Goal: Task Accomplishment & Management: Manage account settings

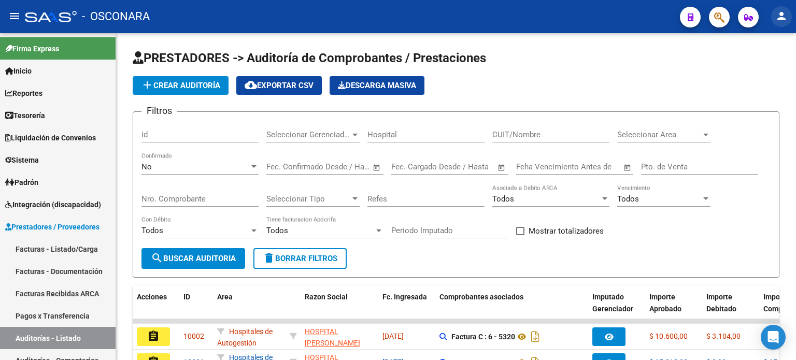
click at [782, 19] on mat-icon "person" at bounding box center [781, 16] width 12 height 12
click at [760, 37] on button "person Mi Perfil" at bounding box center [759, 43] width 63 height 25
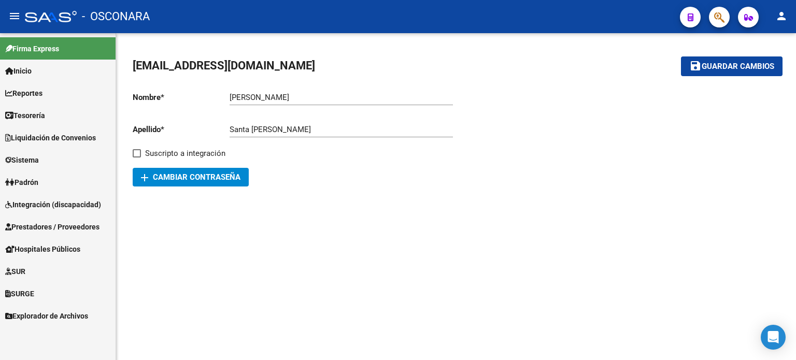
click at [781, 17] on mat-icon "person" at bounding box center [781, 16] width 12 height 12
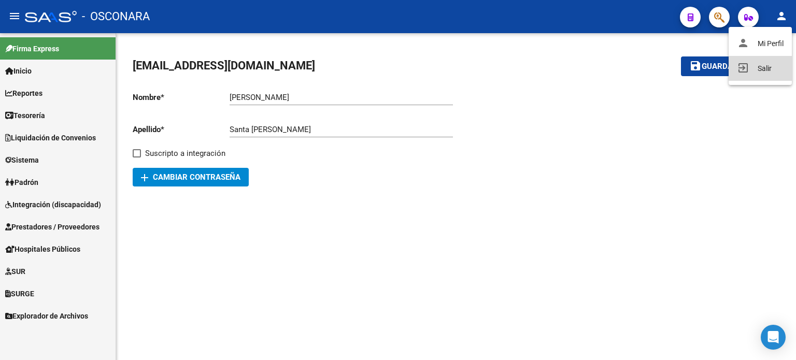
click at [764, 68] on button "exit_to_app Salir" at bounding box center [759, 68] width 63 height 25
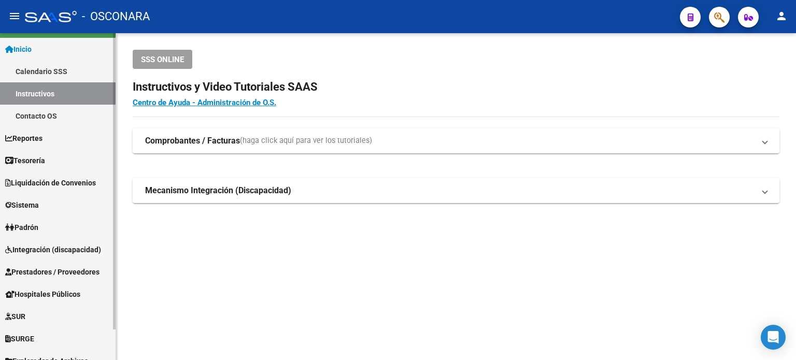
scroll to position [33, 0]
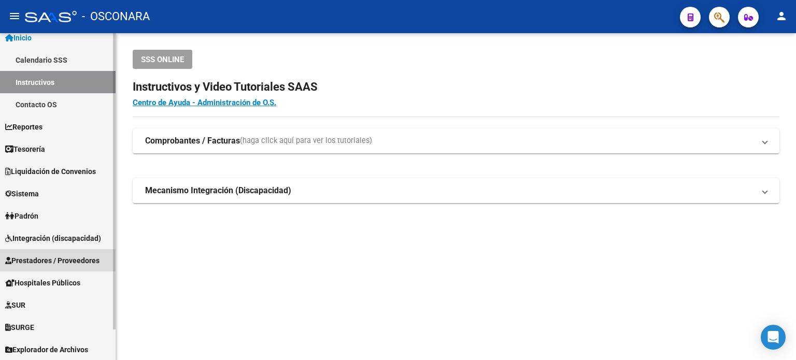
click at [67, 255] on span "Prestadores / Proveedores" at bounding box center [52, 260] width 94 height 11
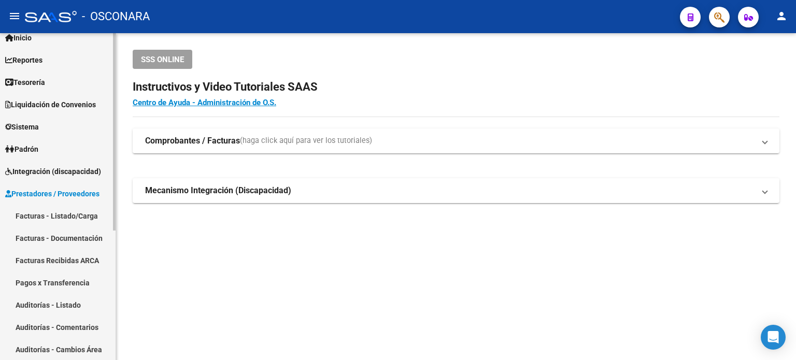
scroll to position [85, 0]
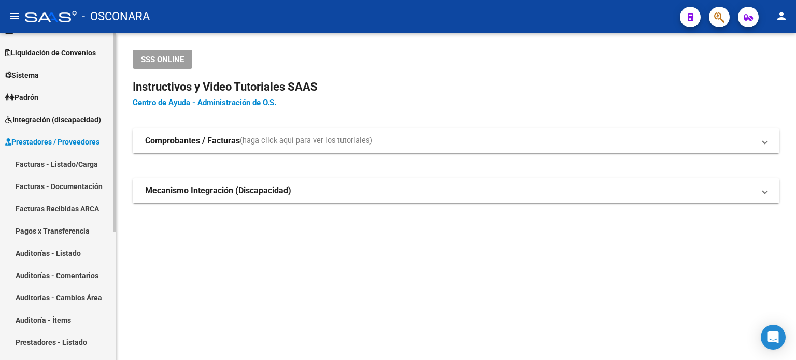
click at [68, 162] on link "Facturas - Listado/Carga" at bounding box center [57, 164] width 115 height 22
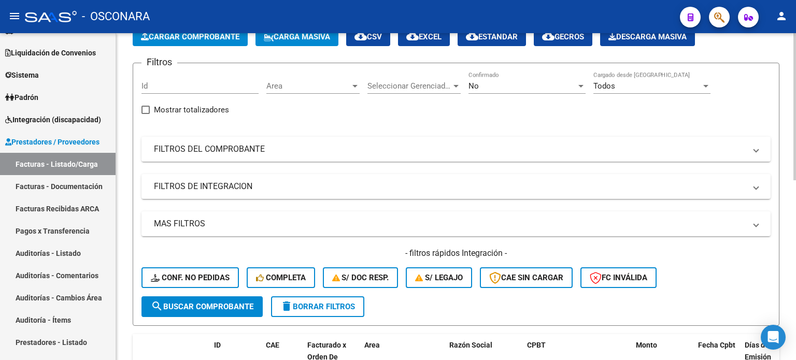
scroll to position [52, 0]
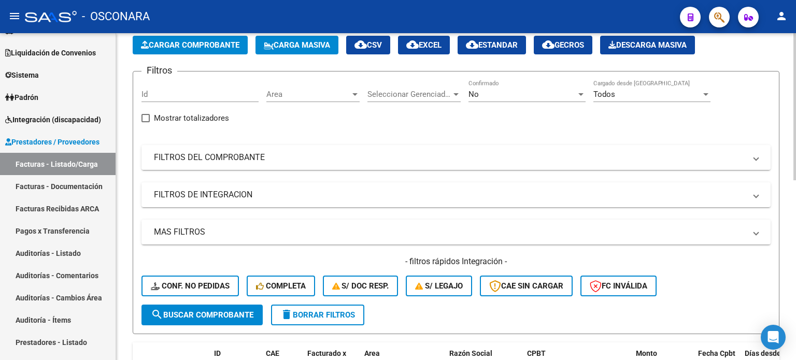
click at [216, 159] on mat-panel-title "FILTROS DEL COMPROBANTE" at bounding box center [449, 157] width 591 height 11
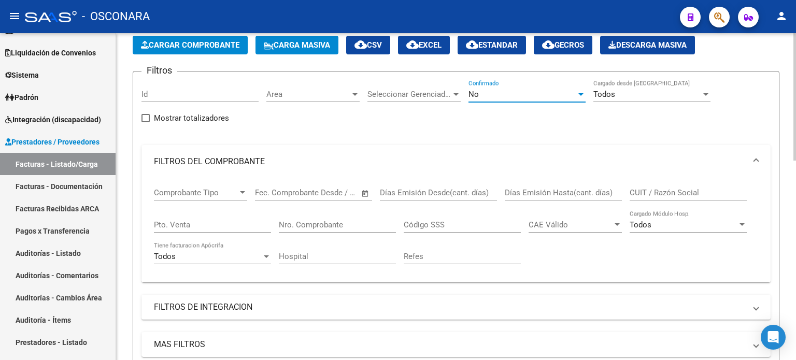
click at [501, 91] on div "No" at bounding box center [522, 94] width 108 height 9
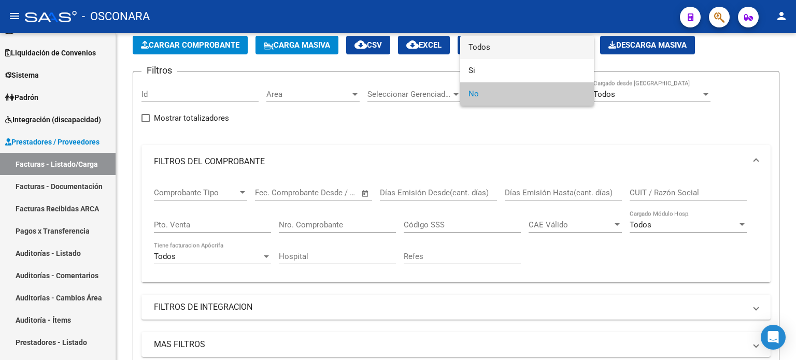
click at [512, 47] on span "Todos" at bounding box center [526, 47] width 117 height 23
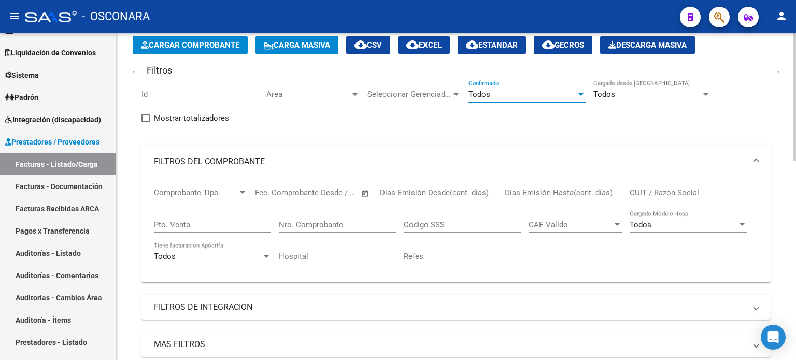
click at [319, 223] on input "Nro. Comprobante" at bounding box center [337, 224] width 117 height 9
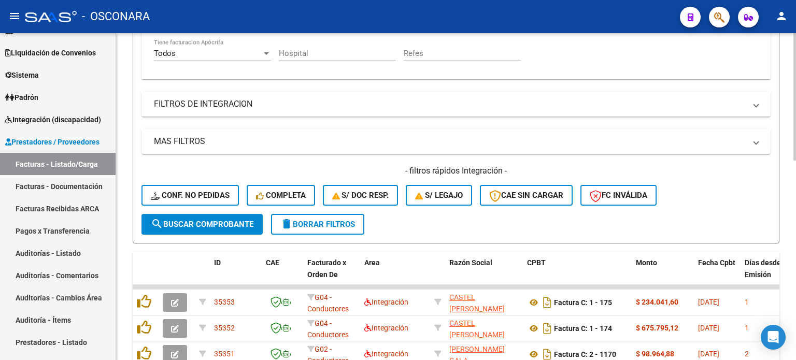
scroll to position [259, 0]
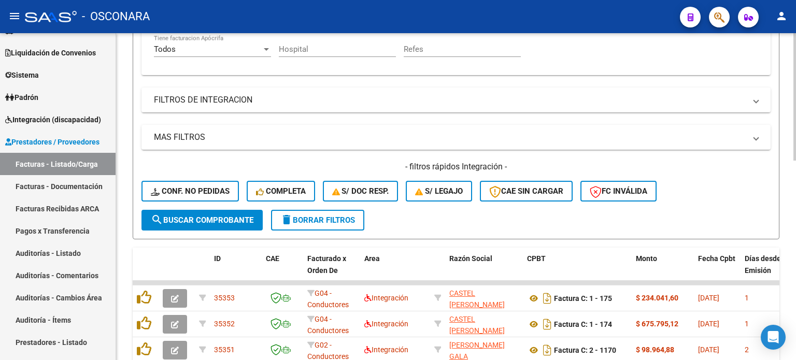
type input "2296"
click at [240, 219] on span "search Buscar Comprobante" at bounding box center [202, 219] width 103 height 9
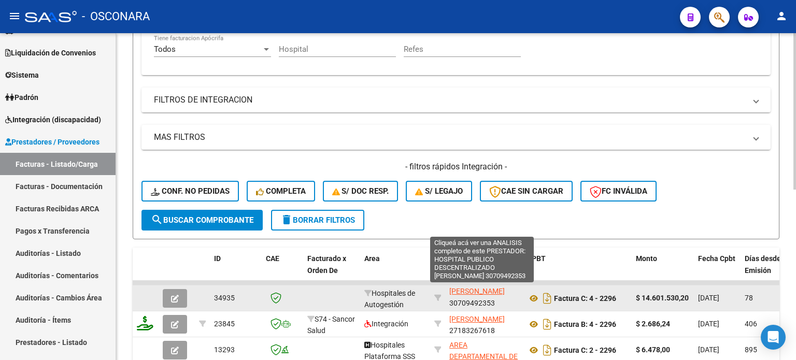
scroll to position [37, 0]
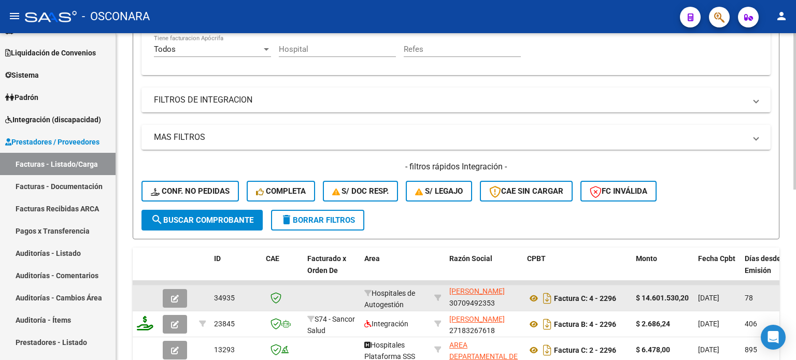
click at [174, 295] on icon "button" at bounding box center [175, 299] width 8 height 8
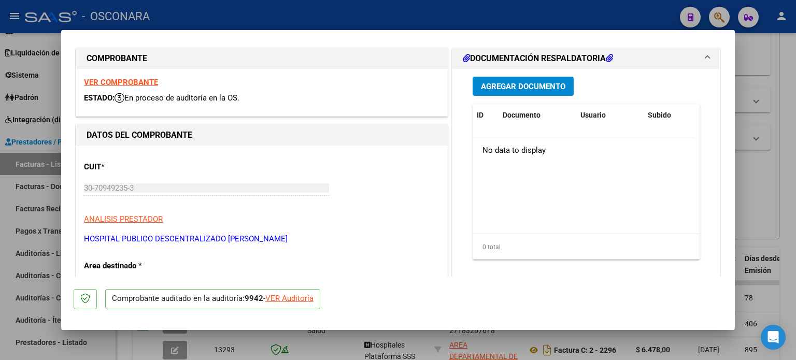
scroll to position [0, 0]
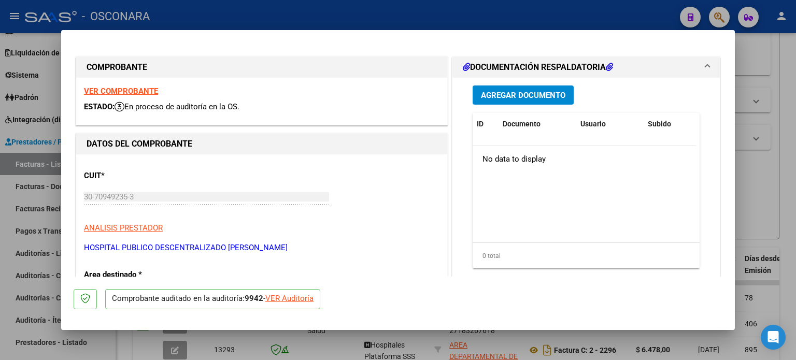
click at [779, 133] on div at bounding box center [398, 180] width 796 height 360
type input "$ 0,00"
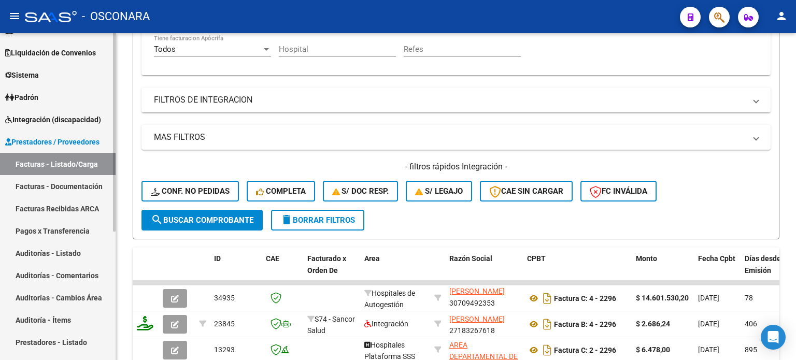
click at [69, 257] on link "Auditorías - Listado" at bounding box center [57, 253] width 115 height 22
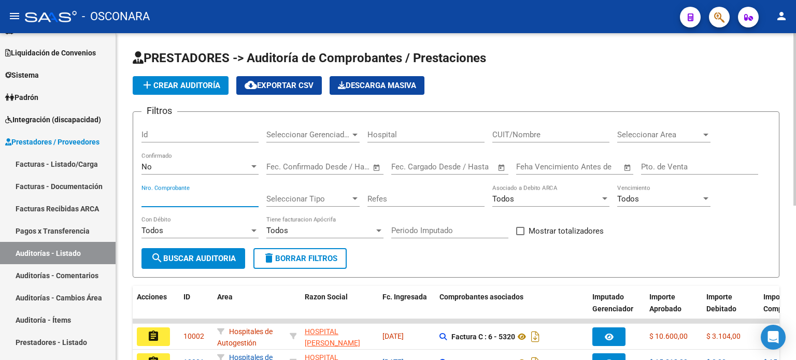
click at [195, 194] on input "Nro. Comprobante" at bounding box center [199, 198] width 117 height 9
type input "2296"
click at [204, 258] on span "search Buscar Auditoria" at bounding box center [193, 258] width 85 height 9
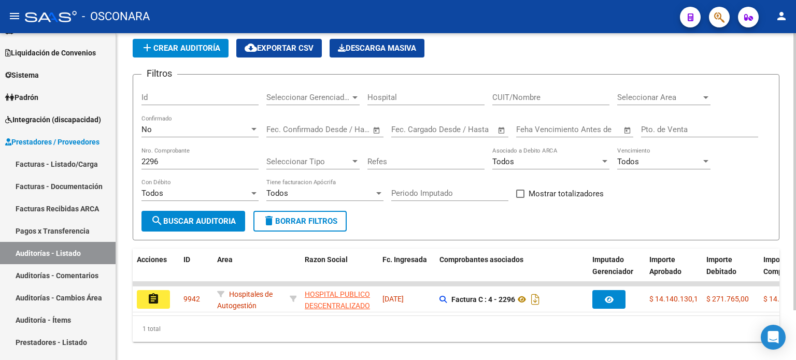
scroll to position [52, 0]
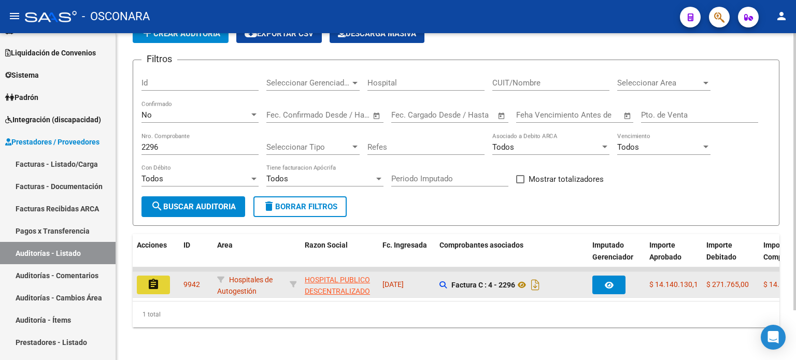
click at [146, 276] on button "assignment" at bounding box center [153, 285] width 33 height 19
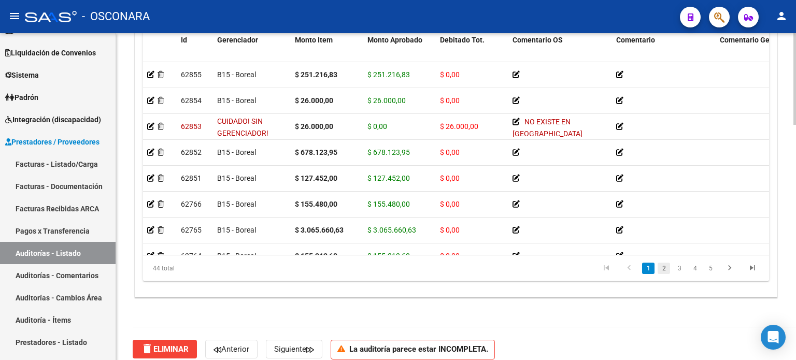
click at [663, 268] on link "2" at bounding box center [663, 268] width 12 height 11
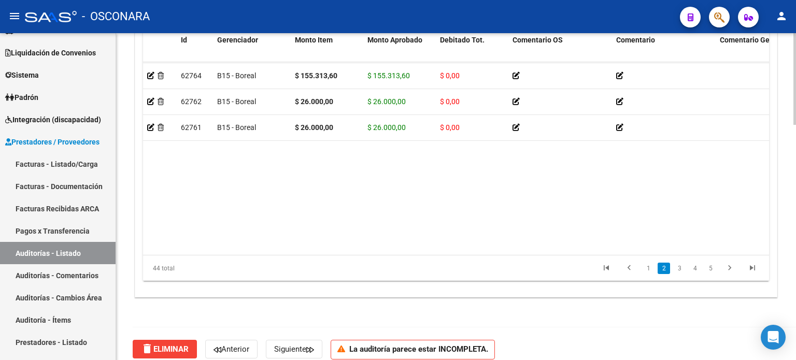
scroll to position [207, 0]
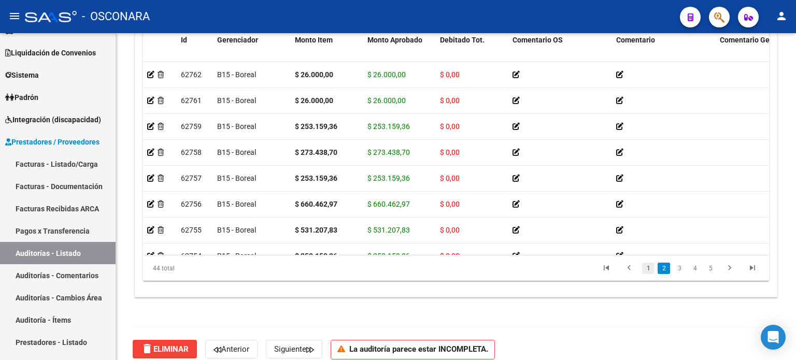
click at [644, 270] on link "1" at bounding box center [648, 268] width 12 height 11
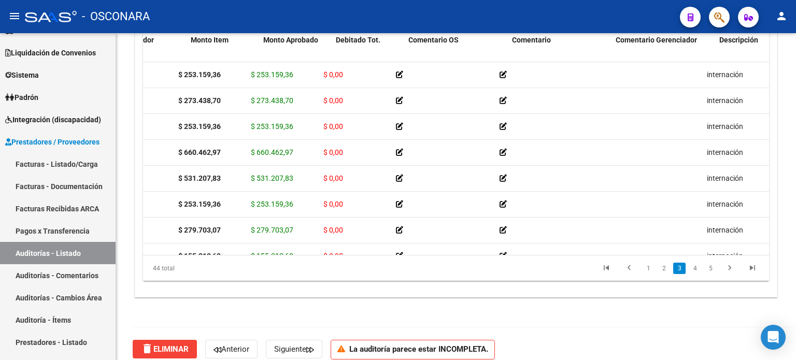
scroll to position [259, 96]
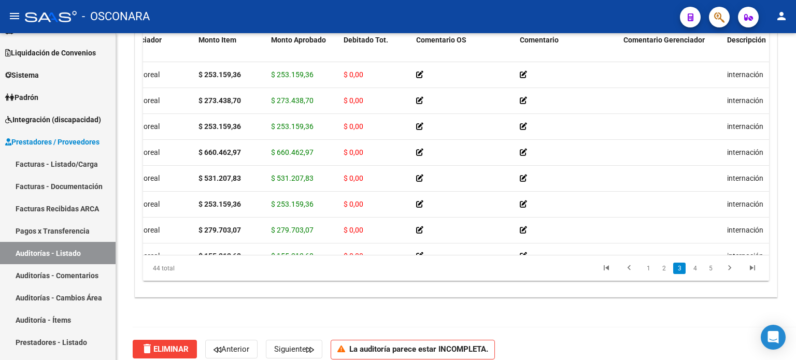
click at [242, 269] on div "44 total" at bounding box center [204, 268] width 123 height 26
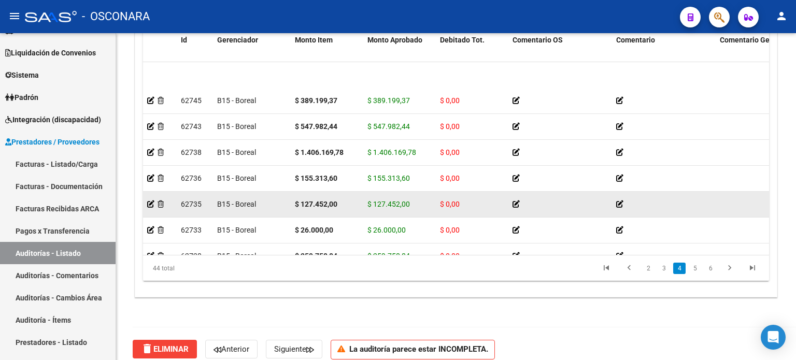
scroll to position [570, 0]
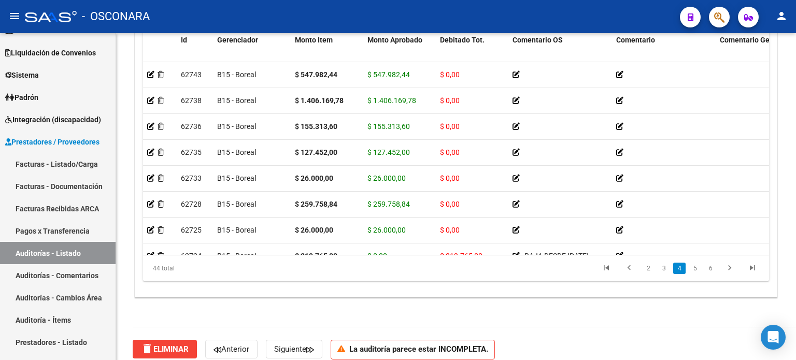
drag, startPoint x: 313, startPoint y: 254, endPoint x: 346, endPoint y: 255, distance: 33.2
click at [346, 255] on div "44 total 2 3 4 5 6" at bounding box center [456, 268] width 626 height 26
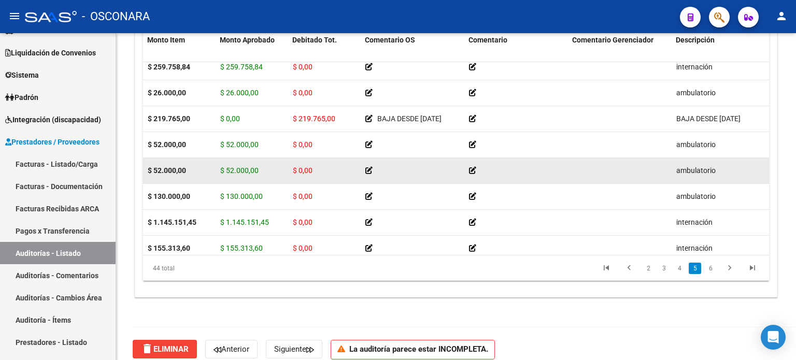
scroll to position [725, 147]
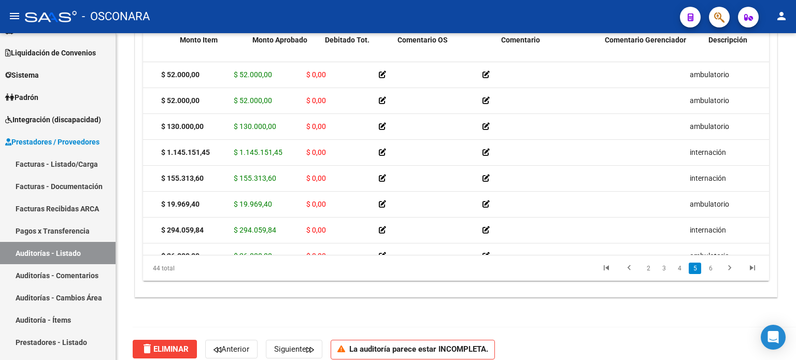
scroll to position [777, 0]
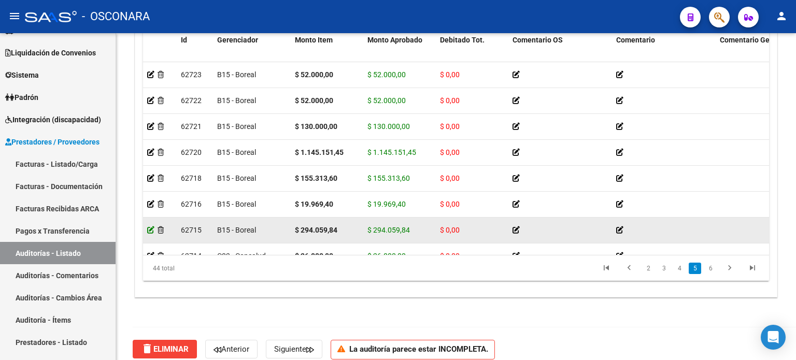
click at [150, 229] on icon at bounding box center [150, 229] width 7 height 7
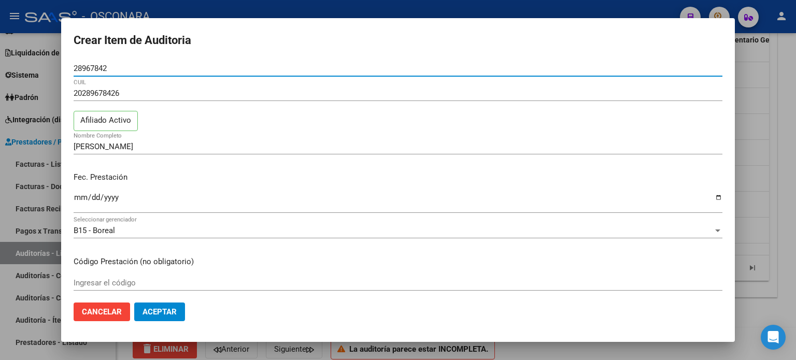
scroll to position [207, 0]
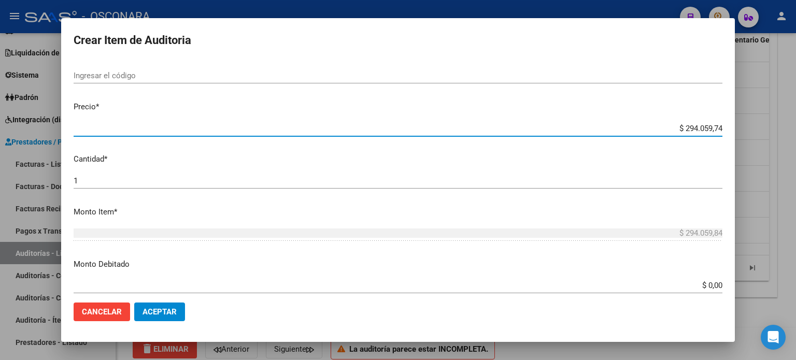
drag, startPoint x: 710, startPoint y: 130, endPoint x: 742, endPoint y: 113, distance: 35.9
click at [710, 129] on input "$ 294.059,74" at bounding box center [398, 128] width 648 height 9
type input "$ 29.405,94"
type input "$ 294.059,84"
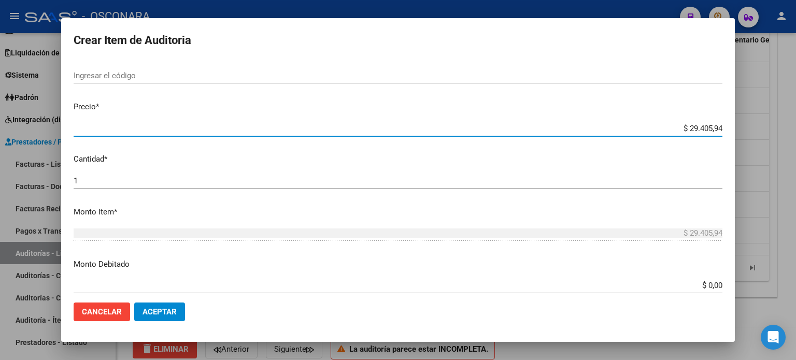
type input "$ 294.059,84"
type input "$ 29.405,94"
type input "$ 294.059,74"
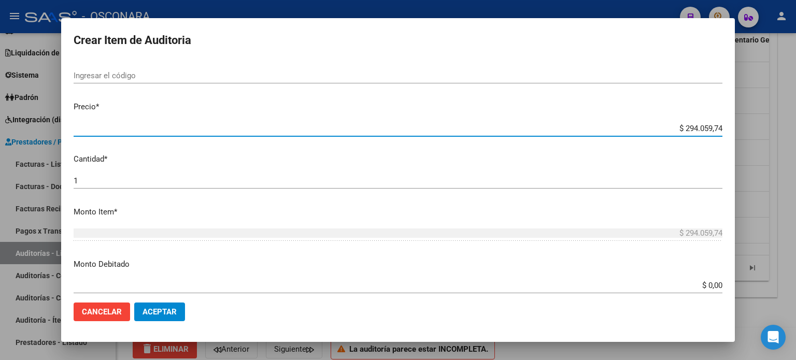
click at [317, 158] on p "Cantidad *" at bounding box center [398, 159] width 648 height 12
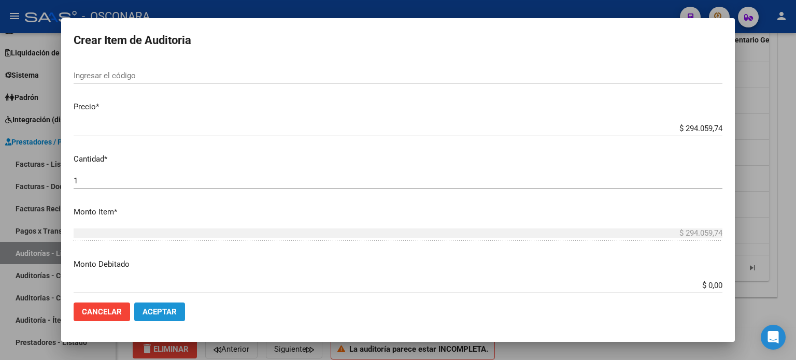
drag, startPoint x: 179, startPoint y: 314, endPoint x: 189, endPoint y: 313, distance: 9.9
click at [178, 314] on button "Aceptar" at bounding box center [159, 311] width 51 height 19
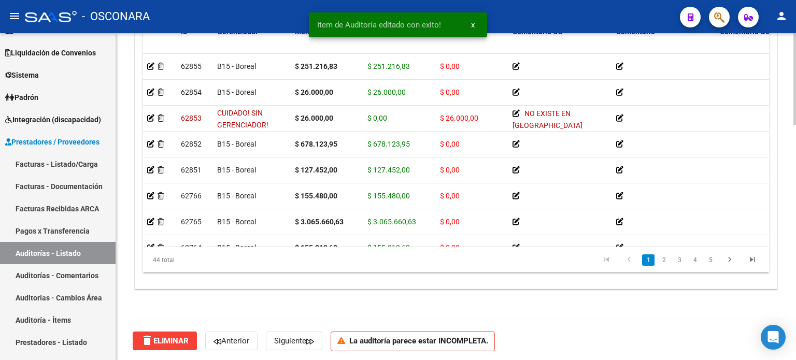
scroll to position [839, 0]
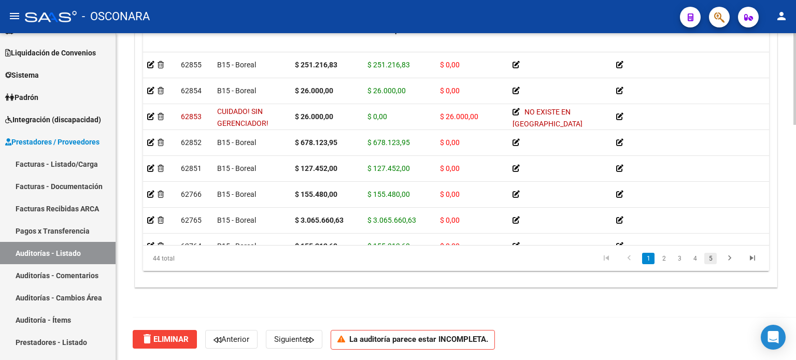
click at [710, 259] on link "5" at bounding box center [710, 258] width 12 height 11
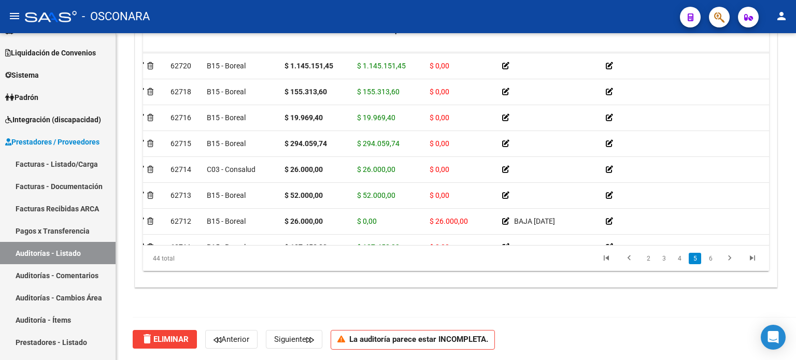
scroll to position [854, 0]
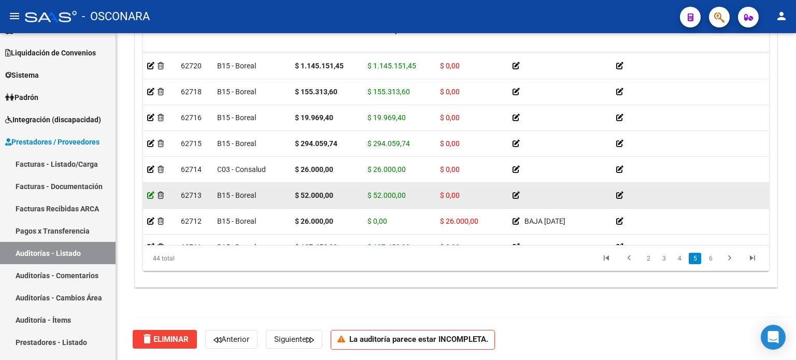
click at [147, 195] on icon at bounding box center [150, 195] width 7 height 7
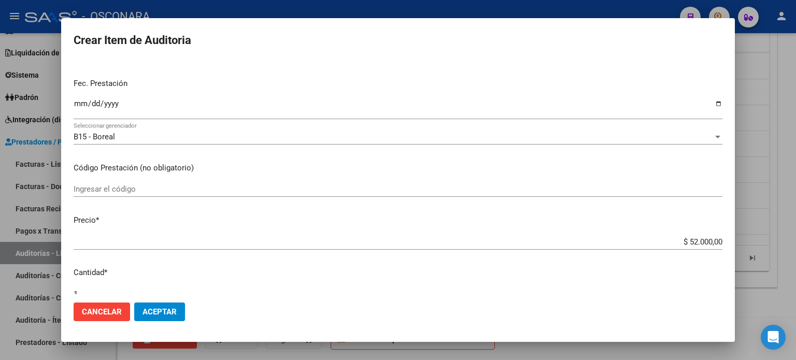
scroll to position [207, 0]
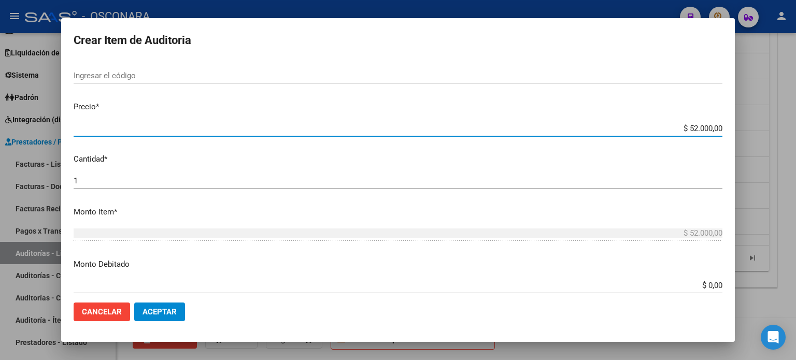
click at [688, 129] on input "$ 52.000,00" at bounding box center [398, 128] width 648 height 9
type input "$ 5.000,00"
type input "$ 70,00"
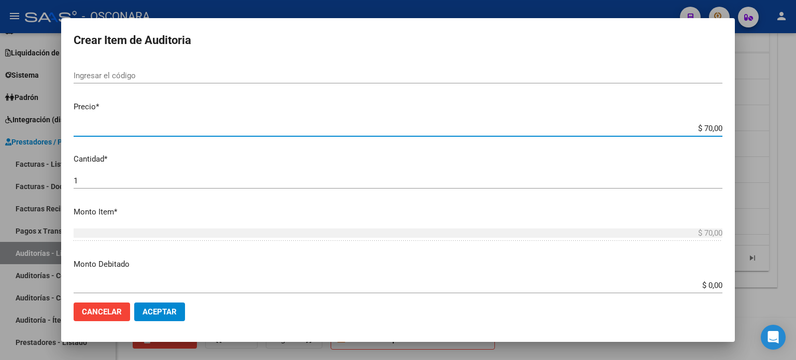
type input "$ 870,00"
type input "$ 87,00"
type input "$ 8,70"
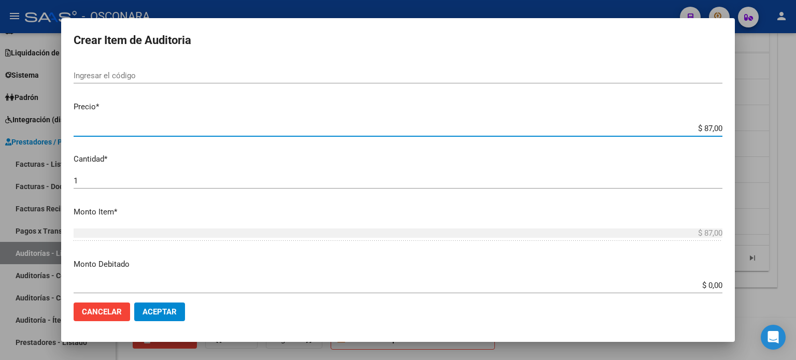
type input "$ 8,70"
type input "$ 0,87"
type input "$ 0,08"
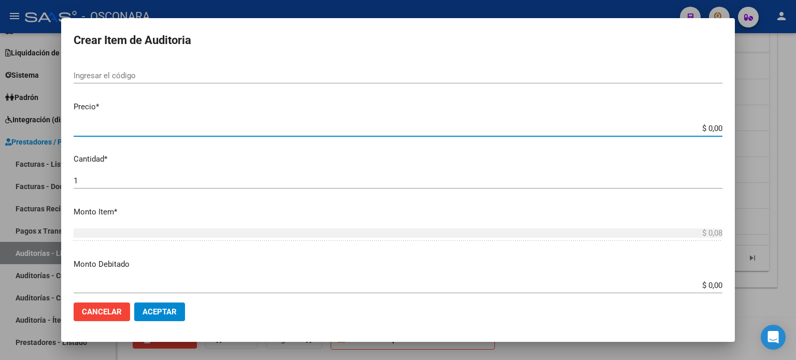
type input "$ 0,07"
type input "$ 0,78"
type input "$ 7,80"
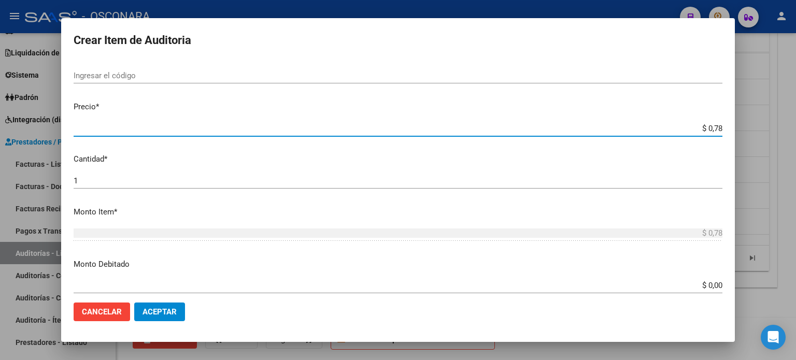
type input "$ 7,80"
type input "$ 78,00"
type input "$ 780,00"
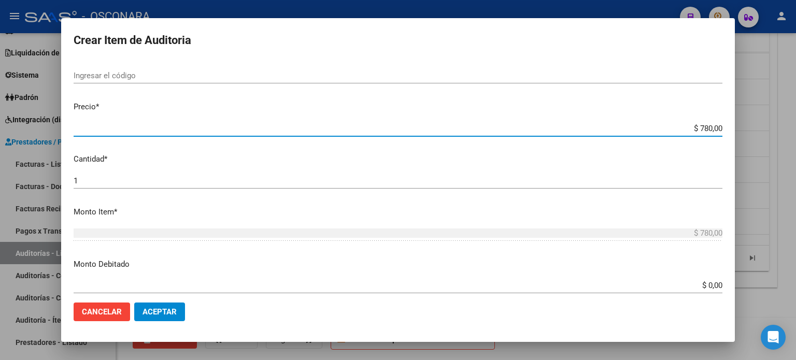
type input "$ 7.800,00"
type input "$ 78.000,00"
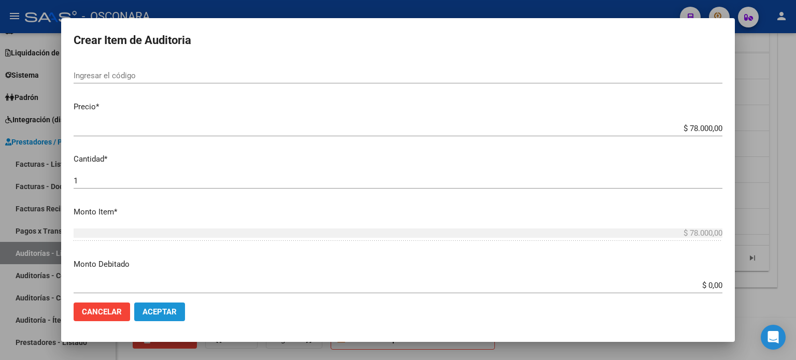
click at [168, 310] on span "Aceptar" at bounding box center [159, 311] width 34 height 9
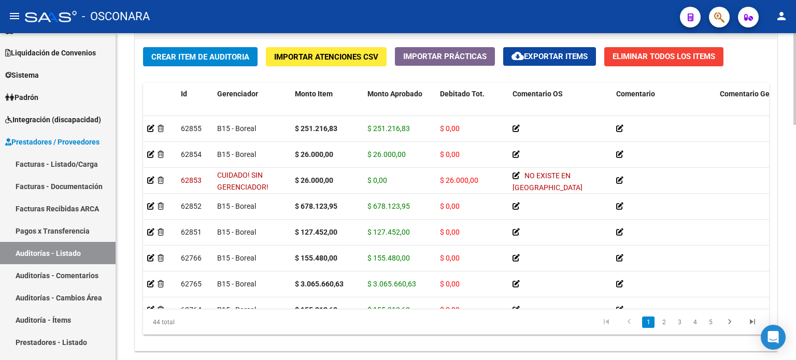
scroll to position [839, 0]
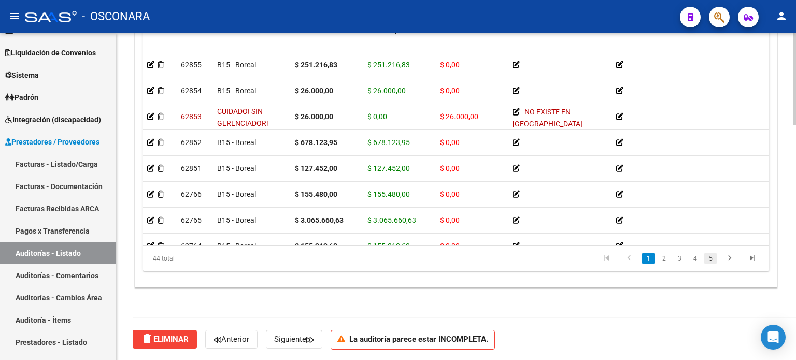
click at [713, 257] on link "5" at bounding box center [710, 258] width 12 height 11
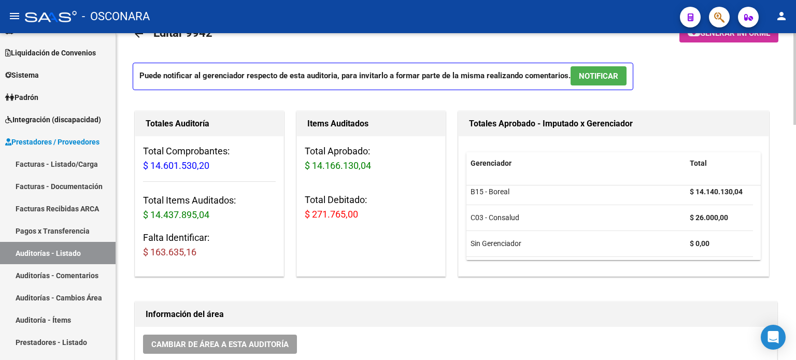
scroll to position [10, 0]
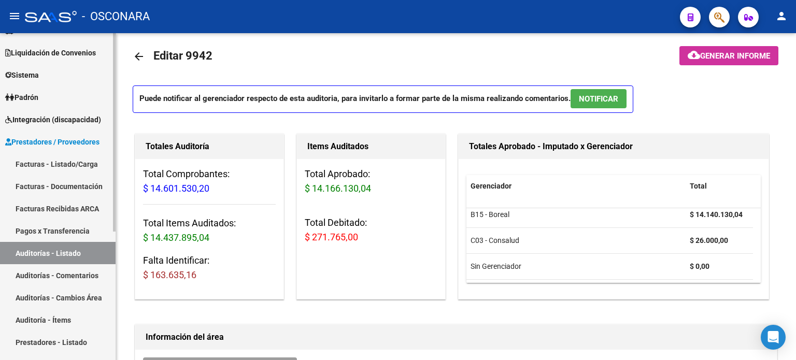
click at [47, 254] on link "Auditorías - Listado" at bounding box center [57, 253] width 115 height 22
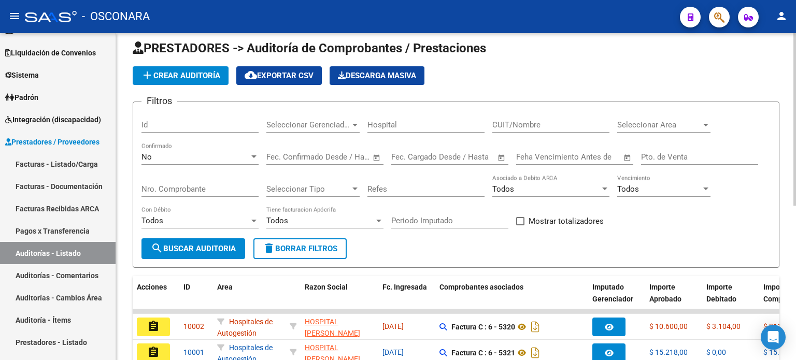
click at [190, 185] on input "Nro. Comprobante" at bounding box center [199, 188] width 117 height 9
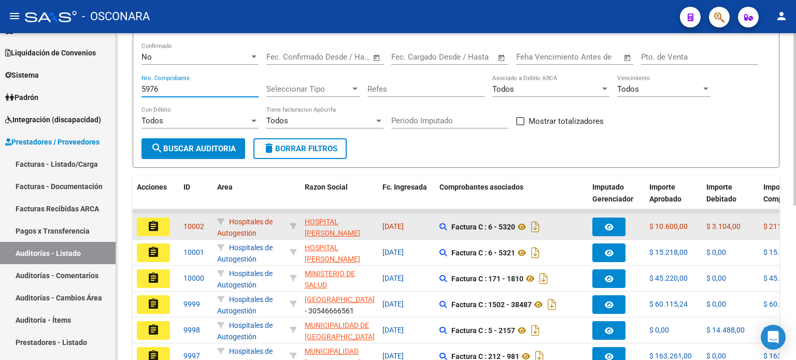
scroll to position [10, 0]
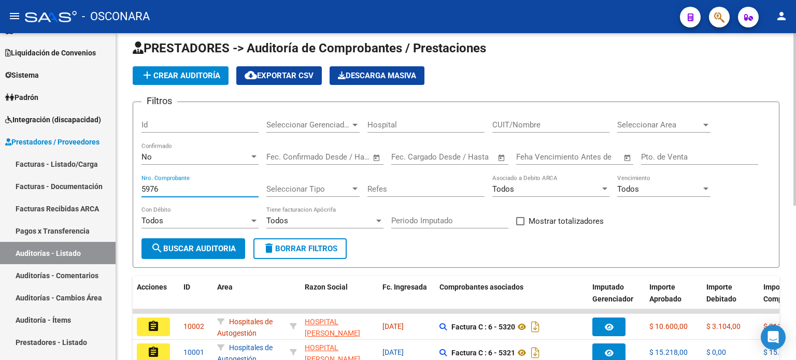
type input "5976"
click at [162, 255] on button "search Buscar Auditoria" at bounding box center [193, 248] width 104 height 21
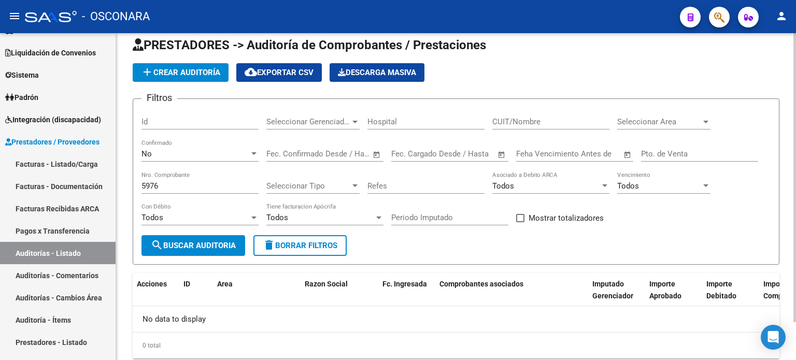
scroll to position [0, 0]
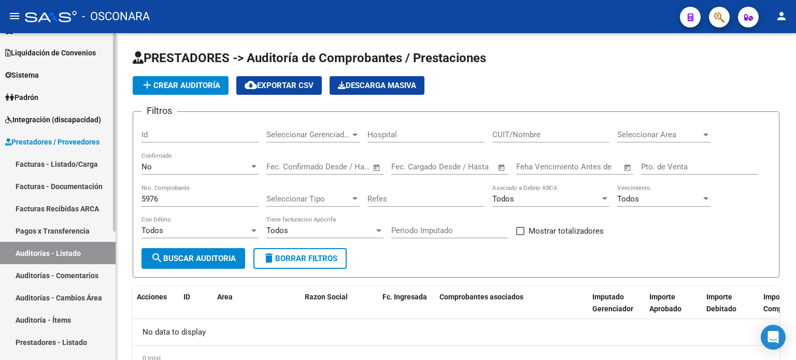
click at [71, 252] on link "Auditorías - Listado" at bounding box center [57, 253] width 115 height 22
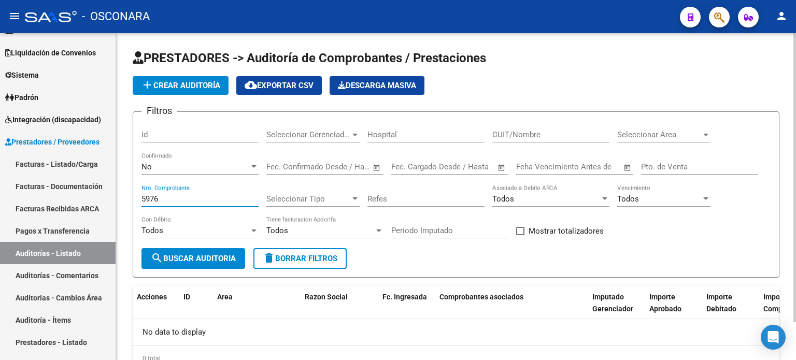
drag, startPoint x: 173, startPoint y: 199, endPoint x: 126, endPoint y: 204, distance: 47.4
click at [126, 205] on div "PRESTADORES -> Auditoría de Comprobantes / Prestaciones add Crear Auditoría clo…" at bounding box center [456, 218] width 680 height 371
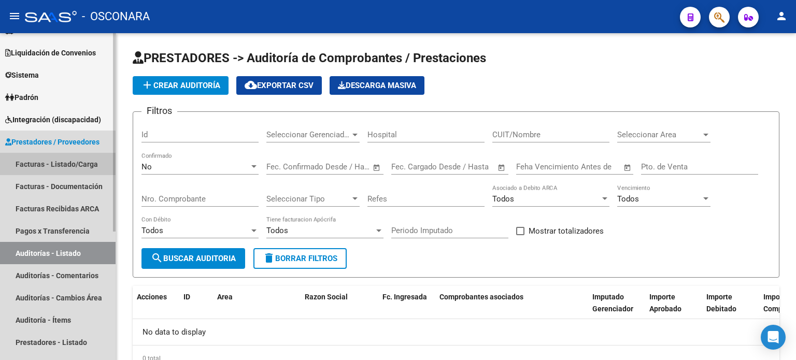
click at [76, 165] on link "Facturas - Listado/Carga" at bounding box center [57, 164] width 115 height 22
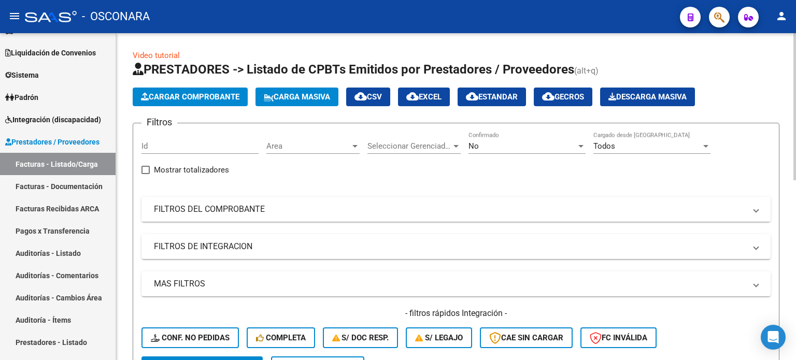
click at [216, 213] on mat-panel-title "FILTROS DEL COMPROBANTE" at bounding box center [449, 209] width 591 height 11
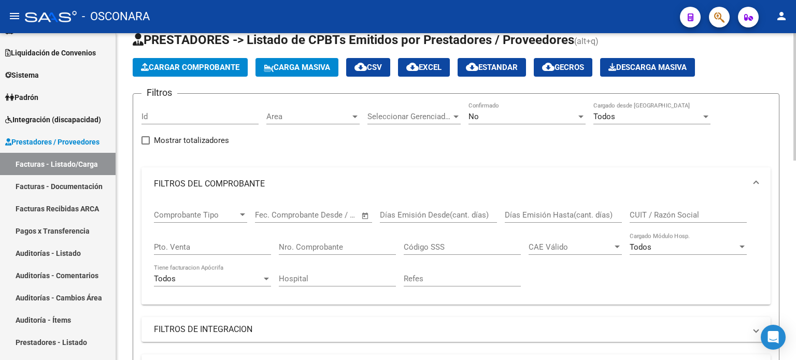
scroll to position [52, 0]
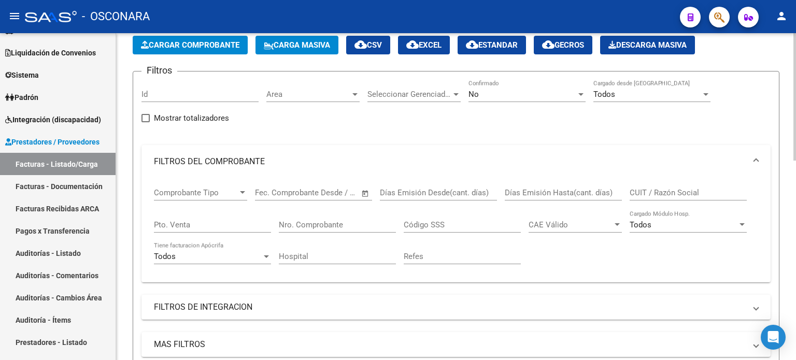
click at [507, 91] on div "No" at bounding box center [522, 94] width 108 height 9
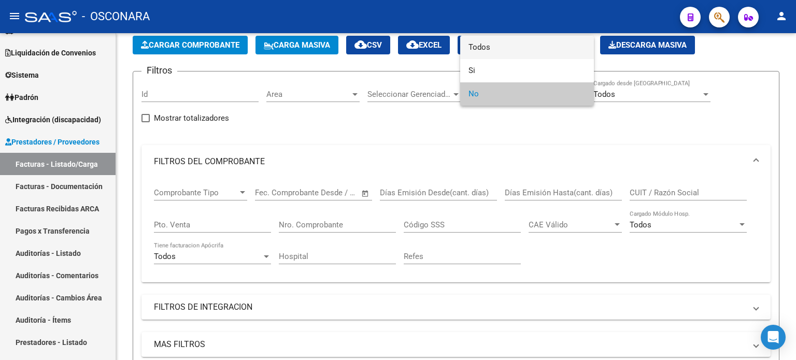
click at [495, 50] on span "Todos" at bounding box center [526, 47] width 117 height 23
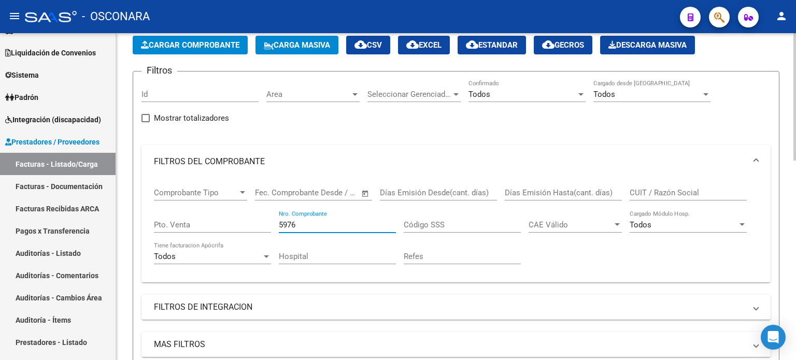
click at [297, 223] on input "5976" at bounding box center [337, 224] width 117 height 9
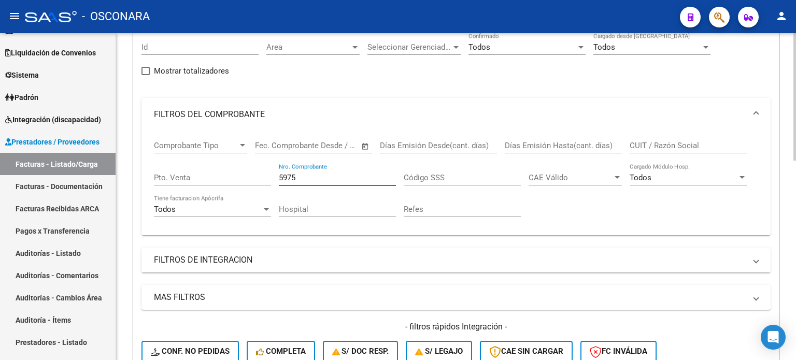
scroll to position [155, 0]
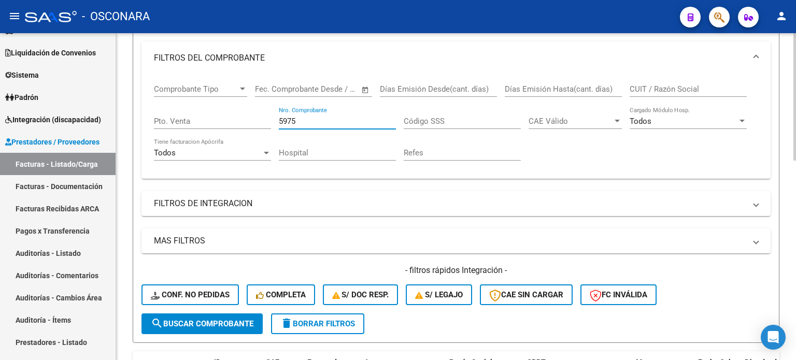
click at [245, 320] on span "search Buscar Comprobante" at bounding box center [202, 323] width 103 height 9
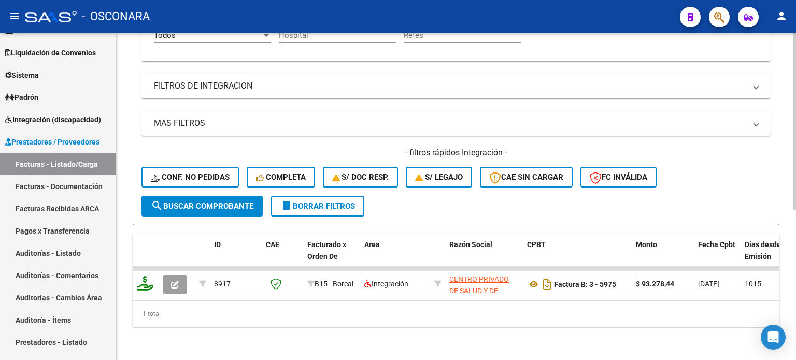
scroll to position [123, 0]
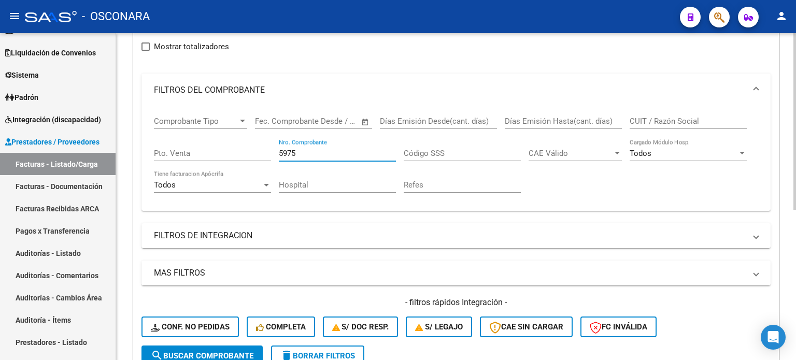
click at [302, 151] on input "5975" at bounding box center [337, 153] width 117 height 9
type input "5976"
click at [193, 355] on span "search Buscar Comprobante" at bounding box center [202, 355] width 103 height 9
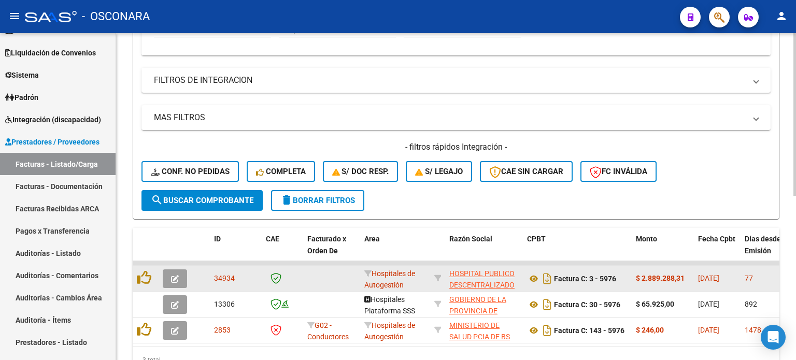
scroll to position [227, 0]
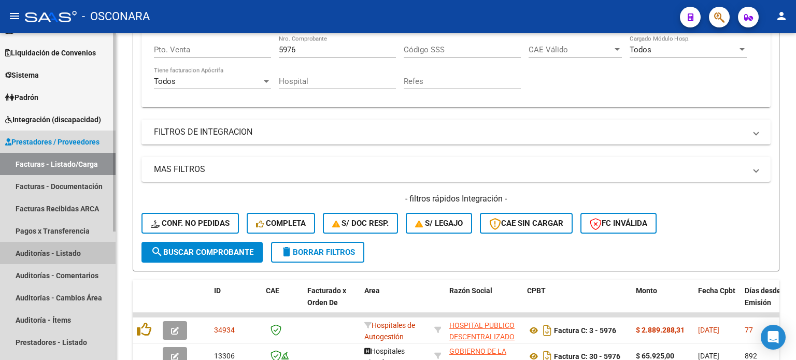
click at [55, 256] on link "Auditorías - Listado" at bounding box center [57, 253] width 115 height 22
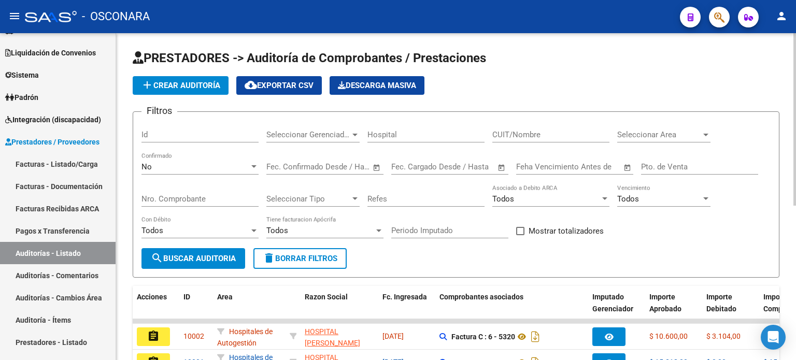
click at [222, 160] on div "No Confirmado" at bounding box center [199, 163] width 117 height 22
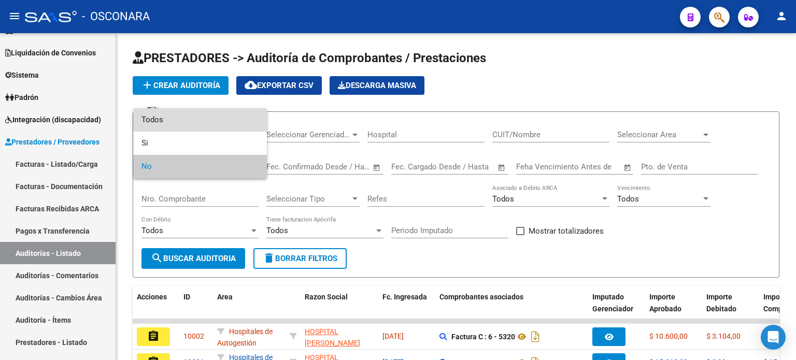
click at [218, 120] on span "Todos" at bounding box center [199, 119] width 117 height 23
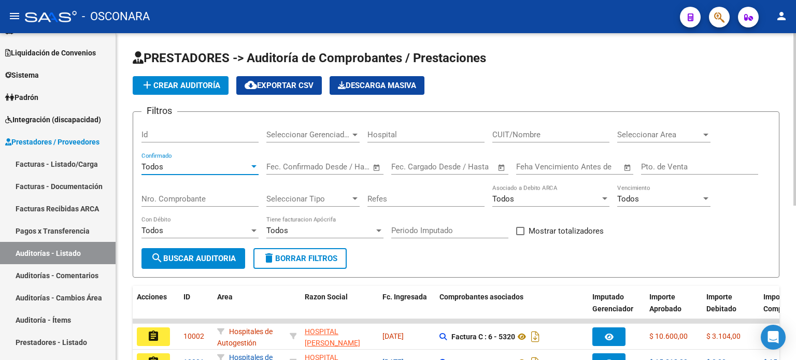
click at [178, 192] on div "Nro. Comprobante" at bounding box center [199, 195] width 117 height 22
type input "34934"
click at [196, 257] on span "search Buscar Auditoria" at bounding box center [193, 258] width 85 height 9
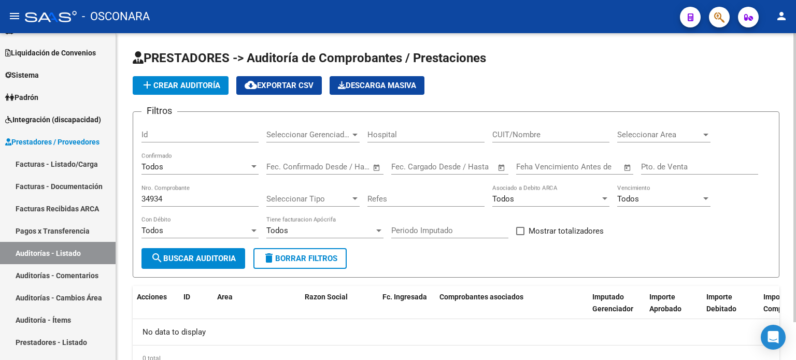
scroll to position [43, 0]
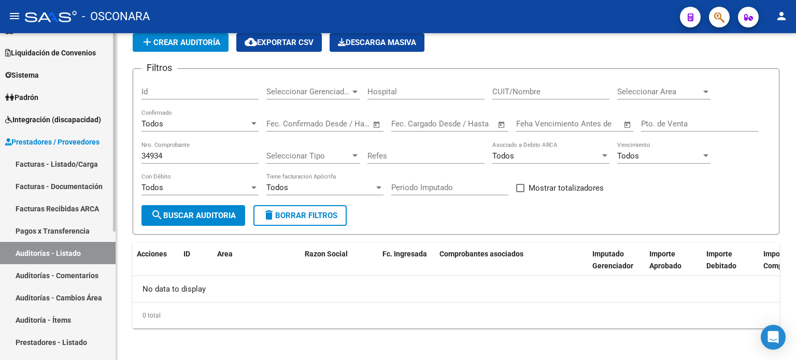
click at [66, 254] on link "Auditorías - Listado" at bounding box center [57, 253] width 115 height 22
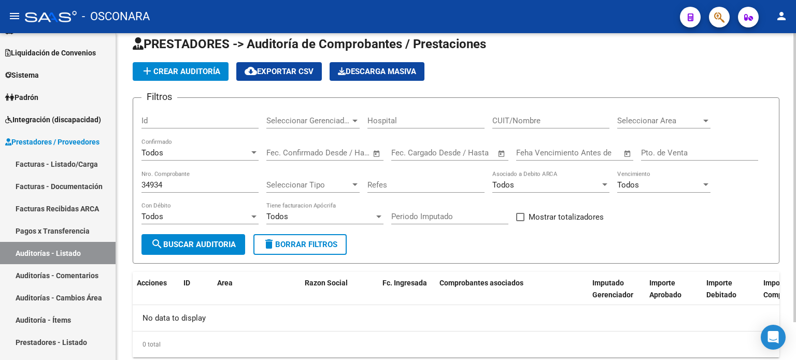
scroll to position [0, 0]
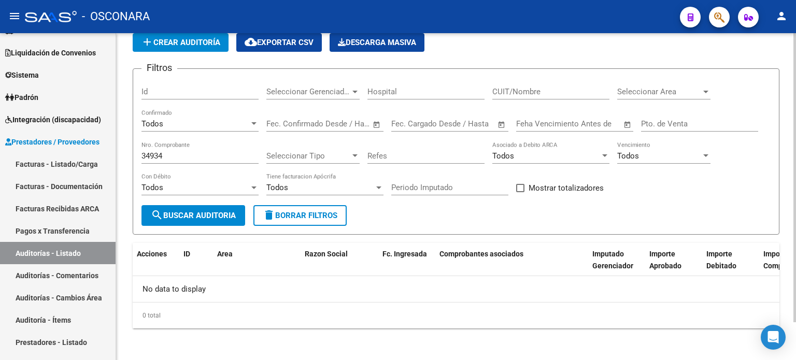
click at [160, 220] on button "search Buscar Auditoria" at bounding box center [193, 215] width 104 height 21
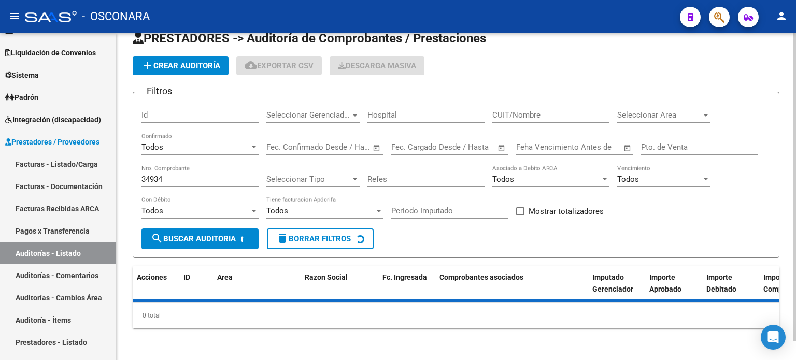
scroll to position [43, 0]
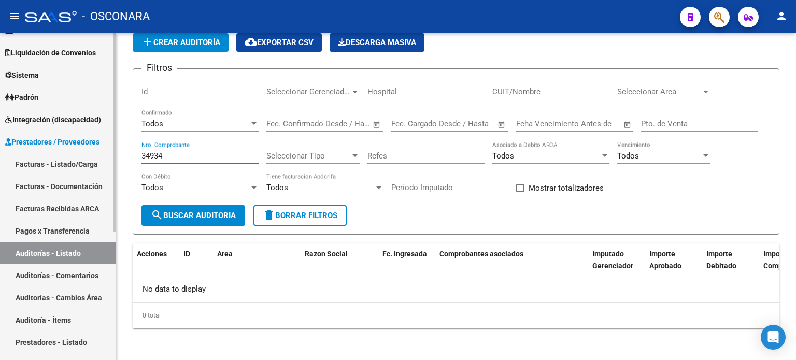
drag, startPoint x: 182, startPoint y: 153, endPoint x: 83, endPoint y: 156, distance: 99.5
click at [83, 156] on mat-sidenav-container "Firma Express Inicio Calendario SSS Instructivos Contacto OS Reportes Ingresos …" at bounding box center [398, 196] width 796 height 327
click at [200, 211] on span "search Buscar Auditoria" at bounding box center [193, 215] width 85 height 9
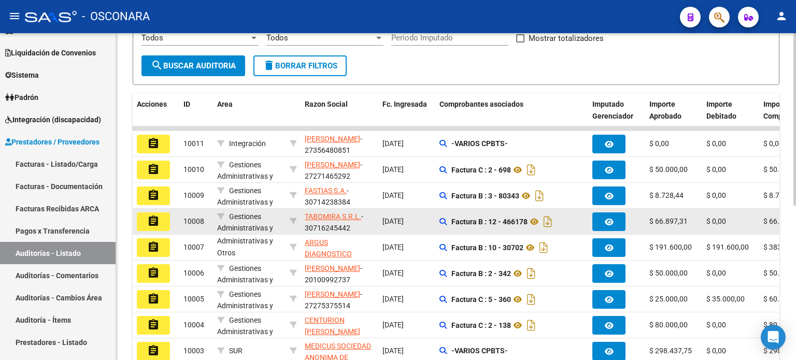
scroll to position [84, 0]
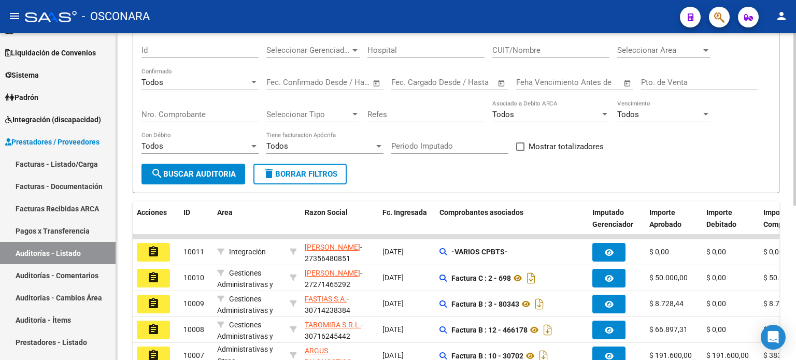
click at [180, 107] on div "Nro. Comprobante" at bounding box center [199, 111] width 117 height 22
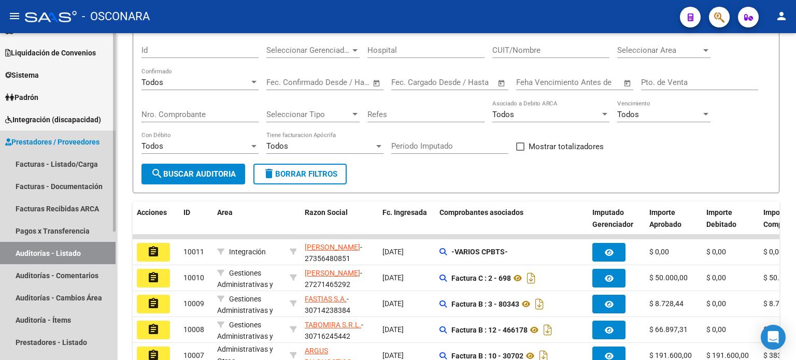
click at [79, 257] on link "Auditorías - Listado" at bounding box center [57, 253] width 115 height 22
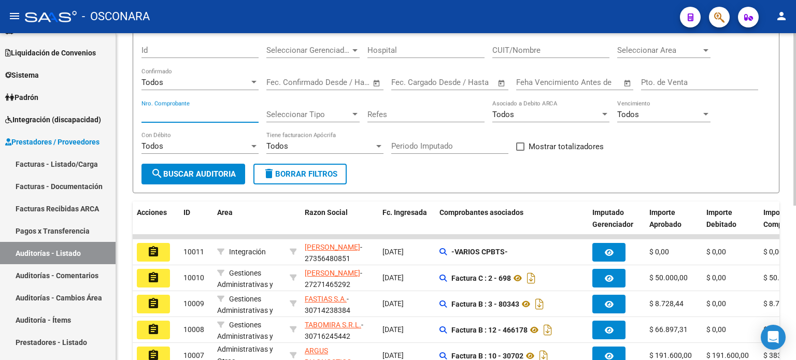
click at [207, 110] on input "Nro. Comprobante" at bounding box center [199, 114] width 117 height 9
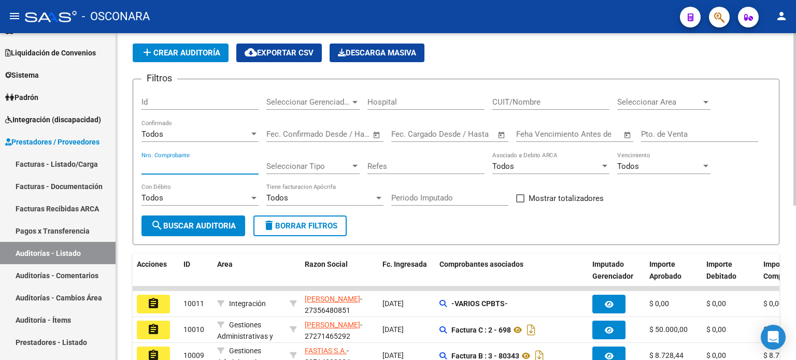
click at [180, 97] on input "Id" at bounding box center [199, 101] width 117 height 9
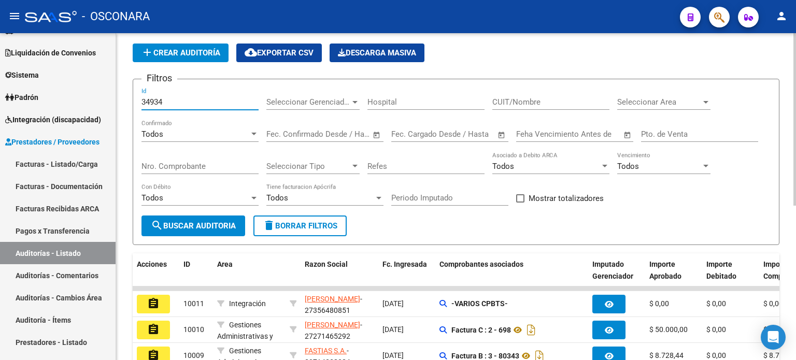
type input "34934"
click at [201, 226] on span "search Buscar Auditoria" at bounding box center [193, 225] width 85 height 9
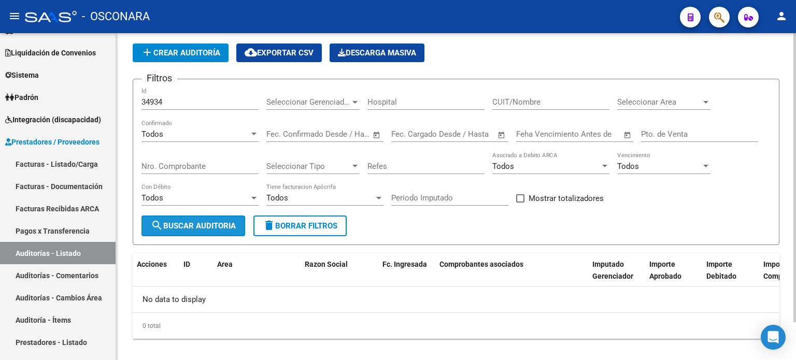
click at [172, 224] on span "search Buscar Auditoria" at bounding box center [193, 225] width 85 height 9
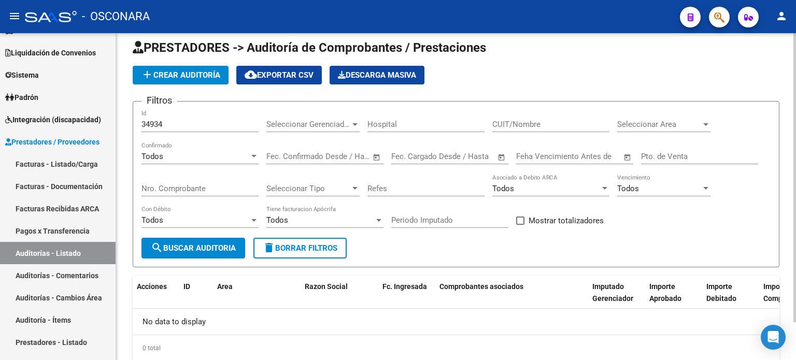
scroll to position [0, 0]
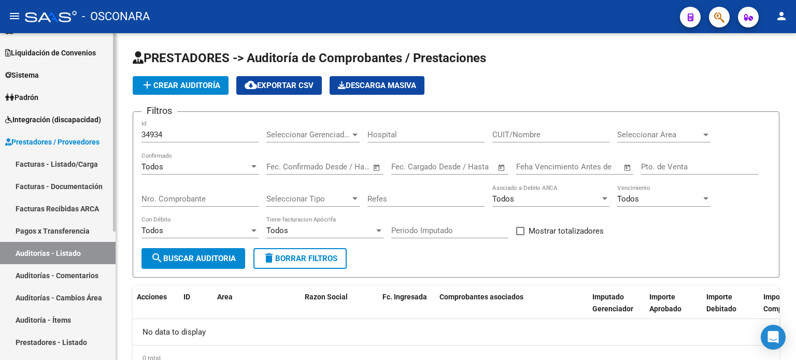
click at [56, 255] on link "Auditorías - Listado" at bounding box center [57, 253] width 115 height 22
click at [38, 163] on link "Facturas - Listado/Carga" at bounding box center [57, 164] width 115 height 22
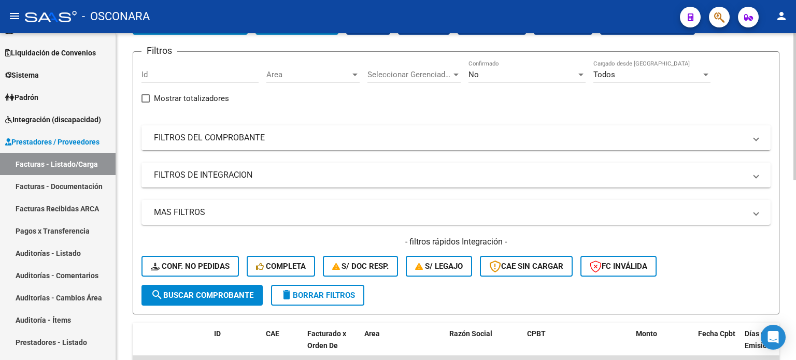
scroll to position [52, 0]
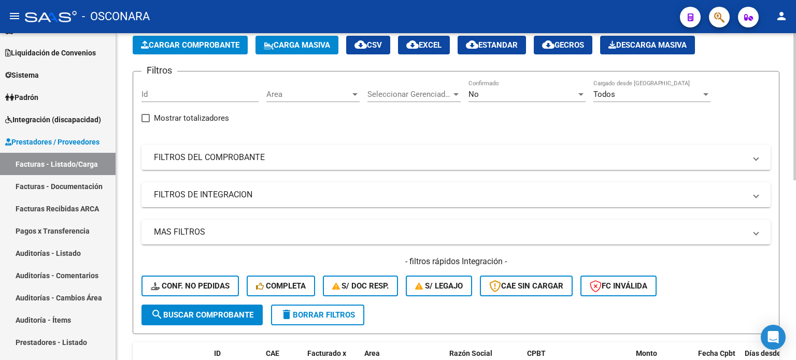
click at [266, 155] on mat-panel-title "FILTROS DEL COMPROBANTE" at bounding box center [449, 157] width 591 height 11
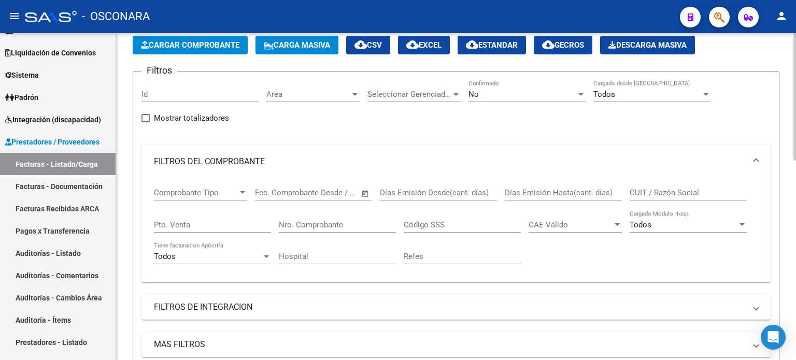
click at [205, 217] on div "Pto. Venta" at bounding box center [212, 221] width 117 height 22
click at [505, 91] on div "No" at bounding box center [522, 94] width 108 height 9
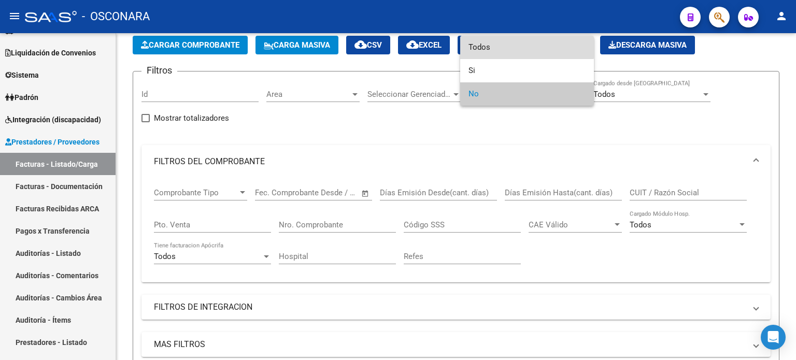
click at [510, 41] on span "Todos" at bounding box center [526, 47] width 117 height 23
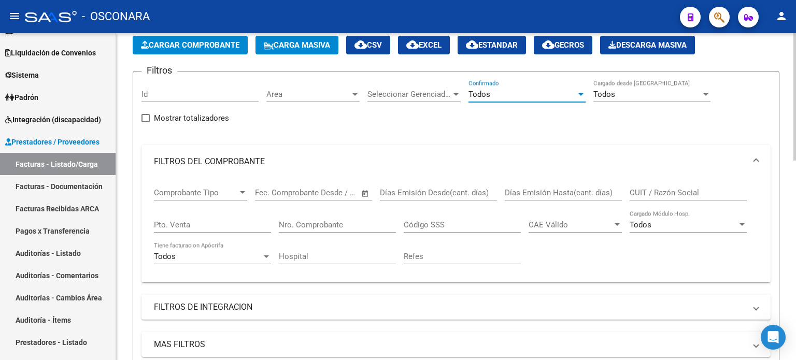
click at [175, 217] on div "Pto. Venta" at bounding box center [212, 221] width 117 height 22
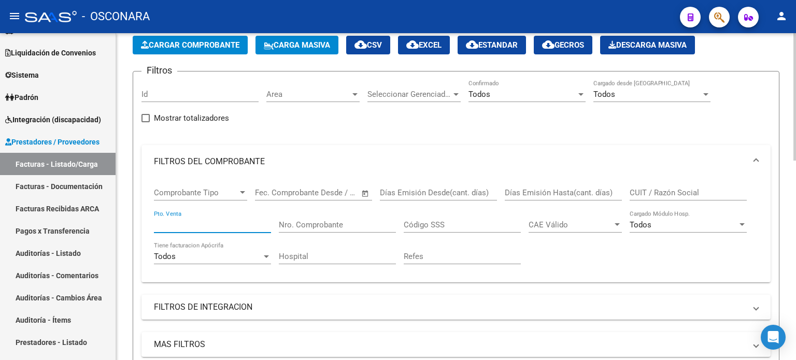
click at [325, 226] on input "Nro. Comprobante" at bounding box center [337, 224] width 117 height 9
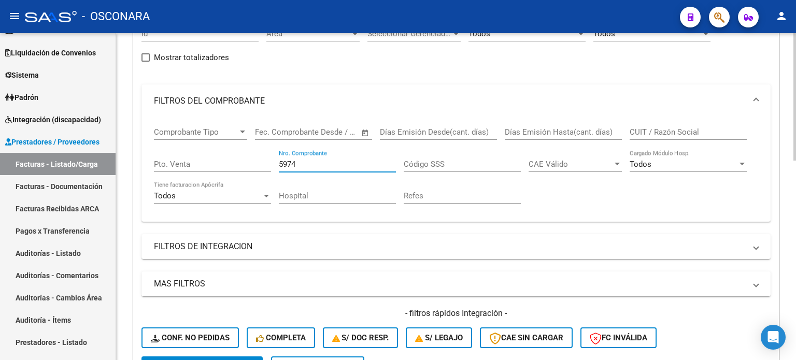
scroll to position [207, 0]
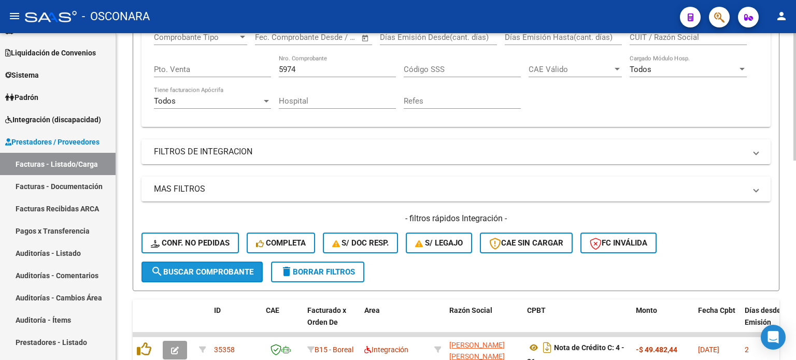
click at [199, 271] on span "search Buscar Comprobante" at bounding box center [202, 271] width 103 height 9
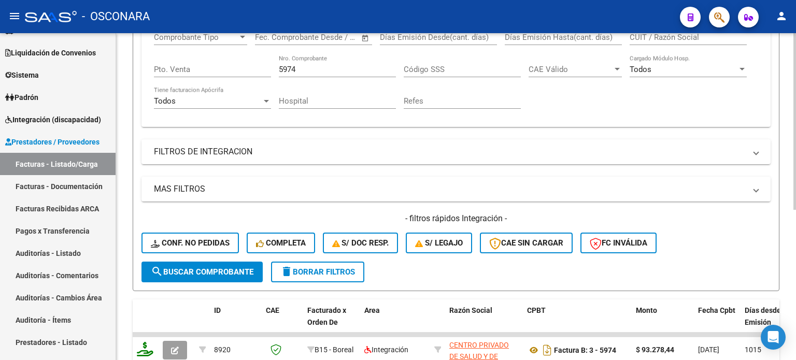
click at [327, 63] on div "5974 Nro. Comprobante" at bounding box center [337, 66] width 117 height 22
type input "5976"
click at [235, 220] on h4 "- filtros rápidos Integración -" at bounding box center [455, 218] width 629 height 11
click at [207, 271] on span "search Buscar Comprobante" at bounding box center [202, 271] width 103 height 9
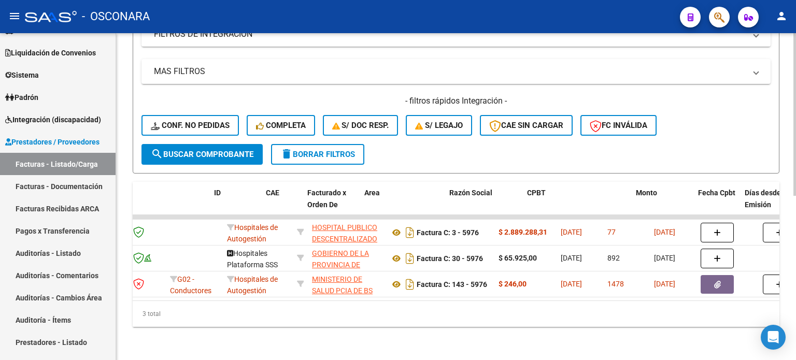
scroll to position [0, 0]
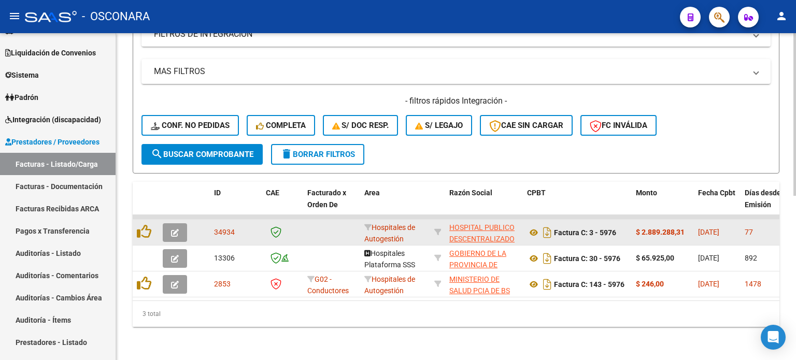
click at [177, 229] on icon "button" at bounding box center [175, 233] width 8 height 8
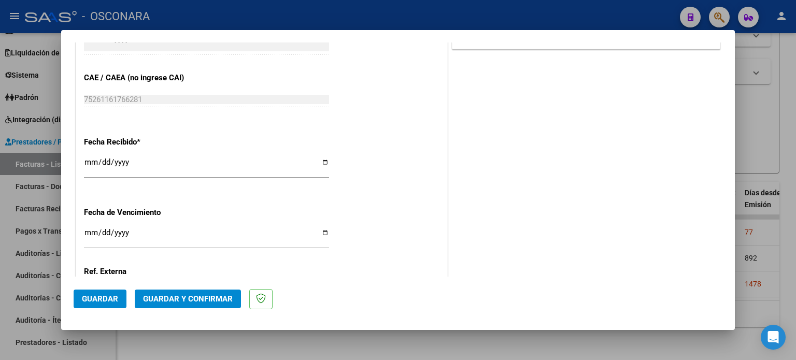
scroll to position [363, 0]
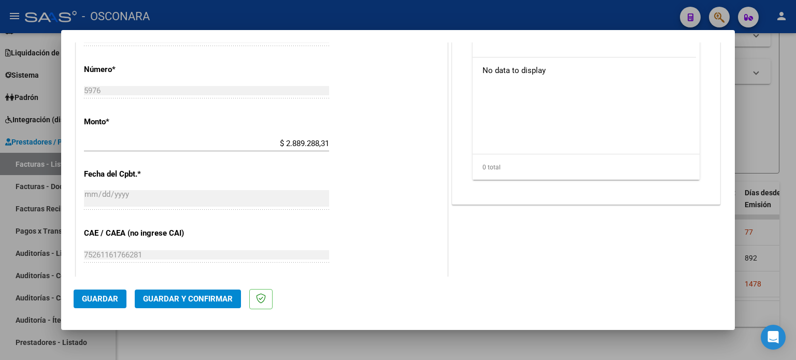
click at [375, 197] on div "CUIT * 30-70949057-1 Ingresar CUIT ANALISIS PRESTADOR HOSPITAL PUBLICO DESCENTR…" at bounding box center [261, 159] width 371 height 734
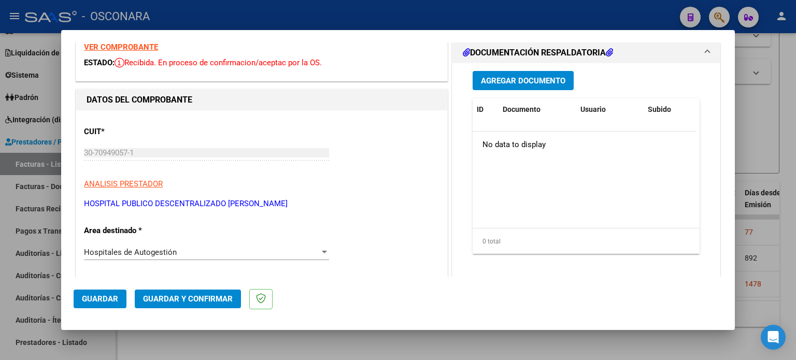
scroll to position [0, 0]
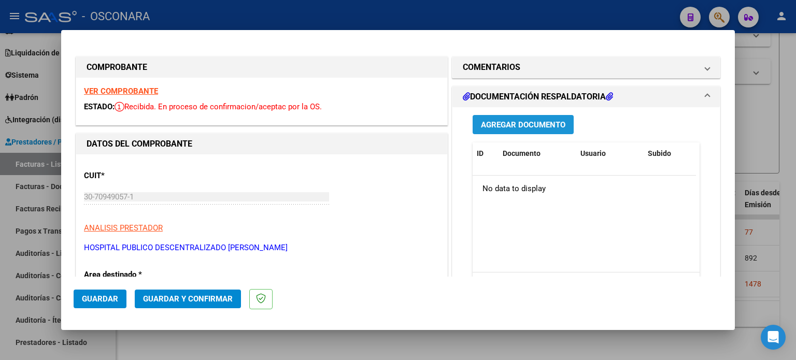
click at [504, 126] on span "Agregar Documento" at bounding box center [523, 124] width 84 height 9
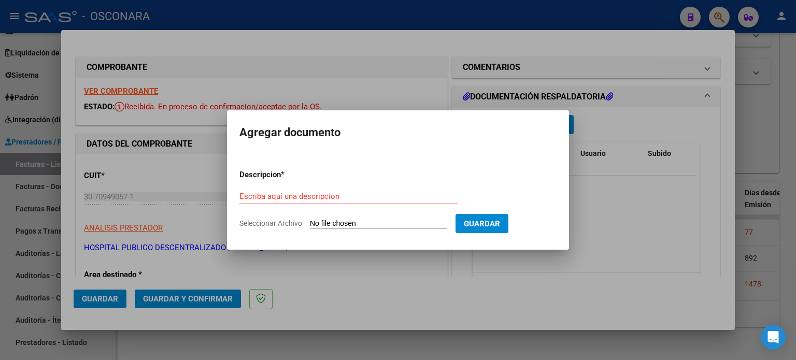
click at [256, 221] on span "Seleccionar Archivo" at bounding box center [270, 223] width 63 height 8
click at [310, 221] on input "Seleccionar Archivo" at bounding box center [378, 224] width 137 height 10
click at [260, 228] on form "Descripcion * Escriba aquí una descripcion Seleccionar Archivo Guardar" at bounding box center [397, 199] width 317 height 76
click at [262, 221] on span "Seleccionar Archivo" at bounding box center [270, 223] width 63 height 8
click at [310, 221] on input "Seleccionar Archivo" at bounding box center [378, 224] width 137 height 10
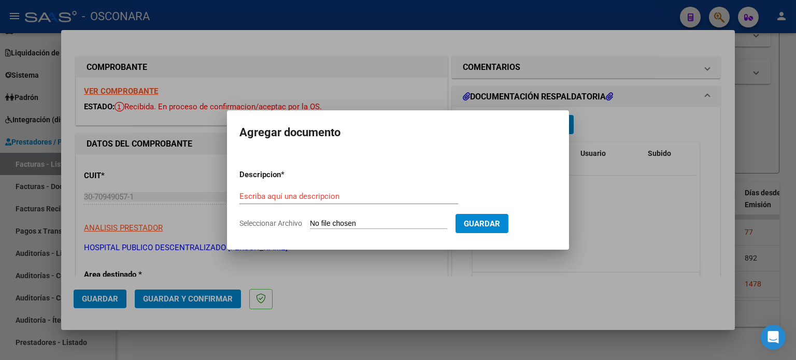
type input "C:\fakepath\Detalle fc 5976 (1).xlsx"
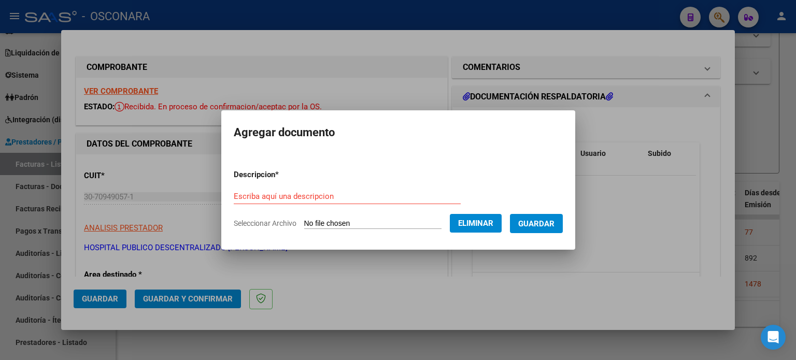
click at [546, 227] on span "Guardar" at bounding box center [536, 223] width 36 height 9
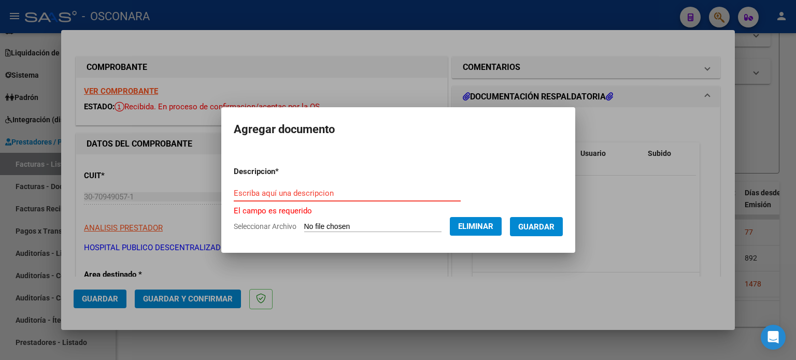
click at [258, 191] on input "Escriba aquí una descripcion" at bounding box center [347, 193] width 227 height 9
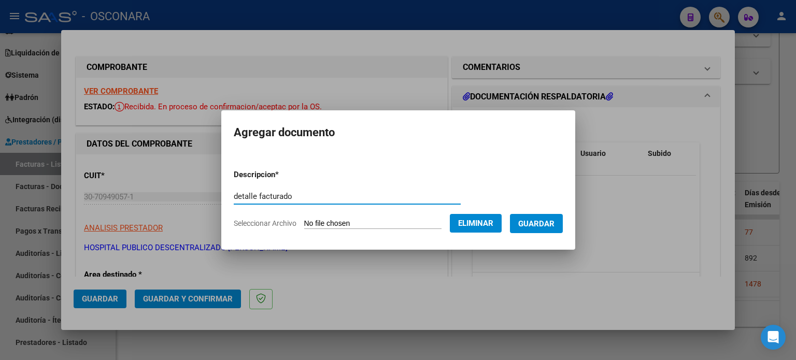
type input "detalle facturado"
click at [541, 227] on span "Guardar" at bounding box center [536, 223] width 36 height 9
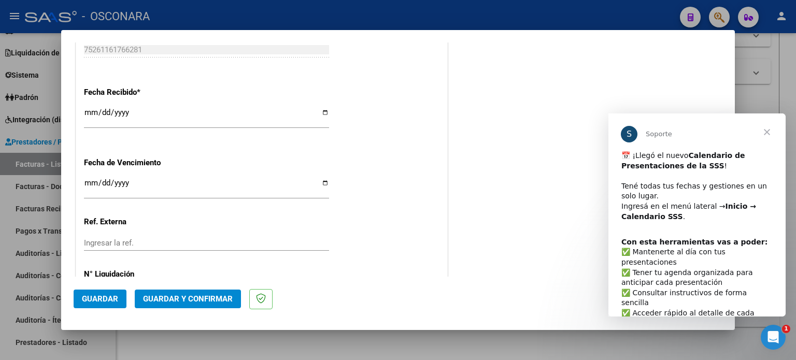
scroll to position [570, 0]
click at [212, 295] on span "Guardar y Confirmar" at bounding box center [188, 298] width 90 height 9
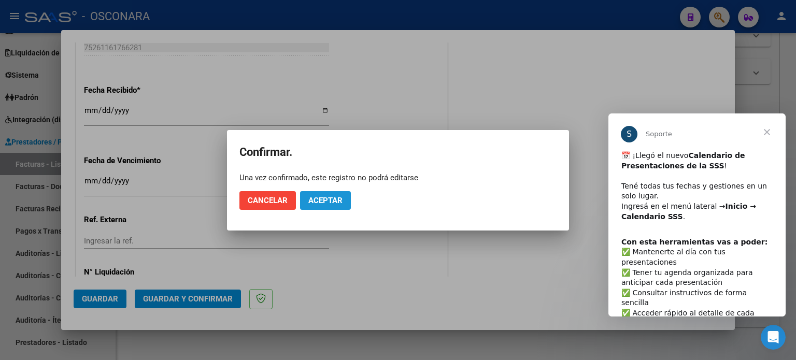
drag, startPoint x: 326, startPoint y: 203, endPoint x: 322, endPoint y: 216, distance: 14.6
click at [327, 203] on span "Aceptar" at bounding box center [325, 200] width 34 height 9
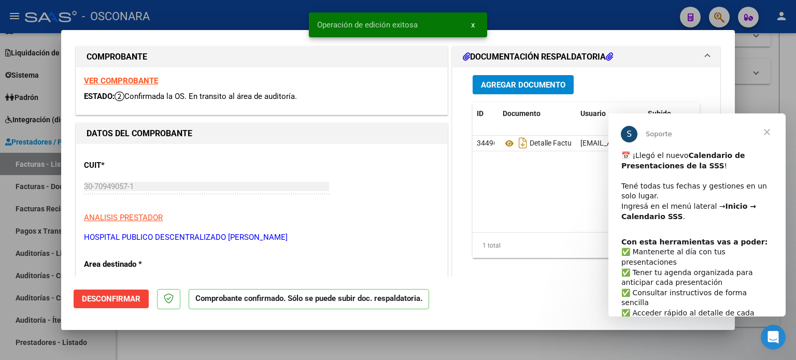
scroll to position [0, 0]
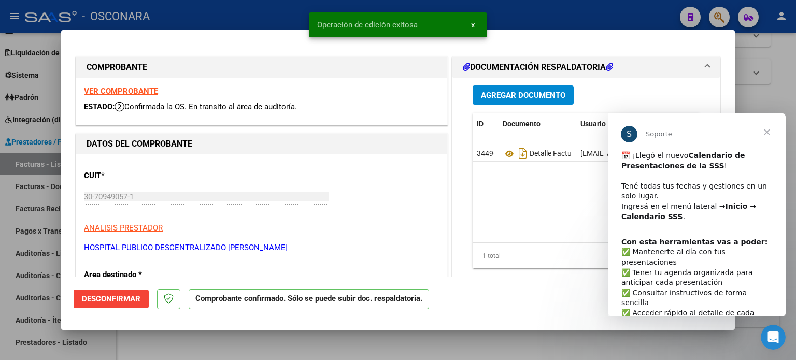
click at [781, 95] on div at bounding box center [398, 180] width 796 height 360
type input "$ 0,00"
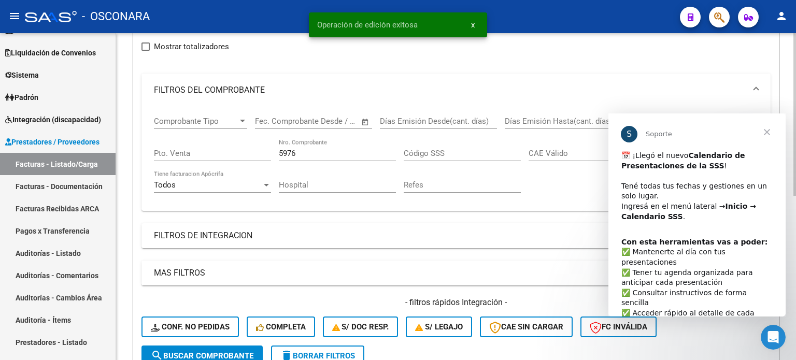
scroll to position [71, 0]
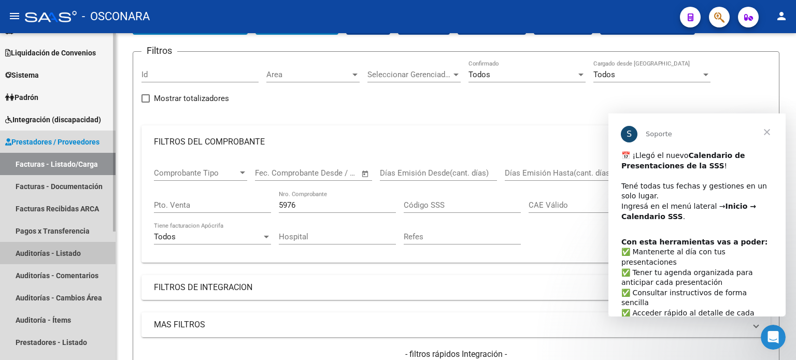
click at [33, 252] on link "Auditorías - Listado" at bounding box center [57, 253] width 115 height 22
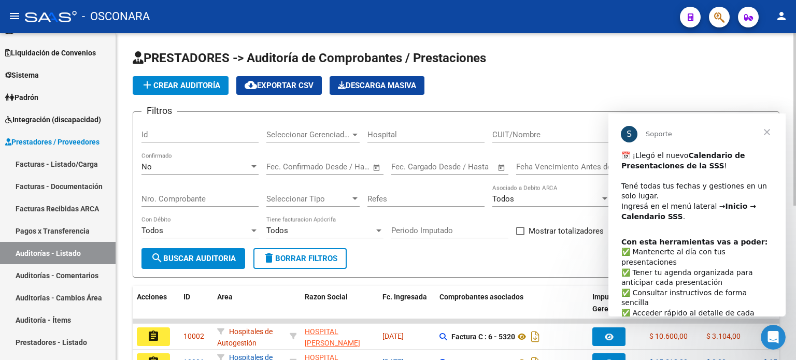
click at [186, 194] on input "Nro. Comprobante" at bounding box center [199, 198] width 117 height 9
click at [765, 132] on span "Cerrar" at bounding box center [766, 131] width 37 height 37
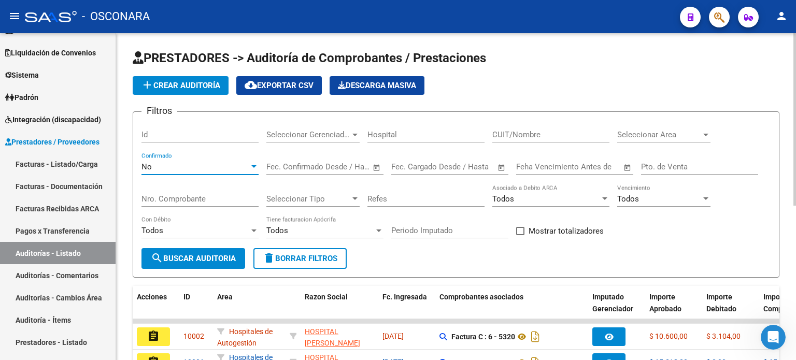
click at [166, 163] on div "No" at bounding box center [195, 166] width 108 height 9
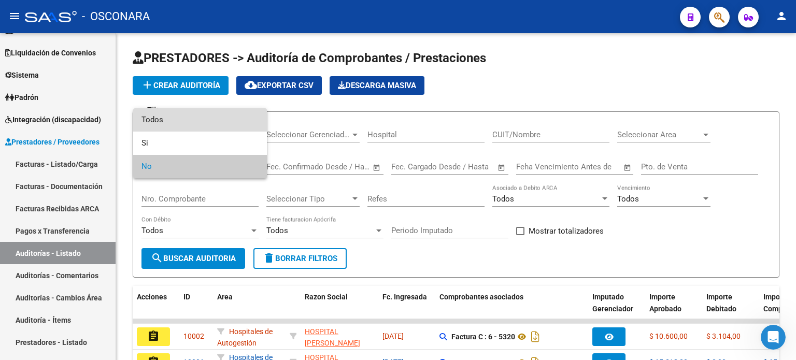
click at [171, 125] on span "Todos" at bounding box center [199, 119] width 117 height 23
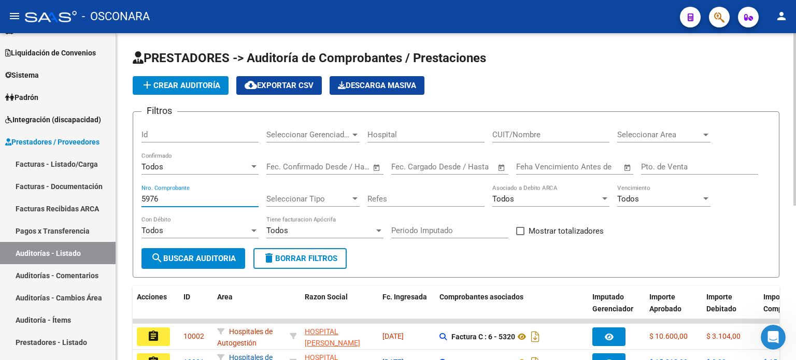
click at [162, 196] on input "5976" at bounding box center [199, 198] width 117 height 9
click at [122, 208] on div "PRESTADORES -> Auditoría de Comprobantes / Prestaciones add Crear Auditoría clo…" at bounding box center [456, 339] width 680 height 612
click at [183, 263] on button "search Buscar Auditoria" at bounding box center [193, 258] width 104 height 21
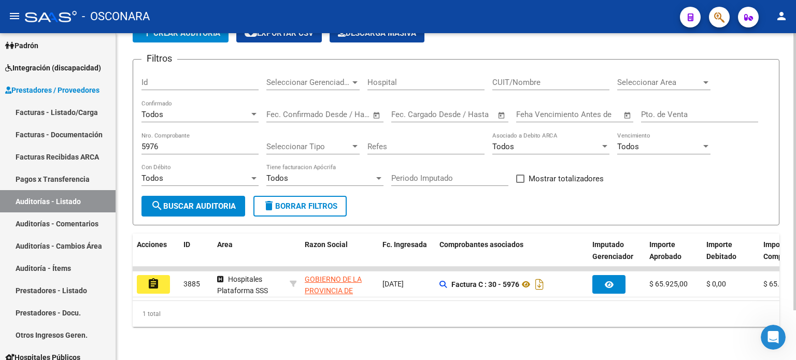
scroll to position [58, 0]
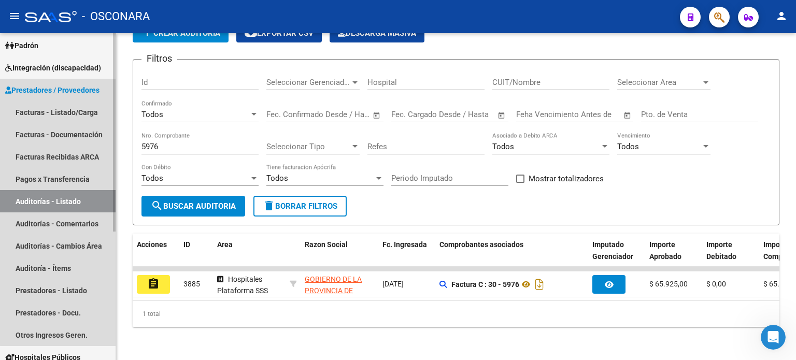
click at [72, 205] on link "Auditorías - Listado" at bounding box center [57, 201] width 115 height 22
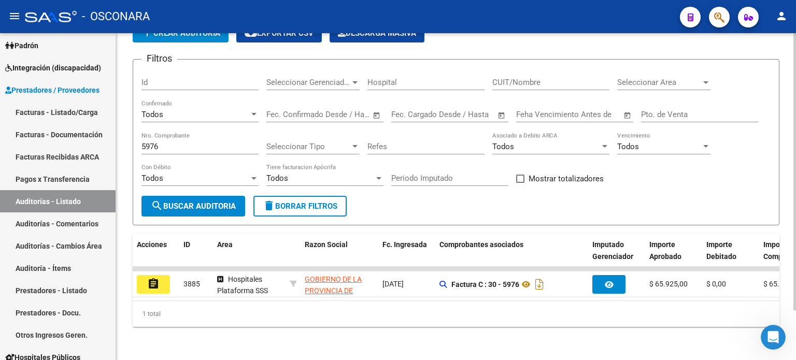
click at [186, 142] on input "5976" at bounding box center [199, 146] width 117 height 9
type input "5"
type input "5976"
click at [206, 201] on span "search Buscar Auditoria" at bounding box center [193, 205] width 85 height 9
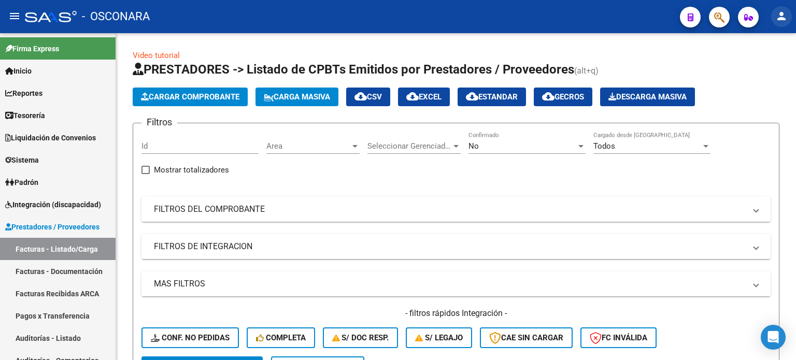
click at [780, 10] on mat-icon "person" at bounding box center [781, 16] width 12 height 12
click at [770, 39] on button "person Mi Perfil" at bounding box center [759, 43] width 63 height 25
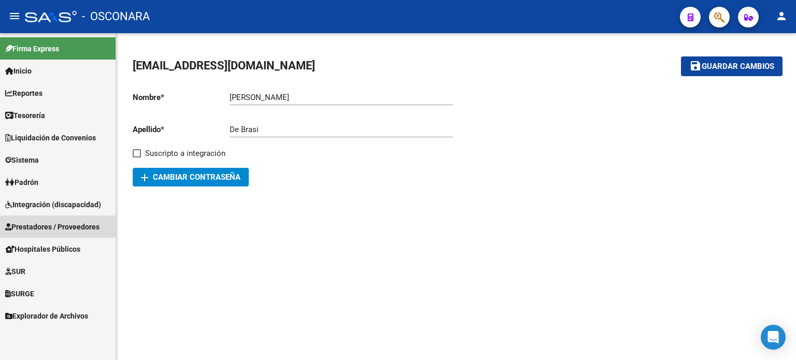
click at [59, 218] on link "Prestadores / Proveedores" at bounding box center [57, 226] width 115 height 22
click at [96, 227] on span "Prestadores / Proveedores" at bounding box center [52, 226] width 94 height 11
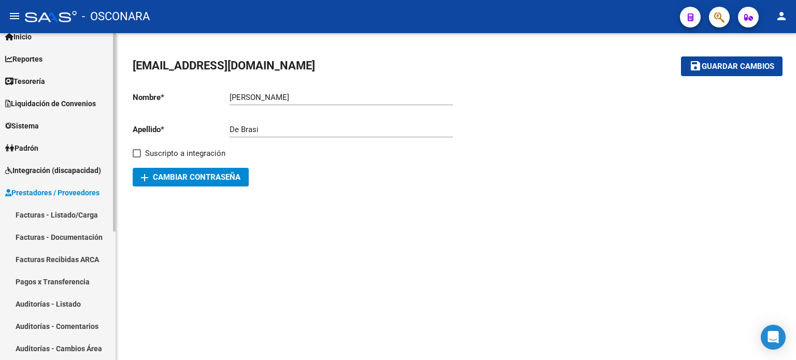
scroll to position [52, 0]
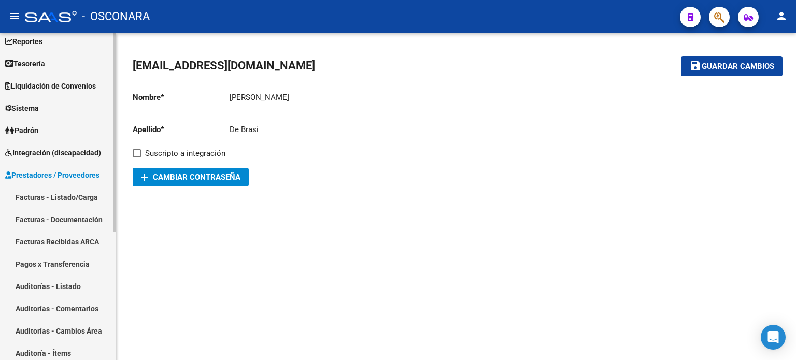
click at [80, 192] on link "Facturas - Listado/Carga" at bounding box center [57, 197] width 115 height 22
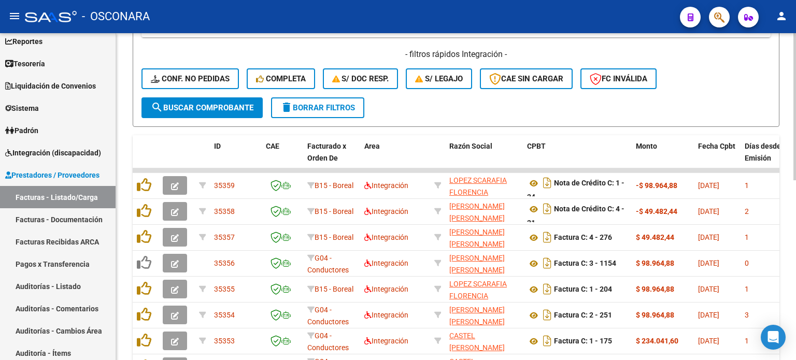
scroll to position [155, 0]
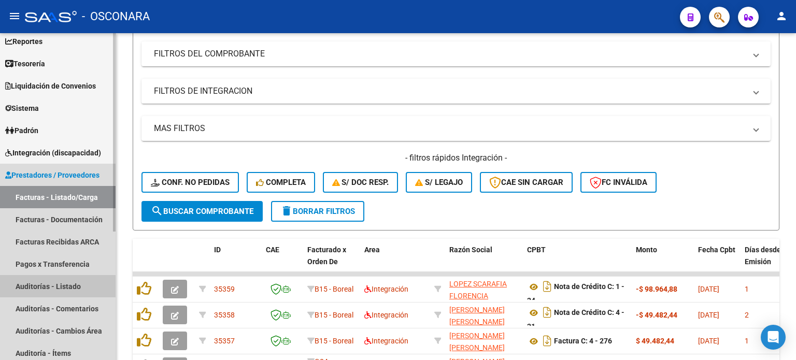
click at [55, 283] on link "Auditorías - Listado" at bounding box center [57, 286] width 115 height 22
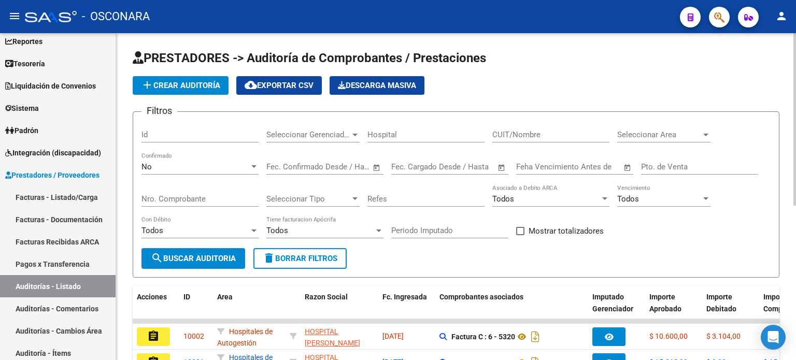
click at [174, 81] on span "add Crear Auditoría" at bounding box center [180, 85] width 79 height 9
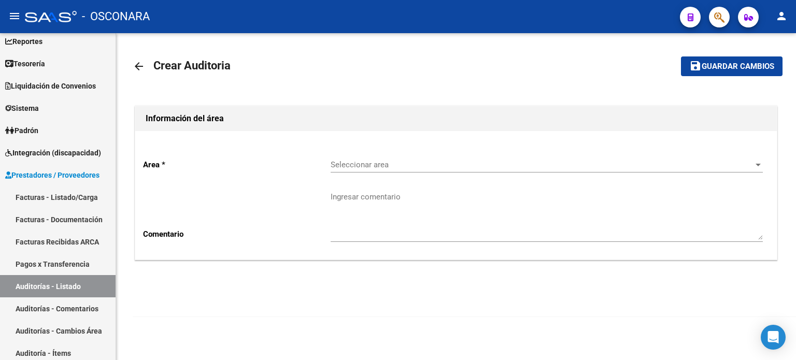
click at [351, 162] on span "Seleccionar area" at bounding box center [541, 164] width 423 height 9
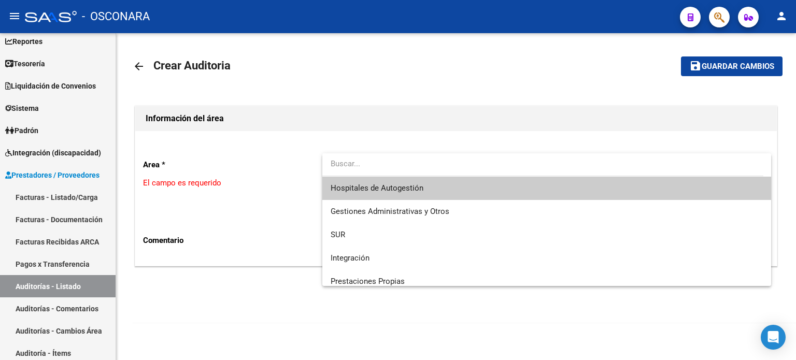
click at [363, 196] on span "Hospitales de Autogestión" at bounding box center [546, 188] width 432 height 23
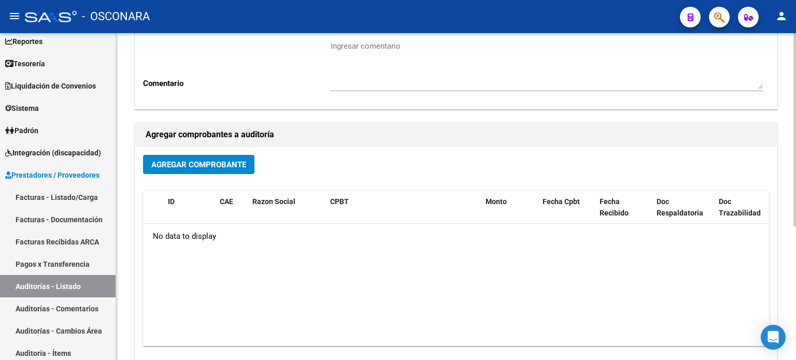
scroll to position [155, 0]
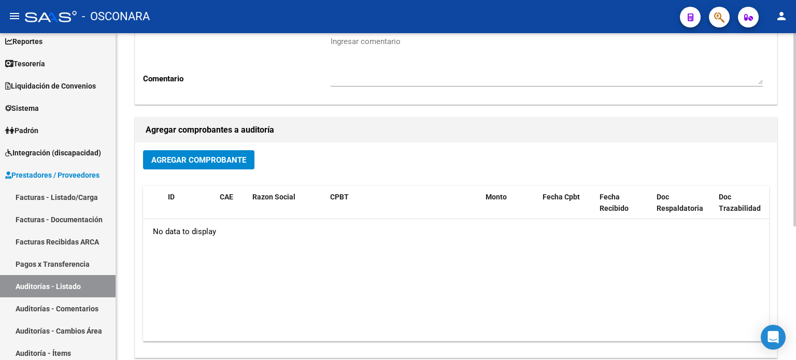
click at [234, 161] on span "Agregar Comprobante" at bounding box center [198, 159] width 95 height 9
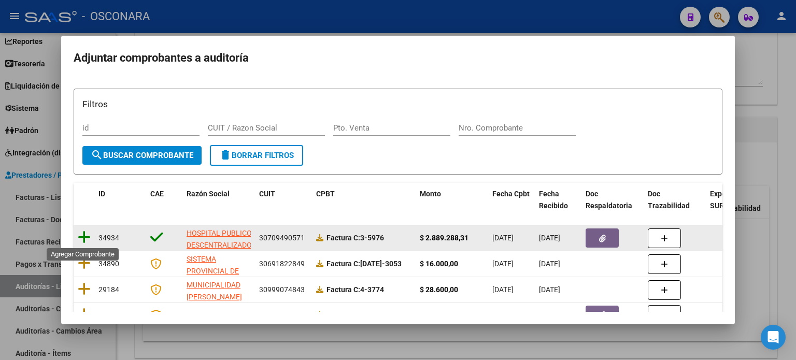
click at [86, 237] on icon at bounding box center [84, 237] width 13 height 15
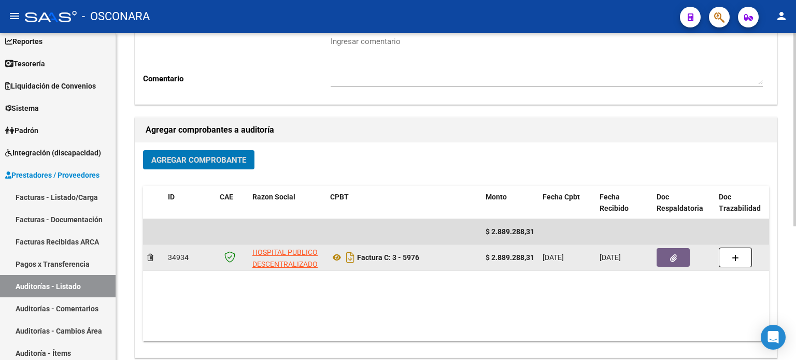
click at [677, 262] on button "button" at bounding box center [672, 257] width 33 height 19
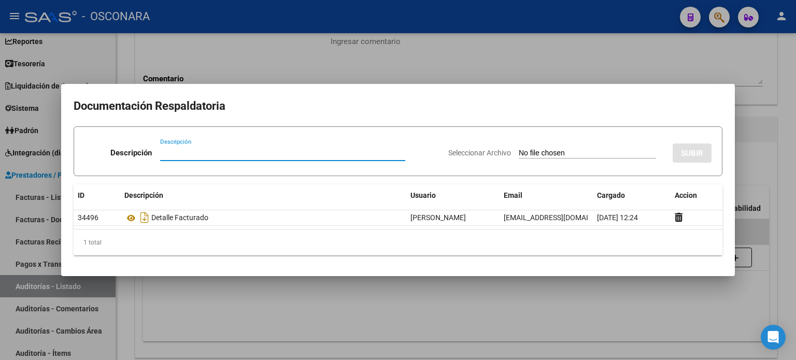
click at [542, 305] on div at bounding box center [398, 180] width 796 height 360
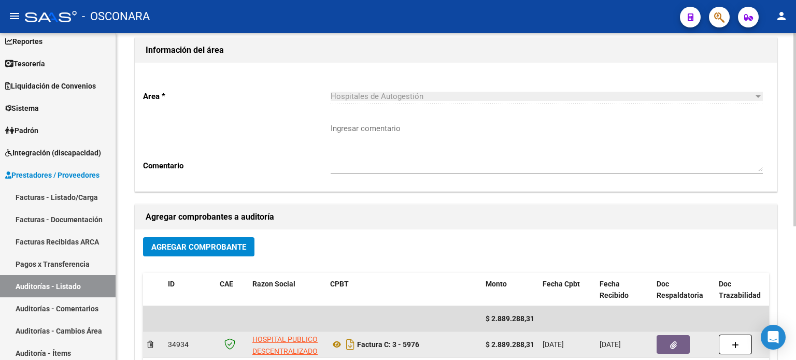
scroll to position [0, 0]
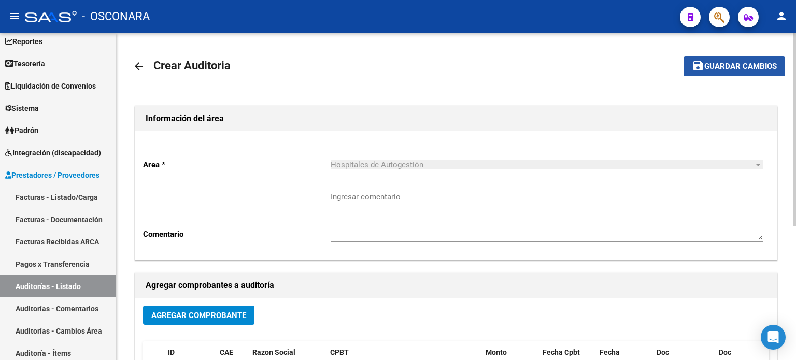
click at [732, 68] on span "Guardar cambios" at bounding box center [740, 66] width 73 height 9
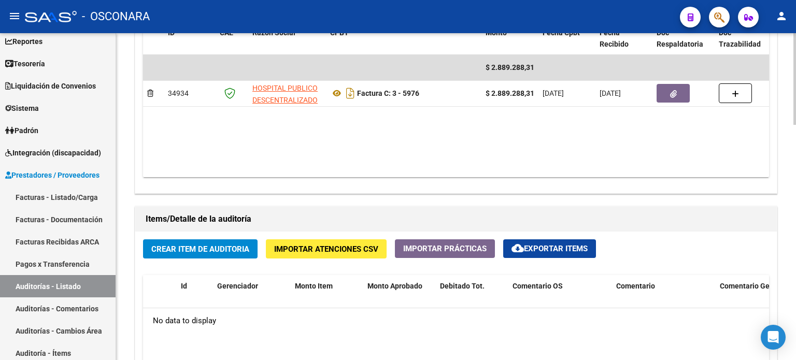
scroll to position [622, 0]
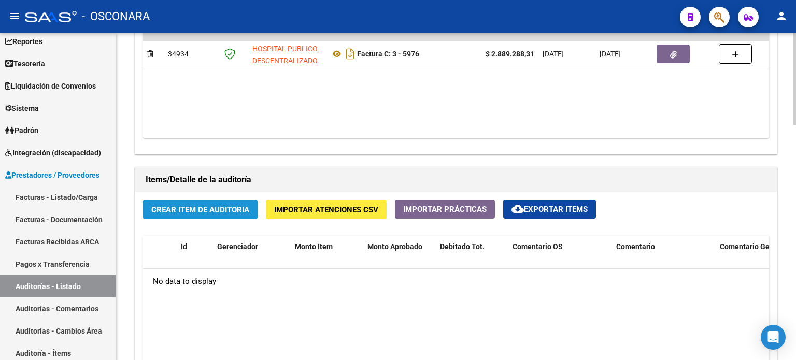
click at [198, 205] on span "Crear Item de Auditoria" at bounding box center [200, 209] width 98 height 9
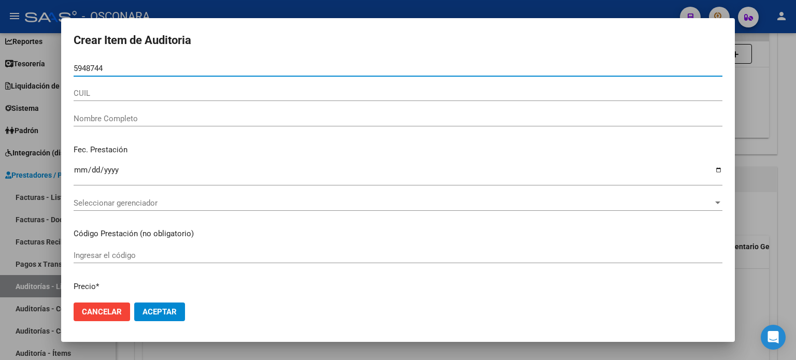
type input "59487442"
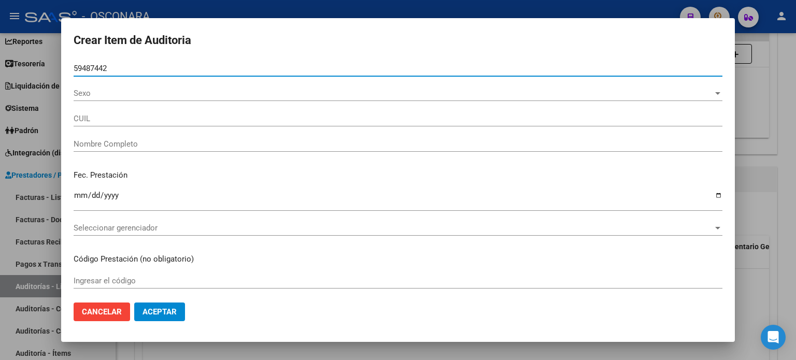
type input "20594874421"
type input "RODRIGUEZ ALFONSINA ROMA"
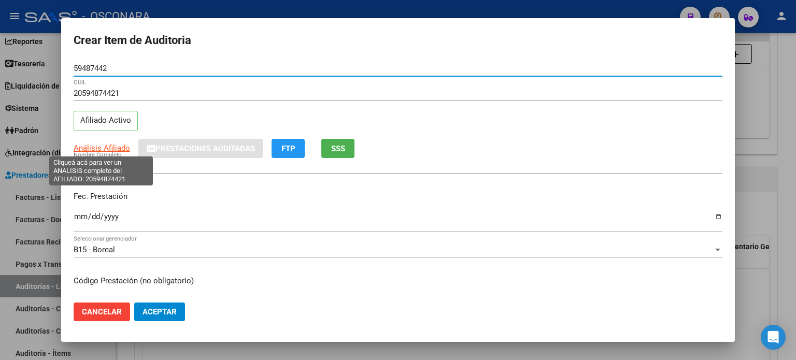
type input "59487442"
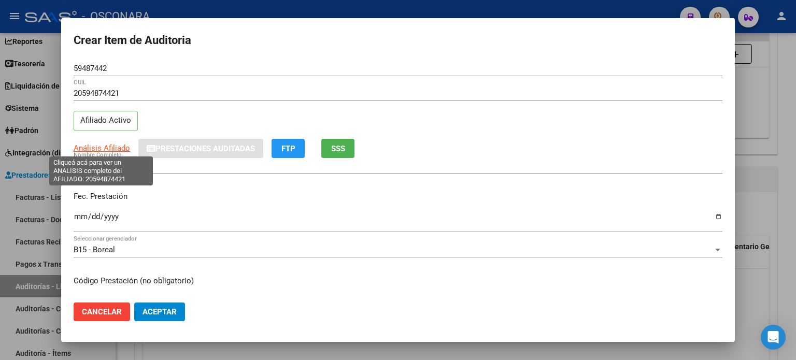
click at [117, 145] on span "Análisis Afiliado" at bounding box center [102, 147] width 56 height 9
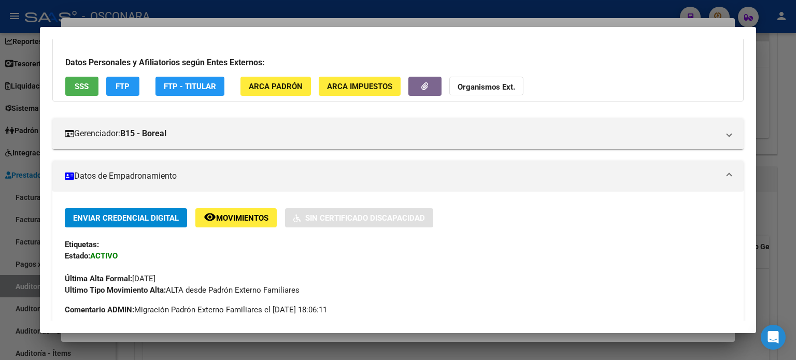
scroll to position [0, 0]
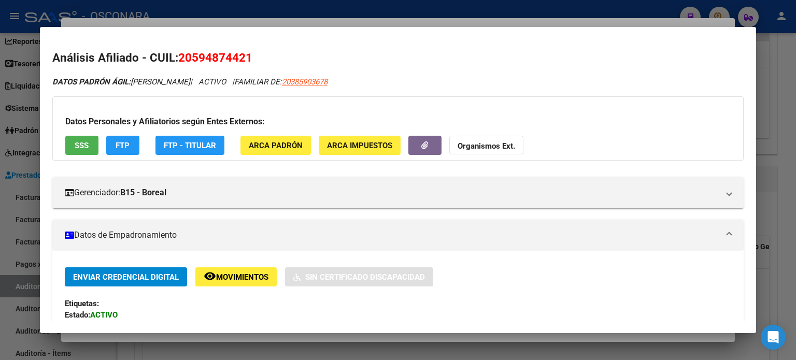
click at [74, 140] on button "SSS" at bounding box center [81, 145] width 33 height 19
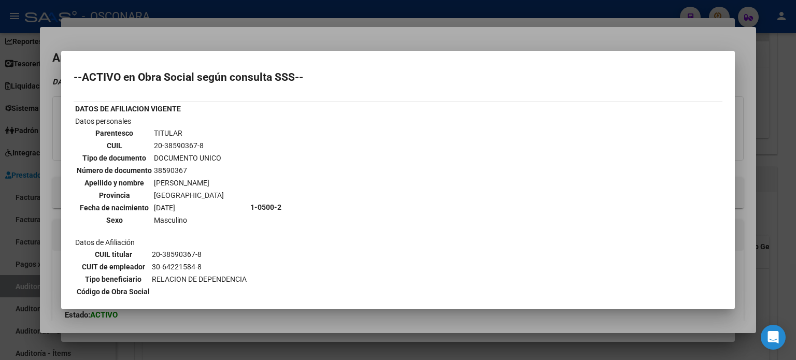
click at [290, 34] on div at bounding box center [398, 180] width 796 height 360
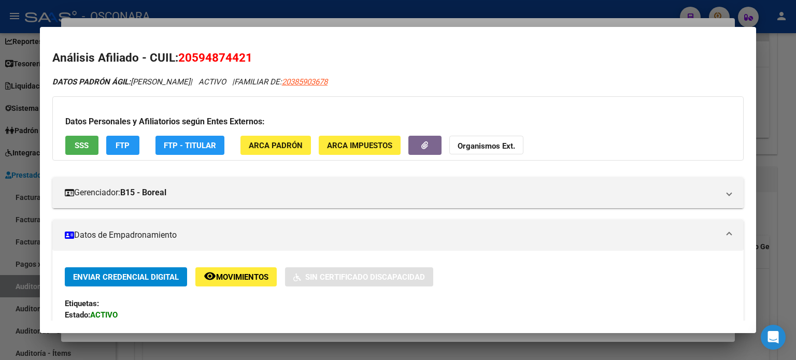
click at [262, 21] on div at bounding box center [398, 180] width 796 height 360
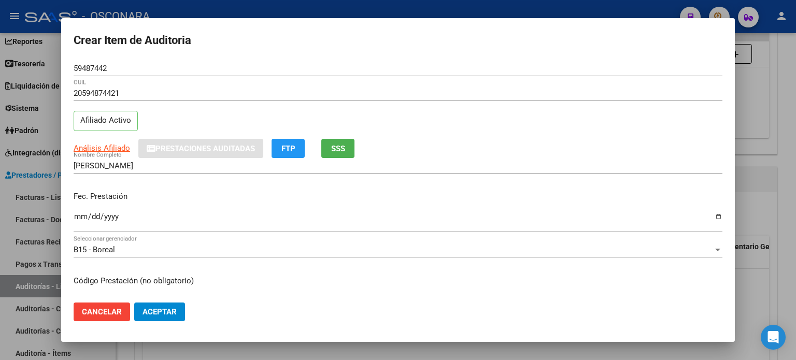
click at [83, 211] on div "Ingresar la fecha" at bounding box center [398, 221] width 648 height 22
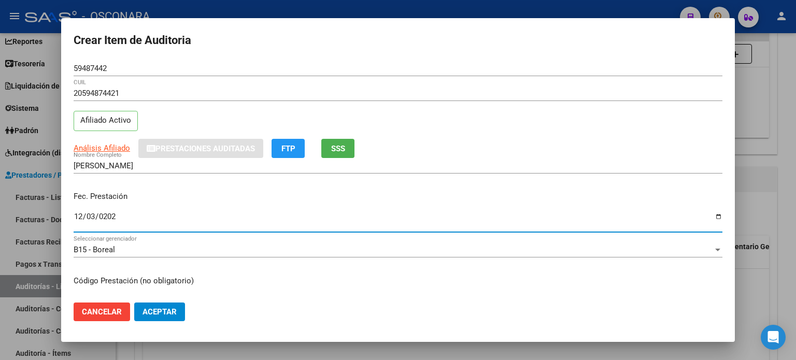
type input "2024-12-03"
click at [282, 186] on div "Fec. Prestación 2024-12-03 Ingresar la fecha" at bounding box center [398, 212] width 648 height 59
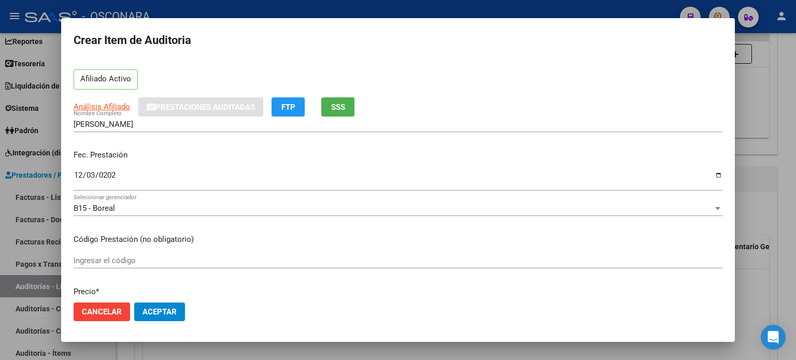
scroll to position [104, 0]
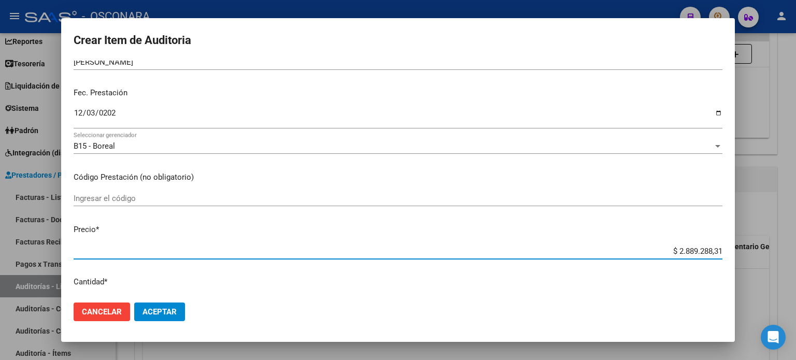
click at [712, 251] on input "$ 2.889.288,31" at bounding box center [398, 251] width 648 height 9
drag, startPoint x: 713, startPoint y: 251, endPoint x: 647, endPoint y: 248, distance: 65.3
click at [647, 248] on input "$ 2.889.288,31" at bounding box center [398, 251] width 648 height 9
type input "$ 0,02"
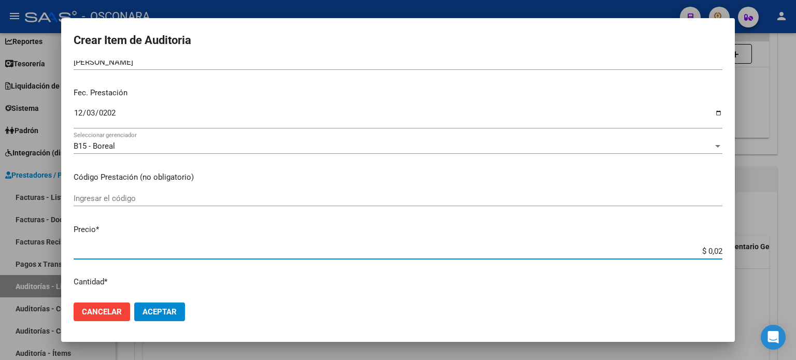
type input "$ 0,26"
type input "$ 2,60"
type input "$ 26,00"
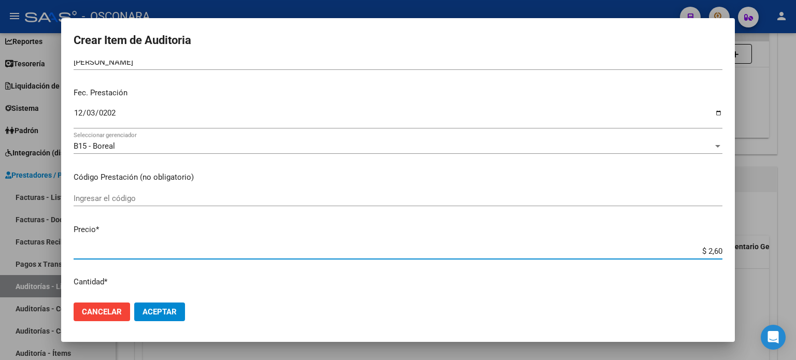
type input "$ 26,00"
type input "$ 260,00"
type input "$ 2.600,00"
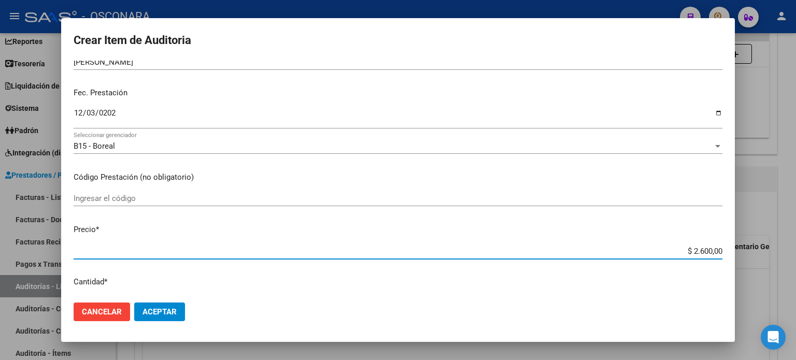
type input "$ 26.000,00"
click at [608, 212] on div "Ingresar el código" at bounding box center [398, 203] width 648 height 25
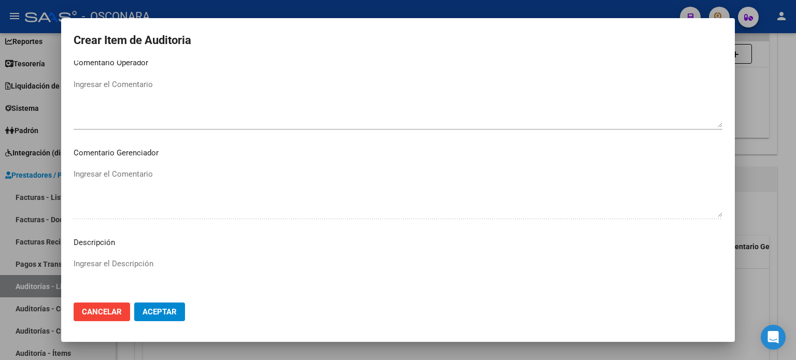
scroll to position [698, 0]
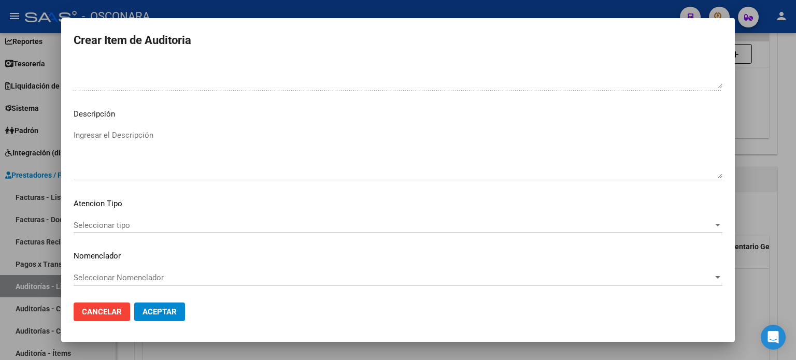
click at [148, 135] on textarea "Ingresar el Descripción" at bounding box center [398, 153] width 648 height 49
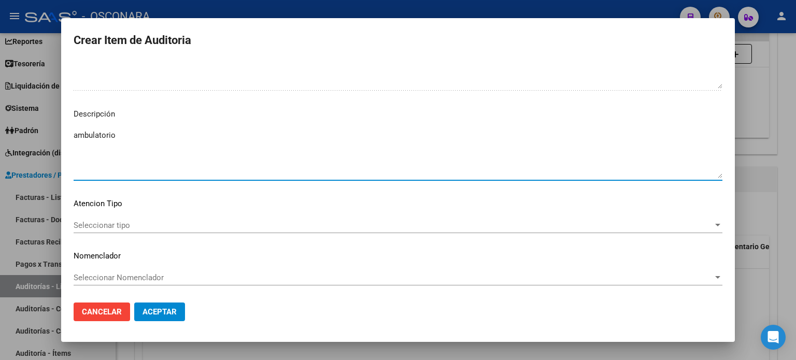
type textarea "ambulatorio"
click at [134, 222] on span "Seleccionar tipo" at bounding box center [393, 225] width 639 height 9
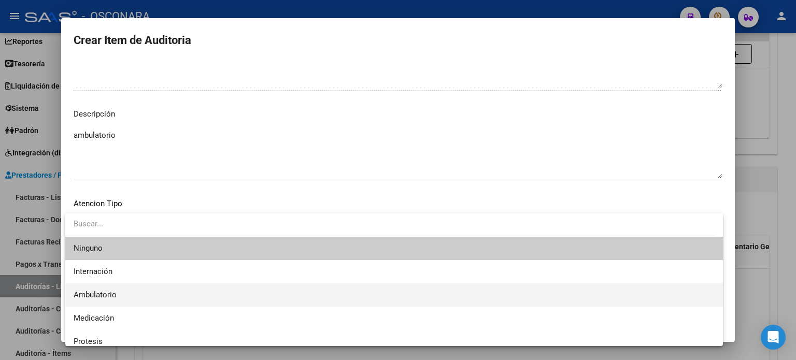
click at [122, 294] on span "Ambulatorio" at bounding box center [394, 294] width 641 height 23
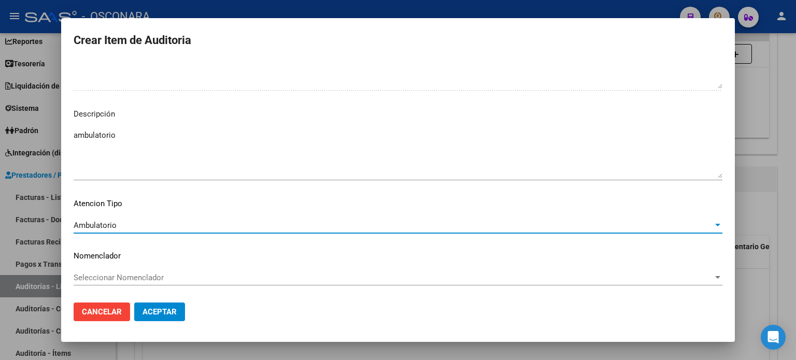
click at [154, 315] on span "Aceptar" at bounding box center [159, 311] width 34 height 9
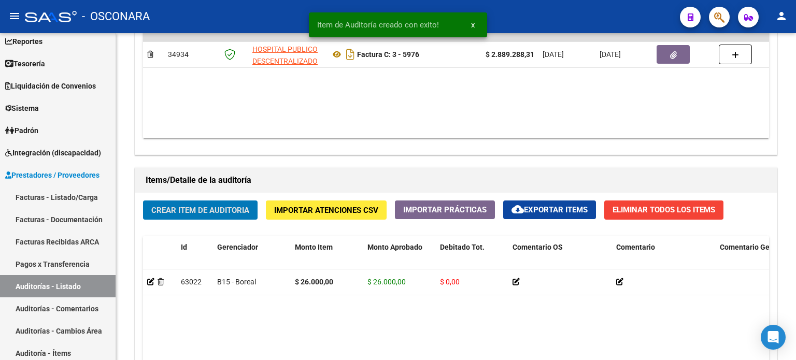
scroll to position [622, 0]
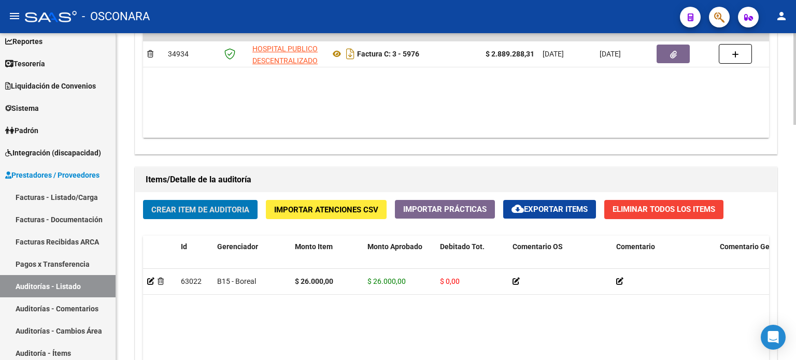
click at [184, 207] on span "Crear Item de Auditoria" at bounding box center [200, 209] width 98 height 9
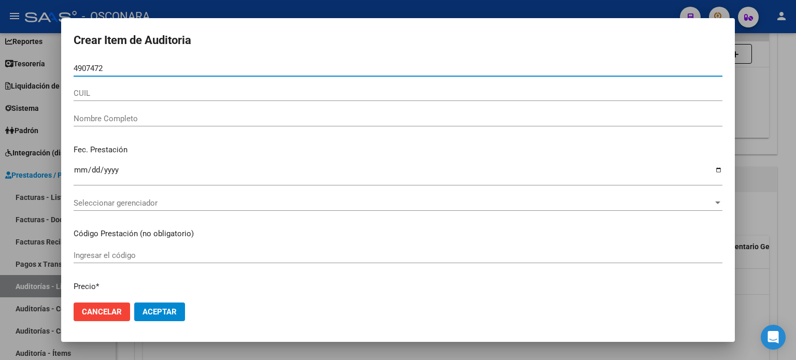
type input "49074723"
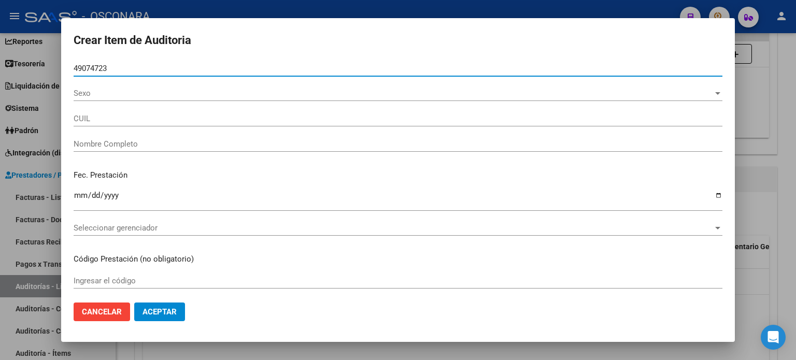
type input "20490747231"
type input "GORDILLO THIAGO AGUSTIN"
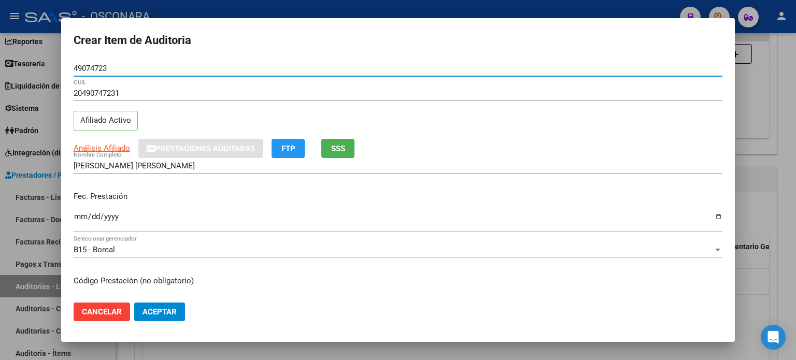
type input "49074723"
click at [171, 120] on div "20490747231 CUIL Afiliado Activo" at bounding box center [398, 111] width 648 height 53
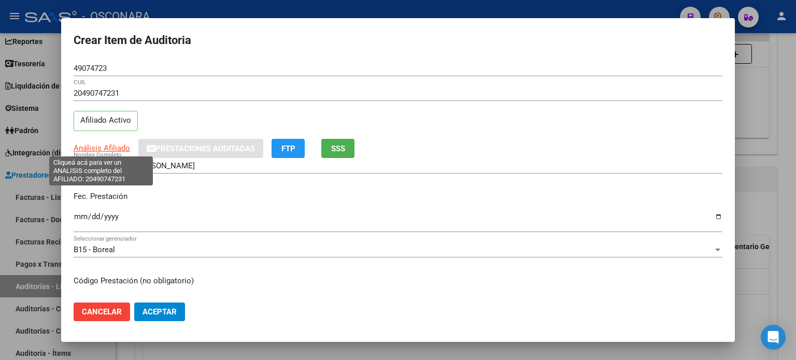
click at [91, 149] on span "Análisis Afiliado" at bounding box center [102, 147] width 56 height 9
type textarea "20490747231"
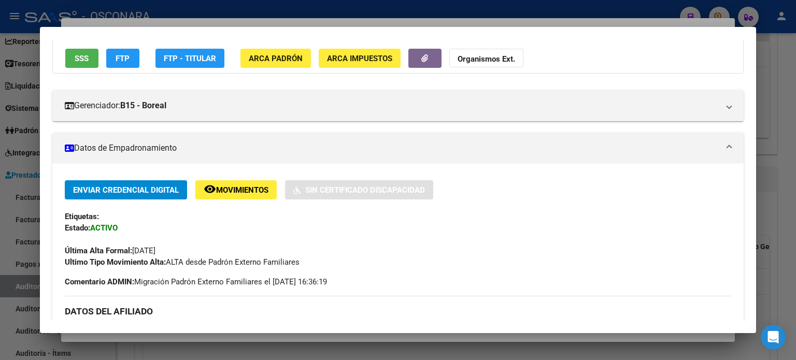
scroll to position [52, 0]
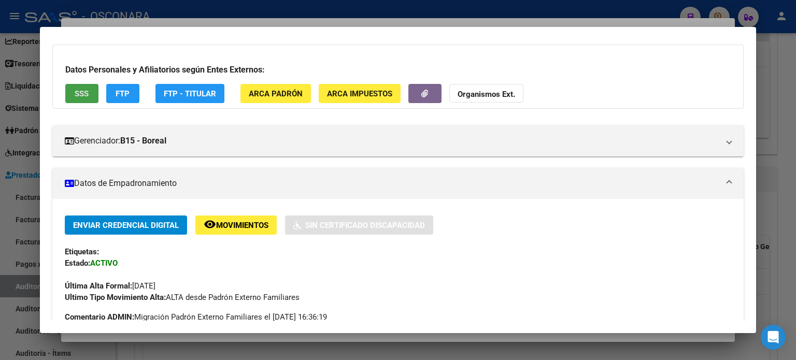
click at [87, 92] on span "SSS" at bounding box center [82, 93] width 14 height 9
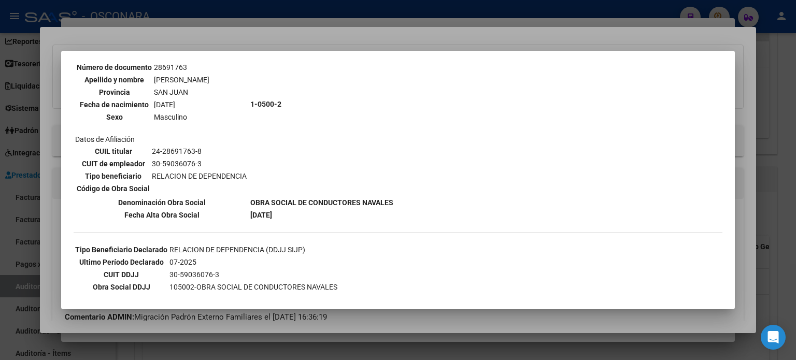
scroll to position [0, 0]
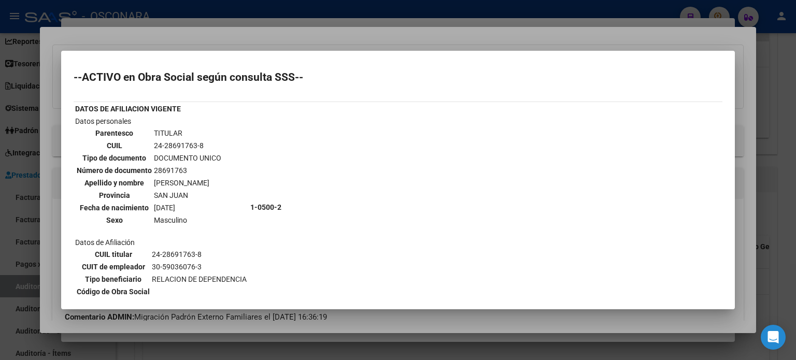
click at [304, 29] on div at bounding box center [398, 180] width 796 height 360
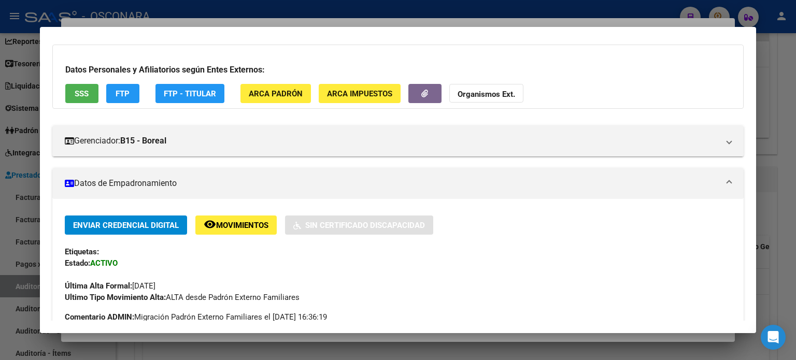
click at [263, 21] on div at bounding box center [398, 180] width 796 height 360
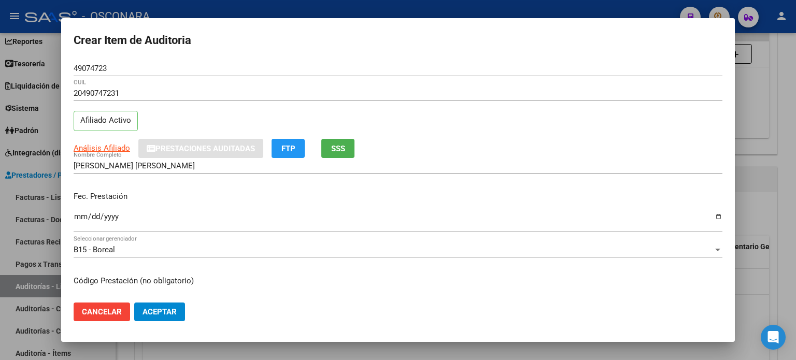
click at [79, 212] on input "Ingresar la fecha" at bounding box center [398, 220] width 648 height 17
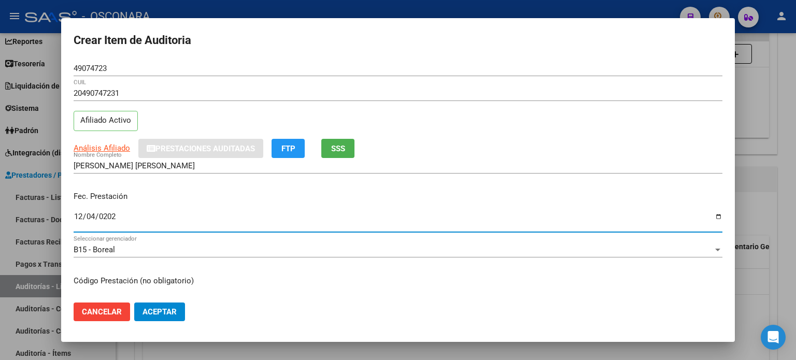
type input "2025-12-04"
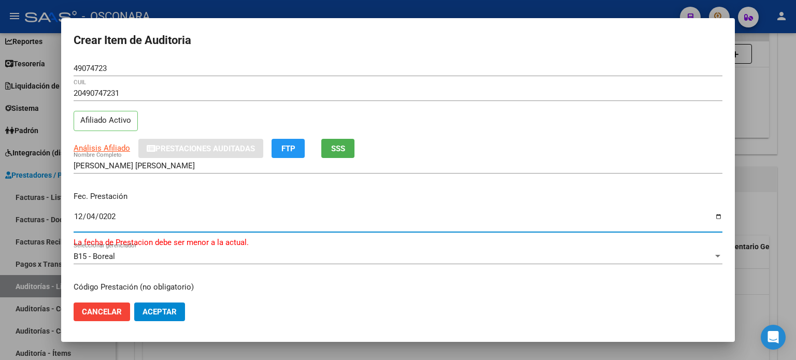
click at [213, 184] on div "Fec. Prestación 2025-12-04 Ingresar la fecha La fecha de Prestacion debe ser me…" at bounding box center [398, 215] width 648 height 65
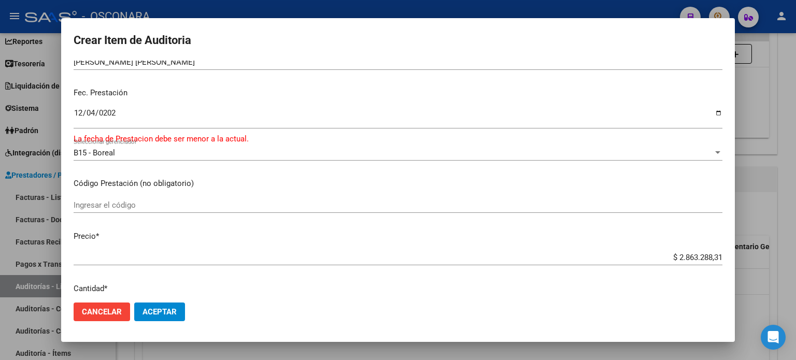
scroll to position [207, 0]
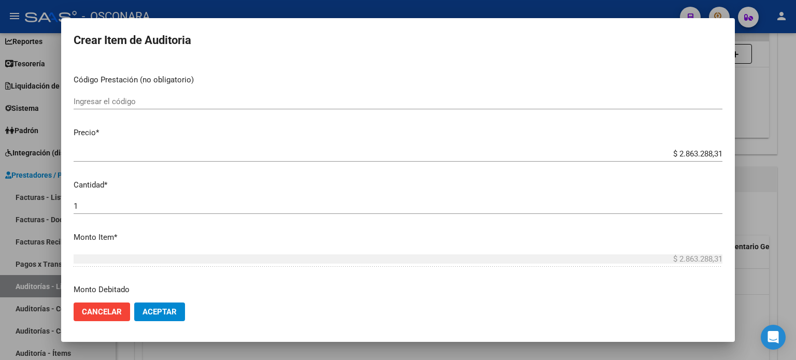
click at [714, 151] on app-form-text-field "Precio * $ 2.863.288,31 Ingresar el precio" at bounding box center [402, 143] width 657 height 32
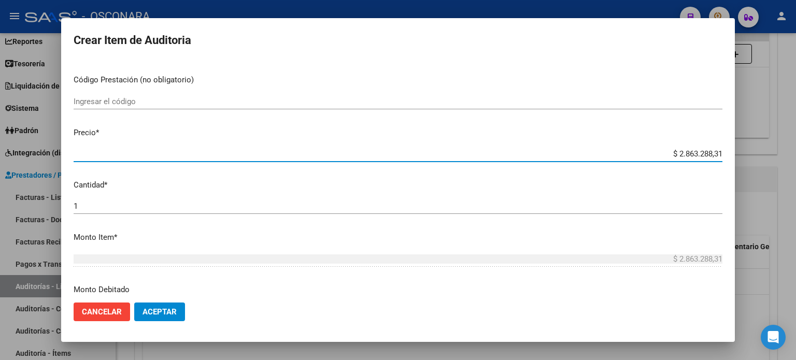
drag, startPoint x: 713, startPoint y: 152, endPoint x: 636, endPoint y: 156, distance: 76.8
click at [636, 156] on input "$ 2.863.288,31" at bounding box center [398, 153] width 648 height 9
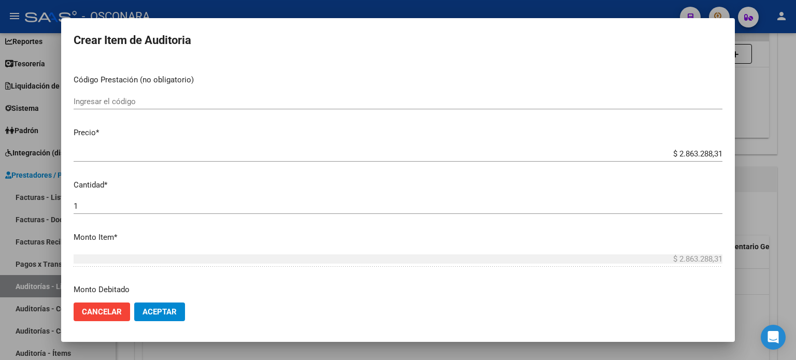
click at [657, 148] on div "$ 2.863.288,31 Ingresar el precio" at bounding box center [398, 154] width 648 height 16
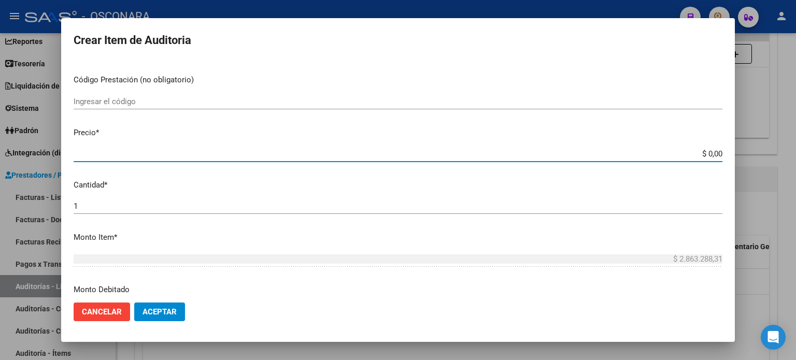
paste input "352.895,74"
type input "$ 3.528.957,40"
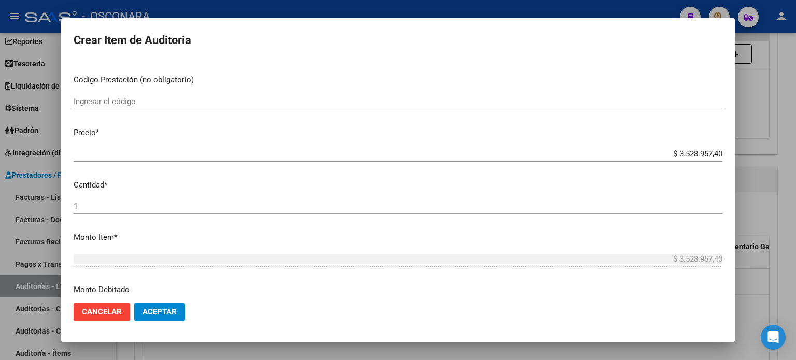
click at [541, 123] on mat-dialog-content "49074723 Nro Documento 20490747231 CUIL Afiliado Activo Análisis Afiliado Prest…" at bounding box center [397, 178] width 673 height 234
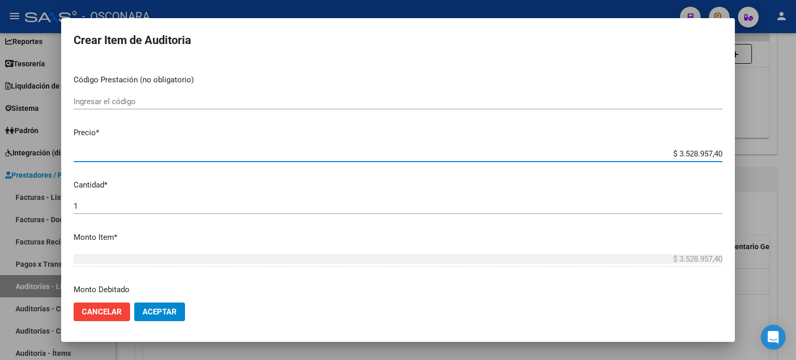
click at [712, 153] on input "$ 3.528.957,40" at bounding box center [398, 153] width 648 height 9
type input "$ 352.895,74"
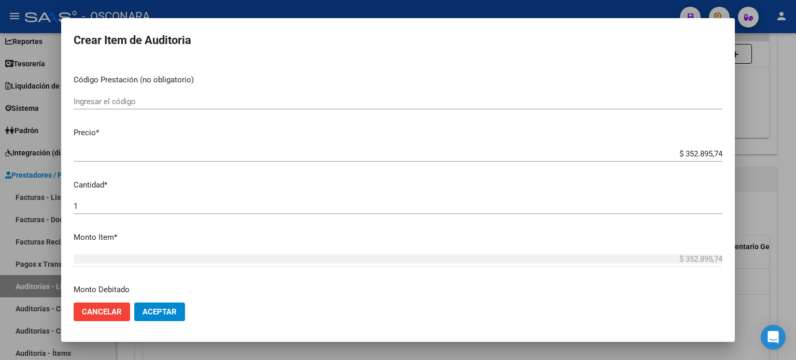
click at [492, 122] on mat-dialog-content "49074723 Nro Documento 20490747231 CUIL Afiliado Activo Análisis Afiliado Prest…" at bounding box center [397, 178] width 673 height 234
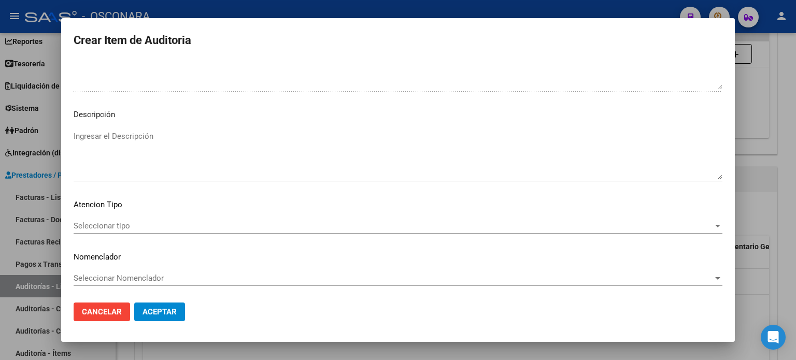
scroll to position [705, 0]
click at [186, 131] on textarea "Ingresar el Descripción" at bounding box center [398, 153] width 648 height 49
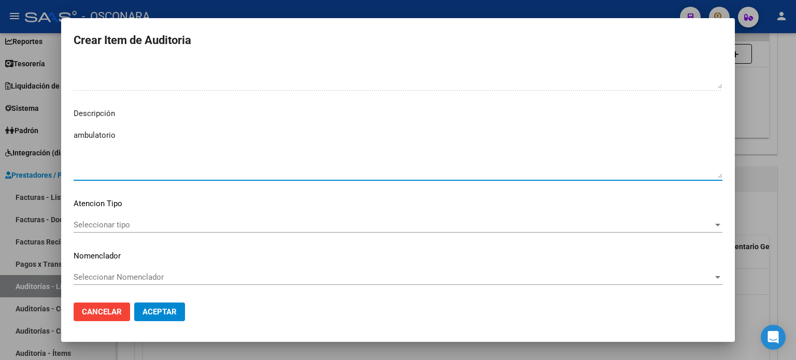
type textarea "ambulatorio"
click at [150, 221] on span "Seleccionar tipo" at bounding box center [393, 224] width 639 height 9
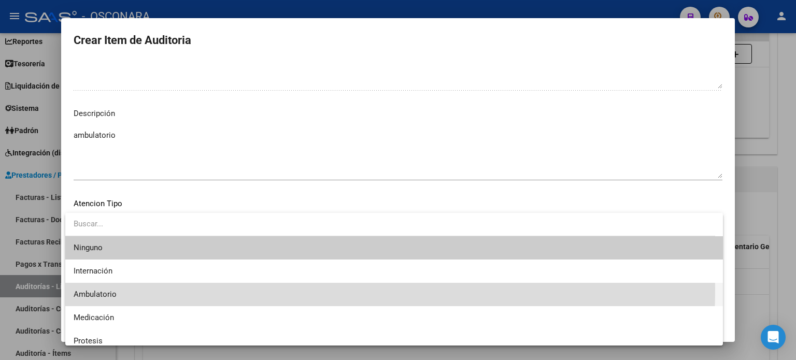
click at [138, 289] on span "Ambulatorio" at bounding box center [394, 294] width 641 height 23
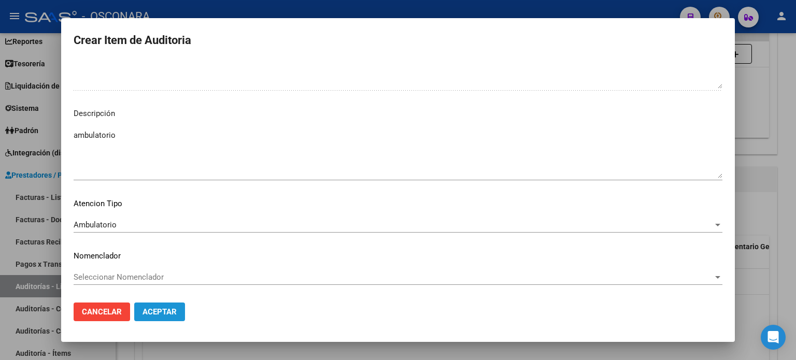
click at [163, 306] on button "Aceptar" at bounding box center [159, 311] width 51 height 19
click at [158, 312] on span "Aceptar" at bounding box center [159, 311] width 34 height 9
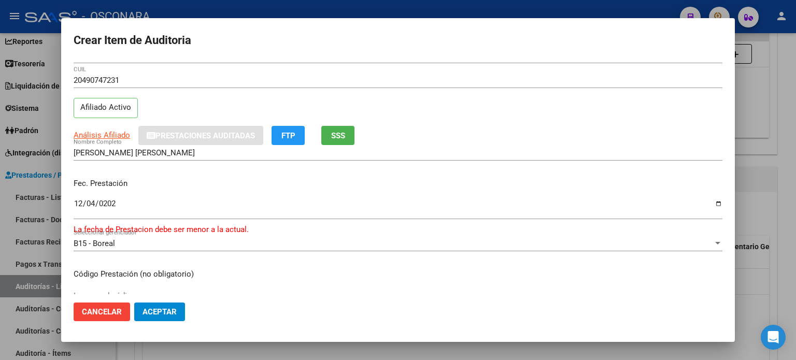
scroll to position [0, 0]
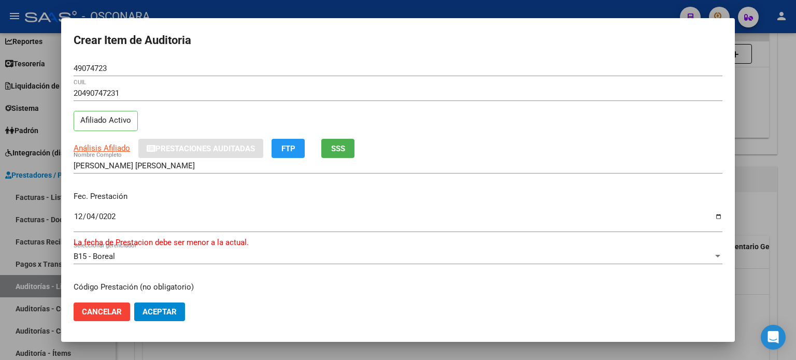
click at [121, 213] on input "2025-12-04" at bounding box center [398, 220] width 648 height 17
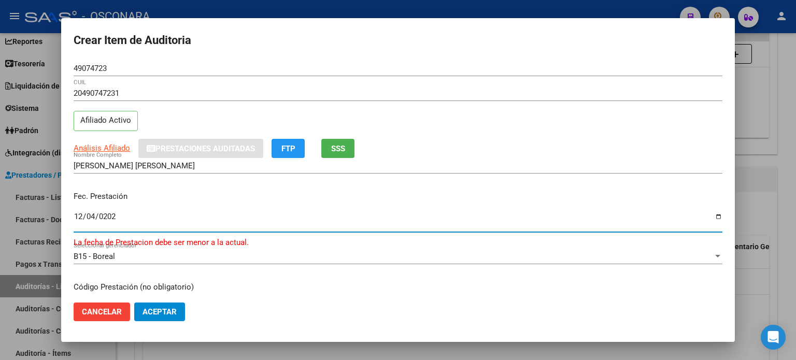
click at [107, 217] on input "2025-12-04" at bounding box center [398, 220] width 648 height 17
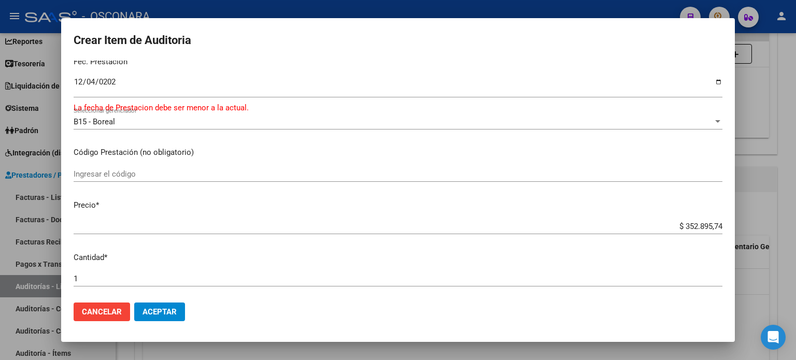
scroll to position [52, 0]
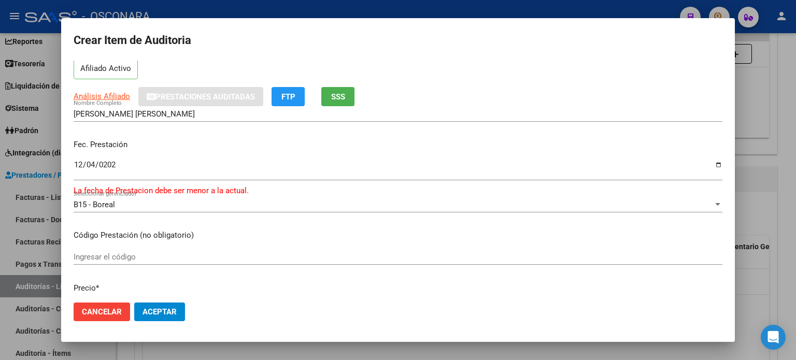
click at [116, 162] on input "2025-12-04" at bounding box center [398, 169] width 648 height 17
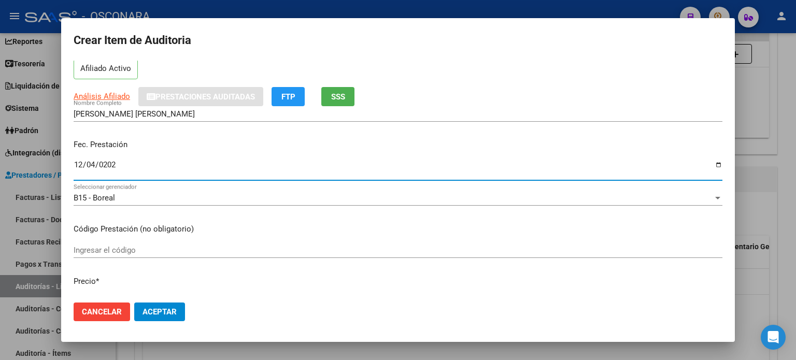
type input "2024-12-04"
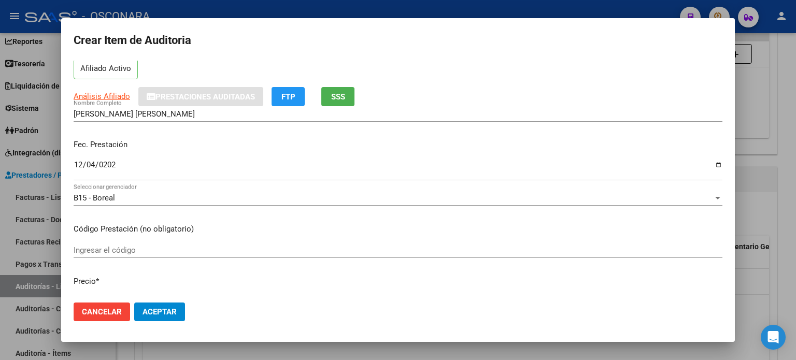
click at [174, 141] on p "Fec. Prestación" at bounding box center [398, 145] width 648 height 12
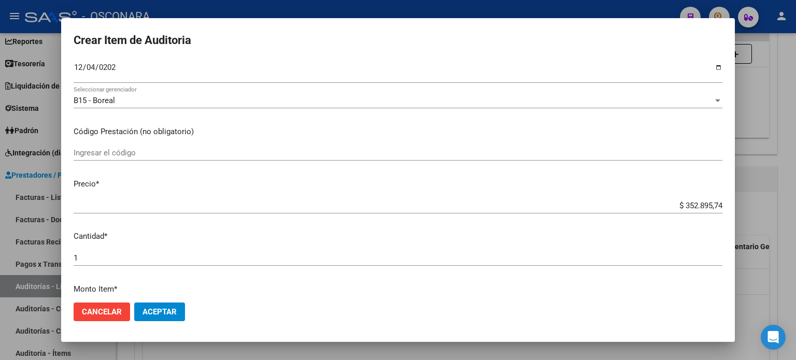
scroll to position [155, 0]
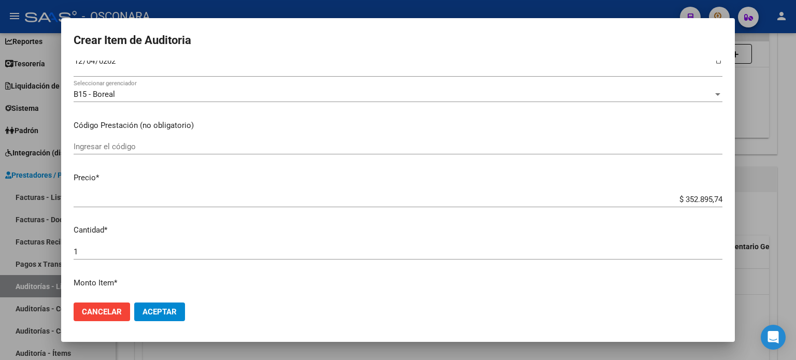
click at [175, 314] on span "Aceptar" at bounding box center [159, 311] width 34 height 9
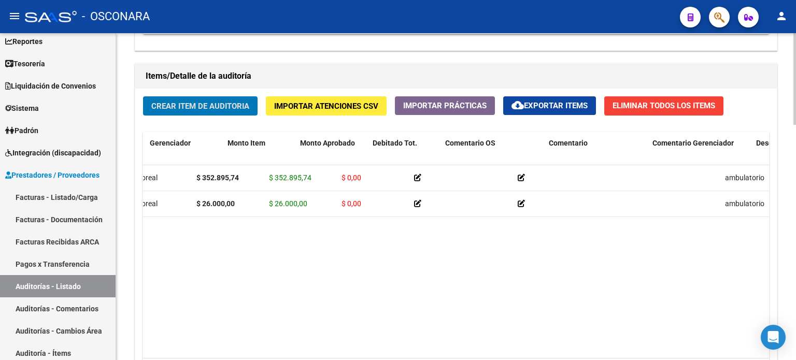
scroll to position [0, 0]
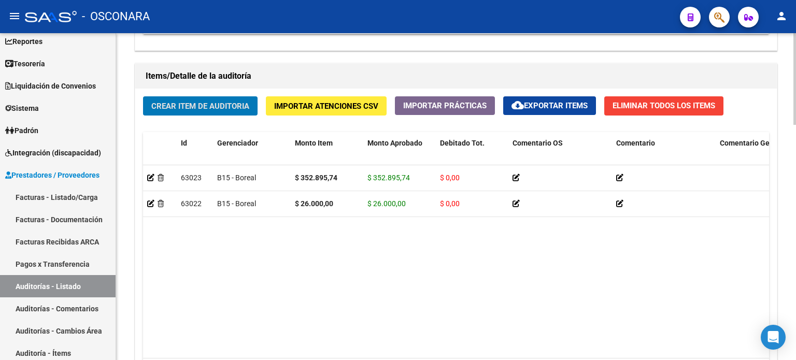
click at [213, 296] on datatable-body "63023 B15 - Boreal $ 352.895,74 $ 352.895,74 $ 0,00 ambulatorio 20490747231 490…" at bounding box center [456, 261] width 626 height 193
click at [234, 103] on span "Crear Item de Auditoria" at bounding box center [200, 106] width 98 height 9
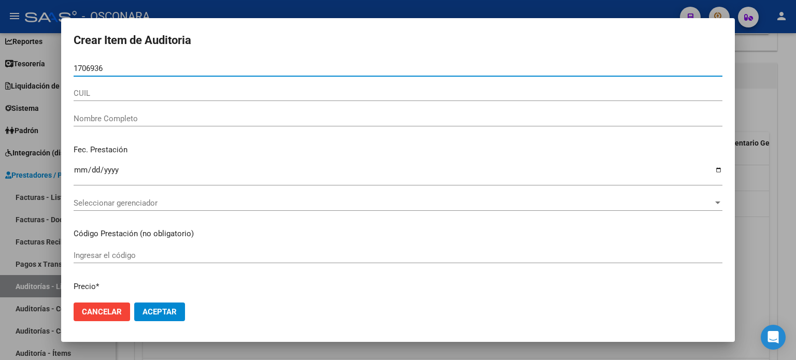
type input "17069366"
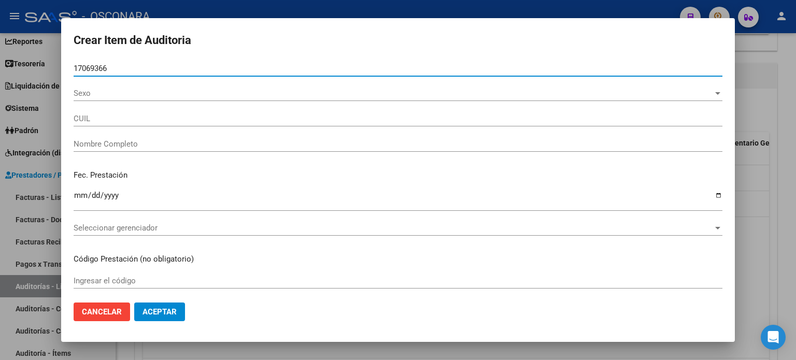
type input "20170693664"
type input "PEREZ JORGE FABIAN"
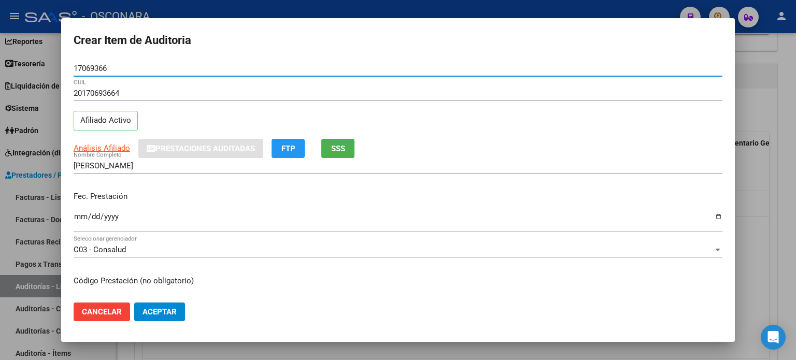
type input "17069366"
click at [186, 113] on div "20170693664 CUIL Afiliado Activo" at bounding box center [398, 111] width 648 height 53
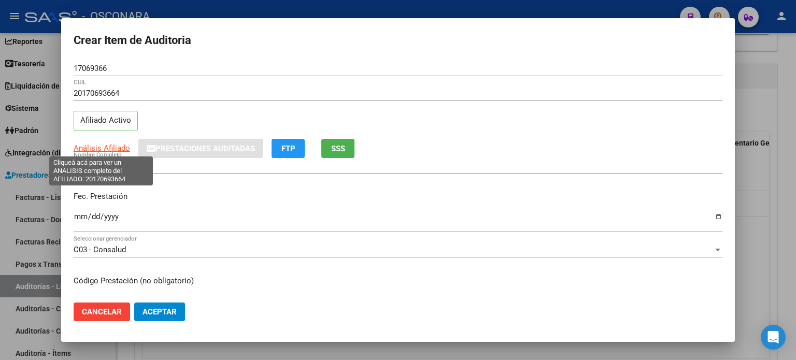
click at [107, 147] on span "Análisis Afiliado" at bounding box center [102, 147] width 56 height 9
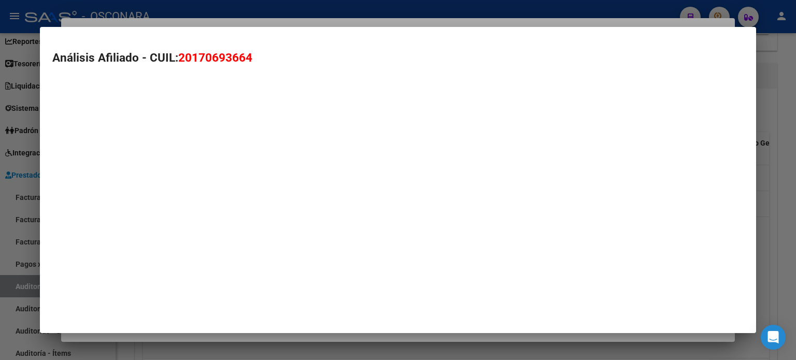
type textarea "20170693664"
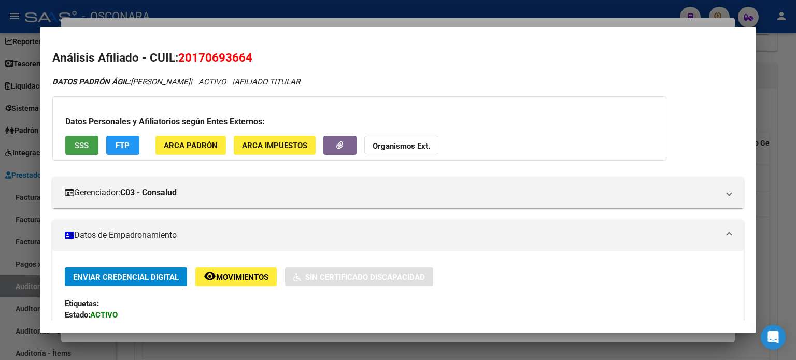
click at [83, 143] on span "SSS" at bounding box center [82, 145] width 14 height 9
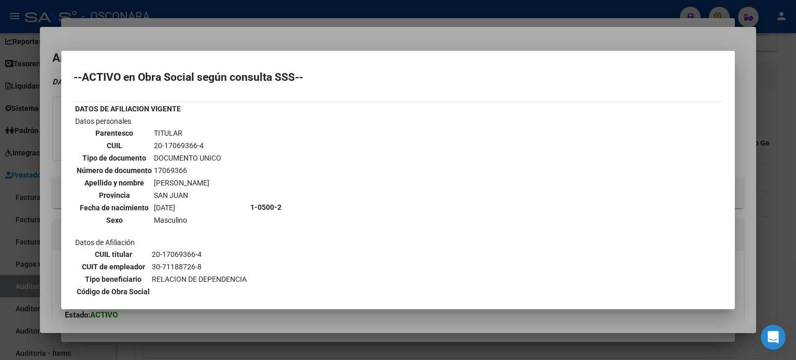
click at [203, 41] on div at bounding box center [398, 180] width 796 height 360
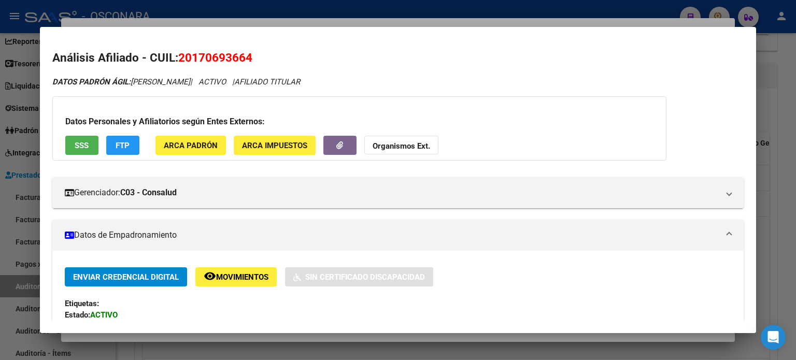
click at [212, 23] on div at bounding box center [398, 180] width 796 height 360
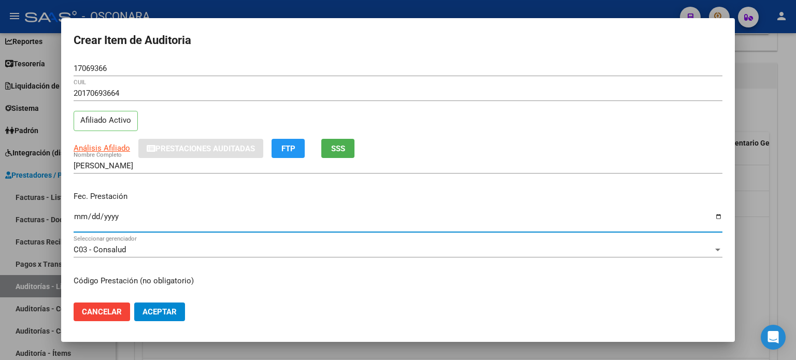
click at [78, 219] on input "Ingresar la fecha" at bounding box center [398, 220] width 648 height 17
type input "2024-12-04"
click at [176, 186] on div "Fec. Prestación 2024-12-04 Ingresar la fecha" at bounding box center [398, 212] width 648 height 59
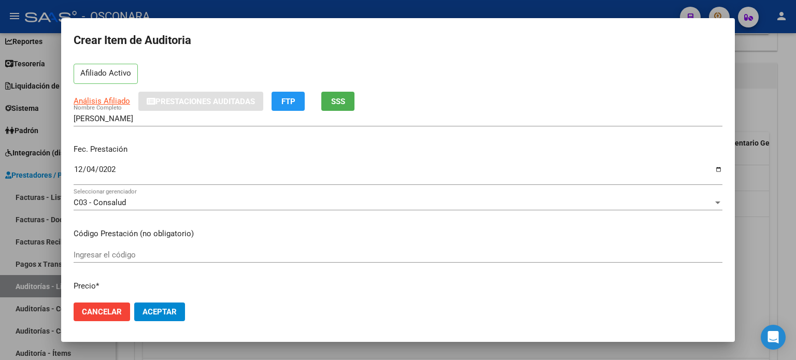
scroll to position [104, 0]
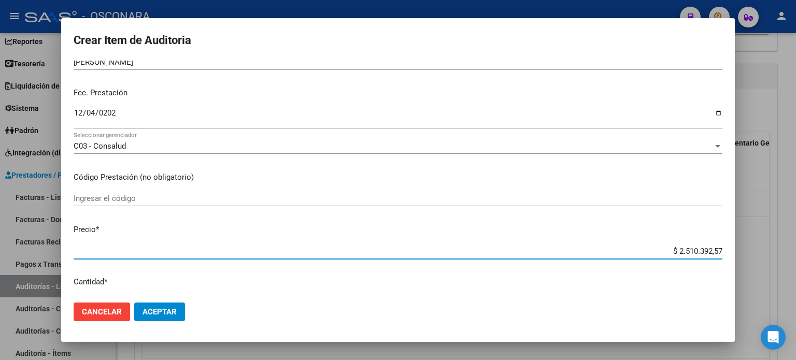
click at [712, 250] on input "$ 2.510.392,57" at bounding box center [398, 251] width 648 height 9
drag, startPoint x: 714, startPoint y: 251, endPoint x: 644, endPoint y: 241, distance: 70.0
click at [644, 241] on mat-dialog-content "17069366 Nro Documento 20170693664 CUIL Afiliado Activo Análisis Afiliado Prest…" at bounding box center [397, 178] width 673 height 234
type input "$ 0,02"
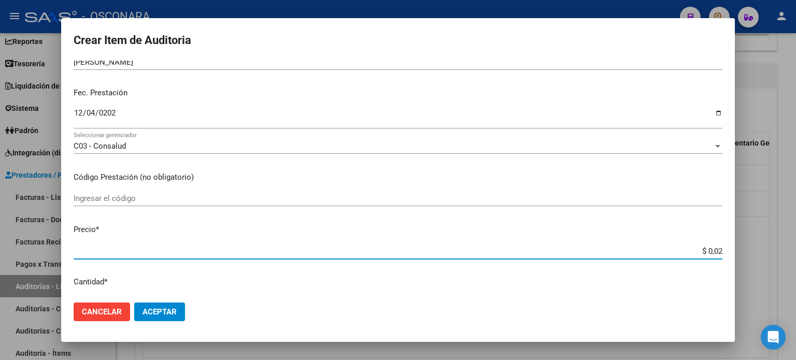
type input "$ 0,26"
type input "$ 2,60"
type input "$ 26,00"
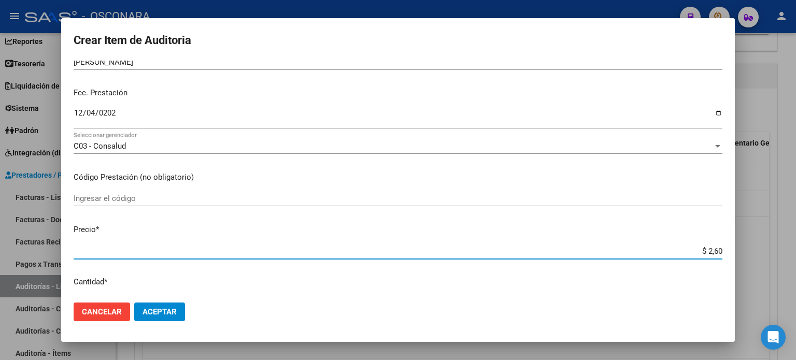
type input "$ 26,00"
type input "$ 260,00"
type input "$ 2.600,00"
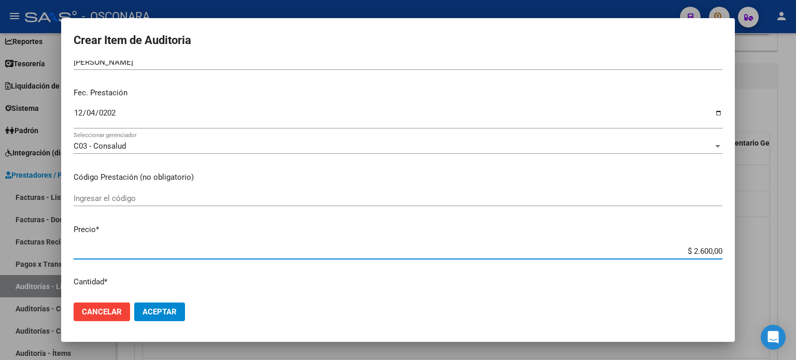
type input "$ 26.000,00"
click at [311, 216] on mat-dialog-content "17069366 Nro Documento 20170693664 CUIL Afiliado Activo Análisis Afiliado Prest…" at bounding box center [397, 178] width 673 height 234
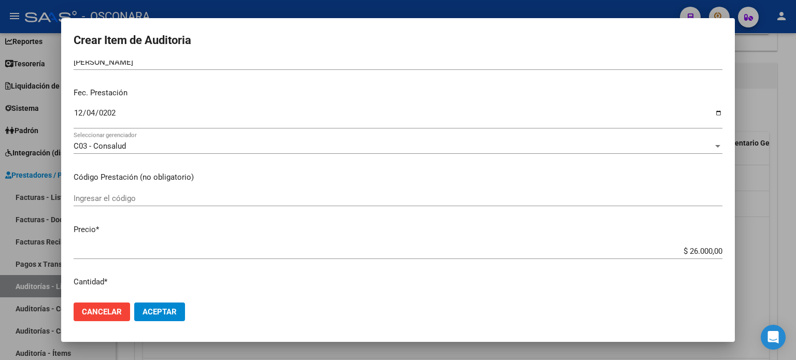
click at [311, 216] on mat-dialog-content "17069366 Nro Documento 20170693664 CUIL Afiliado Activo Análisis Afiliado Prest…" at bounding box center [397, 178] width 673 height 234
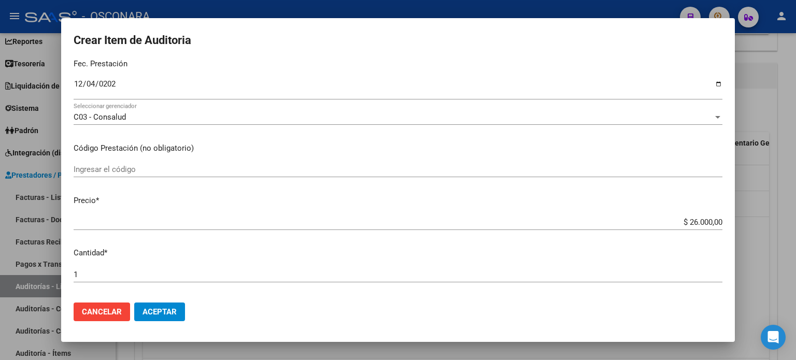
scroll to position [155, 0]
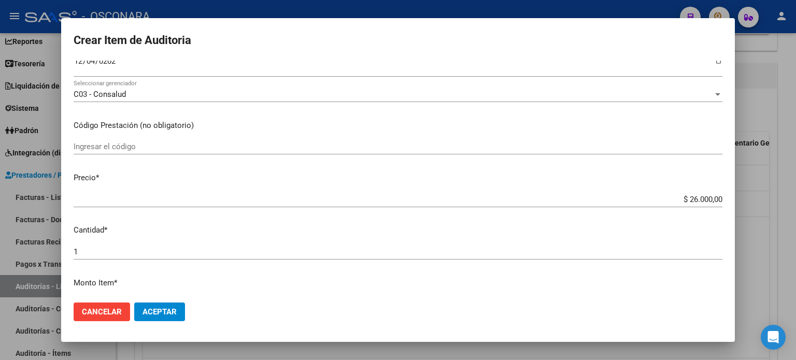
click at [345, 167] on mat-dialog-content "17069366 Nro Documento 20170693664 CUIL Afiliado Activo Análisis Afiliado Prest…" at bounding box center [397, 178] width 673 height 234
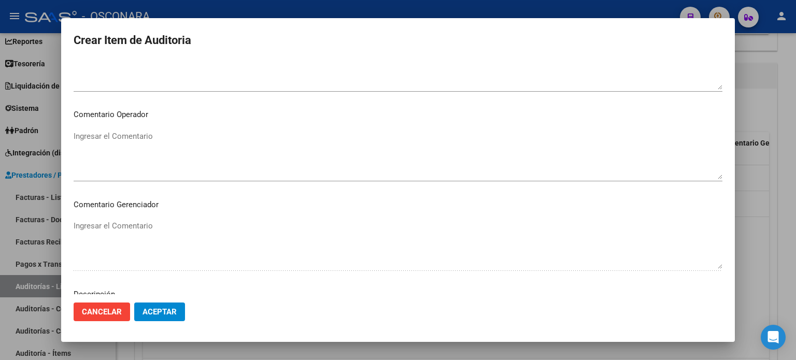
scroll to position [698, 0]
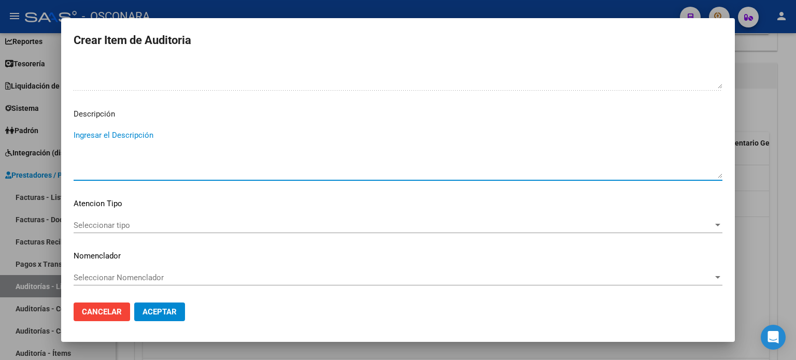
click at [118, 132] on textarea "Ingresar el Descripción" at bounding box center [398, 153] width 648 height 49
type textarea "m"
type textarea "ambulatorio"
click at [115, 221] on span "Seleccionar tipo" at bounding box center [393, 225] width 639 height 9
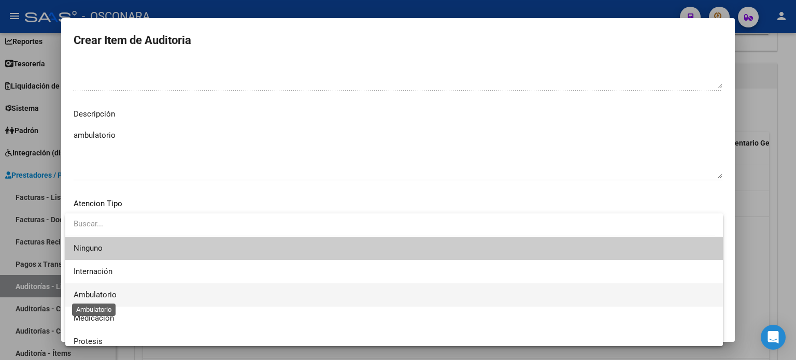
click at [114, 297] on span "Ambulatorio" at bounding box center [95, 294] width 43 height 9
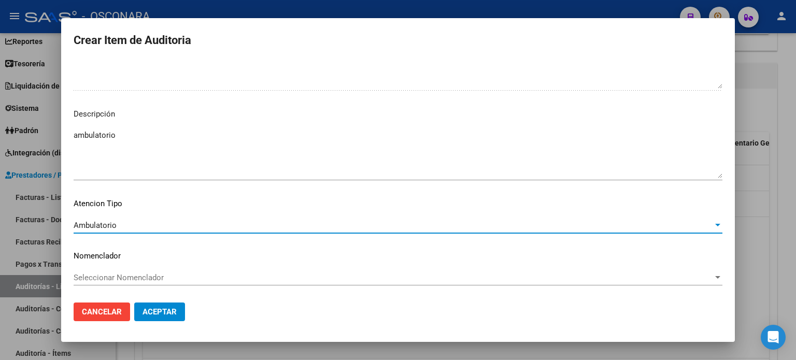
click at [164, 315] on span "Aceptar" at bounding box center [159, 311] width 34 height 9
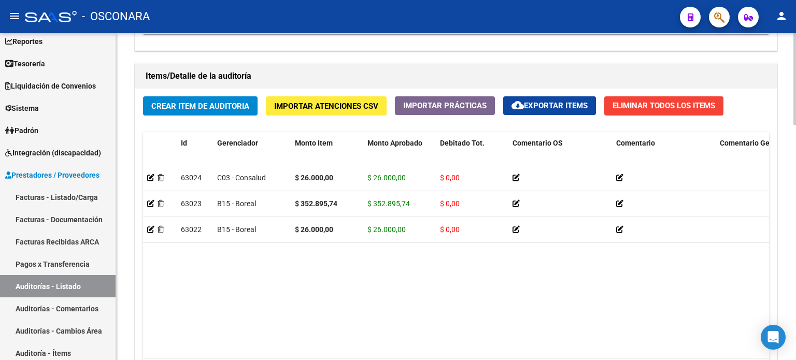
click at [211, 266] on datatable-body "63024 C03 - Consalud $ 26.000,00 $ 26.000,00 $ 0,00 ambulatorio 20170693664 170…" at bounding box center [456, 261] width 626 height 193
click at [211, 270] on datatable-body "63024 C03 - Consalud $ 26.000,00 $ 26.000,00 $ 0,00 ambulatorio 20170693664 170…" at bounding box center [456, 261] width 626 height 193
click at [217, 102] on span "Crear Item de Auditoria" at bounding box center [200, 106] width 98 height 9
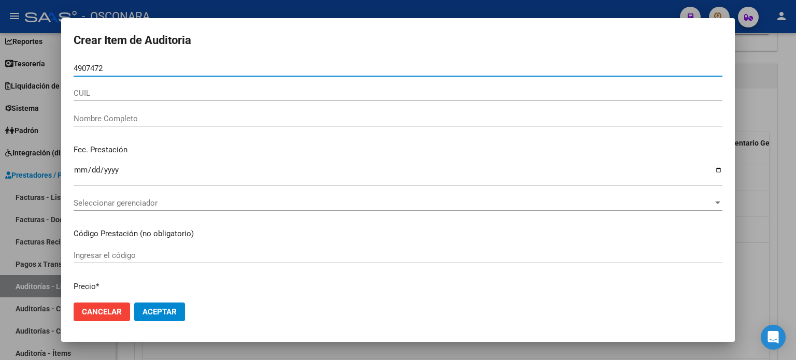
type input "49074723"
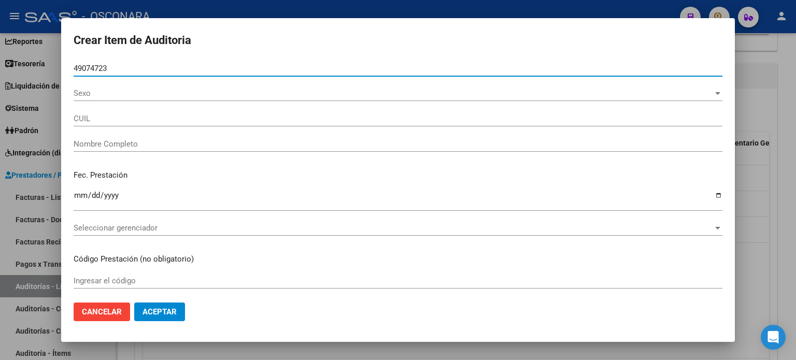
type input "20490747231"
type input "GORDILLO THIAGO AGUSTIN"
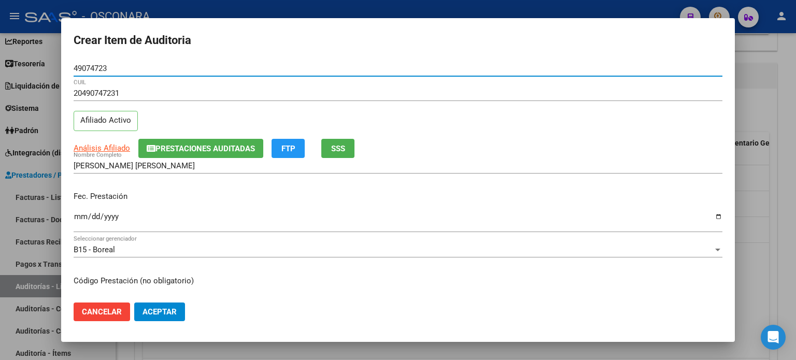
type input "49074723"
drag, startPoint x: 249, startPoint y: 184, endPoint x: 141, endPoint y: 207, distance: 109.7
click at [249, 184] on div "Fec. Prestación Ingresar la fecha" at bounding box center [398, 212] width 648 height 59
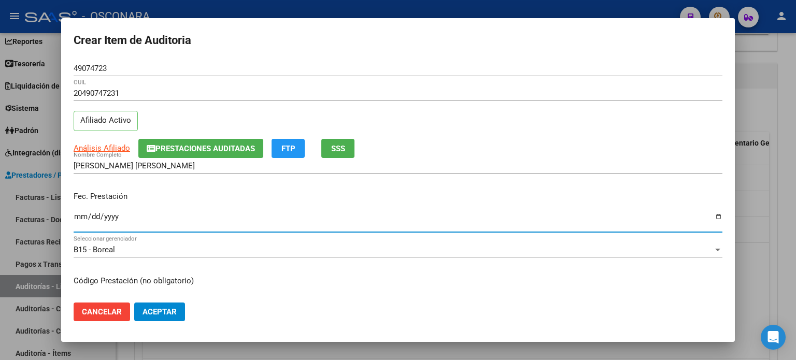
click at [77, 217] on input "Ingresar la fecha" at bounding box center [398, 220] width 648 height 17
type input "2024-12-04"
click at [282, 196] on p "Fec. Prestación" at bounding box center [398, 197] width 648 height 12
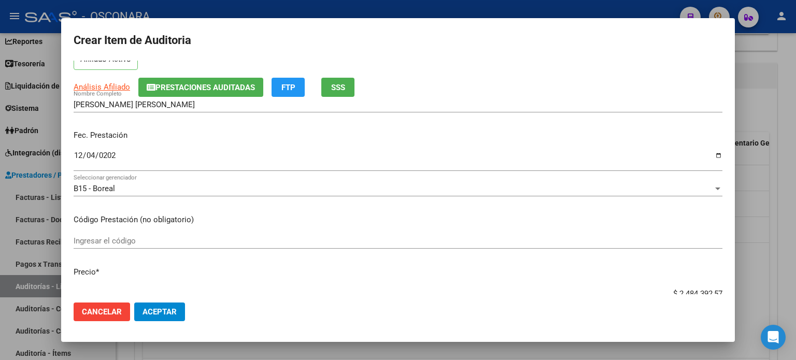
scroll to position [207, 0]
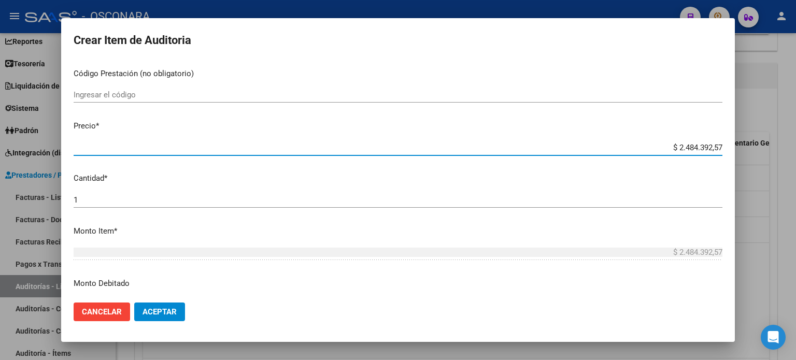
drag, startPoint x: 713, startPoint y: 148, endPoint x: 651, endPoint y: 142, distance: 61.9
click at [651, 142] on div "$ 2.484.392,57 Ingresar el precio" at bounding box center [398, 148] width 648 height 16
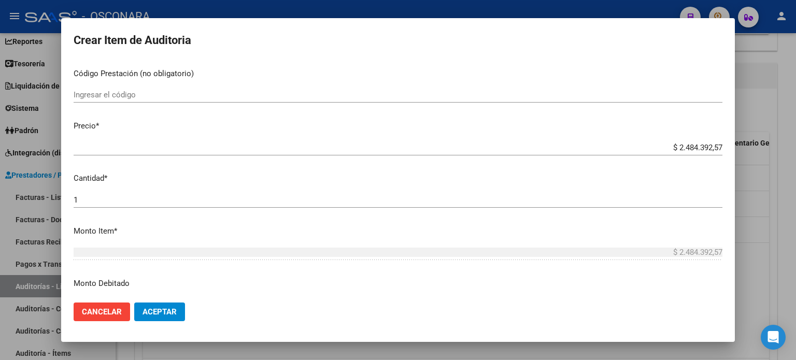
click at [707, 157] on div "$ 2.484.392,57 Ingresar el precio" at bounding box center [398, 152] width 648 height 25
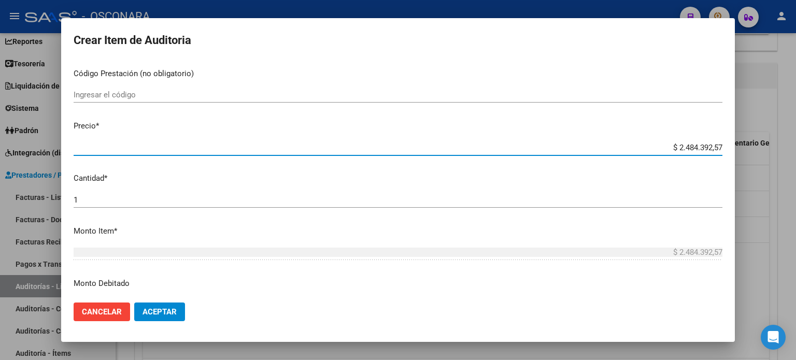
drag, startPoint x: 713, startPoint y: 147, endPoint x: 637, endPoint y: 143, distance: 76.2
click at [637, 143] on input "$ 2.484.392,57" at bounding box center [398, 147] width 648 height 9
paste input "238.814,4"
type input "$ 23.881,44"
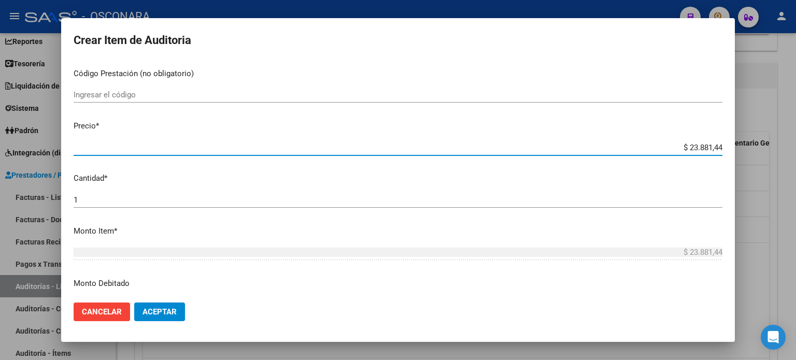
type input "$ 238.814,40"
click at [491, 174] on p "Cantidad *" at bounding box center [398, 178] width 648 height 12
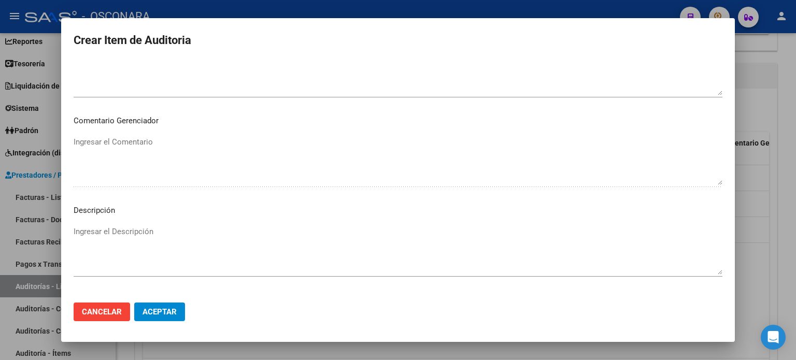
scroll to position [698, 0]
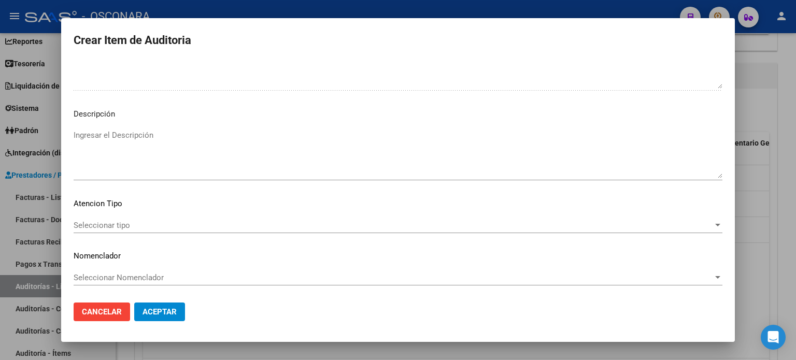
click at [140, 136] on textarea "Ingresar el Descripción" at bounding box center [398, 153] width 648 height 49
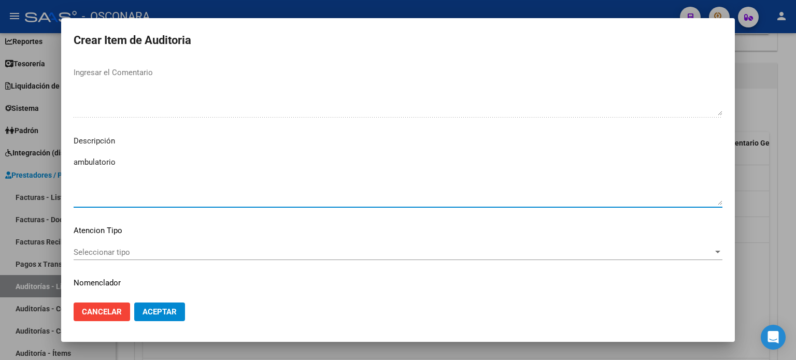
scroll to position [646, 0]
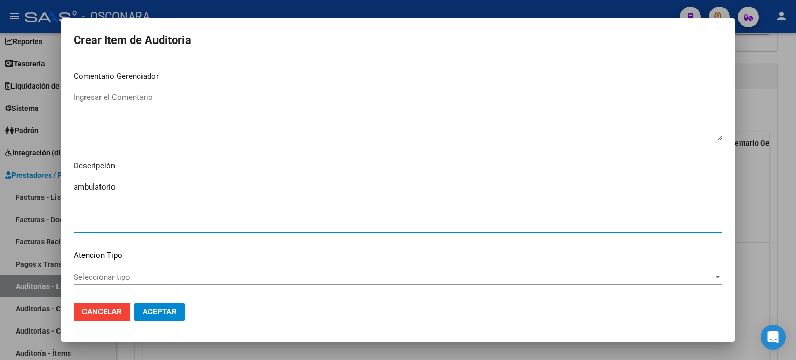
type textarea "ambulatorio"
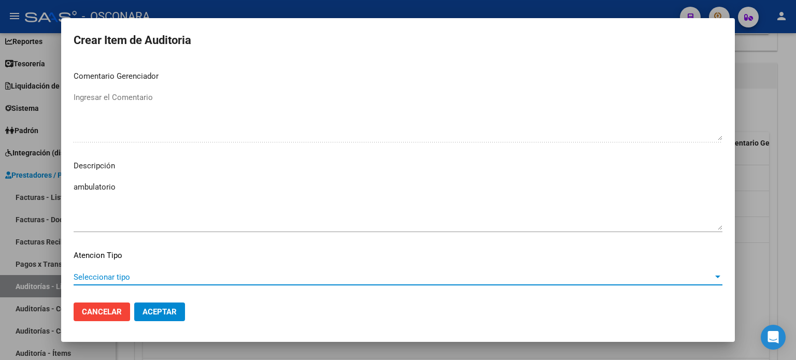
click at [120, 273] on span "Seleccionar tipo" at bounding box center [393, 276] width 639 height 9
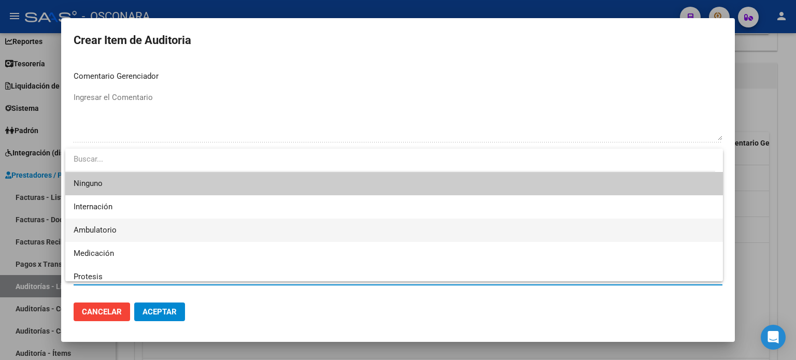
click at [124, 226] on span "Ambulatorio" at bounding box center [394, 230] width 641 height 23
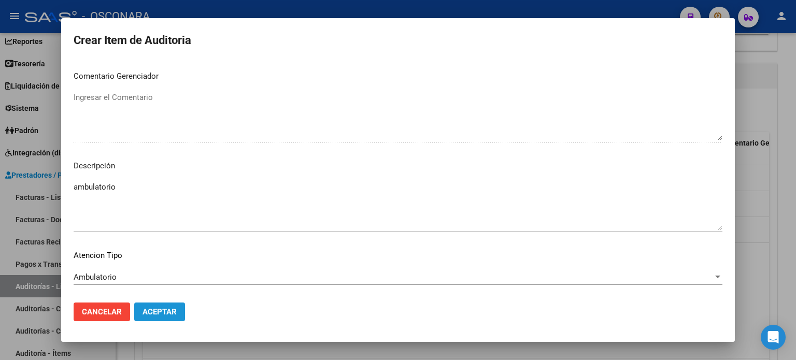
click at [163, 315] on span "Aceptar" at bounding box center [159, 311] width 34 height 9
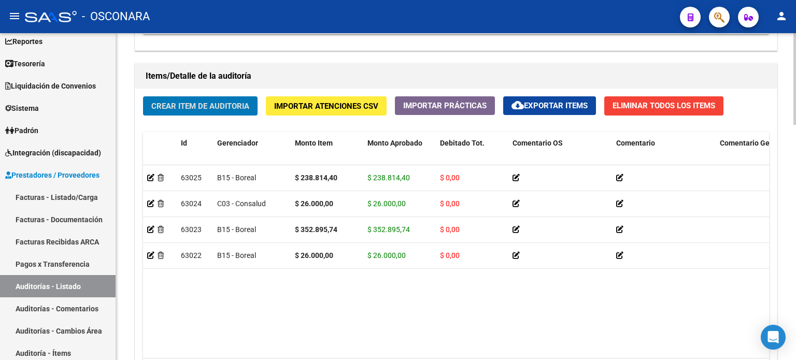
click at [219, 294] on datatable-body "63025 B15 - Boreal $ 238.814,40 $ 238.814,40 $ 0,00 ambulatorio 20490747231 490…" at bounding box center [456, 261] width 626 height 193
click at [179, 102] on span "Crear Item de Auditoria" at bounding box center [200, 106] width 98 height 9
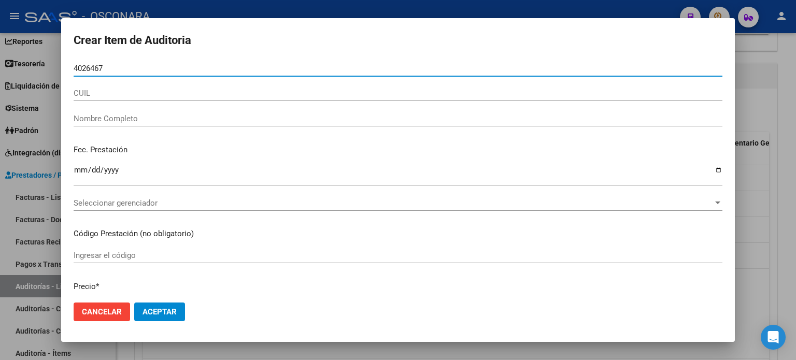
type input "40264676"
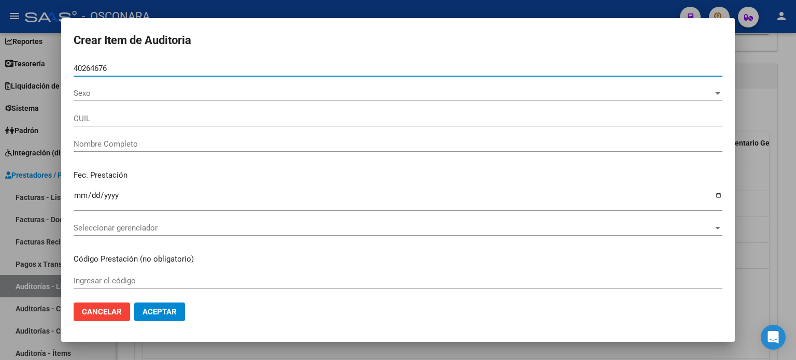
type input "23402646764"
type input "SANCHEZ RODRIGUEZ LUCIA ALEJANDRA"
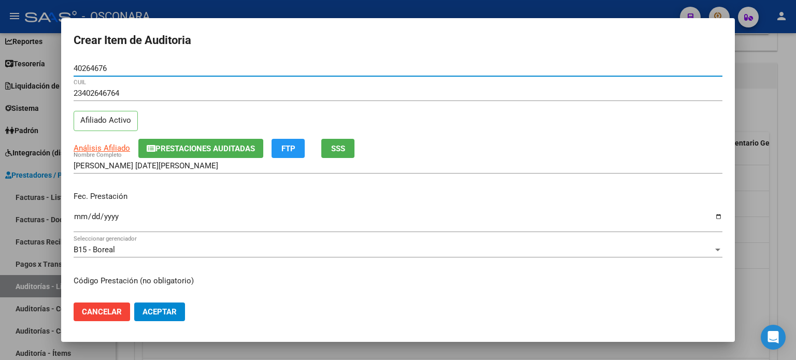
type input "40264676"
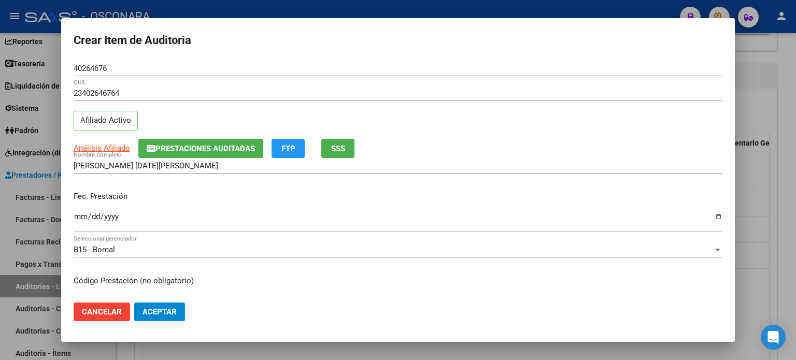
click at [178, 189] on div "Fec. Prestación Ingresar la fecha" at bounding box center [398, 212] width 648 height 59
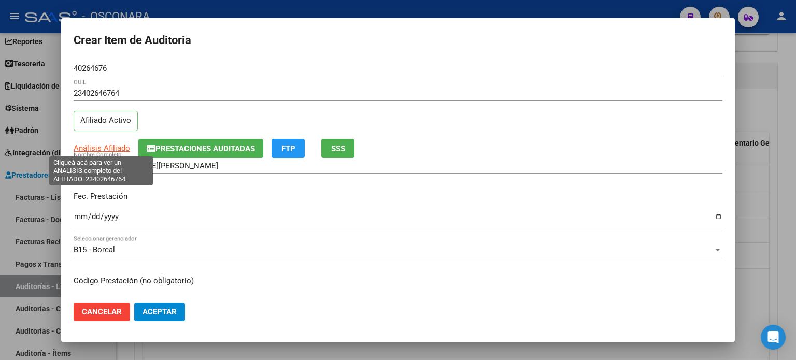
click at [106, 145] on span "Análisis Afiliado" at bounding box center [102, 147] width 56 height 9
type textarea "23402646764"
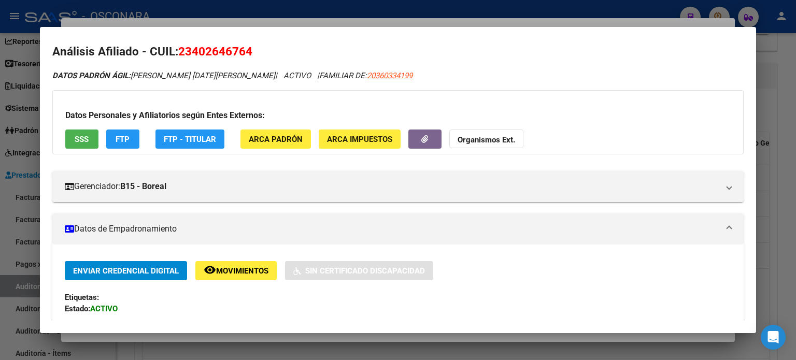
scroll to position [0, 0]
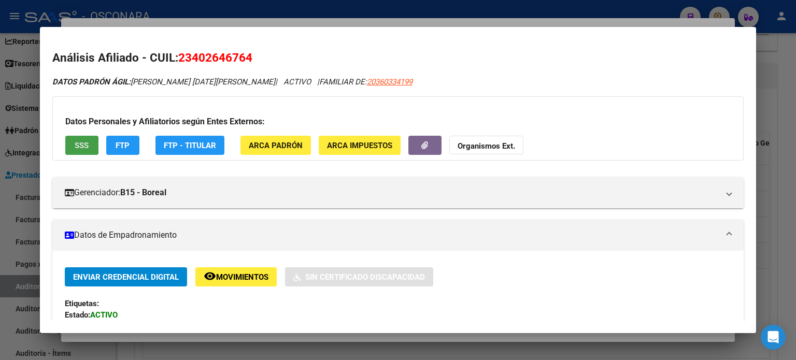
click at [87, 145] on span "SSS" at bounding box center [82, 145] width 14 height 9
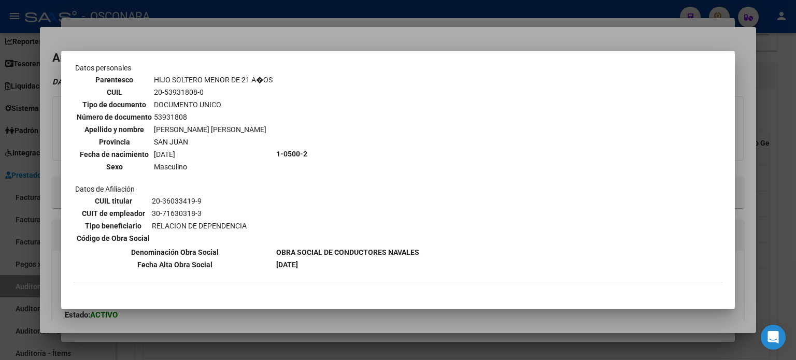
scroll to position [622, 0]
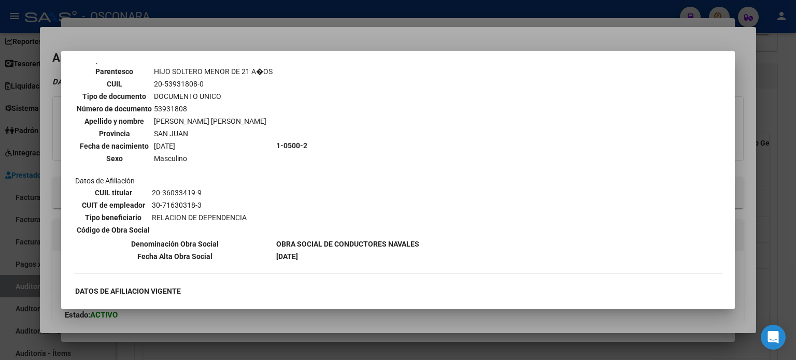
click at [340, 37] on div at bounding box center [398, 180] width 796 height 360
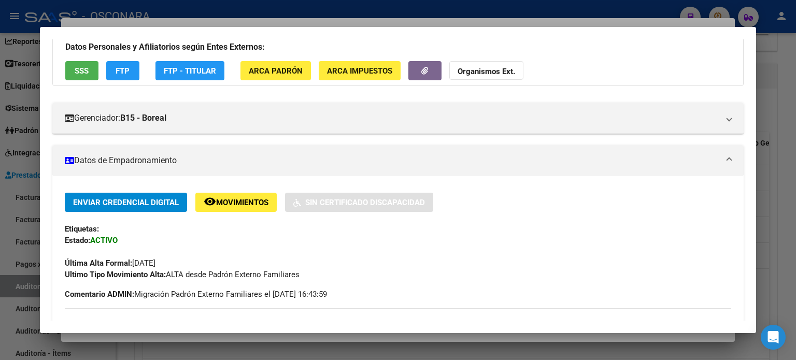
scroll to position [0, 0]
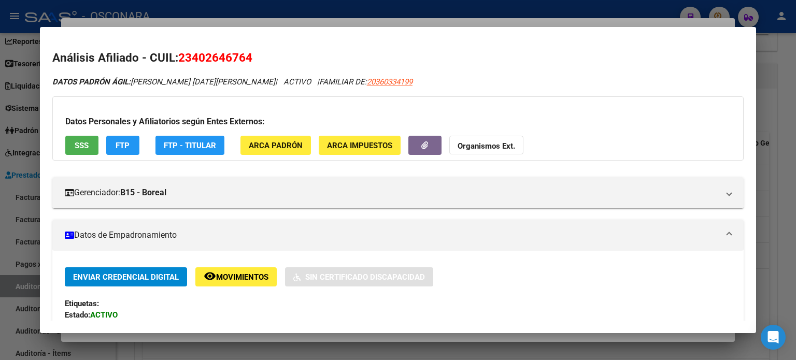
click at [201, 23] on div at bounding box center [398, 180] width 796 height 360
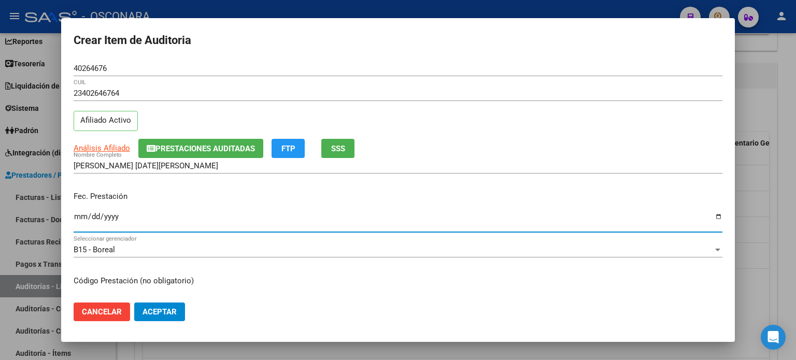
click at [82, 219] on input "Ingresar la fecha" at bounding box center [398, 220] width 648 height 17
type input "2024-12-05"
click at [198, 192] on p "Fec. Prestación" at bounding box center [398, 197] width 648 height 12
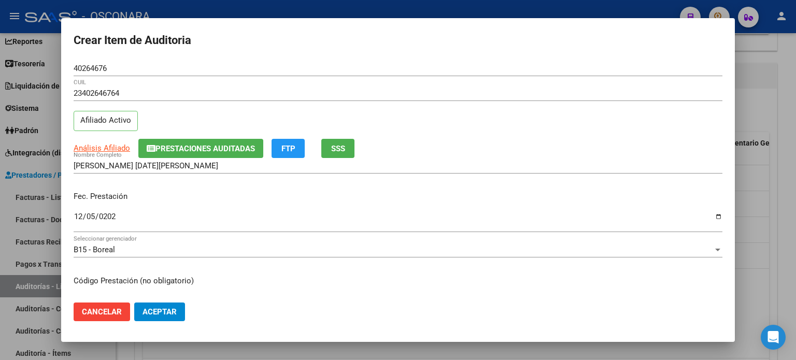
scroll to position [104, 0]
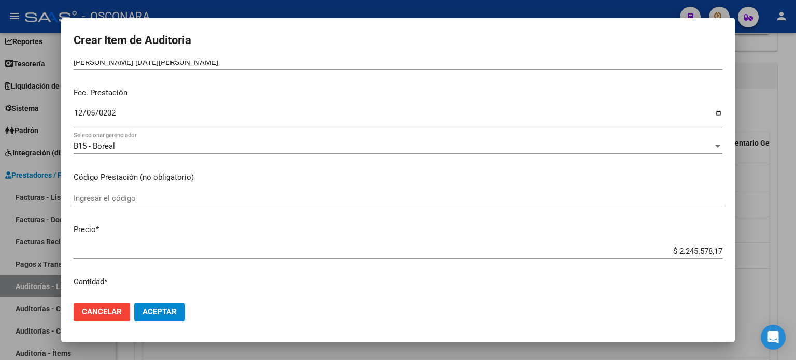
click at [715, 247] on app-form-text-field "Precio * $ 2.245.578,17 Ingresar el precio" at bounding box center [402, 240] width 657 height 32
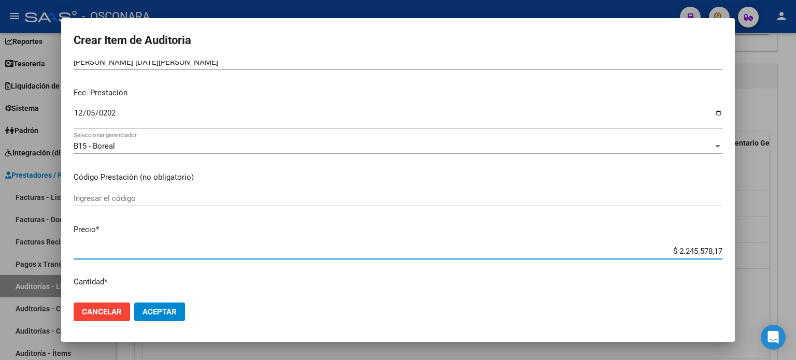
drag, startPoint x: 713, startPoint y: 252, endPoint x: 638, endPoint y: 241, distance: 75.4
click at [638, 241] on mat-dialog-content "40264676 Nro Documento 23402646764 CUIL Afiliado Activo Análisis Afiliado Prest…" at bounding box center [397, 178] width 673 height 234
type input "$ 0,02"
type input "$ 0,26"
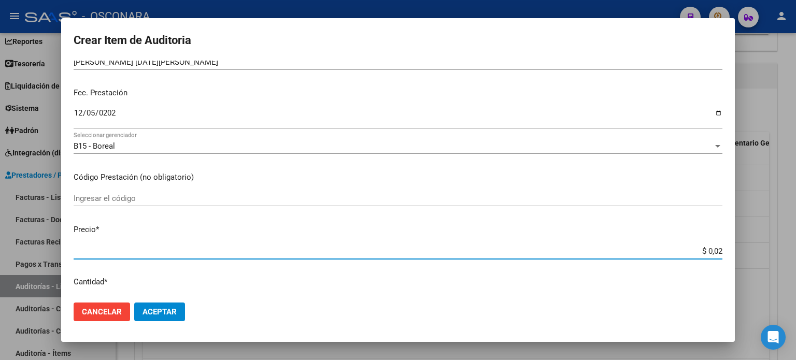
type input "$ 0,26"
type input "$ 2,60"
type input "$ 26,00"
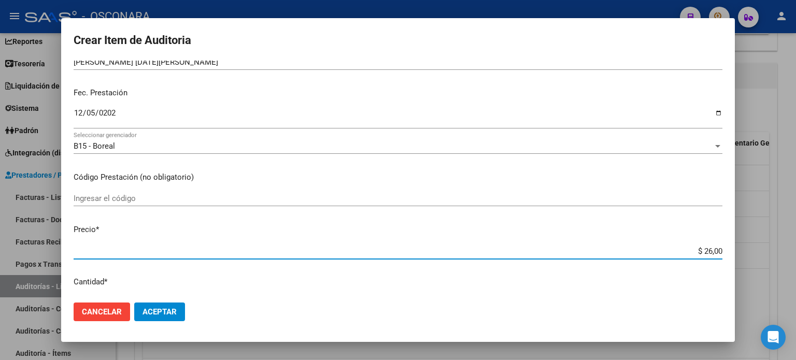
type input "$ 260,00"
type input "$ 2.600,00"
type input "$ 26.000,00"
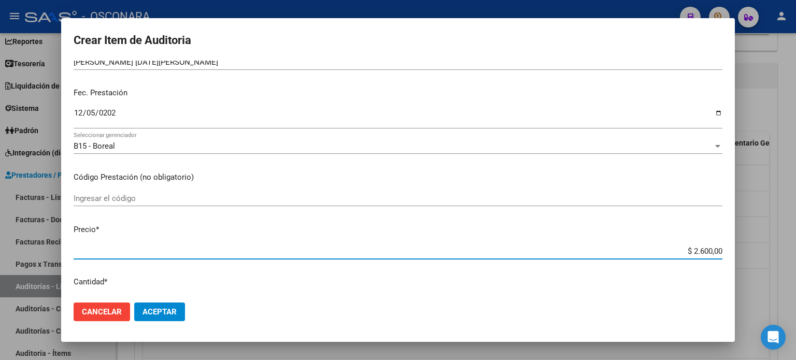
type input "$ 26.000,00"
click at [605, 216] on mat-dialog-content "40264676 Nro Documento 23402646764 CUIL Afiliado Activo Análisis Afiliado Prest…" at bounding box center [397, 178] width 673 height 234
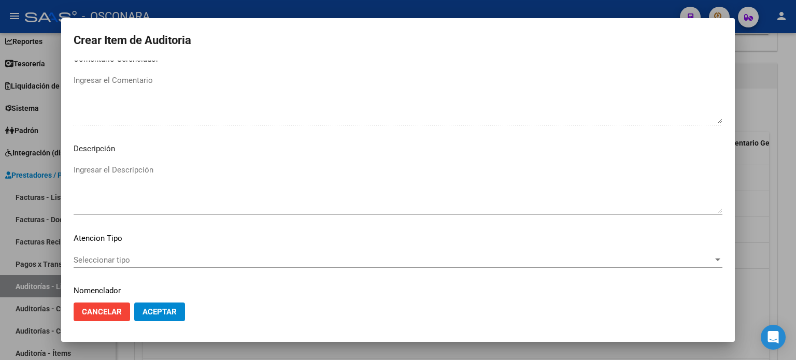
scroll to position [698, 0]
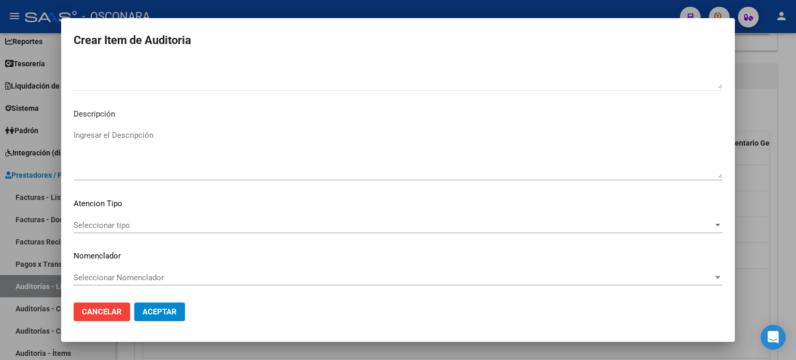
click at [151, 139] on textarea "Ingresar el Descripción" at bounding box center [398, 153] width 648 height 49
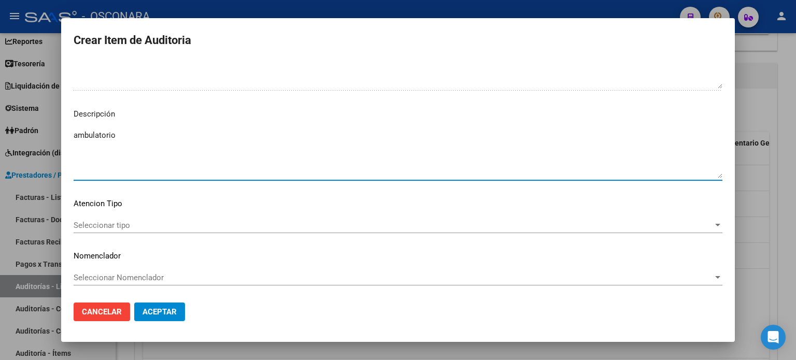
type textarea "ambulatorio"
click at [176, 222] on span "Seleccionar tipo" at bounding box center [393, 225] width 639 height 9
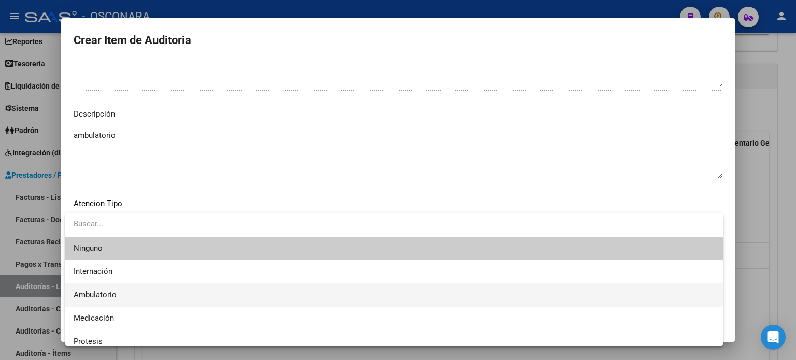
click at [123, 285] on span "Ambulatorio" at bounding box center [394, 294] width 641 height 23
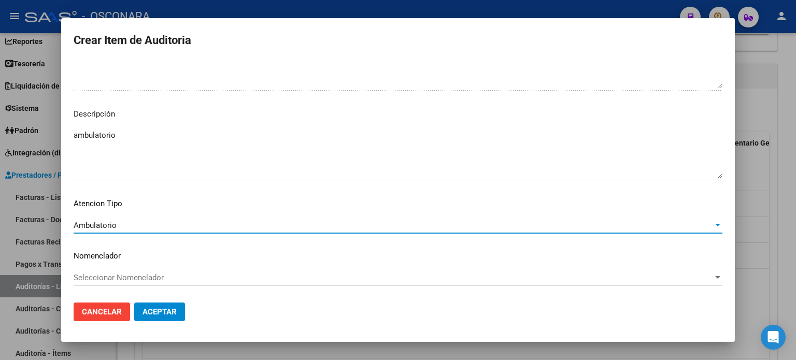
click at [162, 316] on span "Aceptar" at bounding box center [159, 311] width 34 height 9
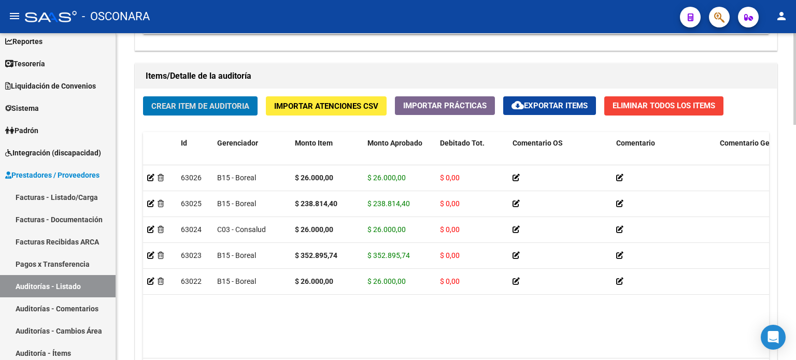
click at [272, 316] on datatable-body "63026 B15 - Boreal $ 26.000,00 $ 26.000,00 $ 0,00 ambulatorio 23402646764 40264…" at bounding box center [456, 261] width 626 height 193
click at [195, 110] on button "Crear Item de Auditoria" at bounding box center [200, 105] width 114 height 19
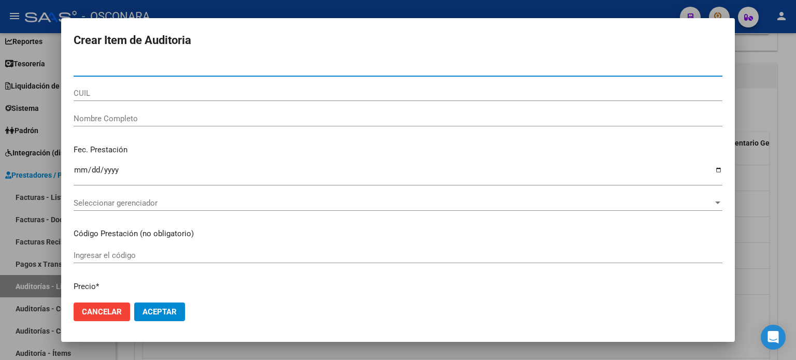
drag, startPoint x: 194, startPoint y: 109, endPoint x: 182, endPoint y: 96, distance: 16.9
click at [193, 108] on div "CUIL" at bounding box center [398, 97] width 648 height 25
click at [182, 64] on input "Nro Documento" at bounding box center [398, 68] width 648 height 9
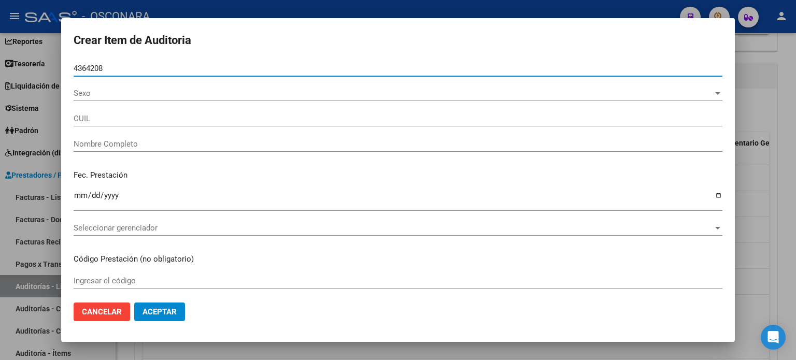
type input "43642080"
type input "27436420809"
type input "ORTIZ QUIROZ AILEN AGOSTINA"
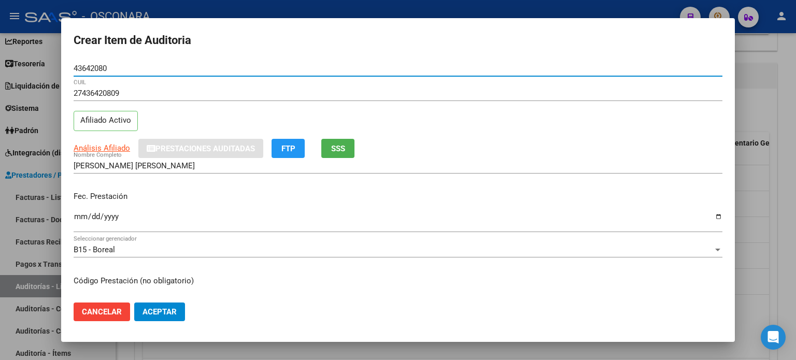
type input "43642080"
click at [187, 108] on div "27436420809 CUIL" at bounding box center [398, 97] width 648 height 25
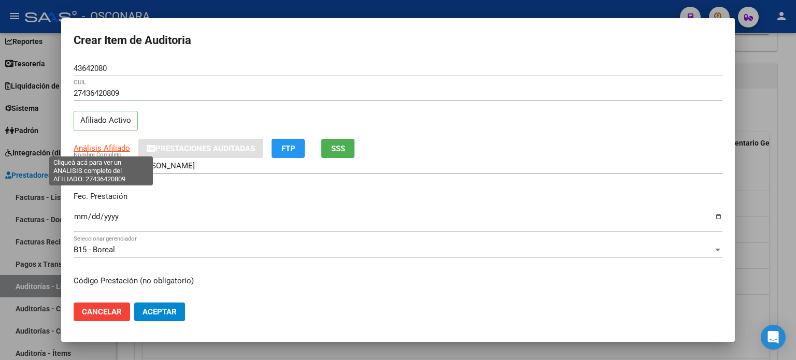
click at [109, 148] on span "Análisis Afiliado" at bounding box center [102, 147] width 56 height 9
type textarea "27436420809"
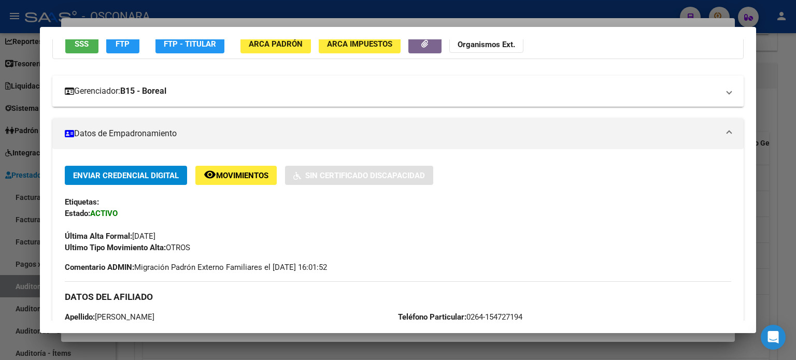
scroll to position [12, 0]
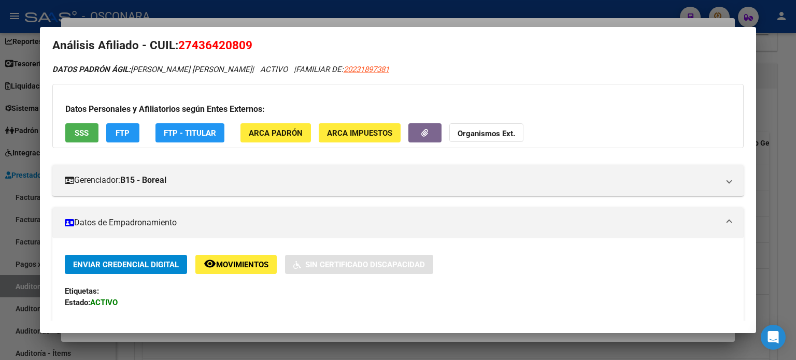
click at [82, 130] on span "SSS" at bounding box center [82, 132] width 14 height 9
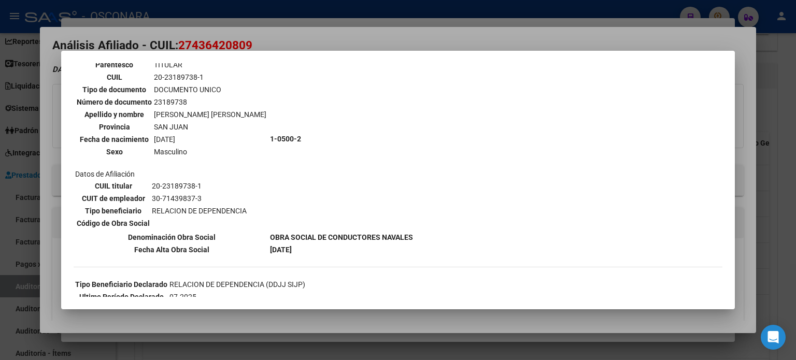
scroll to position [0, 0]
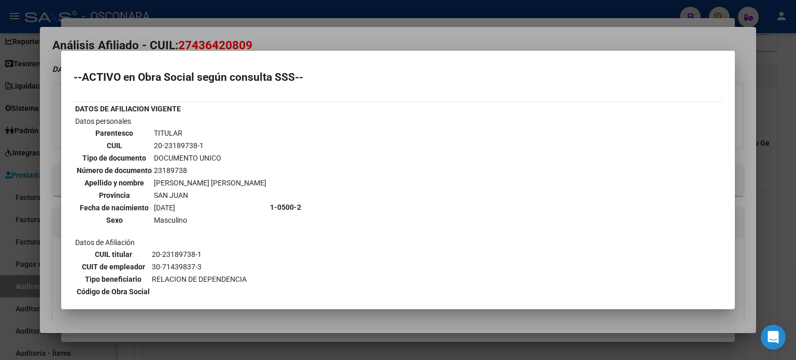
click at [315, 31] on div at bounding box center [398, 180] width 796 height 360
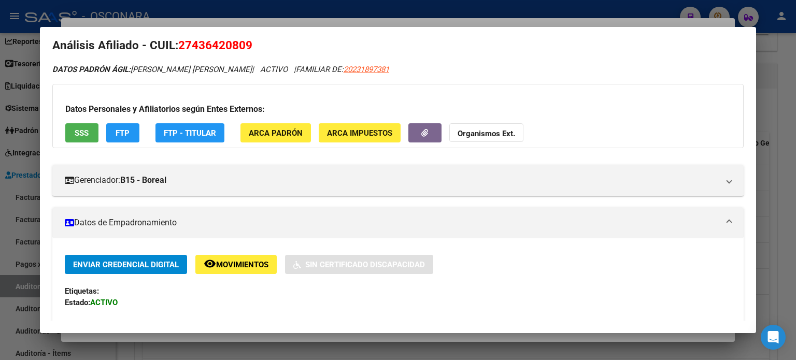
click at [308, 22] on div at bounding box center [398, 180] width 796 height 360
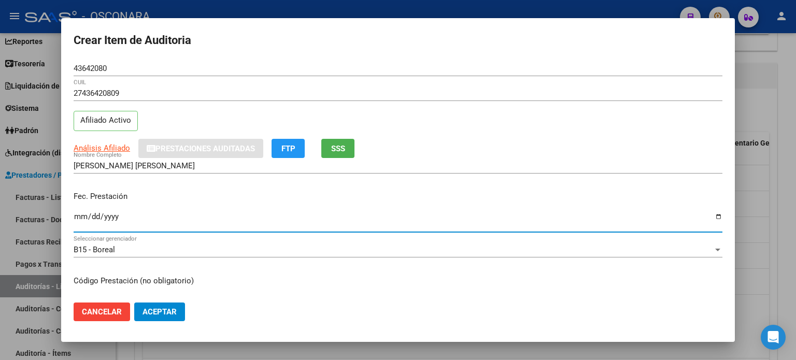
click at [79, 217] on input "Ingresar la fecha" at bounding box center [398, 220] width 648 height 17
type input "2024-12-05"
click at [261, 193] on p "Fec. Prestación" at bounding box center [398, 197] width 648 height 12
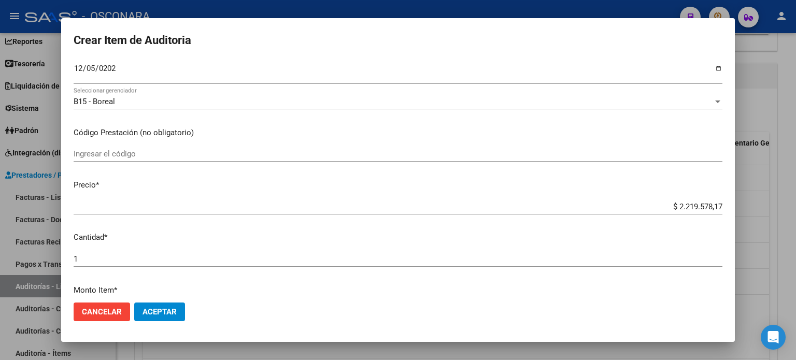
scroll to position [155, 0]
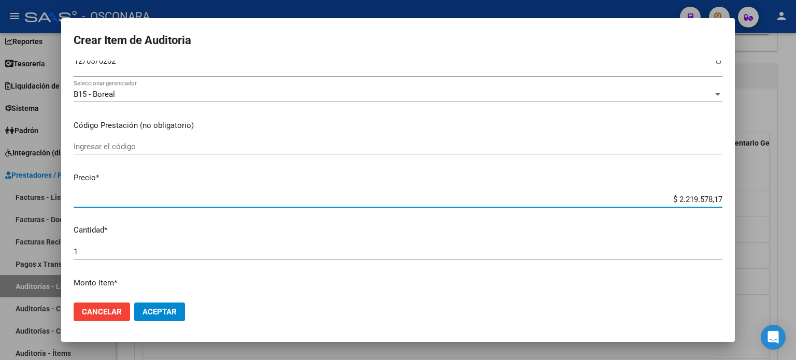
drag, startPoint x: 712, startPoint y: 203, endPoint x: 646, endPoint y: 197, distance: 66.0
click at [646, 197] on input "$ 2.219.578,17" at bounding box center [398, 199] width 648 height 9
type input "$ 0,01"
type input "$ 0,15"
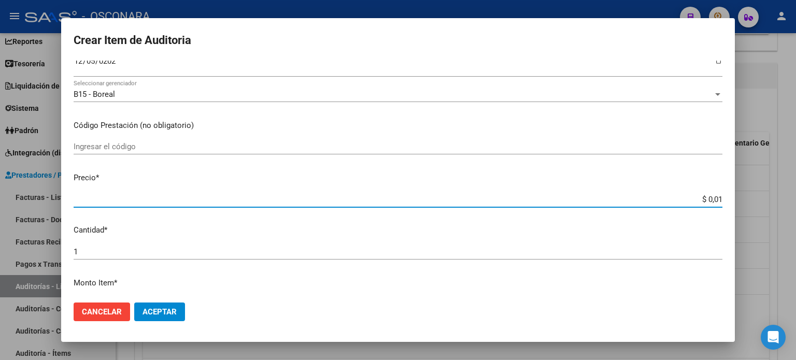
type input "$ 0,15"
type input "$ 1,55"
type input "$ 15,54"
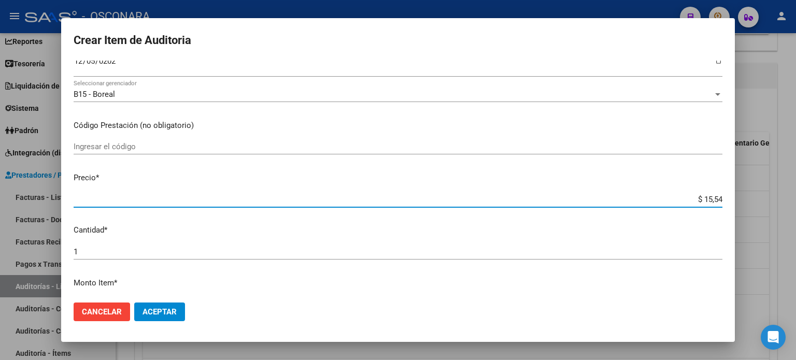
type input "$ 155,48"
type input "$ 1.554,80"
type input "$ 15.548,00"
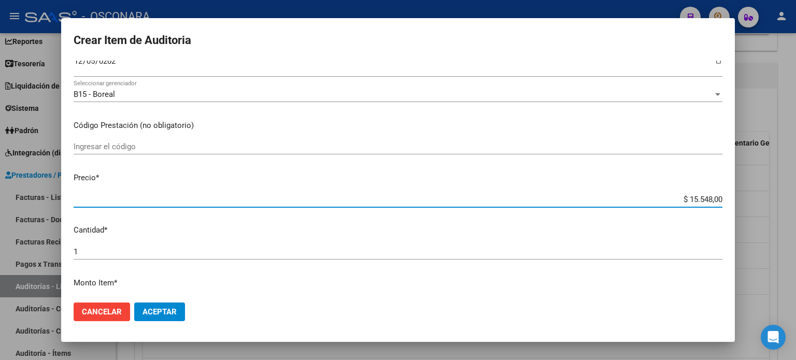
type input "$ 15.548,00"
type input "$ 155.480,00"
click at [482, 162] on div "Ingresar el código" at bounding box center [398, 151] width 648 height 25
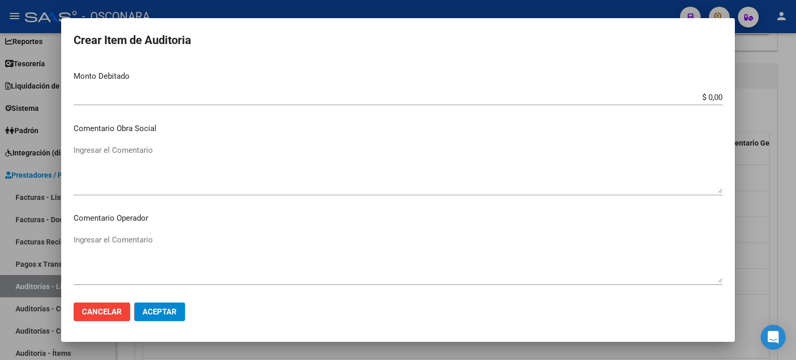
scroll to position [698, 0]
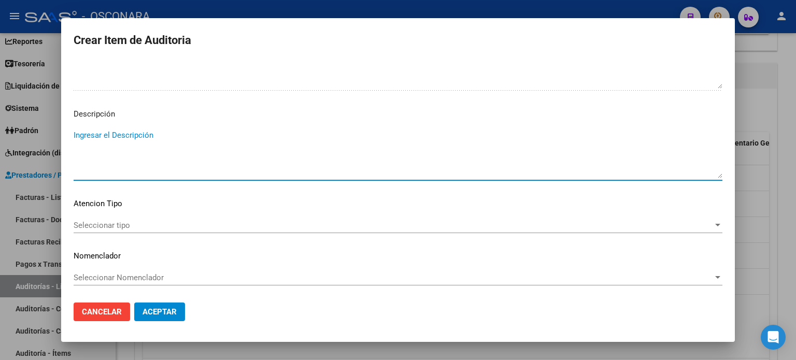
click at [201, 137] on textarea "Ingresar el Descripción" at bounding box center [398, 153] width 648 height 49
type textarea "ambulatorio"
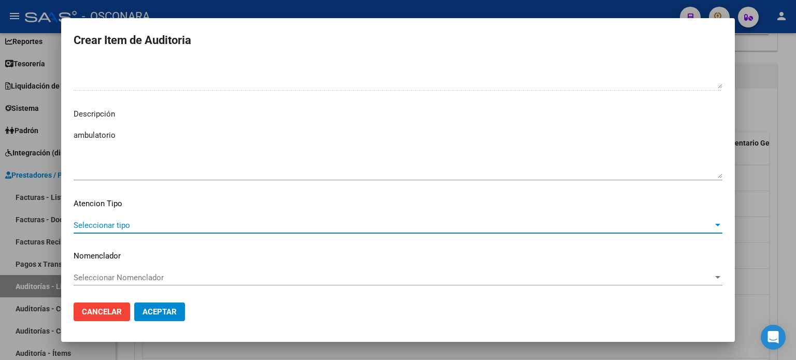
click at [132, 225] on span "Seleccionar tipo" at bounding box center [393, 225] width 639 height 9
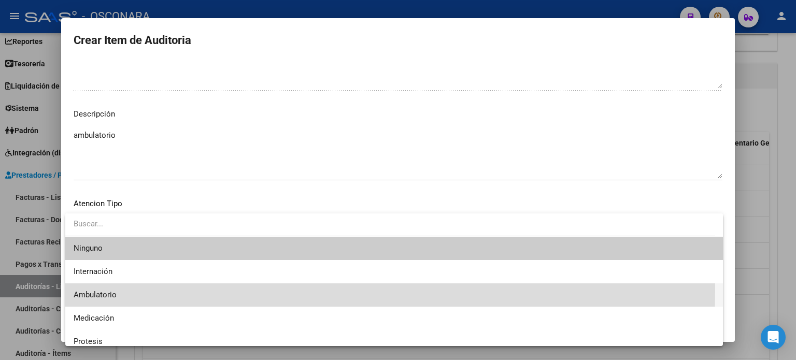
click at [109, 289] on span "Ambulatorio" at bounding box center [394, 294] width 641 height 23
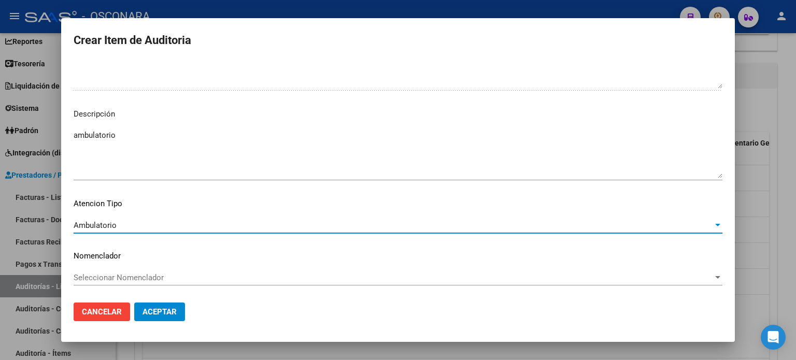
click at [175, 312] on span "Aceptar" at bounding box center [159, 311] width 34 height 9
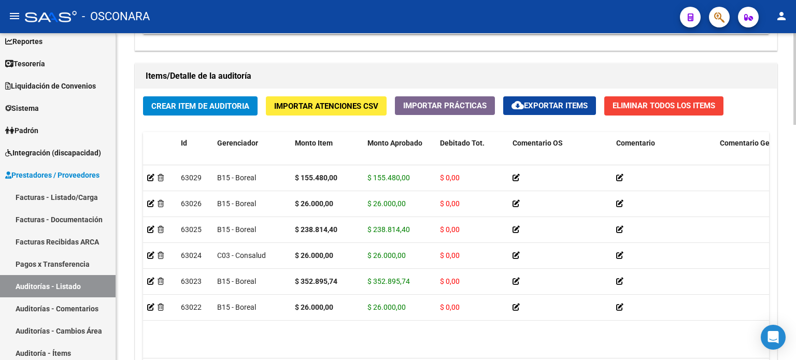
click at [153, 104] on span "Crear Item de Auditoria" at bounding box center [200, 106] width 98 height 9
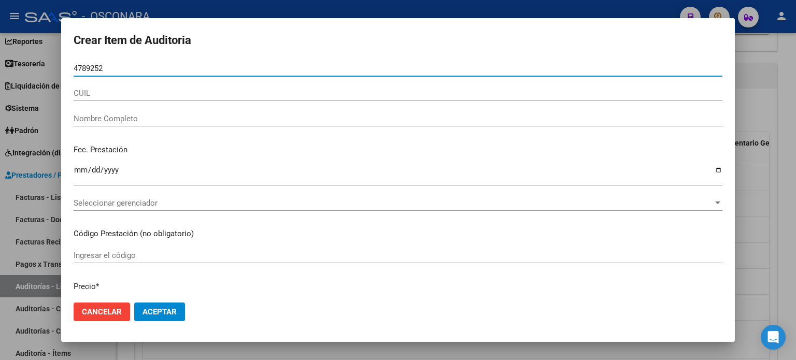
type input "47892522"
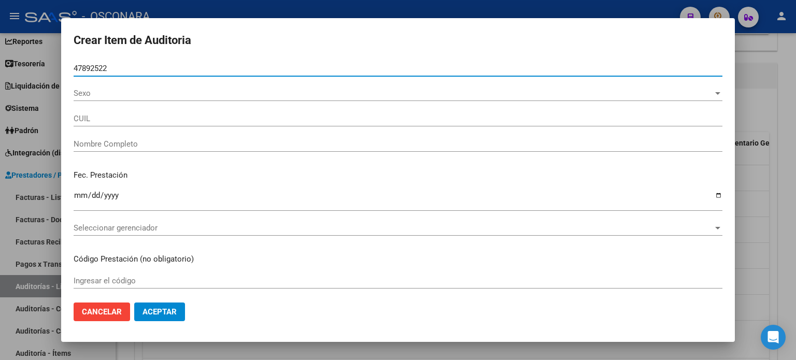
type input "27478925226"
type input "IBAÑEZ SANCHEZ MARIA MILAGROS"
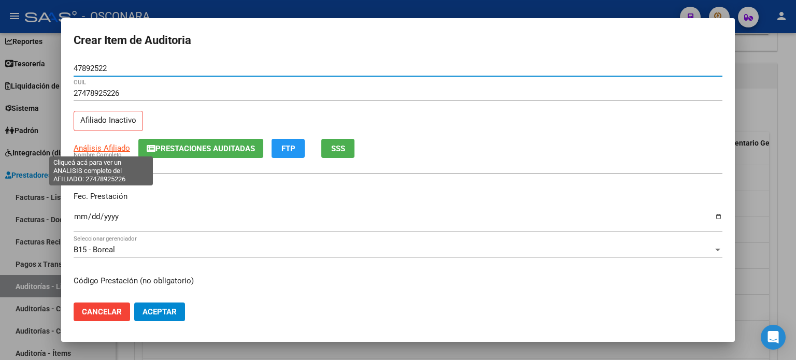
type input "47892522"
click at [110, 148] on span "Análisis Afiliado" at bounding box center [102, 147] width 56 height 9
type textarea "27478925226"
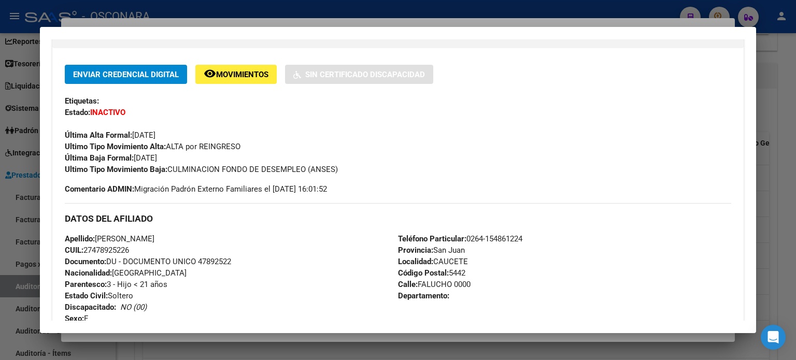
scroll to position [99, 0]
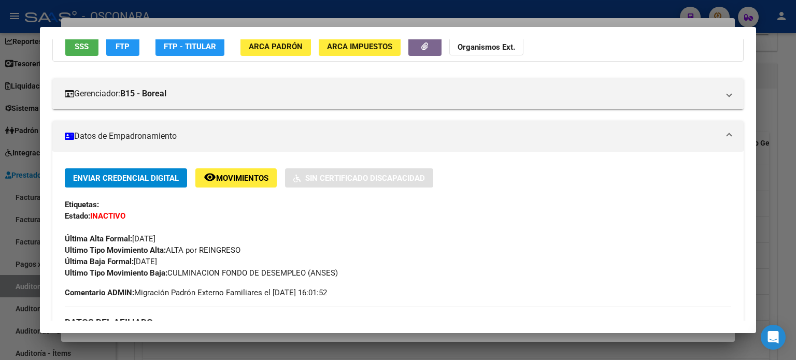
click at [84, 45] on span "SSS" at bounding box center [82, 46] width 14 height 9
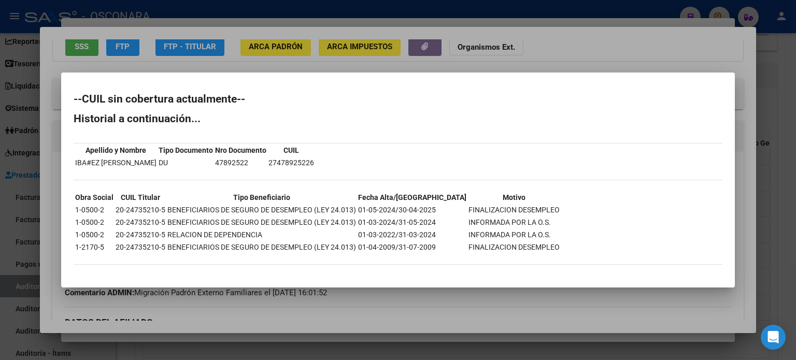
click at [269, 60] on div at bounding box center [398, 180] width 796 height 360
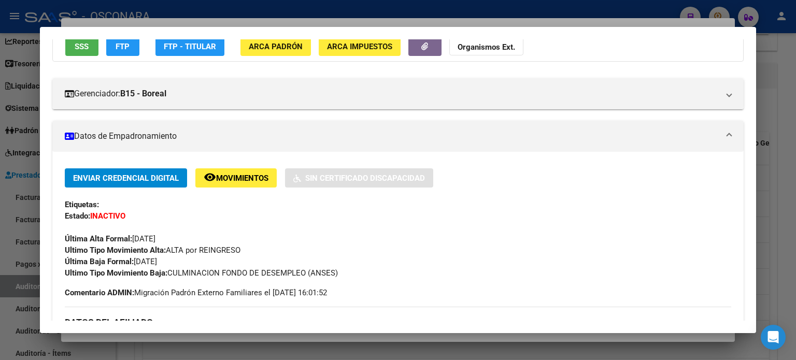
scroll to position [96, 0]
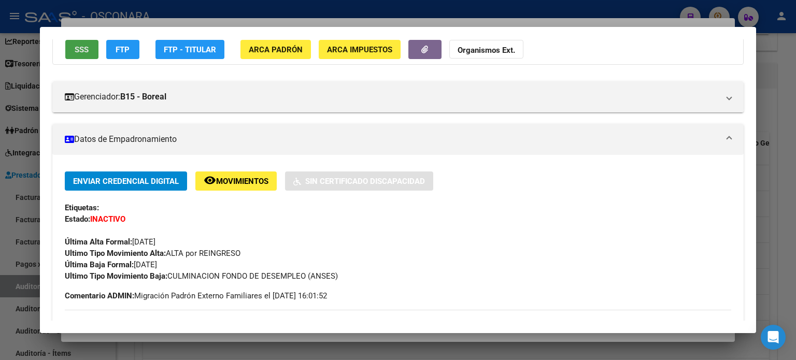
click at [91, 47] on button "SSS" at bounding box center [81, 49] width 33 height 19
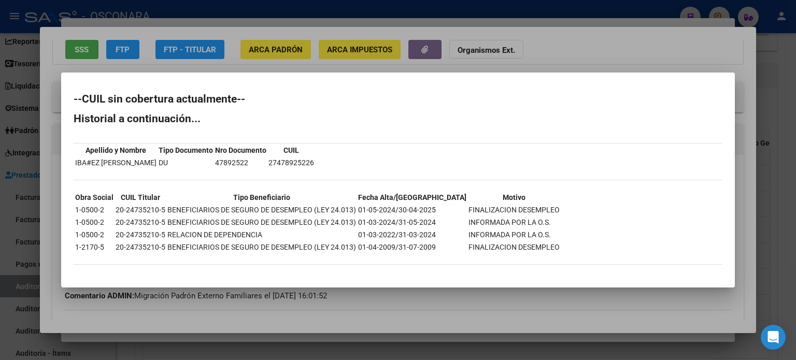
click at [259, 70] on div at bounding box center [398, 180] width 796 height 360
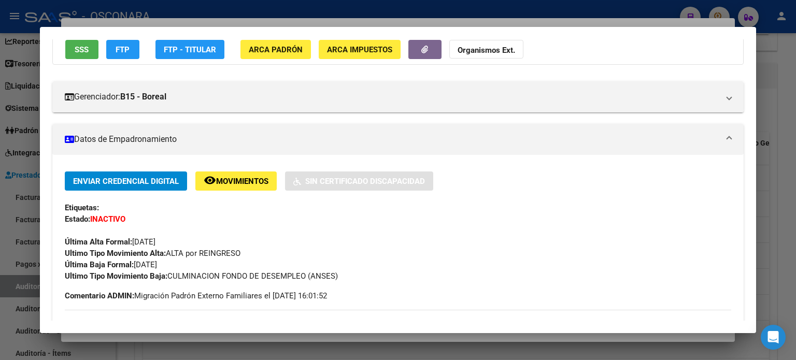
click at [214, 24] on div at bounding box center [398, 180] width 796 height 360
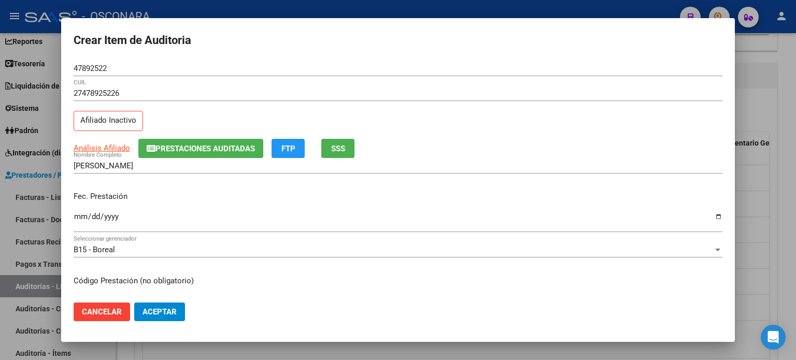
click at [74, 218] on input "Ingresar la fecha" at bounding box center [398, 220] width 648 height 17
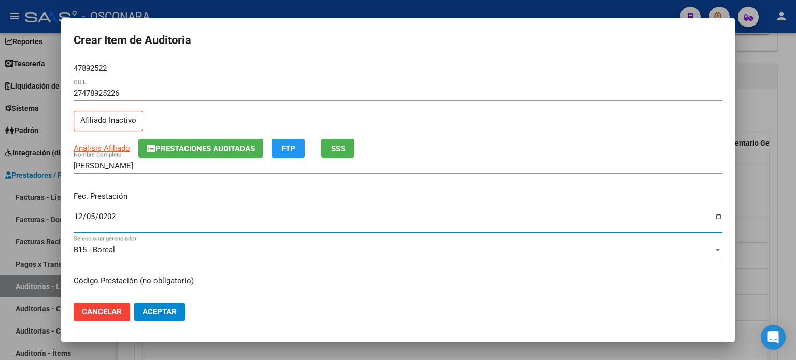
type input "2024-12-05"
click at [211, 186] on div "Fec. Prestación 2024-12-05 Ingresar la fecha" at bounding box center [398, 212] width 648 height 59
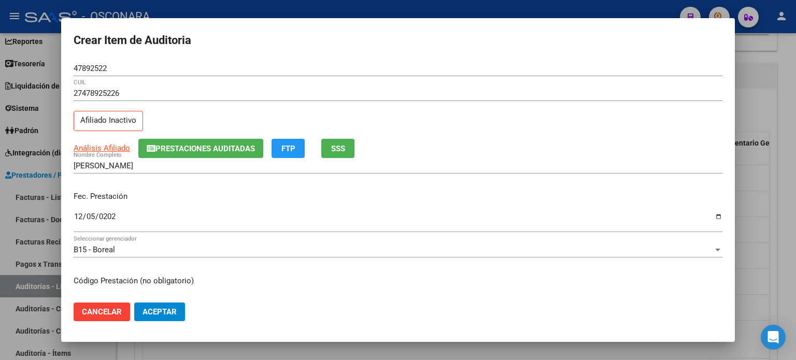
scroll to position [104, 0]
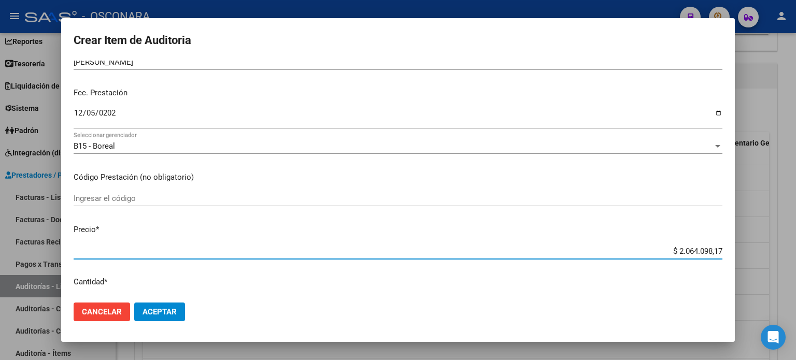
drag, startPoint x: 713, startPoint y: 249, endPoint x: 636, endPoint y: 244, distance: 77.3
click at [636, 244] on div "$ 2.064.098,17 Ingresar el precio" at bounding box center [398, 251] width 648 height 16
type input "$ 0,02"
type input "$ 0,27"
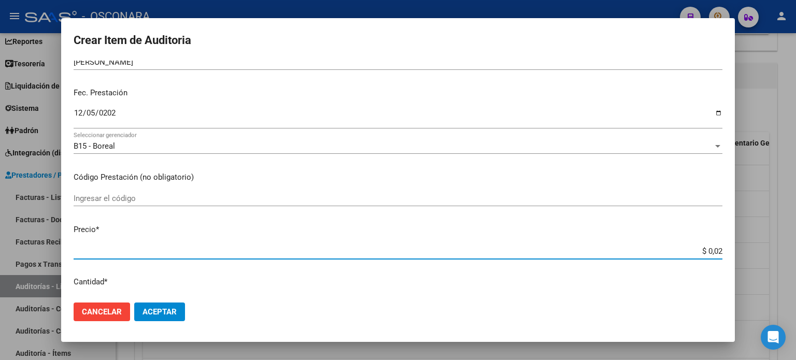
type input "$ 0,27"
type input "$ 2,74"
type input "$ 27,45"
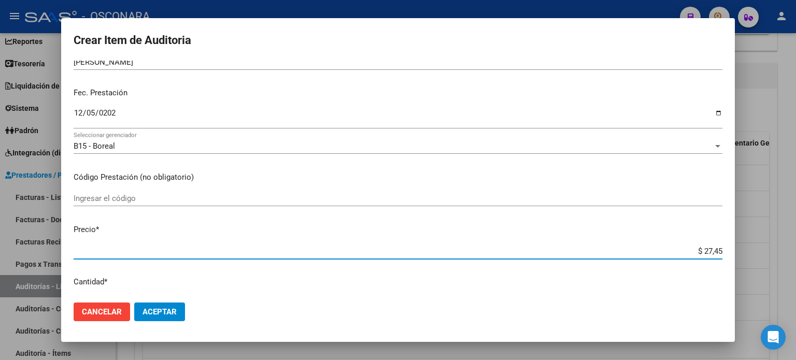
type input "$ 274,57"
type input "$ 2.745,79"
type input "$ 27.457,96"
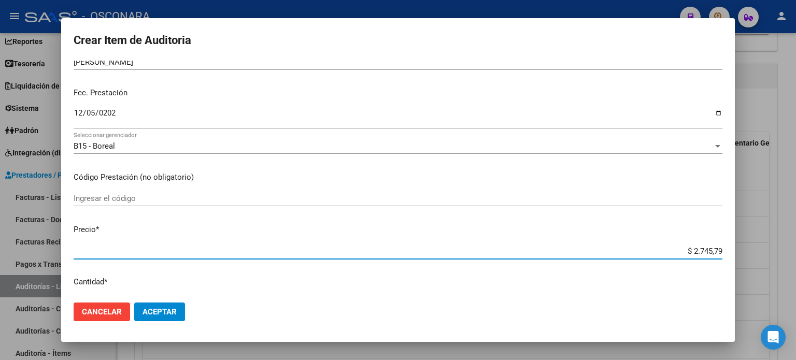
type input "$ 27.457,96"
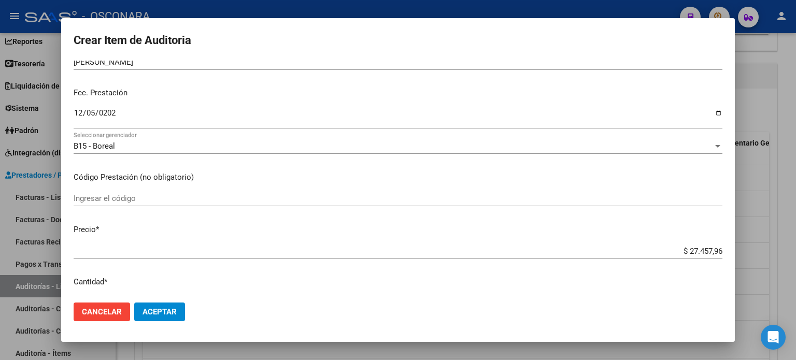
click at [533, 181] on p "Código Prestación (no obligatorio)" at bounding box center [398, 177] width 648 height 12
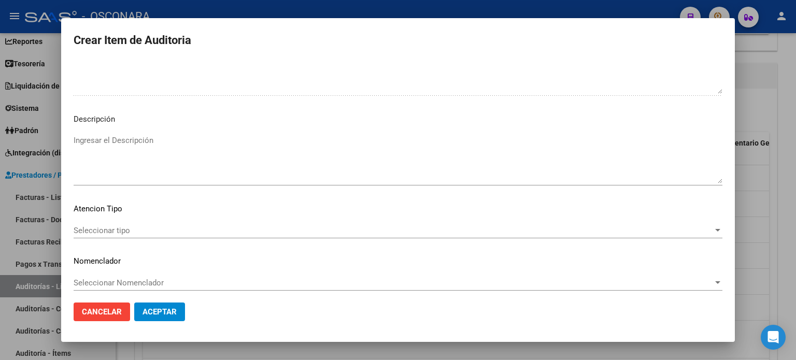
scroll to position [698, 0]
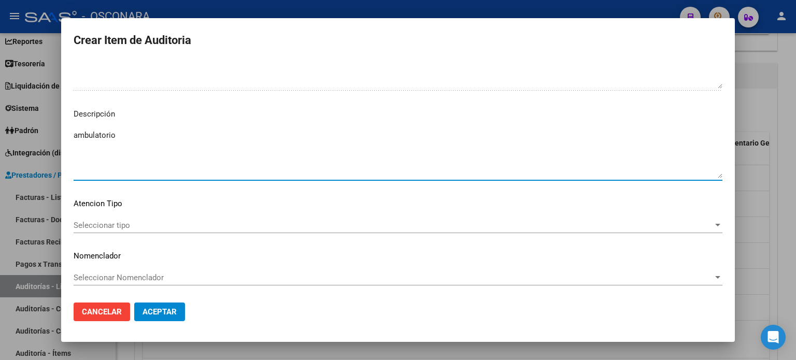
click at [197, 141] on textarea "ambulatorio" at bounding box center [398, 153] width 648 height 49
type textarea "ambulatorio"
click at [165, 221] on span "Seleccionar tipo" at bounding box center [393, 225] width 639 height 9
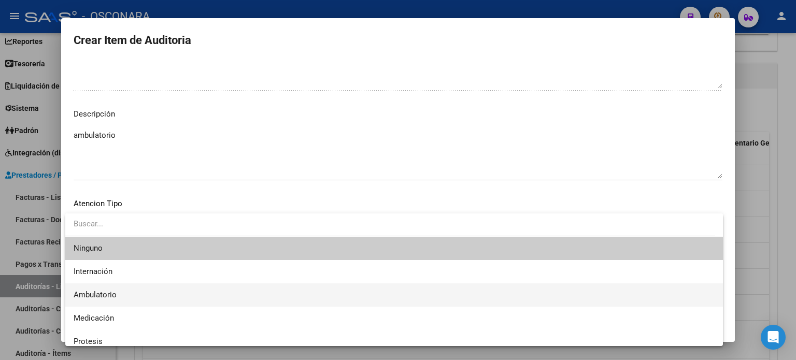
click at [159, 290] on span "Ambulatorio" at bounding box center [394, 294] width 641 height 23
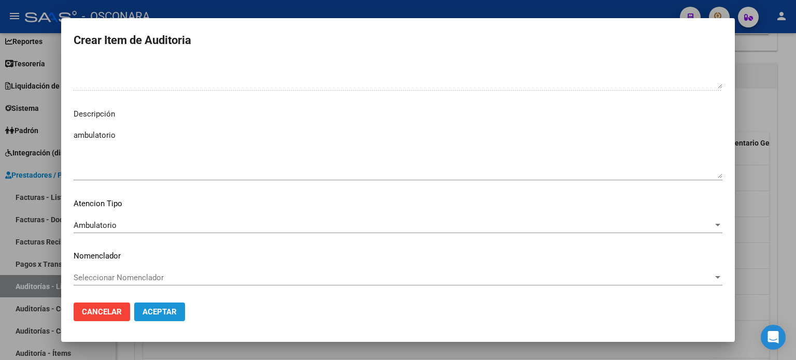
click at [160, 309] on span "Aceptar" at bounding box center [159, 311] width 34 height 9
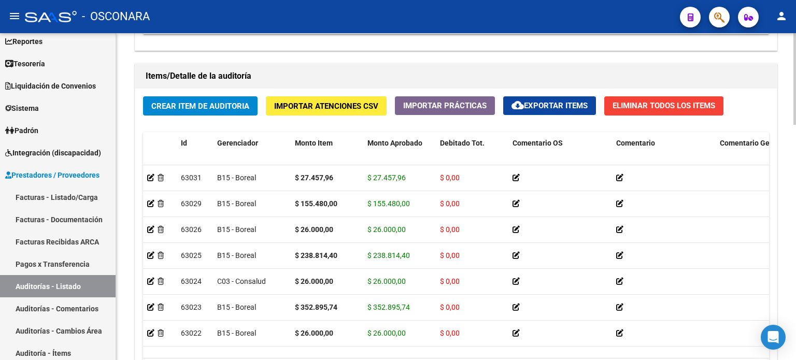
click at [218, 119] on div "Crear Item de Auditoria Importar Atenciones CSV Importar Prácticas cloud_downlo…" at bounding box center [455, 245] width 641 height 312
click at [216, 105] on span "Crear Item de Auditoria" at bounding box center [200, 106] width 98 height 9
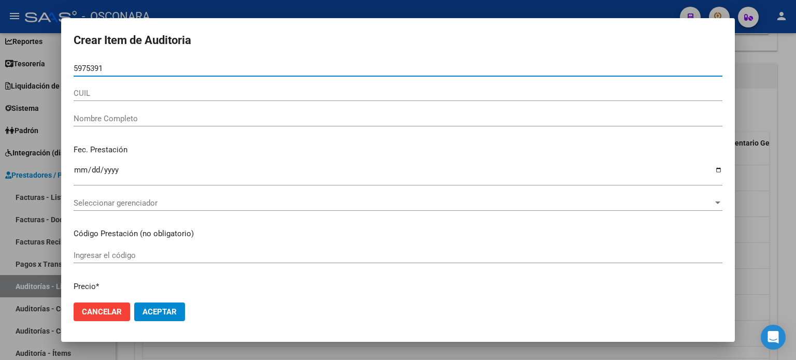
type input "59753913"
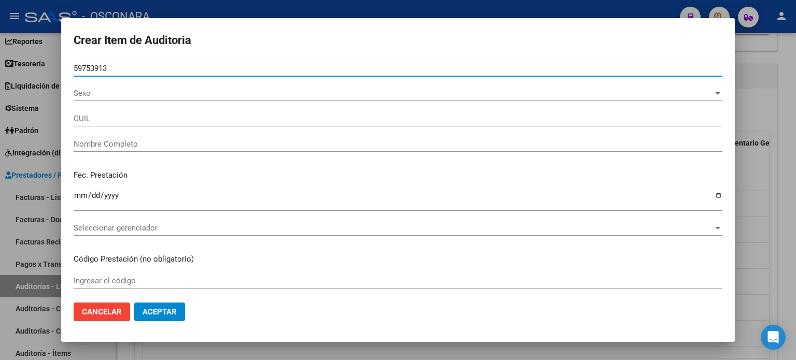
type input "20597539135"
type input "CARRIZO RIVEROS FAUSTINO TOMAS"
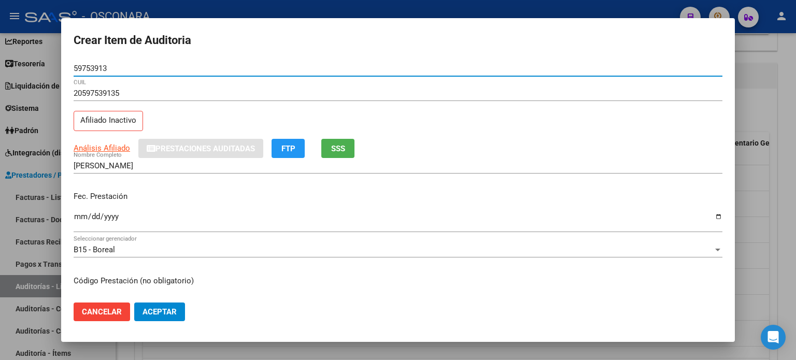
type input "59753913"
click at [262, 196] on p "Fec. Prestación" at bounding box center [398, 197] width 648 height 12
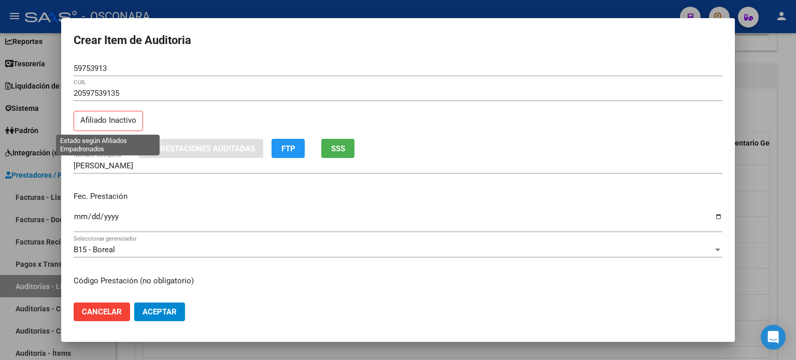
click at [131, 120] on p "Afiliado Inactivo" at bounding box center [108, 121] width 69 height 20
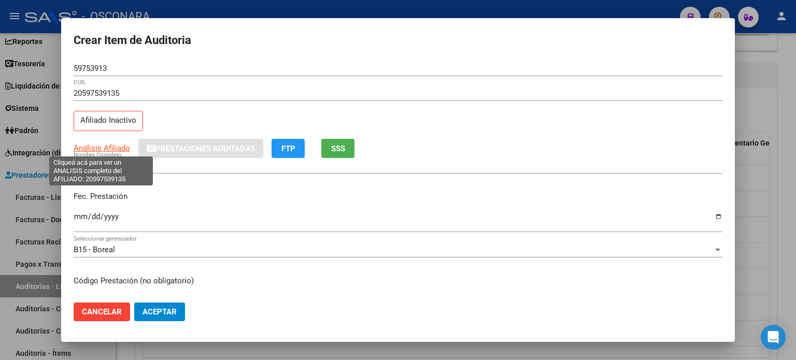
click at [118, 148] on span "Análisis Afiliado" at bounding box center [102, 147] width 56 height 9
type textarea "20597539135"
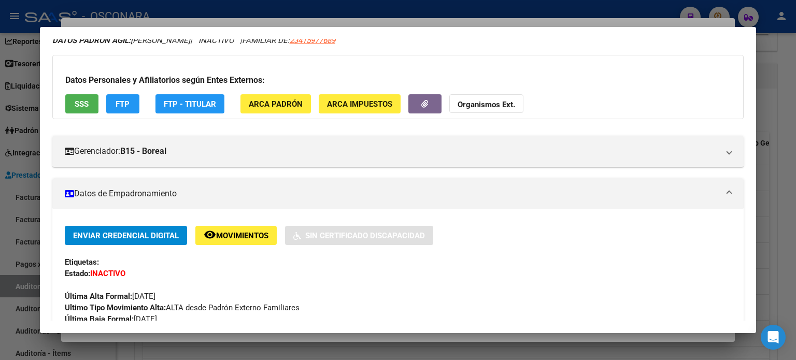
scroll to position [104, 0]
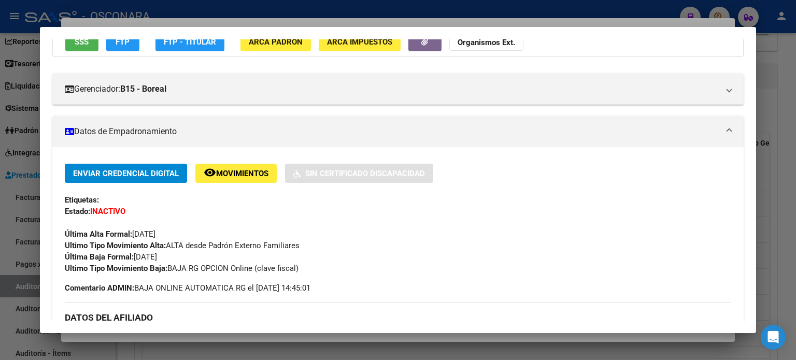
click at [81, 42] on span "SSS" at bounding box center [82, 41] width 14 height 9
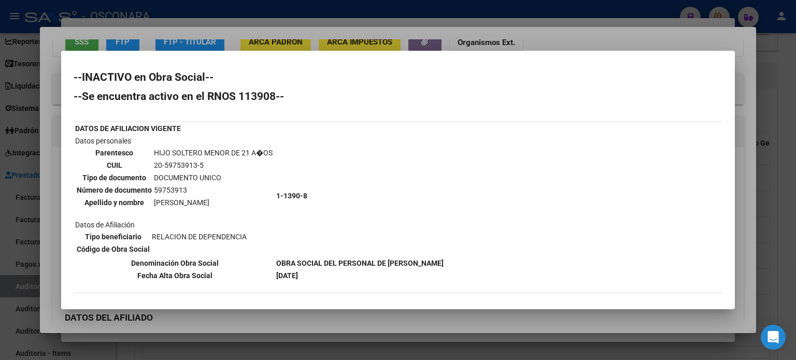
scroll to position [62, 0]
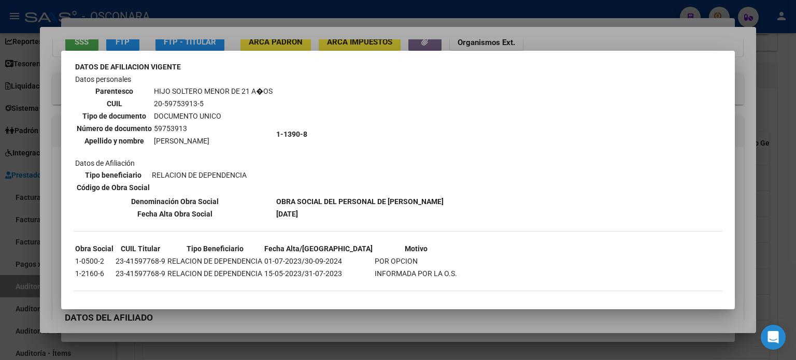
drag, startPoint x: 301, startPoint y: 256, endPoint x: 339, endPoint y: 257, distance: 37.3
click at [339, 257] on tr "1-0500-2 23-41597768-9 RELACION DE DEPENDENCIA 01-07-2023/30-09-2024 POR OPCION" at bounding box center [266, 260] width 383 height 11
copy td "30-09-2024"
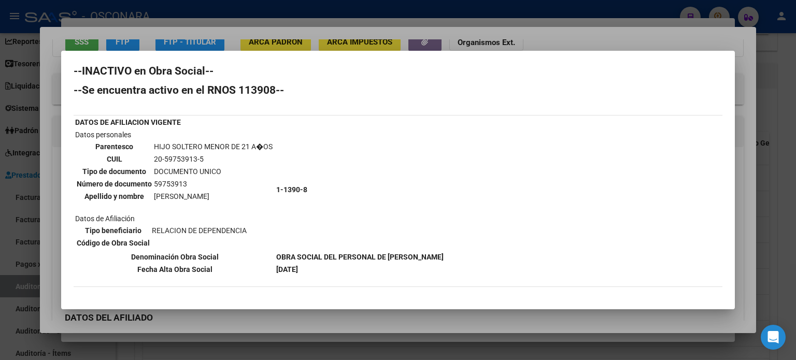
scroll to position [0, 0]
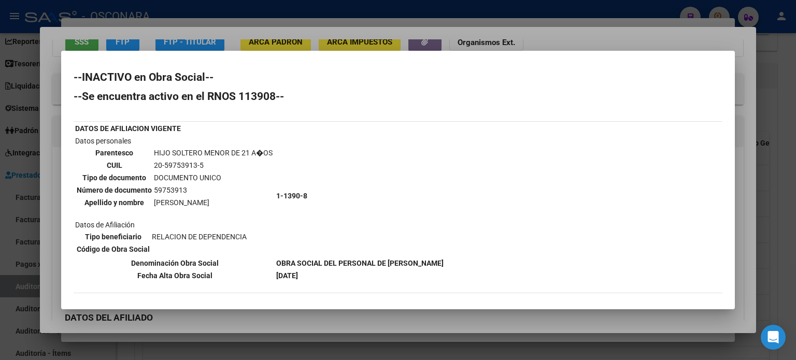
click at [234, 37] on div at bounding box center [398, 180] width 796 height 360
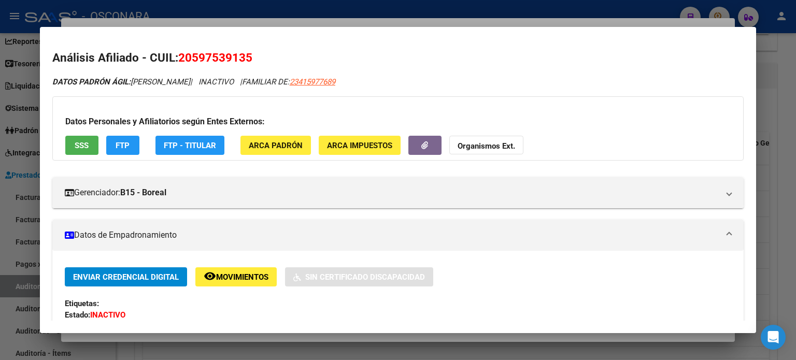
click at [354, 21] on div at bounding box center [398, 180] width 796 height 360
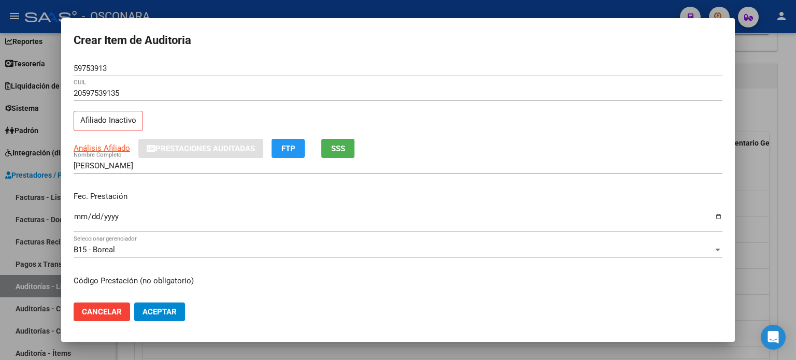
click at [78, 219] on input "Ingresar la fecha" at bounding box center [398, 220] width 648 height 17
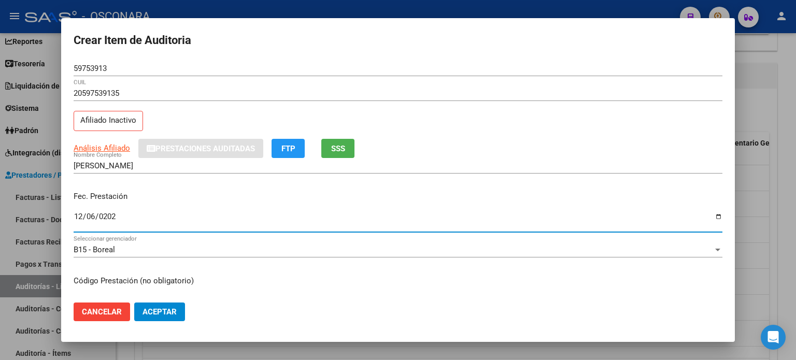
type input "2024-12-06"
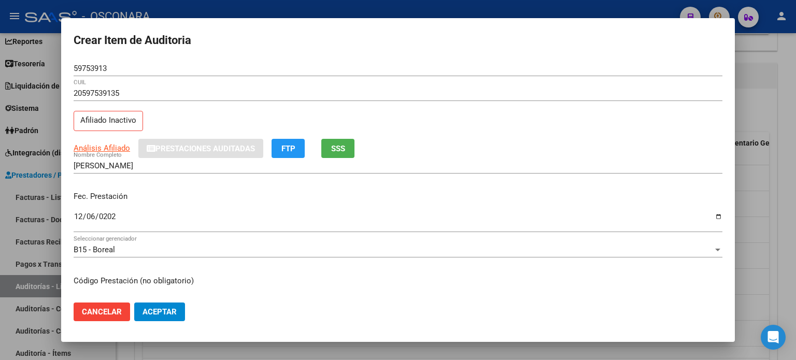
click at [182, 185] on div "Fec. Prestación 2024-12-06 Ingresar la fecha" at bounding box center [398, 212] width 648 height 59
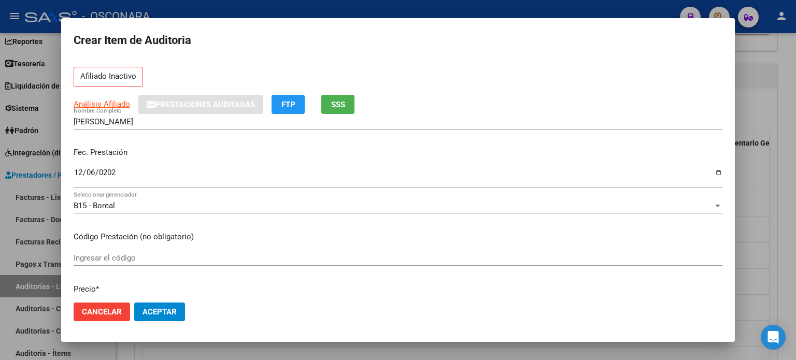
scroll to position [104, 0]
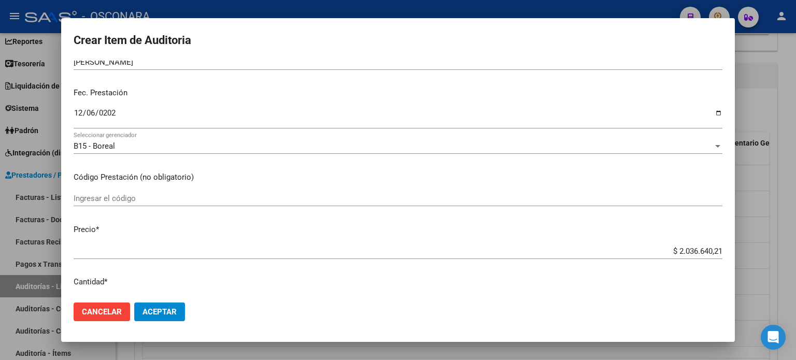
click at [715, 249] on app-form-text-field "Precio * $ 2.036.640,21 Ingresar el precio" at bounding box center [402, 240] width 657 height 32
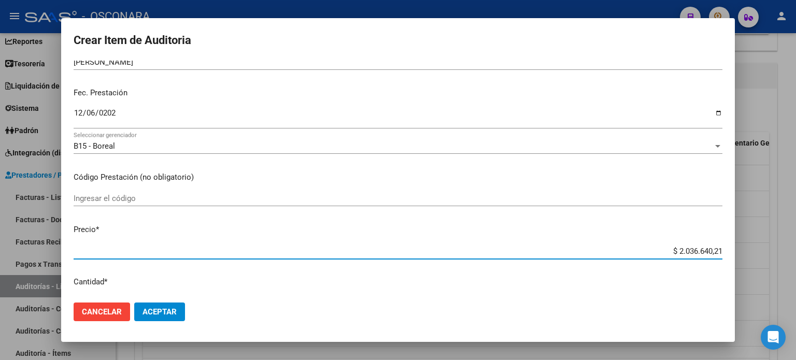
drag, startPoint x: 714, startPoint y: 249, endPoint x: 584, endPoint y: 261, distance: 130.0
click at [584, 261] on div "$ 2.036.640,21 Ingresar el precio" at bounding box center [398, 255] width 648 height 25
type input "$ 0,02"
type input "$ 0,26"
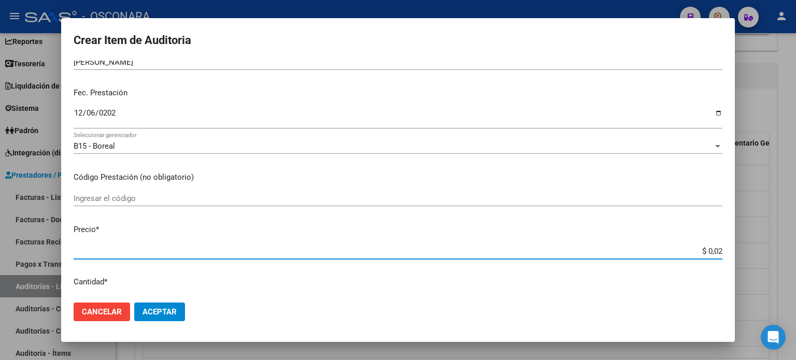
type input "$ 0,26"
type input "$ 2,60"
type input "$ 26,00"
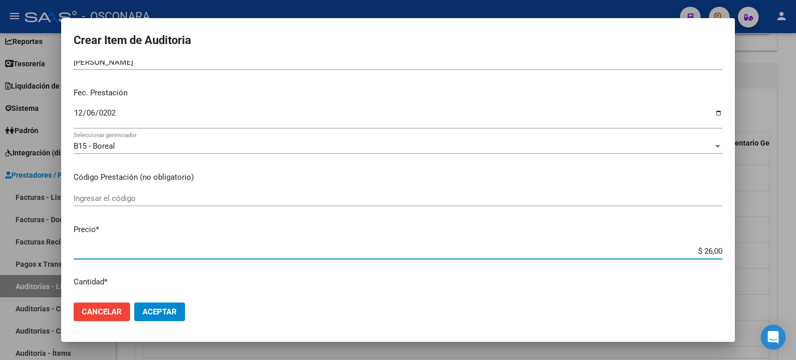
type input "$ 260,00"
type input "$ 2.600,00"
type input "$ 26.000,00"
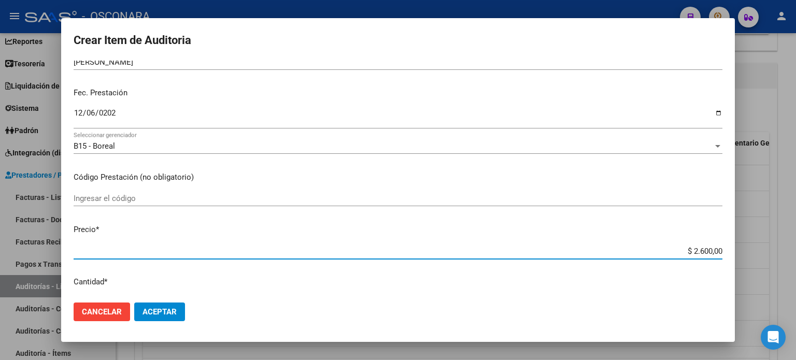
type input "$ 26.000,00"
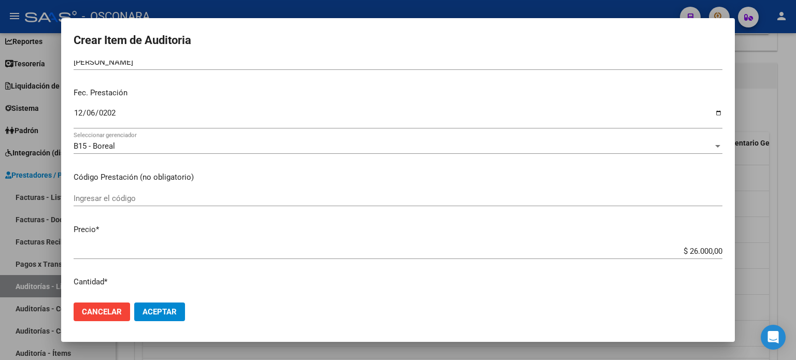
click at [447, 221] on mat-dialog-content "59753913 Nro Documento 20597539135 CUIL Afiliado Inactivo Análisis Afiliado Pre…" at bounding box center [397, 178] width 673 height 234
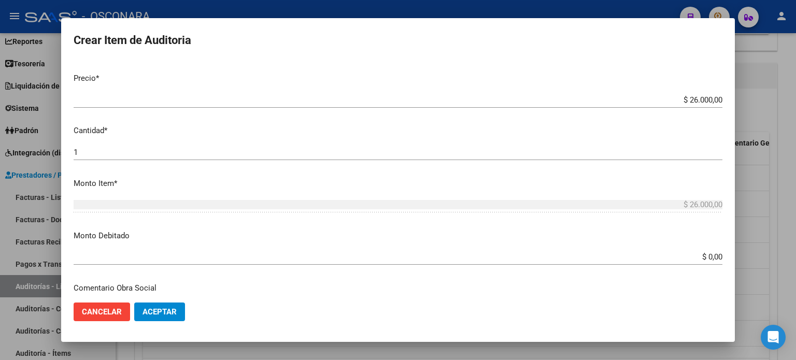
scroll to position [259, 0]
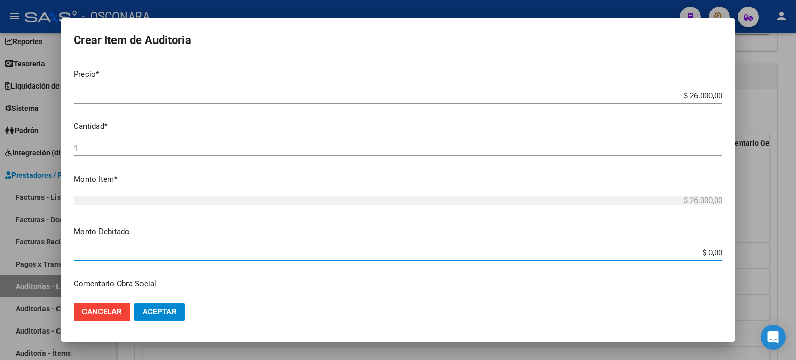
drag, startPoint x: 713, startPoint y: 251, endPoint x: 663, endPoint y: 251, distance: 50.2
click at [663, 251] on input "$ 0,00" at bounding box center [398, 252] width 648 height 9
type input "$ 26.000,00"
click at [294, 226] on p "Monto Debitado" at bounding box center [398, 232] width 648 height 12
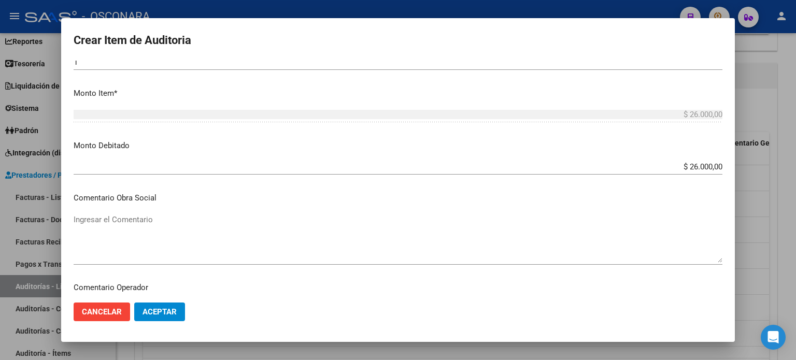
scroll to position [363, 0]
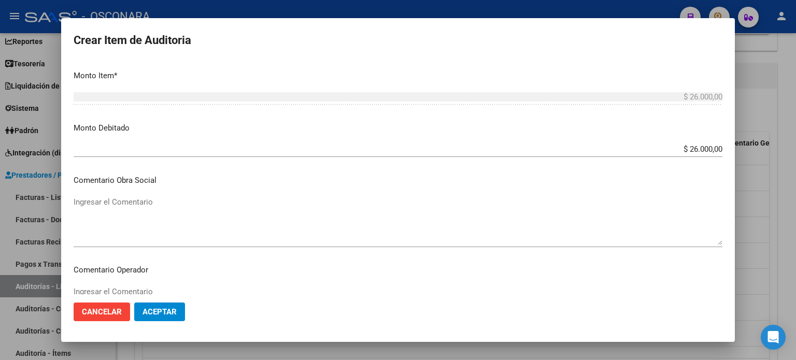
click at [126, 199] on textarea "Ingresar el Comentario" at bounding box center [398, 220] width 648 height 49
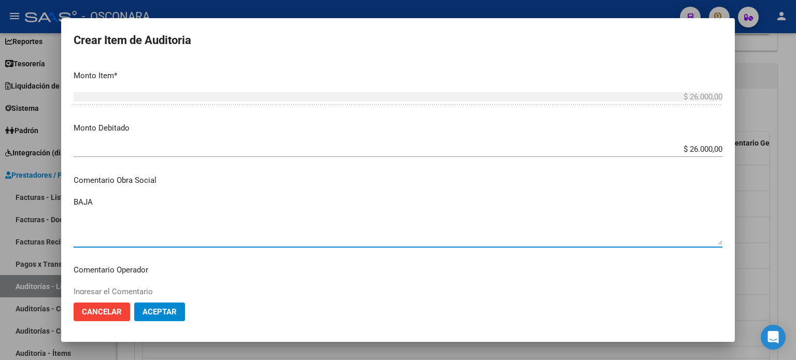
paste textarea "30-09-2024"
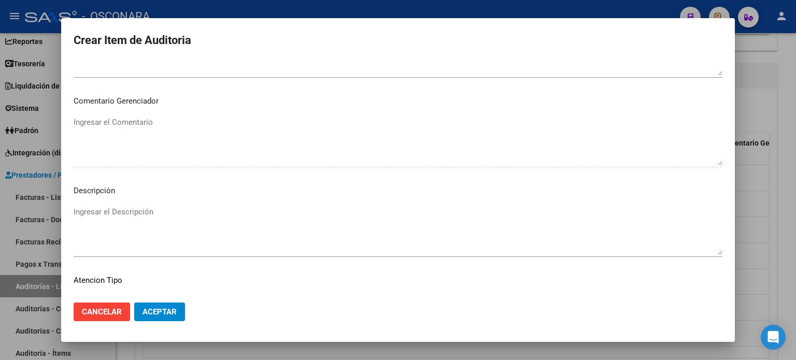
scroll to position [698, 0]
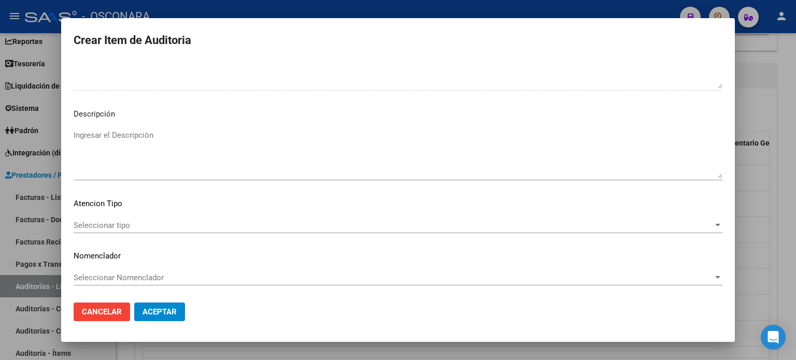
type textarea "BAJA 30-09-2024"
click at [106, 135] on textarea "Ingresar el Descripción" at bounding box center [398, 153] width 648 height 49
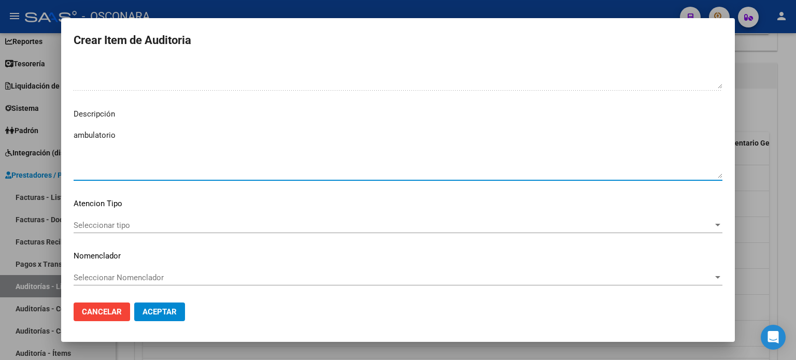
type textarea "ambulatorio"
click at [99, 225] on span "Seleccionar tipo" at bounding box center [393, 225] width 639 height 9
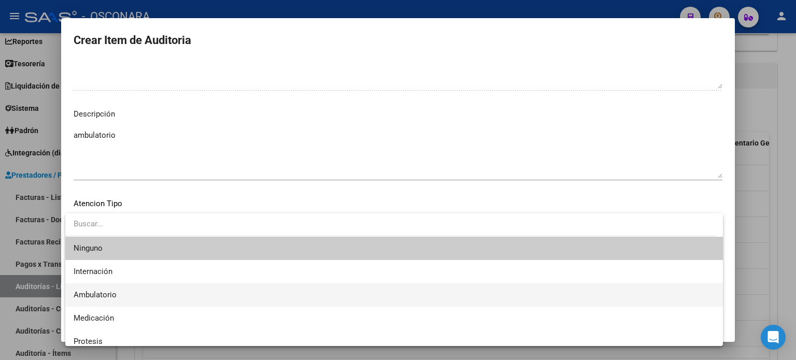
click at [105, 299] on span "Ambulatorio" at bounding box center [394, 294] width 641 height 23
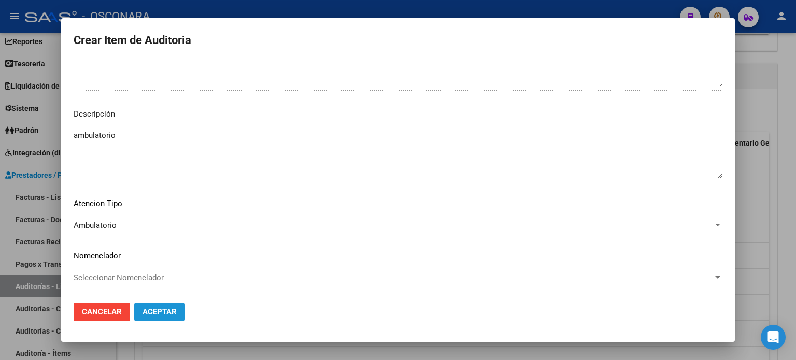
click at [163, 311] on span "Aceptar" at bounding box center [159, 311] width 34 height 9
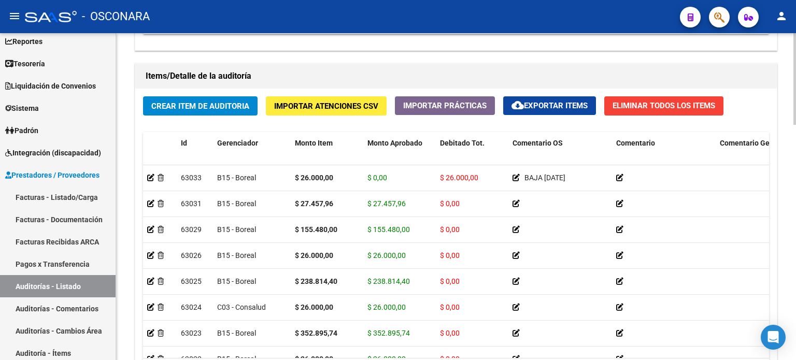
click at [155, 120] on div "Crear Item de Auditoria Importar Atenciones CSV Importar Prácticas cloud_downlo…" at bounding box center [455, 245] width 641 height 312
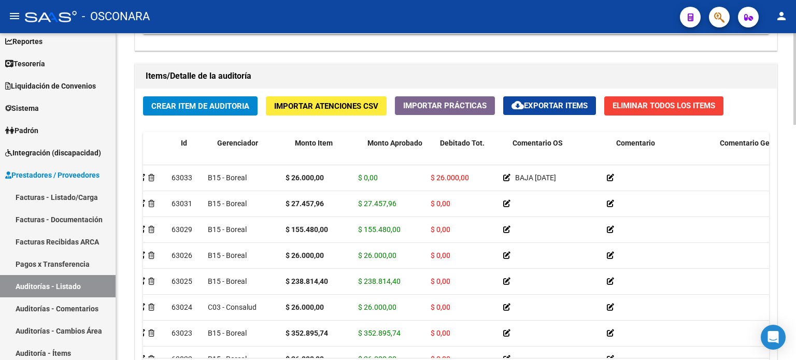
scroll to position [0, 0]
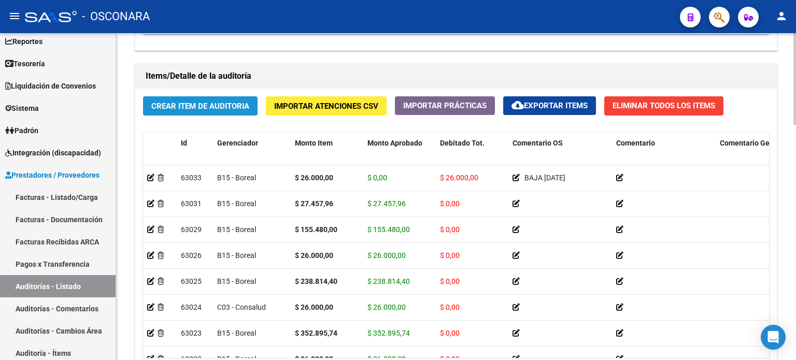
click at [235, 101] on span "Crear Item de Auditoria" at bounding box center [200, 105] width 98 height 9
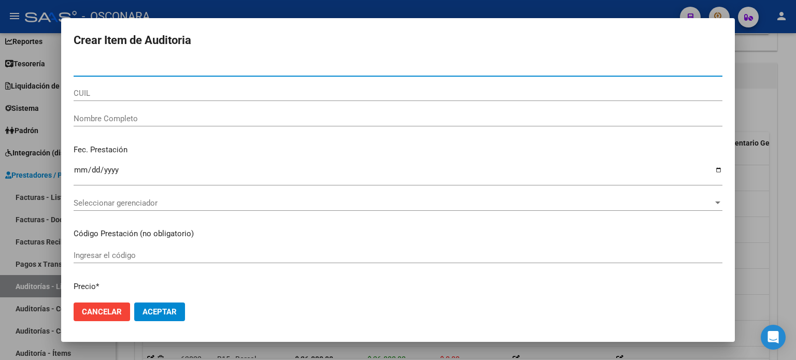
click at [78, 167] on input "Ingresar la fecha" at bounding box center [398, 174] width 648 height 17
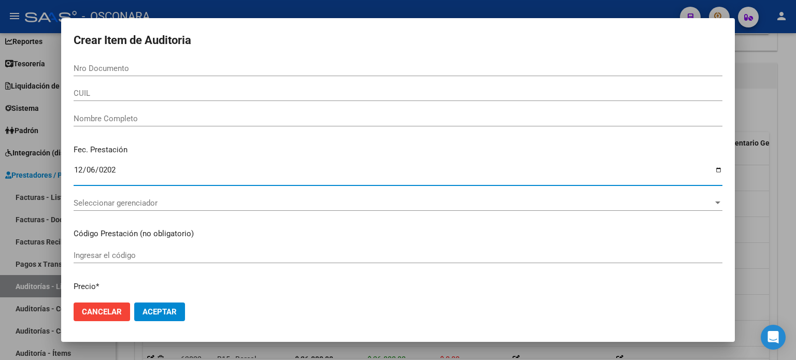
type input "2024-12-06"
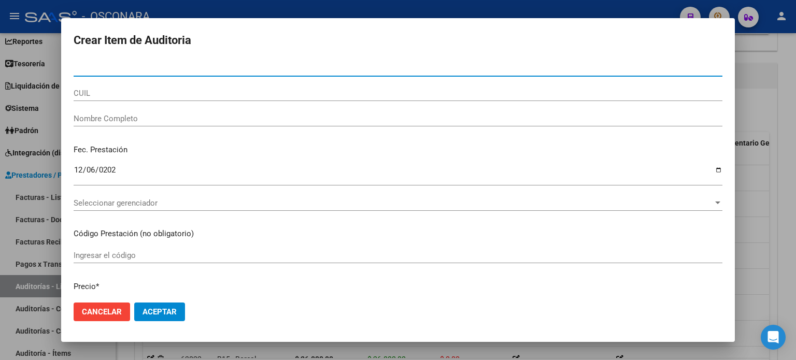
click at [94, 70] on input "Nro Documento" at bounding box center [398, 68] width 648 height 9
type input "17069366"
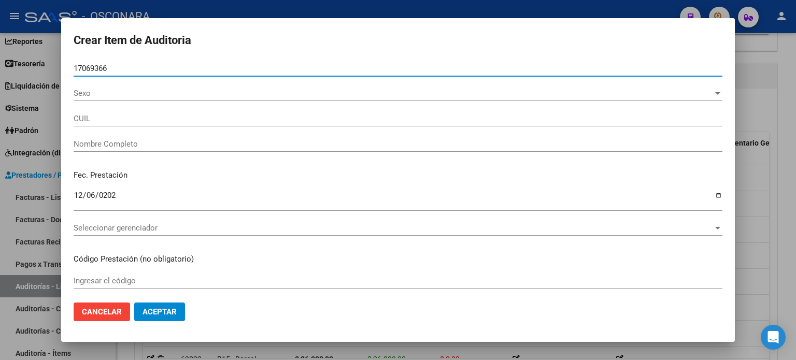
type input "20170693664"
type input "PEREZ JORGE FABIAN"
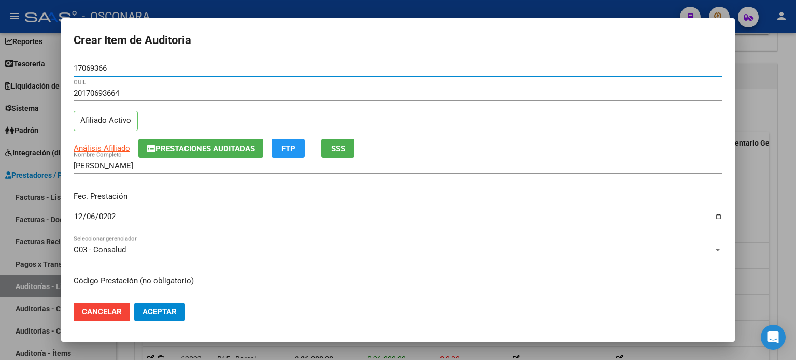
type input "17069366"
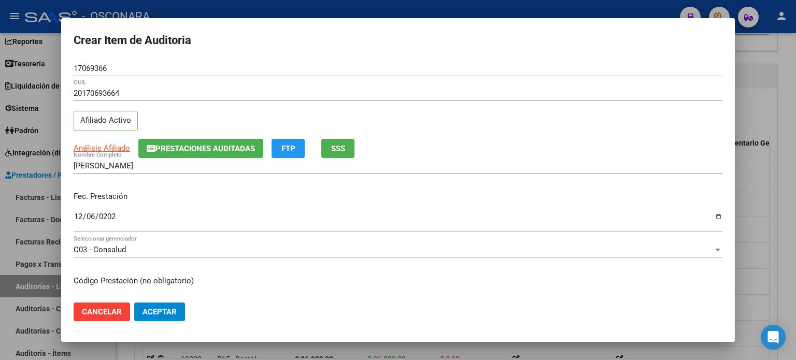
click at [195, 199] on p "Fec. Prestación" at bounding box center [398, 197] width 648 height 12
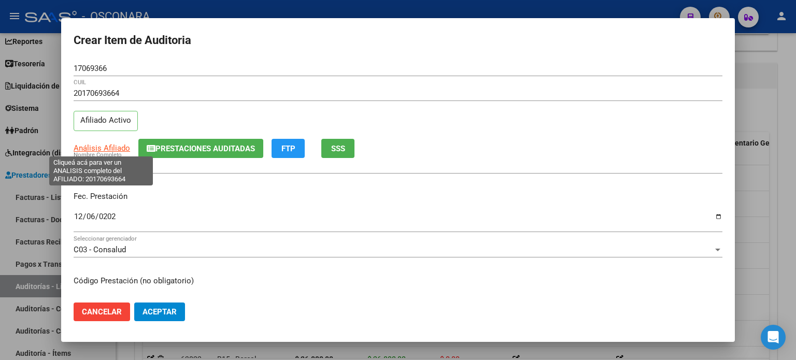
click at [110, 146] on span "Análisis Afiliado" at bounding box center [102, 147] width 56 height 9
type textarea "20170693664"
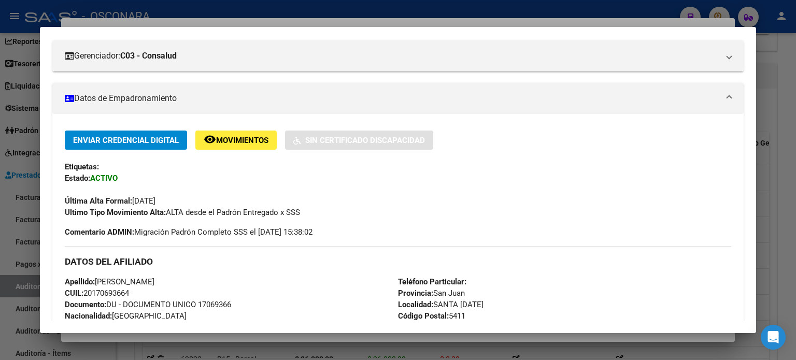
scroll to position [52, 0]
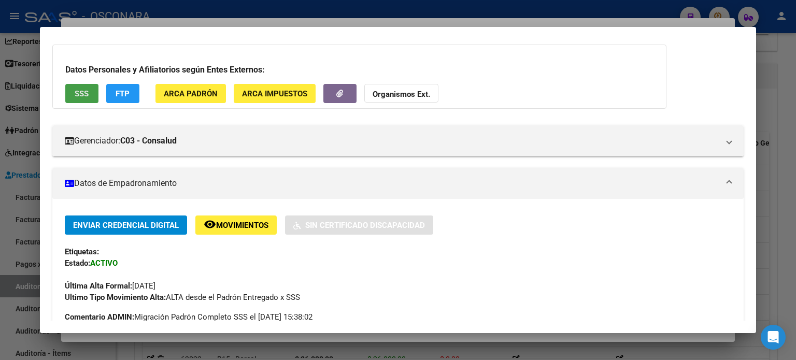
click at [84, 95] on span "SSS" at bounding box center [82, 93] width 14 height 9
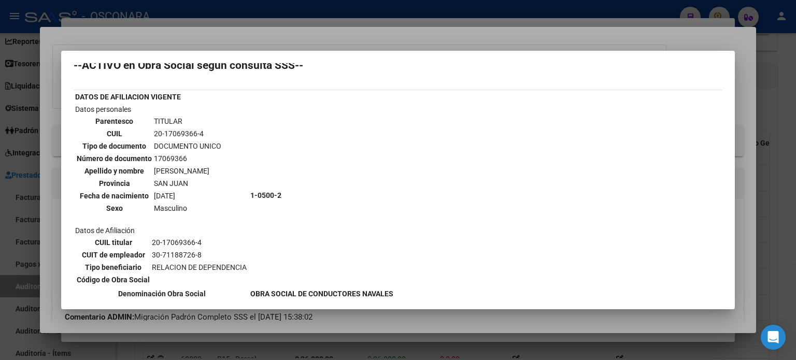
scroll to position [0, 0]
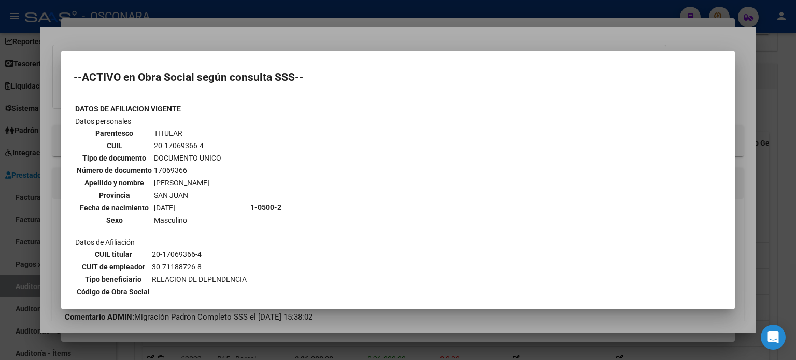
click at [315, 33] on div at bounding box center [398, 180] width 796 height 360
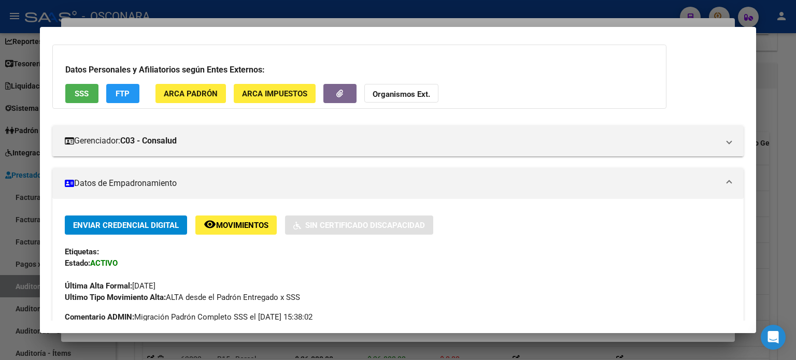
click at [282, 18] on div at bounding box center [398, 180] width 796 height 360
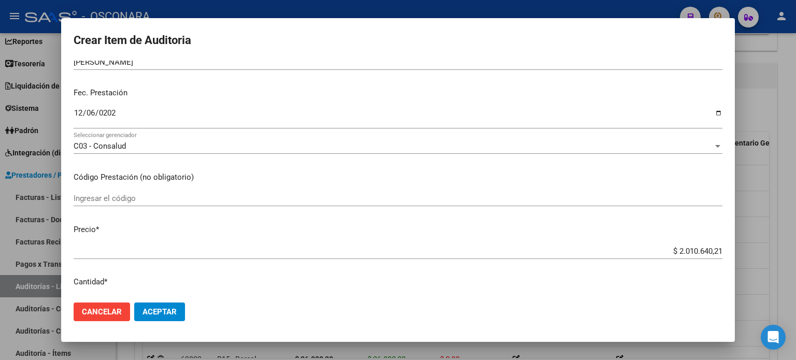
scroll to position [155, 0]
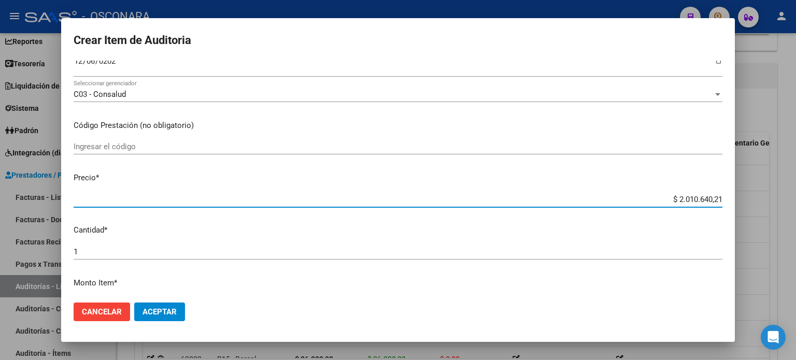
drag, startPoint x: 713, startPoint y: 200, endPoint x: 633, endPoint y: 191, distance: 80.2
click at [633, 192] on div "$ 2.010.640,21 Ingresar el precio" at bounding box center [398, 200] width 648 height 16
paste input "20170693664"
type input "$ 201.706.936,64"
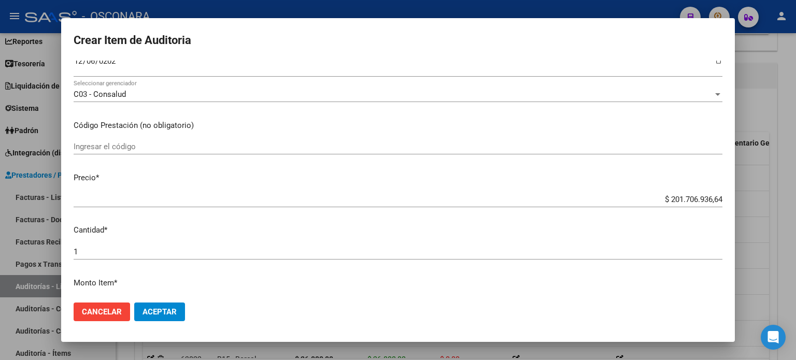
click at [689, 192] on div "$ 201.706.936,64 Ingresar el precio" at bounding box center [398, 200] width 648 height 16
drag, startPoint x: 715, startPoint y: 196, endPoint x: 617, endPoint y: 203, distance: 98.1
click at [618, 202] on app-form-text-field "Precio * $ 201.706.936,64 Ingresar el precio" at bounding box center [402, 188] width 657 height 32
click at [625, 176] on p "Precio *" at bounding box center [398, 178] width 648 height 12
drag, startPoint x: 707, startPoint y: 198, endPoint x: 619, endPoint y: 196, distance: 87.5
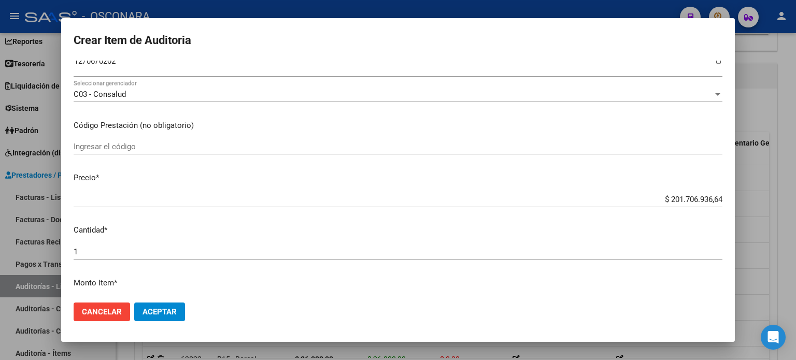
click at [619, 196] on app-form-text-field "Precio * $ 201.706.936,64 Ingresar el precio" at bounding box center [402, 188] width 657 height 32
click at [651, 196] on input "$ 201.706.936,64" at bounding box center [398, 199] width 648 height 9
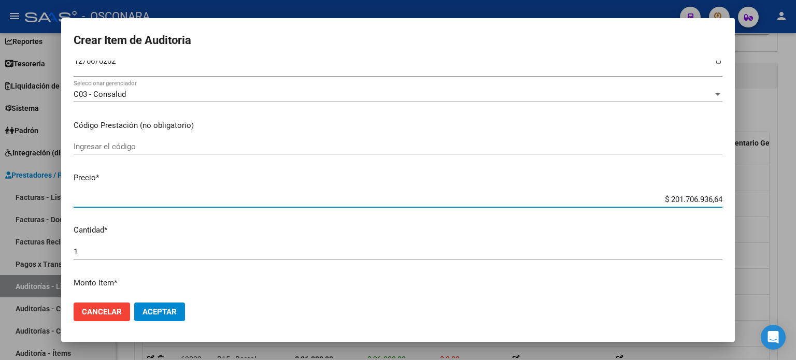
click at [720, 203] on mat-dialog-content "17069366 Nro Documento 20170693664 CUIL Afiliado Activo Análisis Afiliado Prest…" at bounding box center [397, 178] width 673 height 234
drag, startPoint x: 713, startPoint y: 198, endPoint x: 639, endPoint y: 192, distance: 74.3
click at [639, 192] on div "$ 201.706.936,64 Ingresar el precio" at bounding box center [398, 200] width 648 height 16
paste input "71.934,85"
type input "$ 71.934,85"
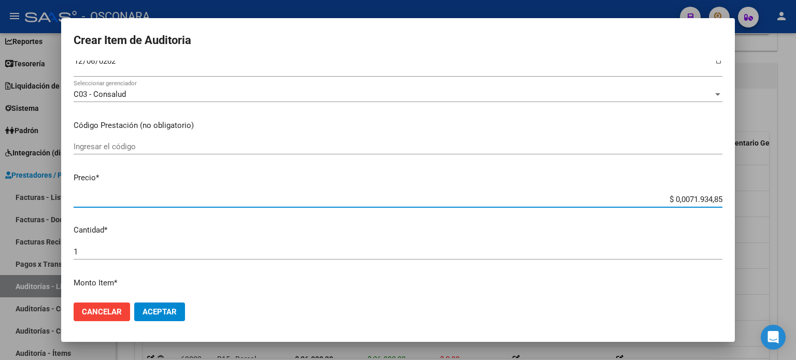
type input "$ 71.934,85"
click at [510, 174] on p "Precio *" at bounding box center [398, 178] width 648 height 12
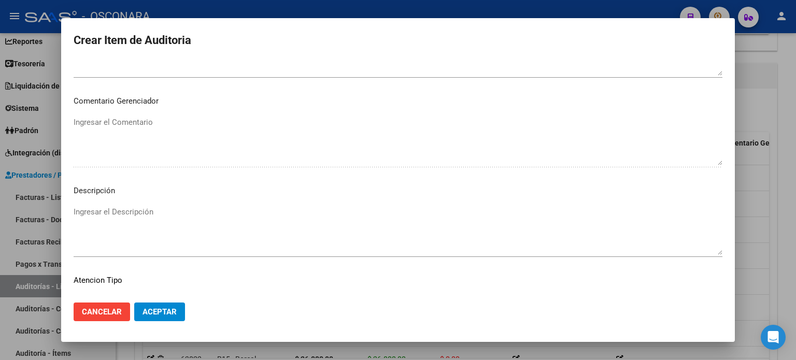
scroll to position [698, 0]
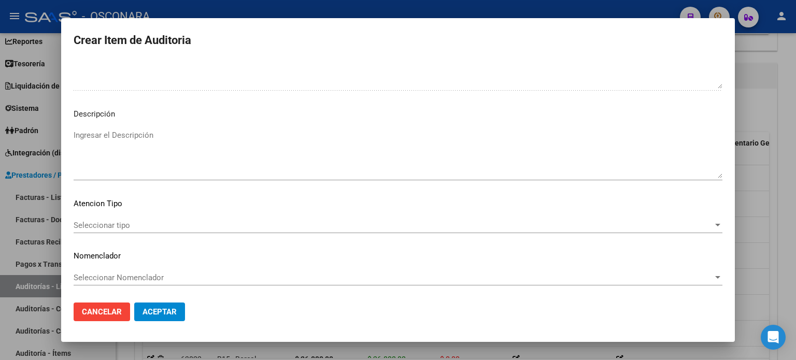
click at [146, 139] on textarea "Ingresar el Descripción" at bounding box center [398, 153] width 648 height 49
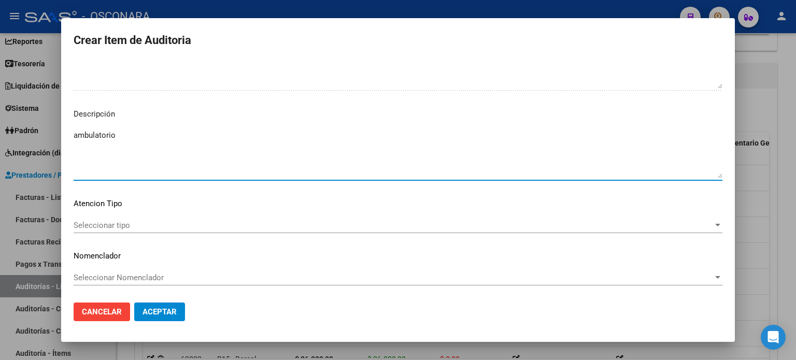
type textarea "ambulatorio"
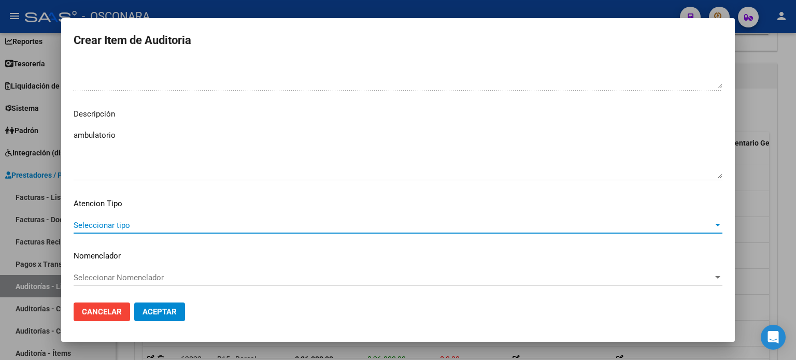
click at [102, 226] on span "Seleccionar tipo" at bounding box center [393, 225] width 639 height 9
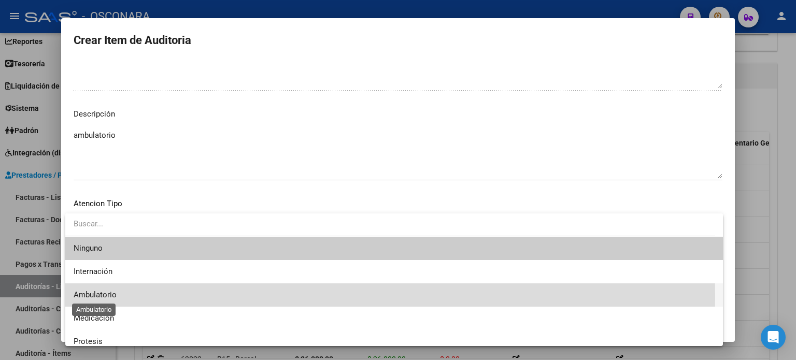
click at [92, 297] on span "Ambulatorio" at bounding box center [95, 294] width 43 height 9
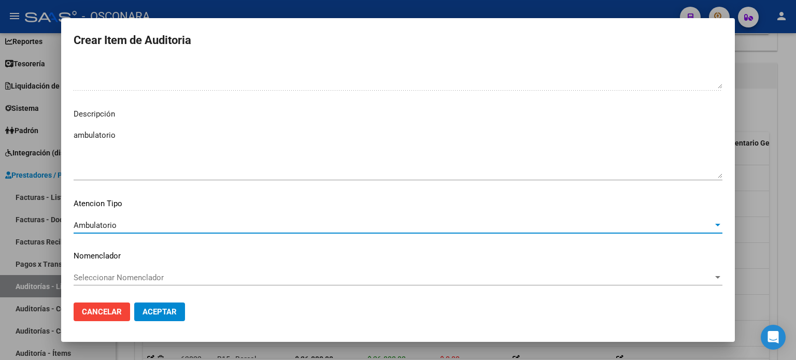
click at [173, 310] on span "Aceptar" at bounding box center [159, 311] width 34 height 9
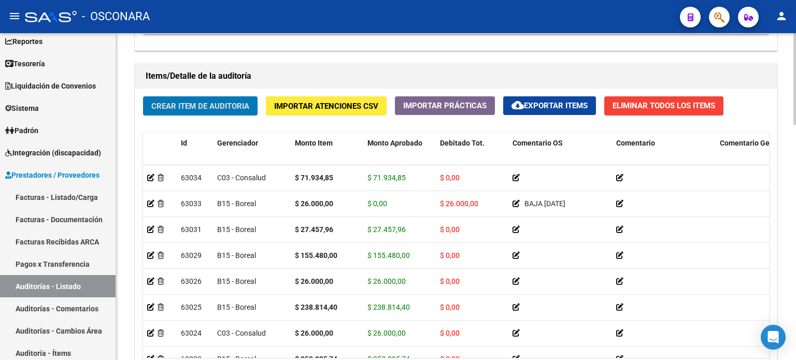
click at [184, 122] on div "Crear Item de Auditoria Importar Atenciones CSV Importar Prácticas cloud_downlo…" at bounding box center [455, 245] width 641 height 312
click at [187, 107] on span "Crear Item de Auditoria" at bounding box center [200, 106] width 98 height 9
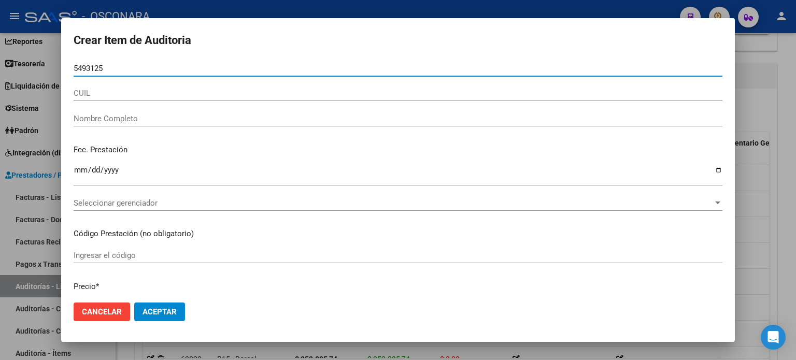
type input "54931252"
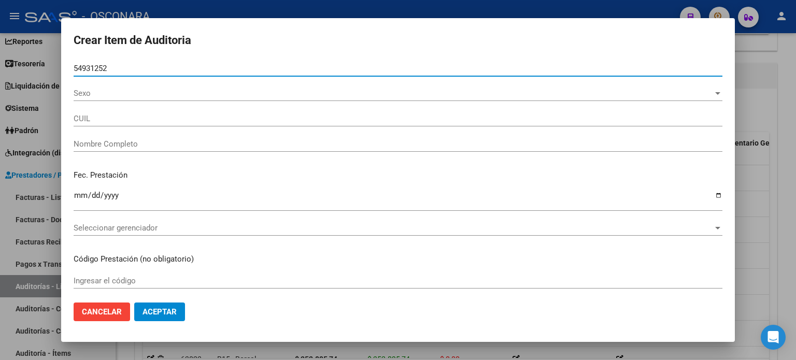
type input "DIAZ BAUTISTA NICOLAS"
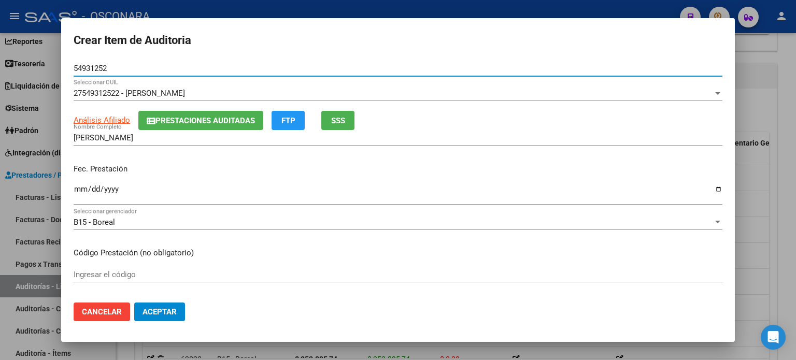
type input "54931252"
click at [167, 157] on div "Fec. Prestación Ingresar la fecha" at bounding box center [398, 184] width 648 height 59
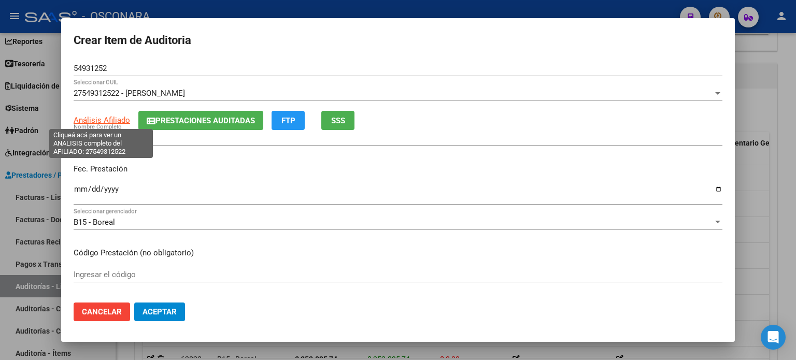
click at [102, 117] on span "Análisis Afiliado" at bounding box center [102, 119] width 56 height 9
type textarea "27549312522"
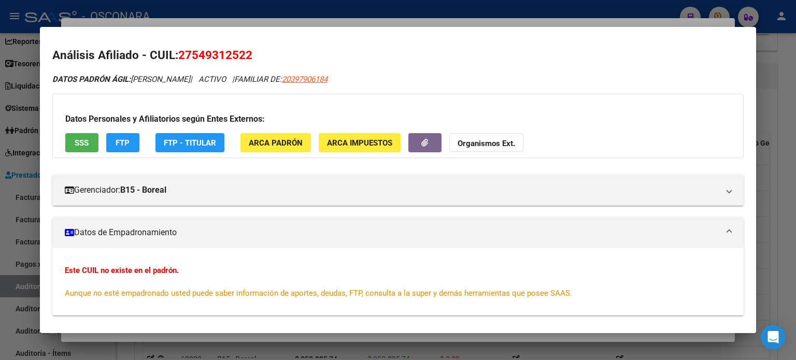
scroll to position [0, 0]
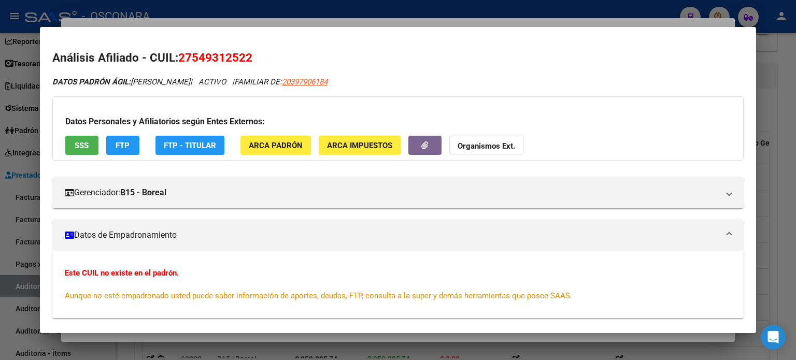
click at [89, 144] on span "SSS" at bounding box center [82, 145] width 14 height 9
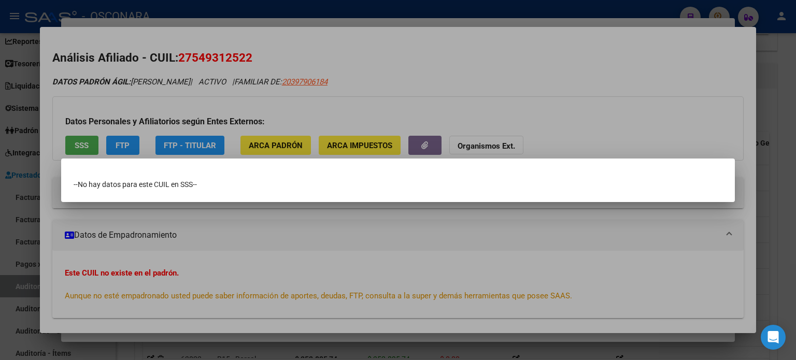
click at [430, 79] on div at bounding box center [398, 180] width 796 height 360
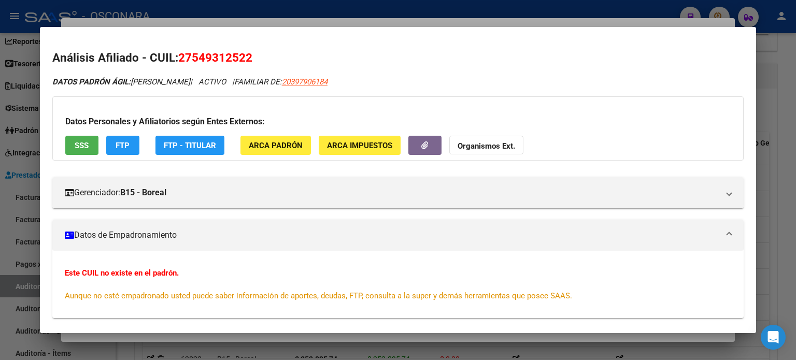
click at [396, 20] on div at bounding box center [398, 180] width 796 height 360
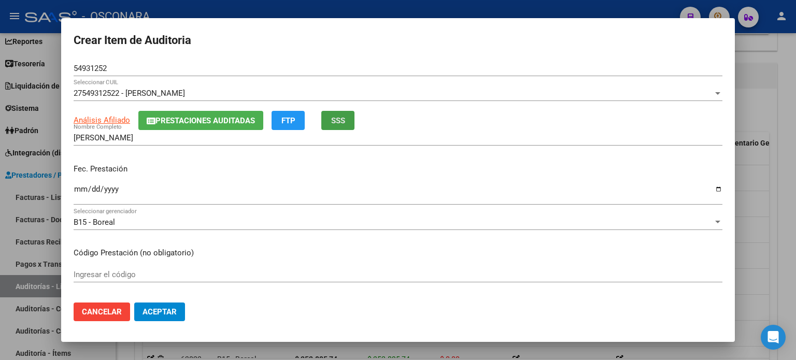
click at [324, 124] on button "SSS" at bounding box center [337, 120] width 33 height 19
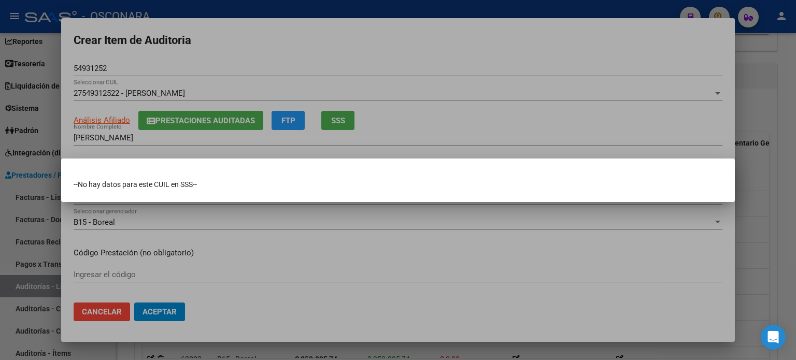
click at [436, 124] on div at bounding box center [398, 180] width 796 height 360
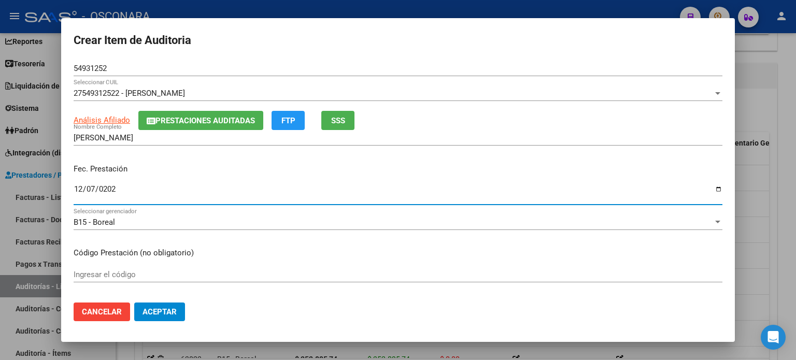
type input "2024-12-07"
click at [79, 186] on input "2024-12-07" at bounding box center [398, 193] width 648 height 17
click at [186, 165] on p "Fec. Prestación" at bounding box center [398, 169] width 648 height 12
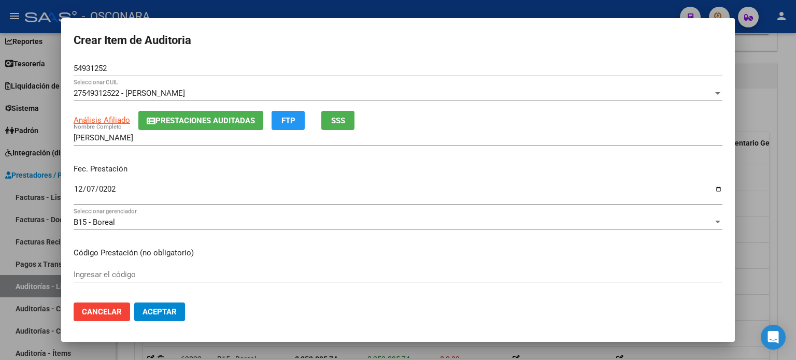
scroll to position [104, 0]
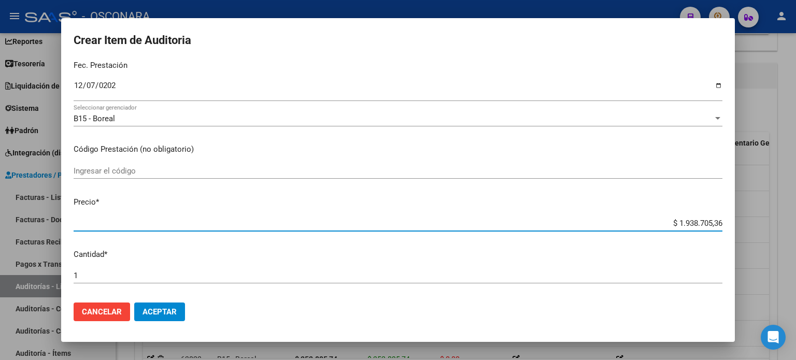
drag, startPoint x: 713, startPoint y: 223, endPoint x: 630, endPoint y: 222, distance: 82.4
click at [630, 222] on input "$ 1.938.705,36" at bounding box center [398, 223] width 648 height 9
paste input "101.933,92"
type input "$ 101.933,92"
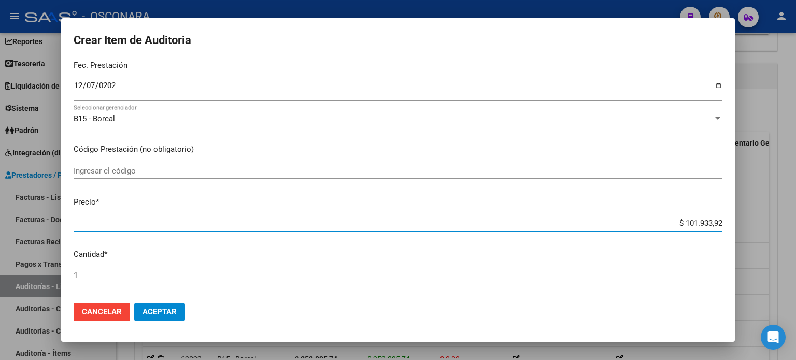
type input "$ 101.933,92"
click at [410, 187] on div "Ingresar el código" at bounding box center [398, 175] width 648 height 25
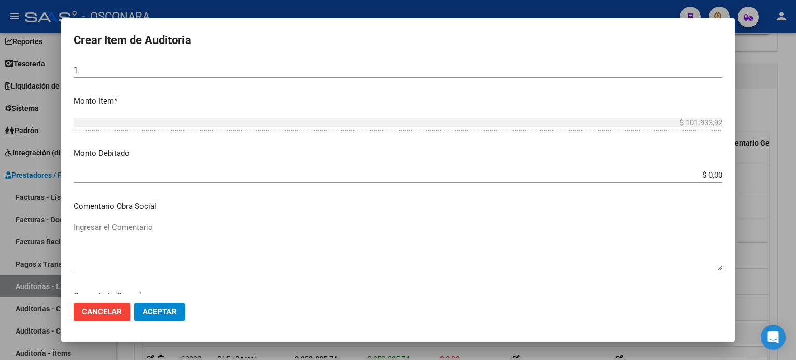
scroll to position [311, 0]
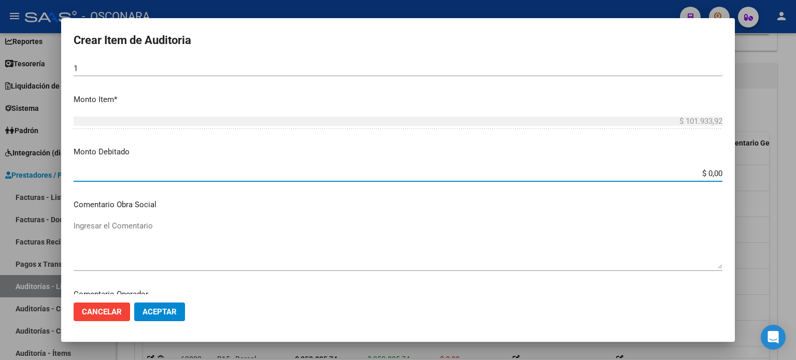
click at [713, 173] on input "$ 0,00" at bounding box center [398, 173] width 648 height 9
paste input "101.933,92"
type input "$ 101.933,92"
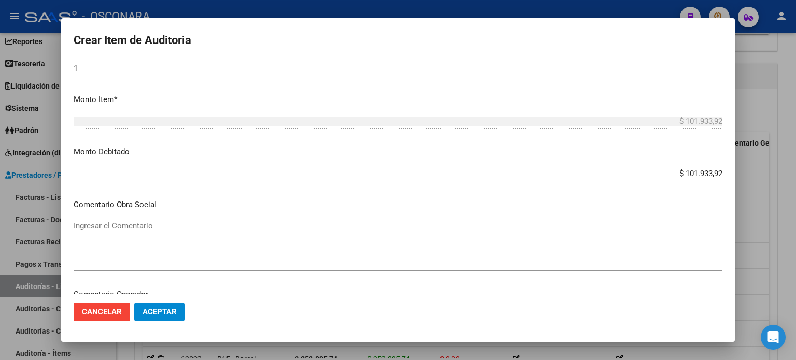
click at [377, 142] on mat-dialog-content "54931252 Nro Documento 27549312522 - DIAZ BAUTISTA NICOLAS Seleccionar CUIL Aná…" at bounding box center [397, 178] width 673 height 234
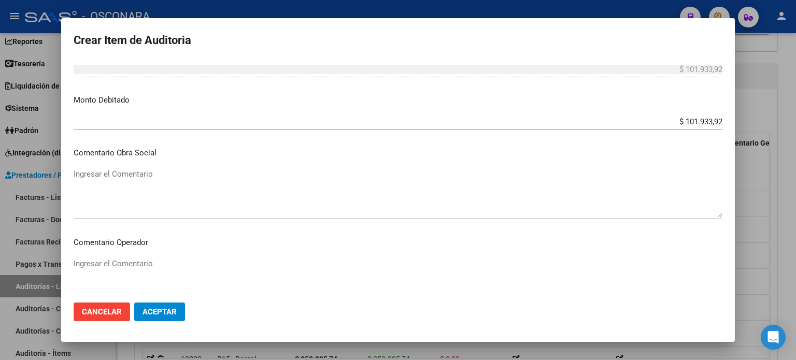
click at [108, 175] on textarea "Ingresar el Comentario" at bounding box center [398, 192] width 648 height 49
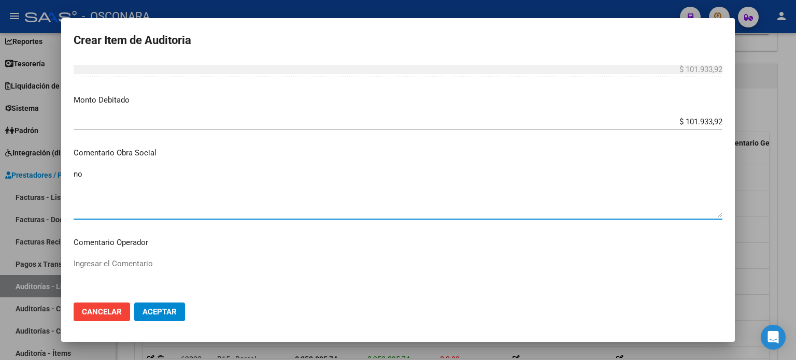
type textarea "n"
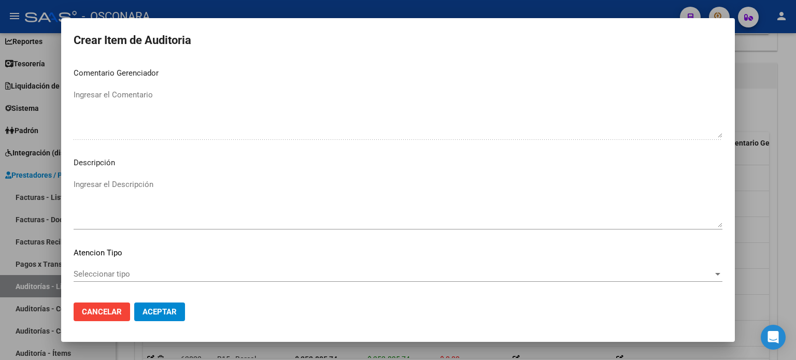
scroll to position [671, 0]
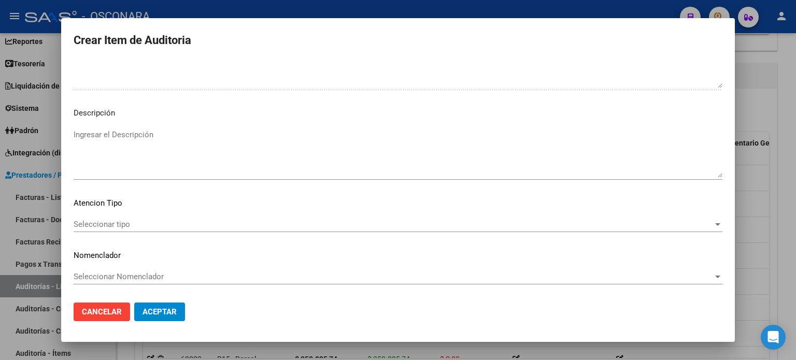
type textarea "NO EXISTE EN [GEOGRAPHIC_DATA]"
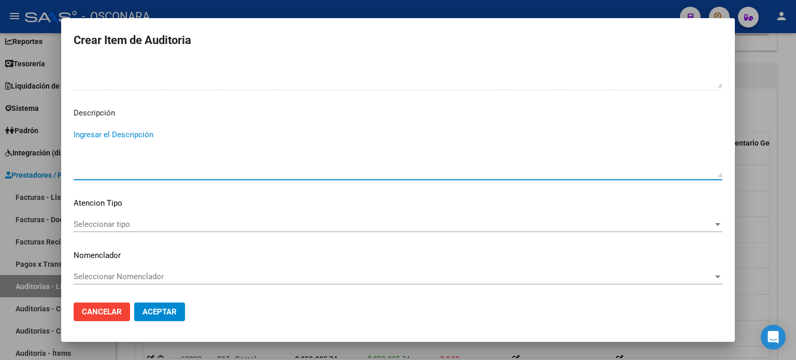
click at [133, 135] on textarea "Ingresar el Descripción" at bounding box center [398, 153] width 648 height 49
type textarea "NO EXISTE EN [GEOGRAPHIC_DATA]"
click at [108, 222] on span "Seleccionar tipo" at bounding box center [393, 224] width 639 height 9
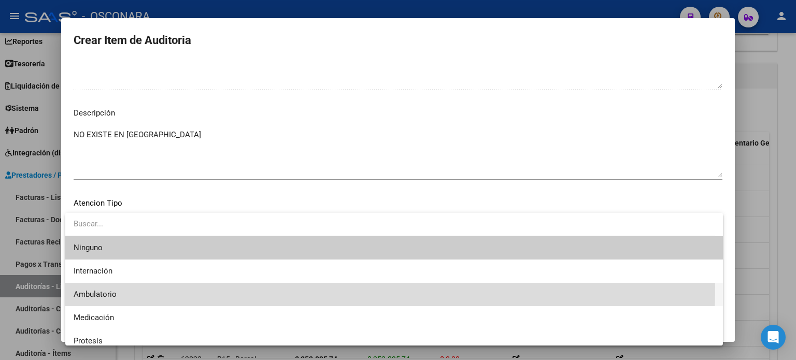
click at [109, 287] on span "Ambulatorio" at bounding box center [394, 294] width 641 height 23
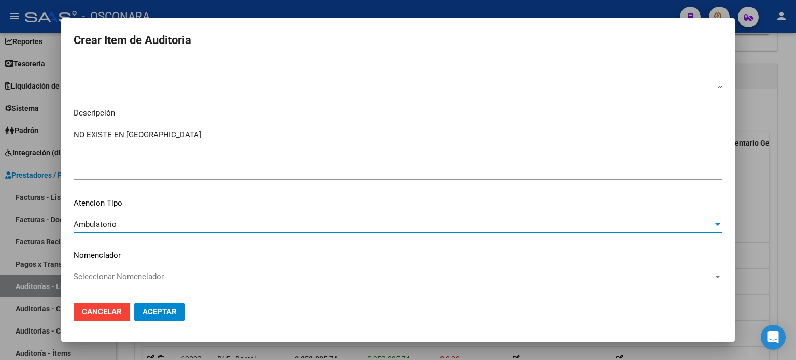
click at [162, 313] on span "Aceptar" at bounding box center [159, 311] width 34 height 9
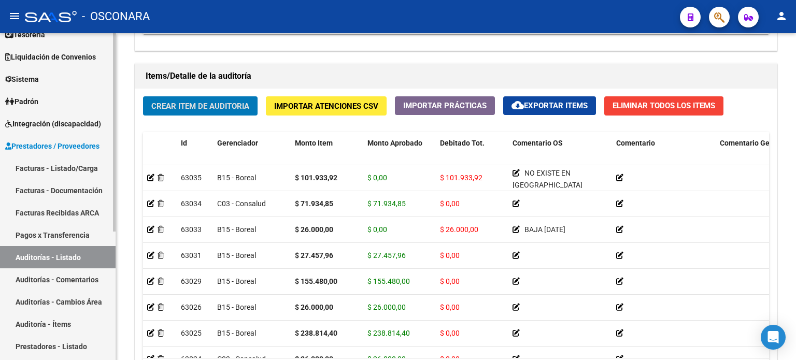
scroll to position [104, 0]
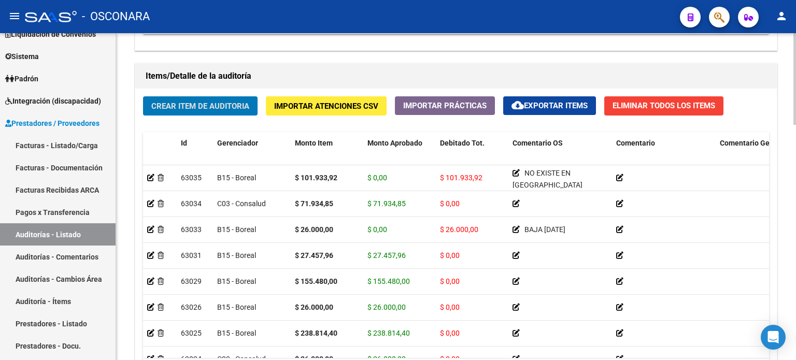
click at [180, 101] on span "Crear Item de Auditoria" at bounding box center [200, 105] width 98 height 9
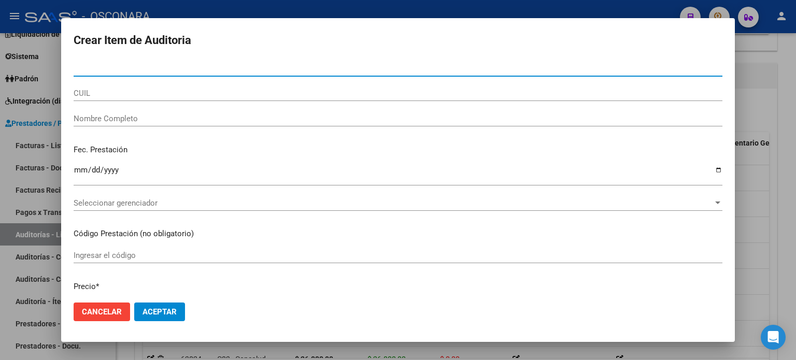
click at [122, 68] on input "Nro Documento" at bounding box center [398, 68] width 648 height 9
type input "48737189"
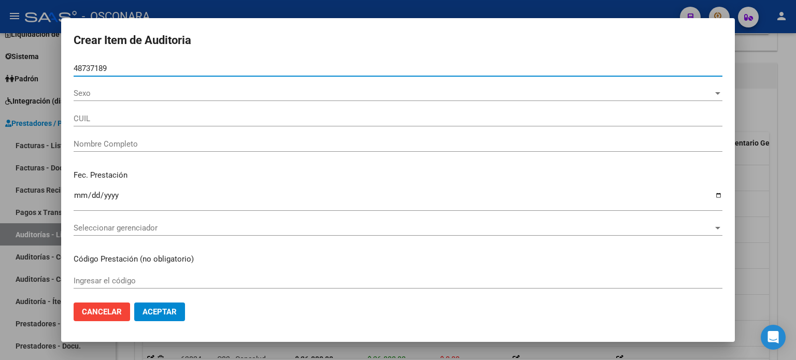
type input "27487371896"
type input "ROMERO LUNA VALENTINA ARACELLI"
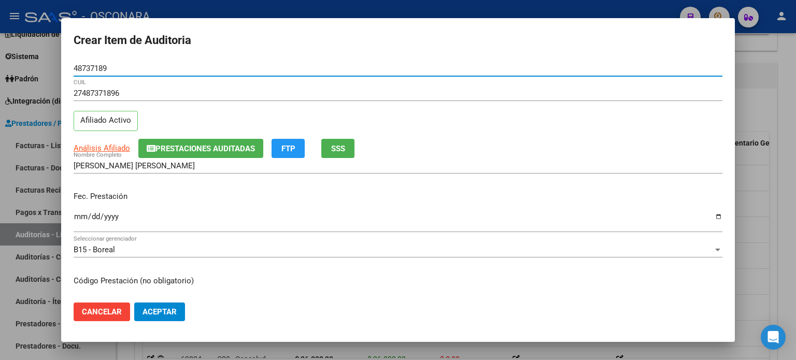
type input "48737189"
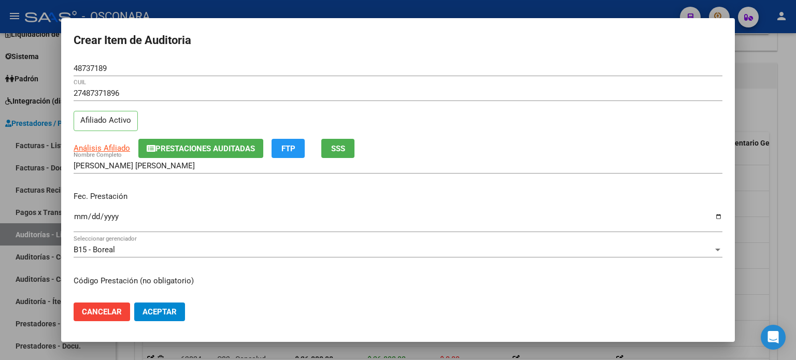
click at [203, 117] on div "27487371896 CUIL Afiliado Activo" at bounding box center [398, 111] width 648 height 53
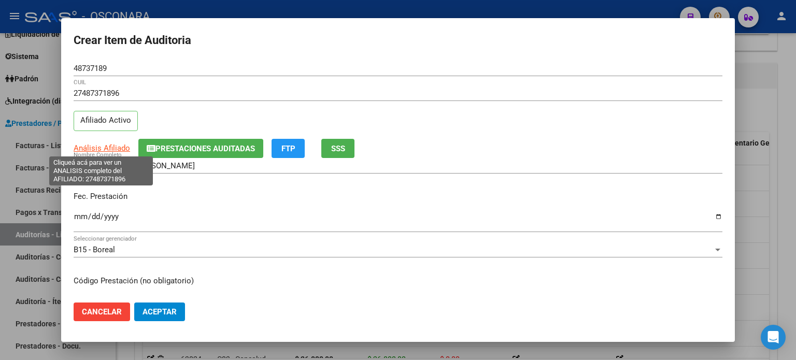
click at [83, 147] on span "Análisis Afiliado" at bounding box center [102, 147] width 56 height 9
type textarea "27487371896"
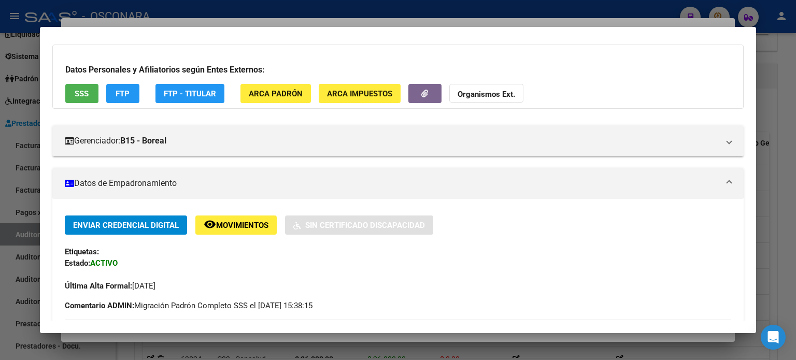
scroll to position [0, 0]
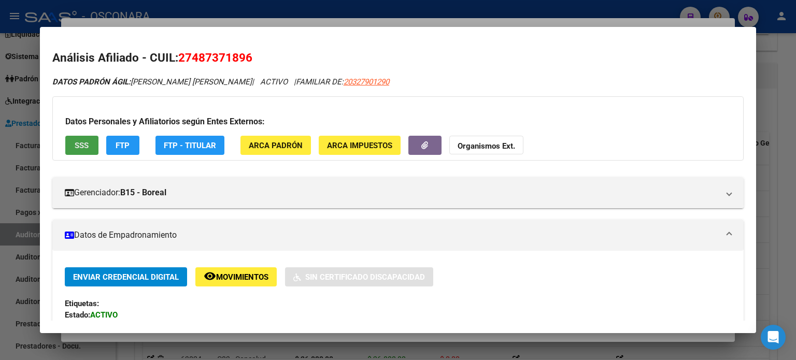
click at [89, 142] on button "SSS" at bounding box center [81, 145] width 33 height 19
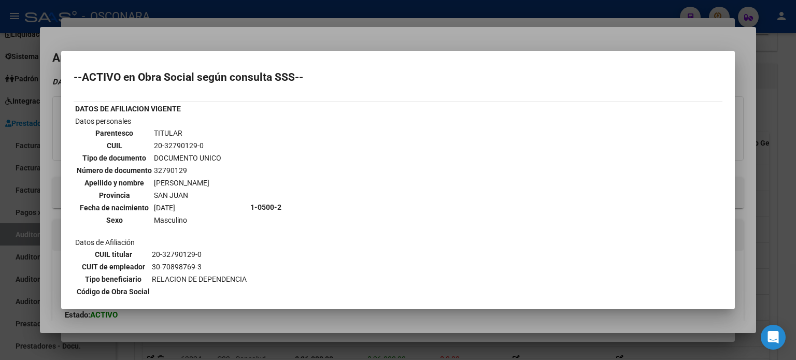
click at [236, 42] on div at bounding box center [398, 180] width 796 height 360
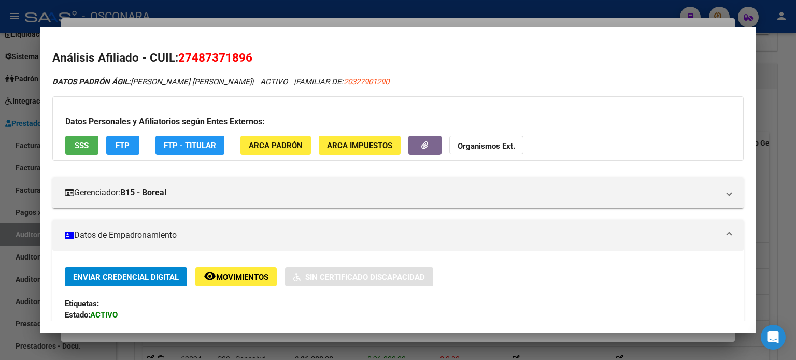
click at [81, 142] on span "SSS" at bounding box center [82, 145] width 14 height 9
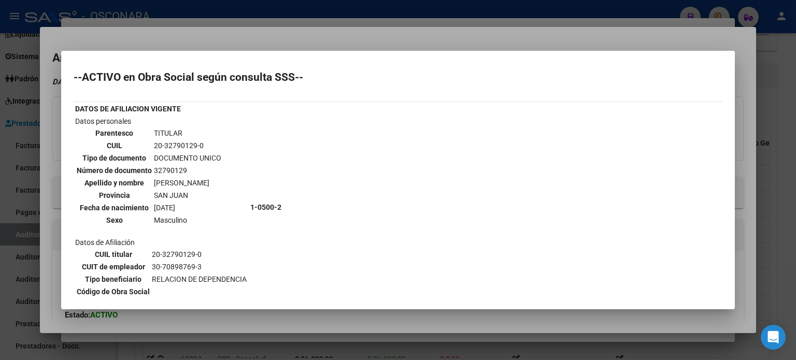
drag, startPoint x: 266, startPoint y: 39, endPoint x: 201, endPoint y: 52, distance: 66.6
click at [266, 39] on div at bounding box center [398, 180] width 796 height 360
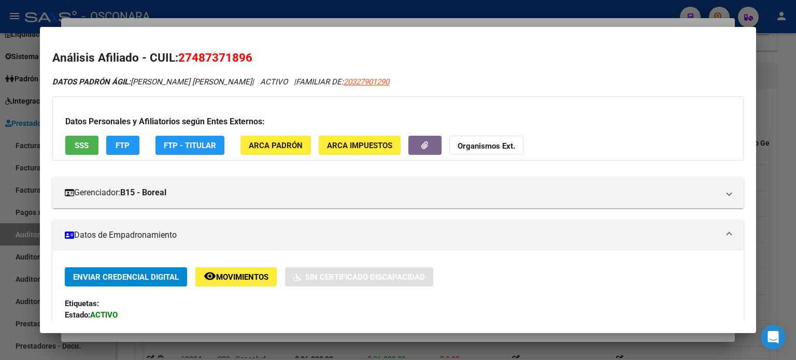
click at [196, 22] on div at bounding box center [398, 180] width 796 height 360
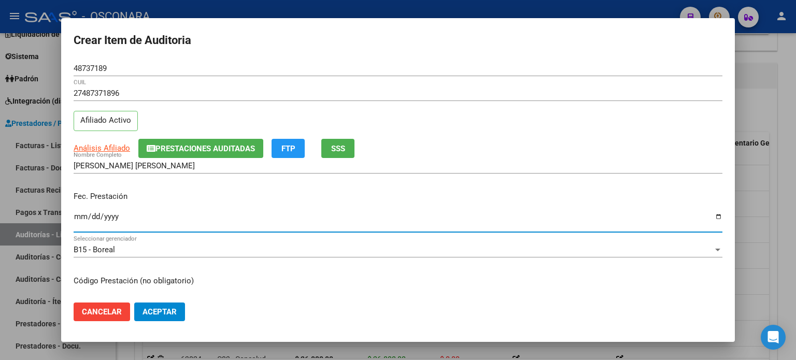
click at [80, 218] on input "Ingresar la fecha" at bounding box center [398, 220] width 648 height 17
type input "2024-12-07"
click at [154, 198] on p "Fec. Prestación" at bounding box center [398, 197] width 648 height 12
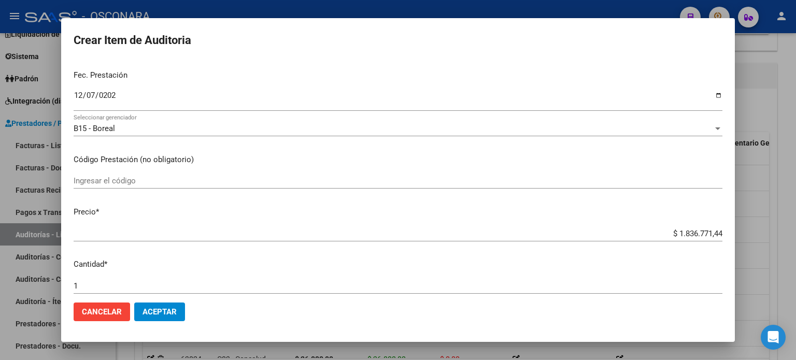
scroll to position [155, 0]
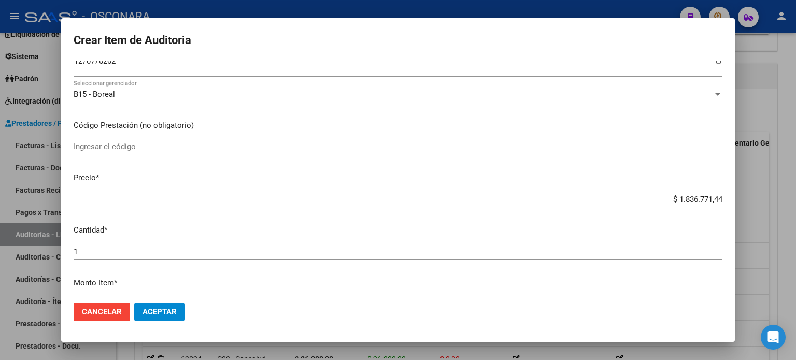
click at [715, 197] on app-form-text-field "Precio * $ 1.836.771,44 Ingresar el precio" at bounding box center [402, 188] width 657 height 32
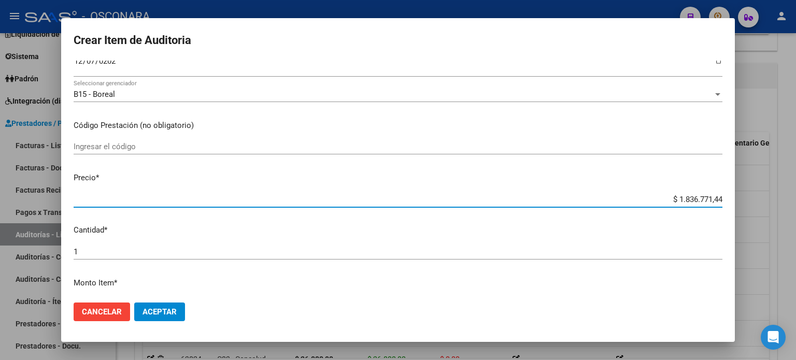
drag, startPoint x: 712, startPoint y: 198, endPoint x: 632, endPoint y: 196, distance: 80.3
click at [632, 196] on input "$ 1.836.771,44" at bounding box center [398, 199] width 648 height 9
type input "$ 0,01"
type input "$ 0,15"
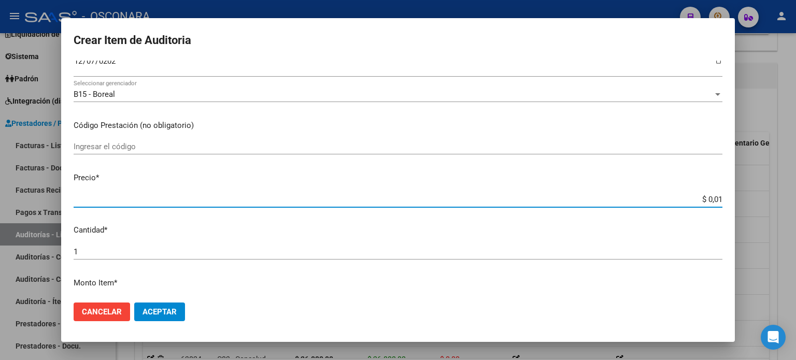
type input "$ 0,15"
type input "$ 1,55"
type input "$ 15,54"
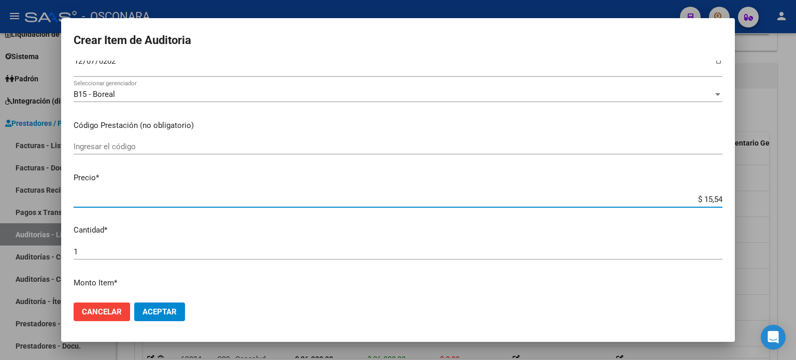
type input "$ 155,48"
type input "$ 1.554,80"
type input "$ 15.548,00"
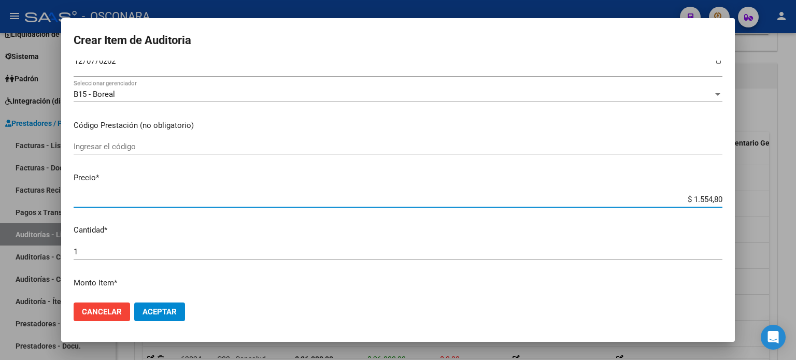
type input "$ 15.548,00"
type input "$ 155.480,00"
click at [495, 163] on div "Ingresar el código" at bounding box center [398, 151] width 648 height 25
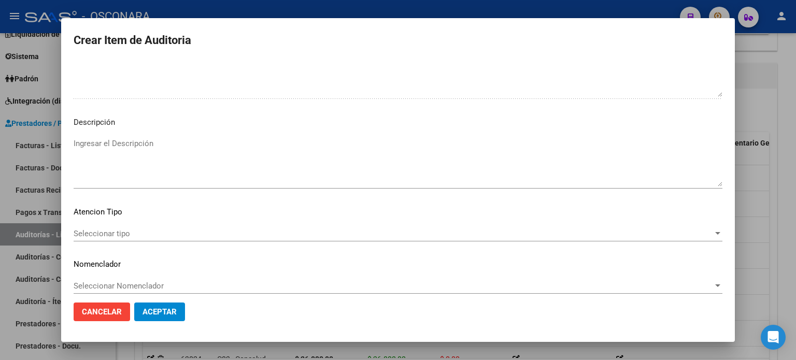
scroll to position [698, 0]
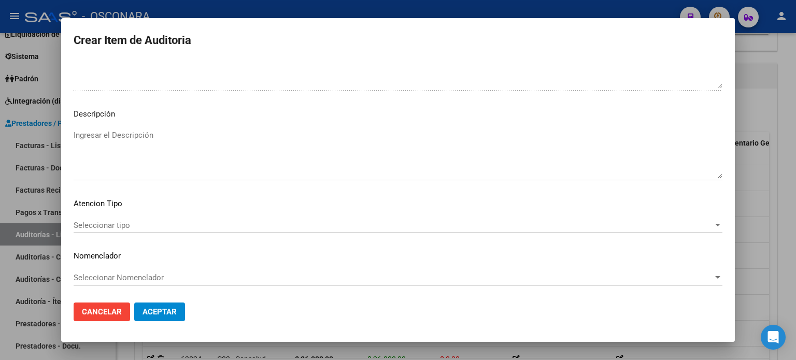
click at [211, 136] on textarea "Ingresar el Descripción" at bounding box center [398, 153] width 648 height 49
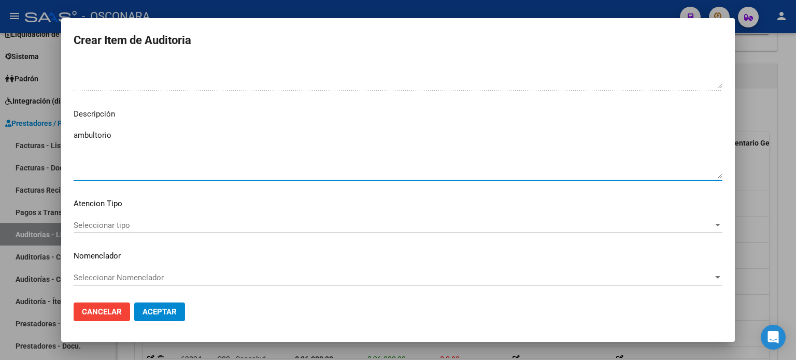
type textarea "ambultorio"
click at [192, 223] on span "Seleccionar tipo" at bounding box center [393, 225] width 639 height 9
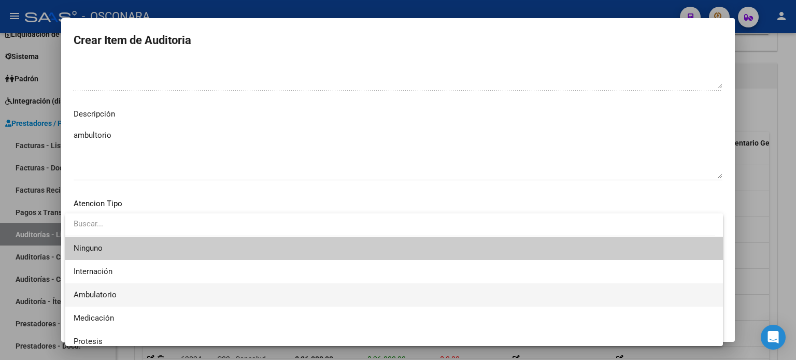
click at [143, 304] on span "Ambulatorio" at bounding box center [394, 294] width 641 height 23
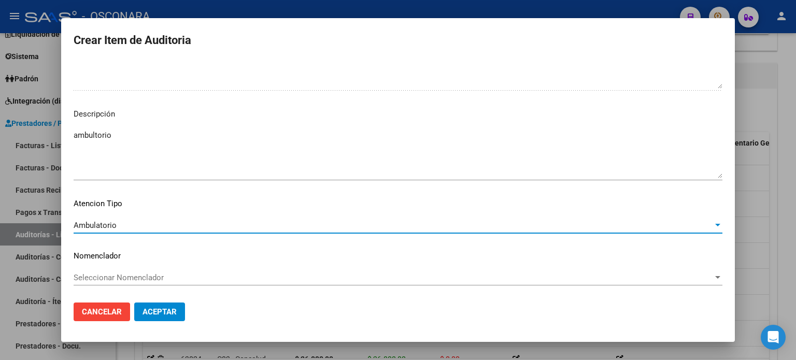
click at [159, 312] on span "Aceptar" at bounding box center [159, 311] width 34 height 9
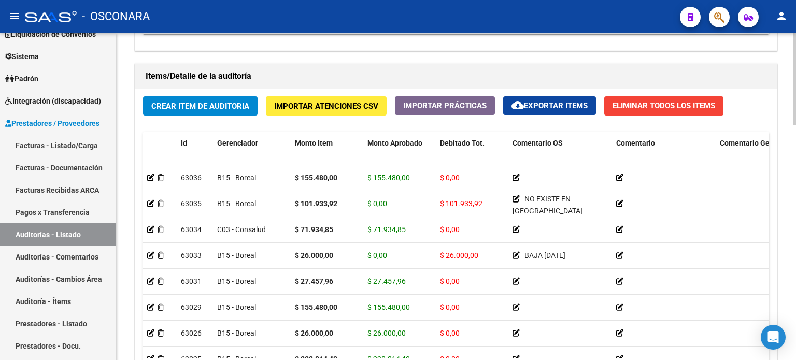
click at [168, 124] on div "Crear Item de Auditoria Importar Atenciones CSV Importar Prácticas cloud_downlo…" at bounding box center [455, 245] width 641 height 312
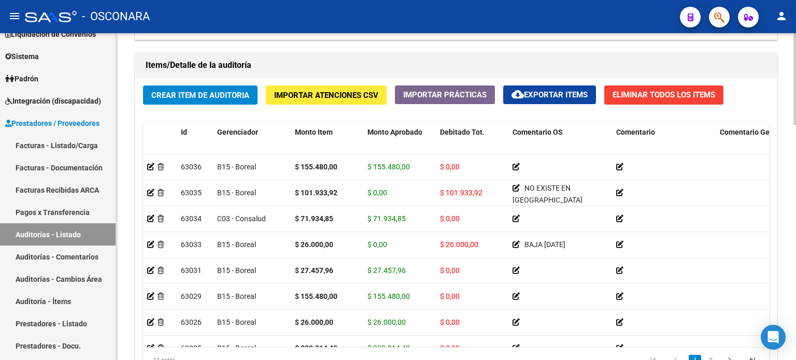
scroll to position [735, 0]
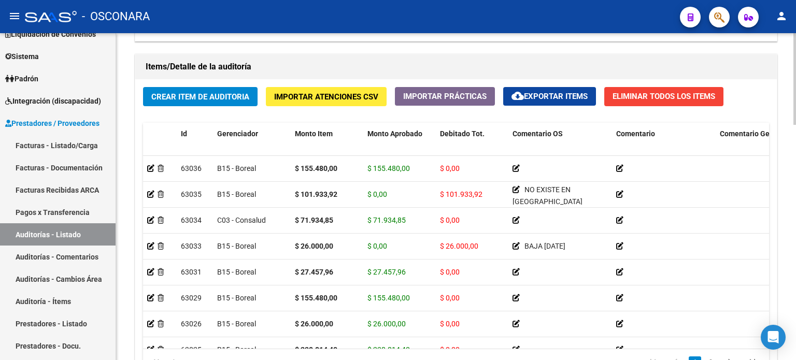
click at [171, 111] on div "Crear Item de Auditoria Importar Atenciones CSV Importar Prácticas cloud_downlo…" at bounding box center [455, 235] width 641 height 312
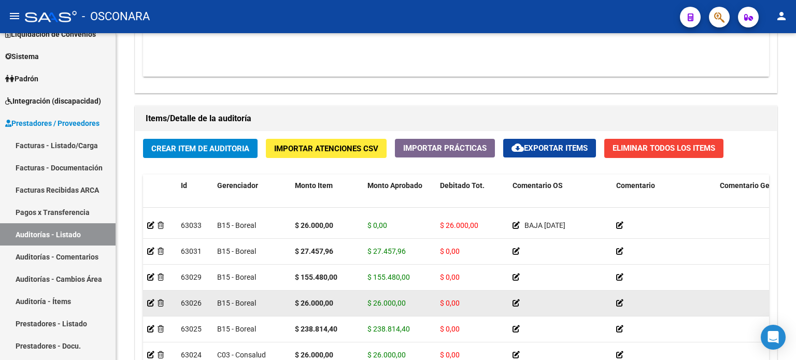
scroll to position [0, 0]
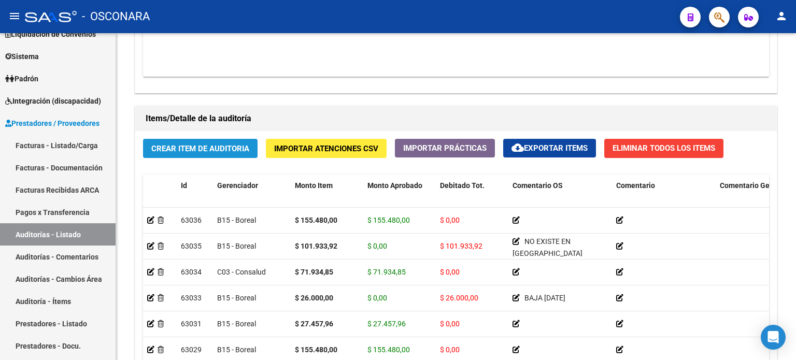
click at [207, 151] on span "Crear Item de Auditoria" at bounding box center [200, 148] width 98 height 9
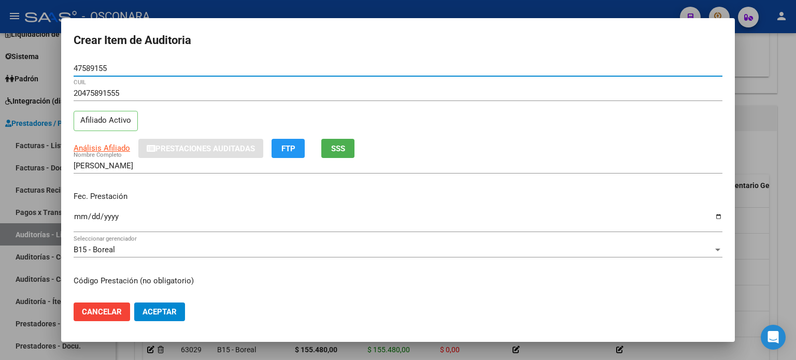
click at [214, 119] on div "20475891555 CUIL Afiliado Activo" at bounding box center [398, 111] width 648 height 53
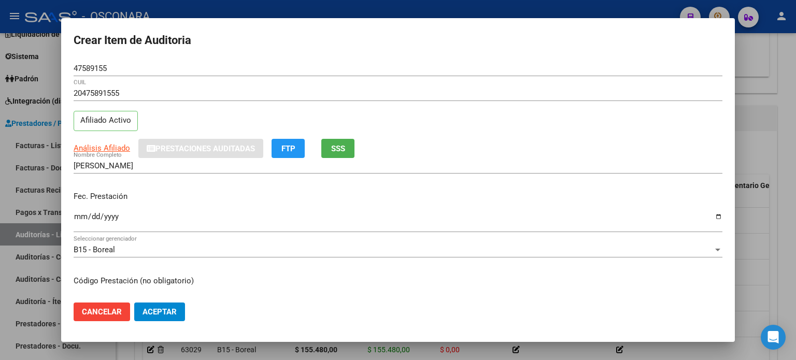
click at [214, 119] on div "20475891555 CUIL Afiliado Activo" at bounding box center [398, 111] width 648 height 53
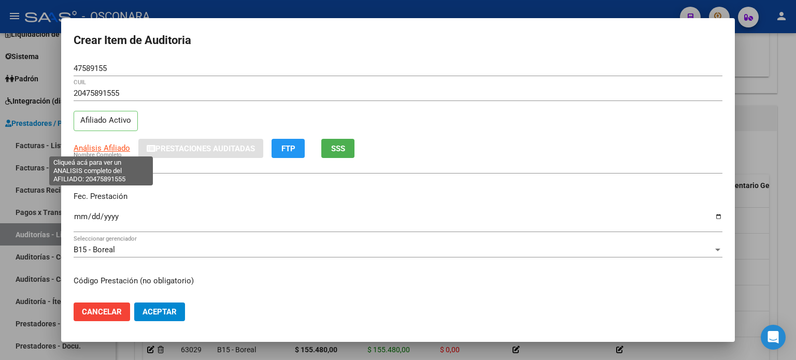
click at [85, 146] on span "Análisis Afiliado" at bounding box center [102, 147] width 56 height 9
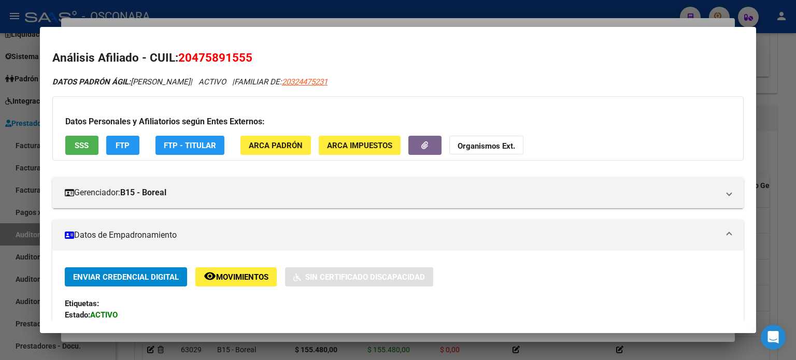
click at [140, 174] on div "Gerenciador: B15 - Boreal Atención telefónica: Atención: 08105552673 Atención e…" at bounding box center [397, 188] width 691 height 39
click at [223, 22] on div at bounding box center [398, 180] width 796 height 360
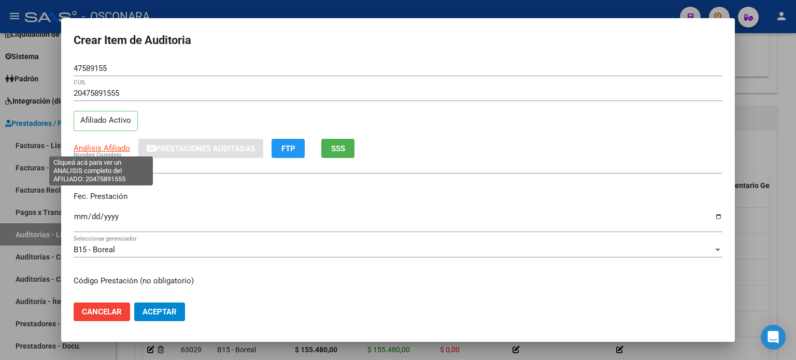
click at [94, 149] on span "Análisis Afiliado" at bounding box center [102, 147] width 56 height 9
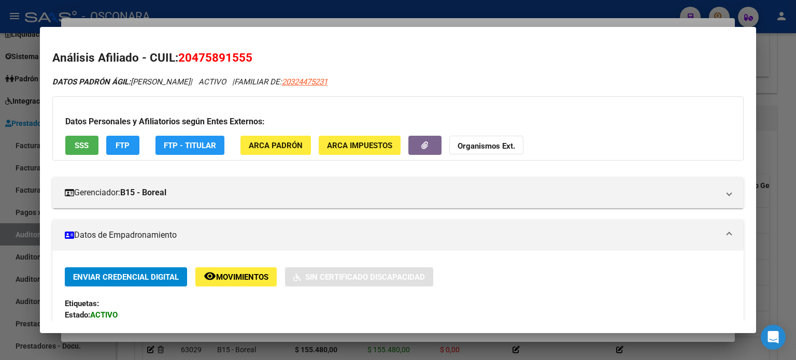
click at [77, 146] on span "SSS" at bounding box center [82, 145] width 14 height 9
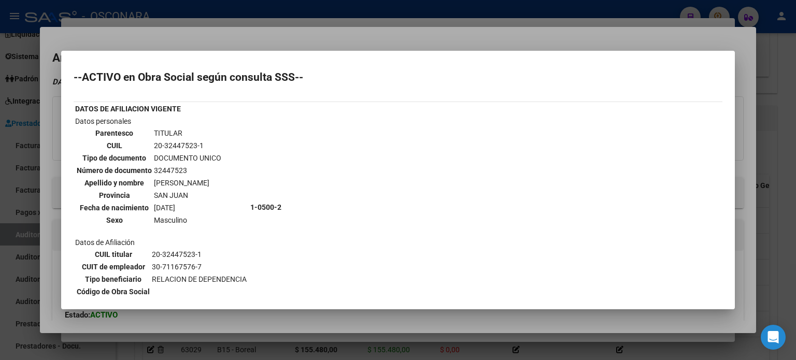
click at [274, 38] on div at bounding box center [398, 180] width 796 height 360
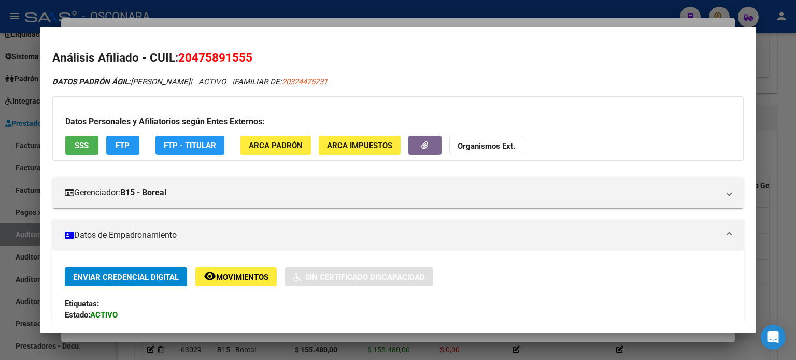
click at [200, 19] on div at bounding box center [398, 180] width 796 height 360
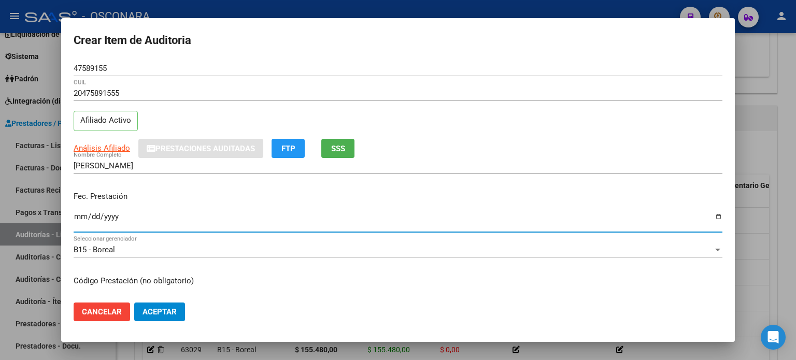
click at [76, 216] on input "Ingresar la fecha" at bounding box center [398, 220] width 648 height 17
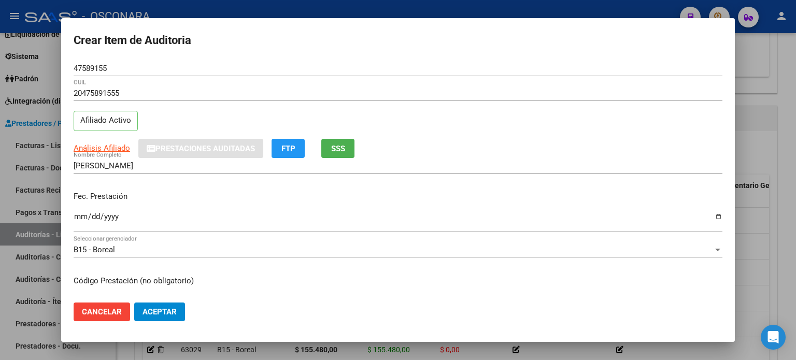
click at [171, 182] on div "ESQUIVEL NICOLAS JEREMIAS Nombre Completo" at bounding box center [398, 170] width 648 height 25
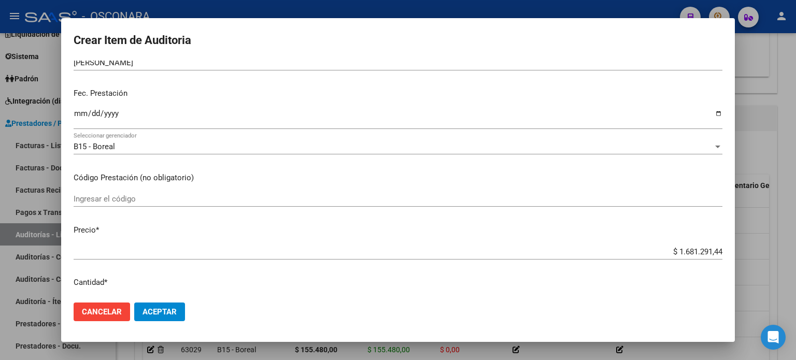
scroll to position [104, 0]
click at [714, 252] on app-form-text-field "Precio * $ 1.681.291,44 Ingresar el precio" at bounding box center [402, 240] width 657 height 32
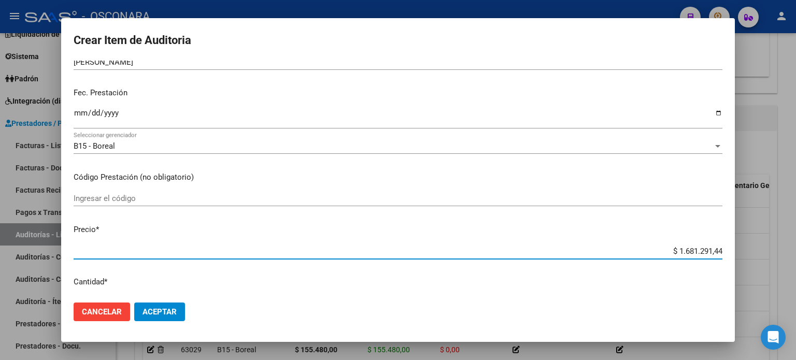
drag, startPoint x: 712, startPoint y: 250, endPoint x: 640, endPoint y: 242, distance: 72.0
click at [640, 242] on mat-dialog-content "47589155 Nro Documento 20475891555 CUIL Afiliado Activo Análisis Afiliado Prest…" at bounding box center [397, 178] width 673 height 234
click at [543, 216] on mat-dialog-content "47589155 Nro Documento 20475891555 CUIL Afiliado Activo Análisis Afiliado Prest…" at bounding box center [397, 178] width 673 height 234
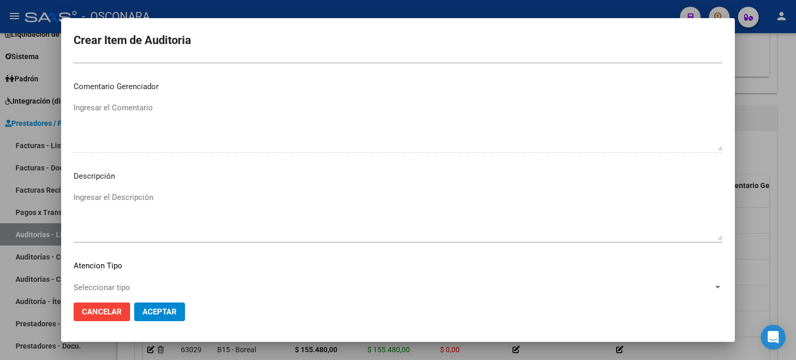
scroll to position [698, 0]
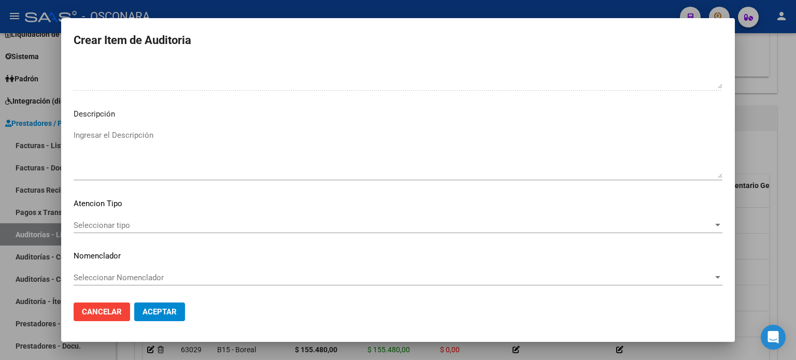
click at [113, 138] on textarea "Ingresar el Descripción" at bounding box center [398, 153] width 648 height 49
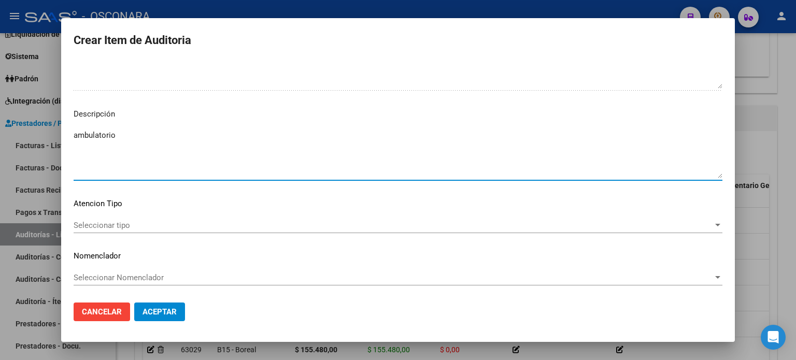
click at [113, 221] on span "Seleccionar tipo" at bounding box center [393, 225] width 639 height 9
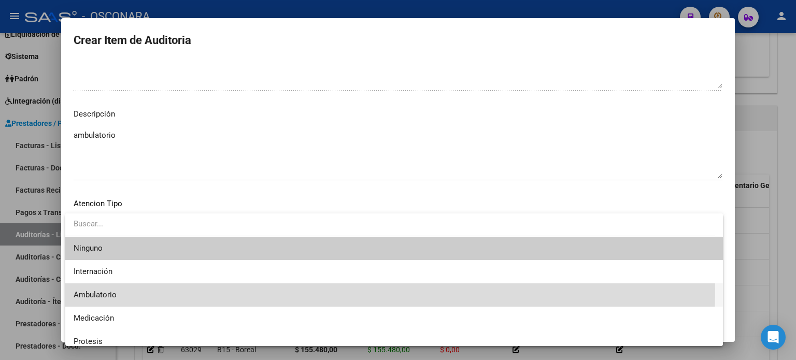
click at [117, 289] on span "Ambulatorio" at bounding box center [394, 294] width 641 height 23
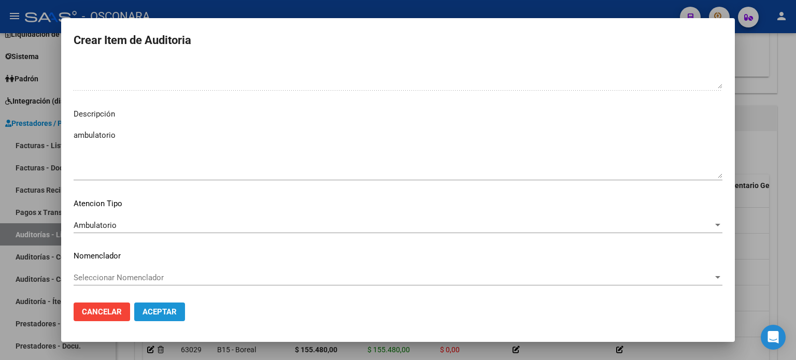
click at [170, 314] on span "Aceptar" at bounding box center [159, 311] width 34 height 9
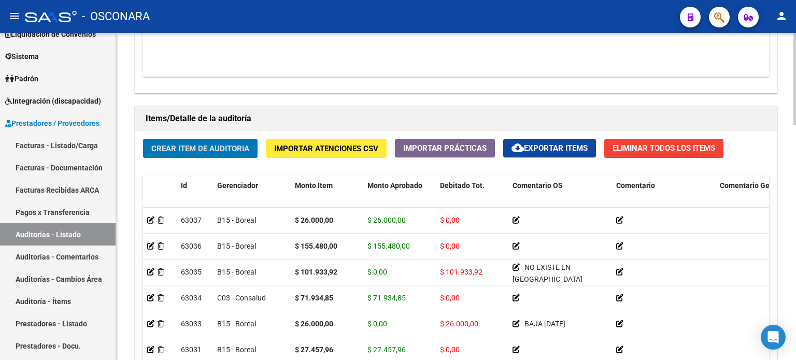
click at [183, 164] on div "Crear Item de Auditoria Importar Atenciones CSV Importar Prácticas cloud_downlo…" at bounding box center [455, 287] width 641 height 312
click at [186, 149] on span "Crear Item de Auditoria" at bounding box center [200, 148] width 98 height 9
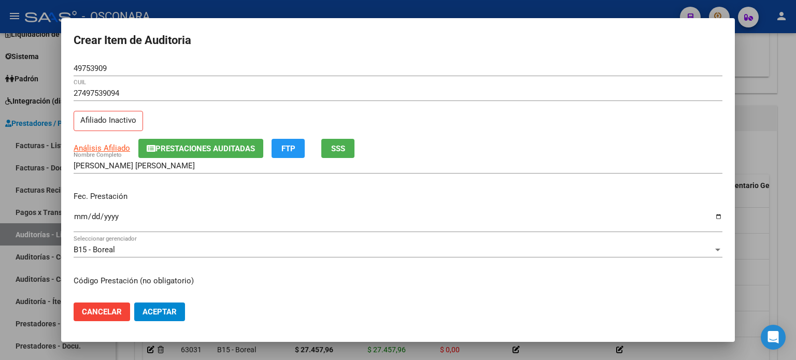
click at [162, 114] on div "27497539094 CUIL Afiliado Inactivo" at bounding box center [398, 111] width 648 height 53
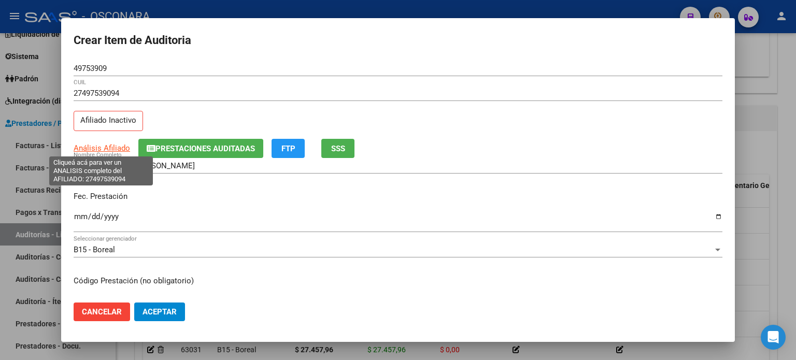
click at [83, 143] on span "Análisis Afiliado" at bounding box center [102, 147] width 56 height 9
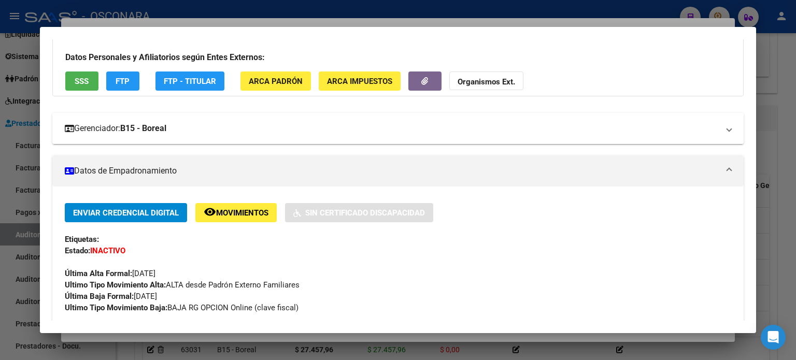
scroll to position [52, 0]
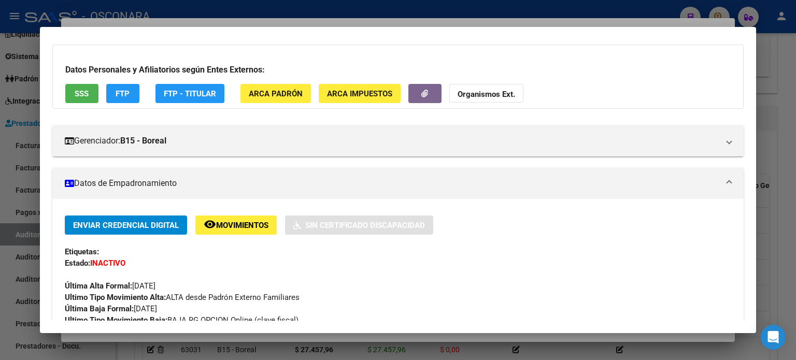
click at [89, 97] on span "SSS" at bounding box center [82, 93] width 14 height 9
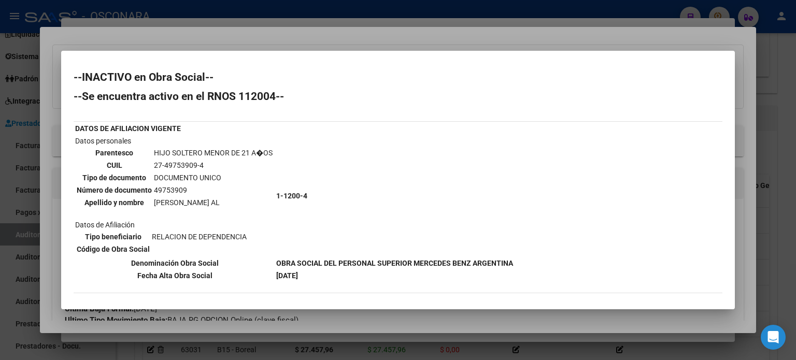
scroll to position [86, 0]
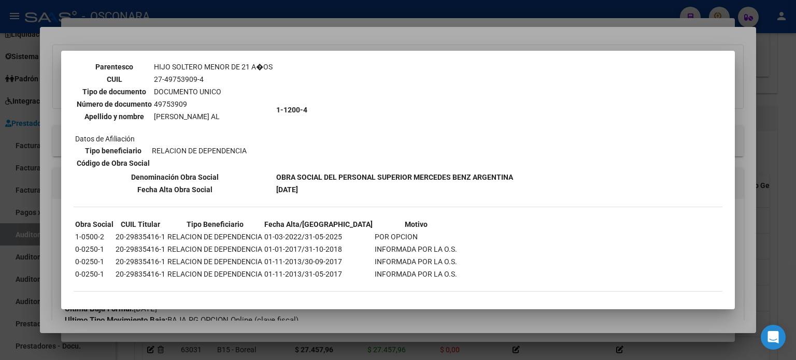
click at [352, 36] on div at bounding box center [398, 180] width 796 height 360
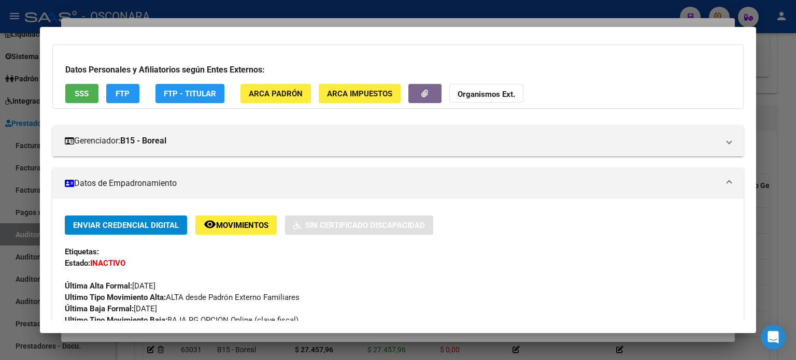
click at [273, 20] on div at bounding box center [398, 180] width 796 height 360
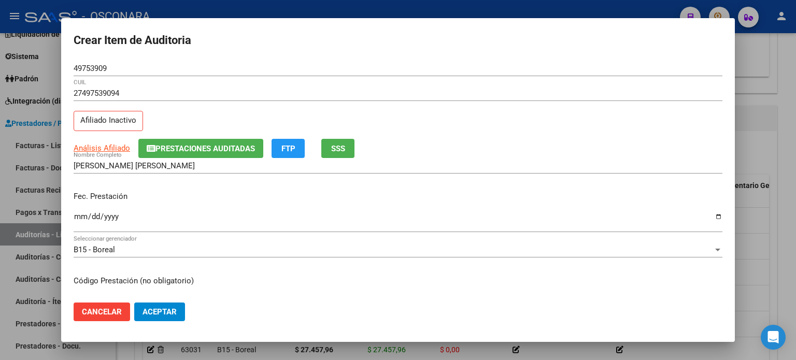
click at [76, 218] on input "Ingresar la fecha" at bounding box center [398, 220] width 648 height 17
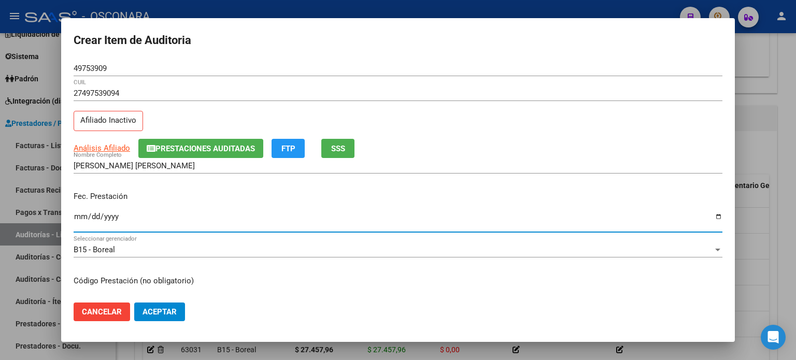
click at [238, 191] on p "Fec. Prestación" at bounding box center [398, 197] width 648 height 12
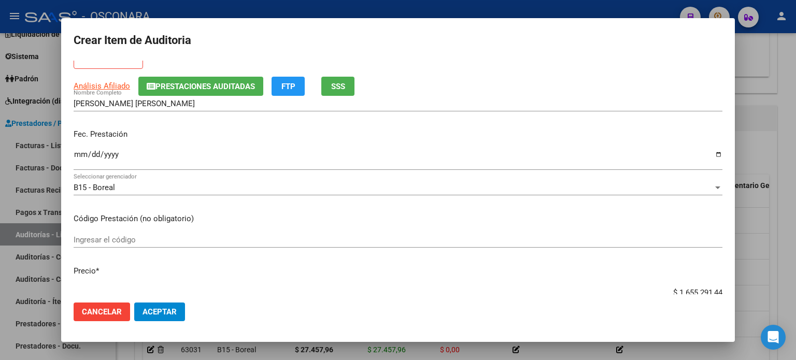
scroll to position [104, 0]
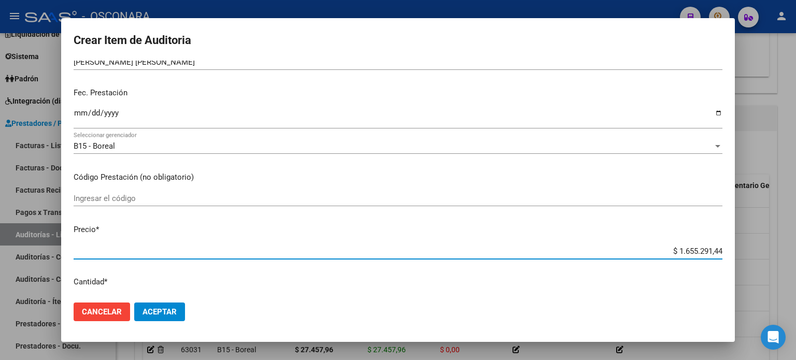
drag, startPoint x: 713, startPoint y: 251, endPoint x: 647, endPoint y: 234, distance: 68.0
click at [647, 234] on app-form-text-field "Precio * $ 1.655.291,44 Ingresar el precio" at bounding box center [402, 240] width 657 height 32
click at [460, 219] on mat-dialog-content "49753909 Nro Documento 27497539094 CUIL Afiliado Inactivo Análisis Afiliado Pre…" at bounding box center [397, 178] width 673 height 234
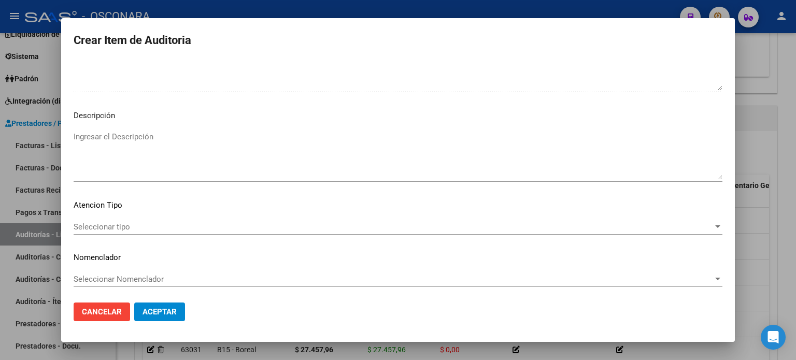
scroll to position [698, 0]
click at [209, 128] on div "Ingresar el Descripción" at bounding box center [398, 153] width 648 height 53
click at [152, 219] on div "Seleccionar tipo Seleccionar tipo" at bounding box center [398, 226] width 648 height 16
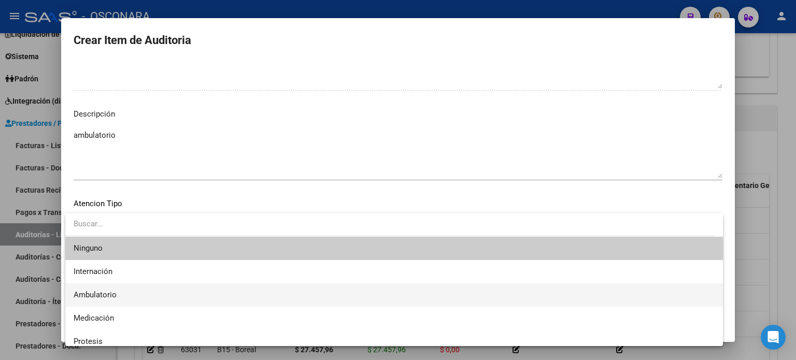
click at [131, 296] on span "Ambulatorio" at bounding box center [394, 294] width 641 height 23
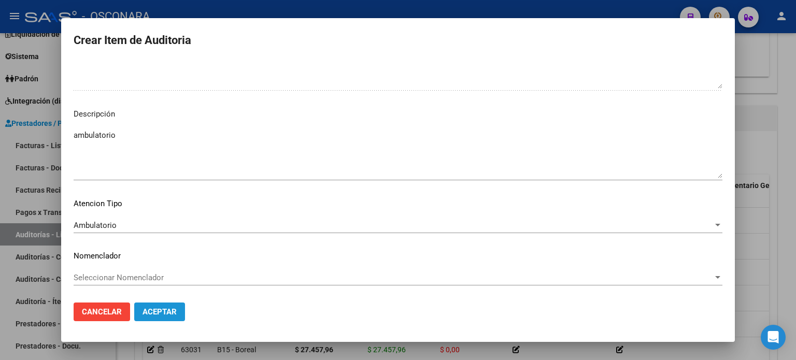
click at [163, 317] on button "Aceptar" at bounding box center [159, 311] width 51 height 19
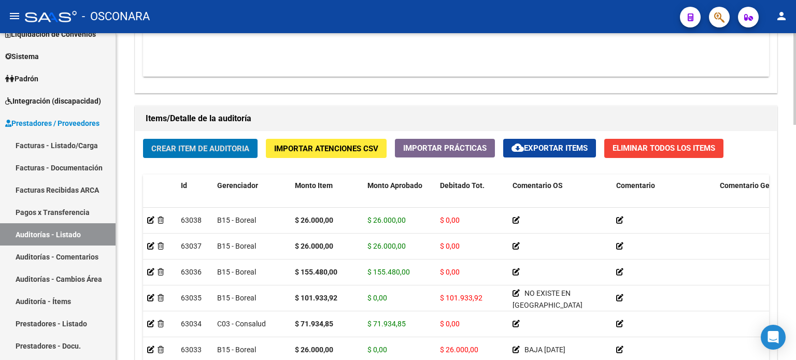
click at [152, 165] on div "Crear Item de Auditoria Importar Atenciones CSV Importar Prácticas cloud_downlo…" at bounding box center [455, 287] width 641 height 312
click at [166, 168] on div "Crear Item de Auditoria Importar Atenciones CSV Importar Prácticas cloud_downlo…" at bounding box center [455, 287] width 641 height 312
click at [169, 149] on span "Crear Item de Auditoria" at bounding box center [200, 148] width 98 height 9
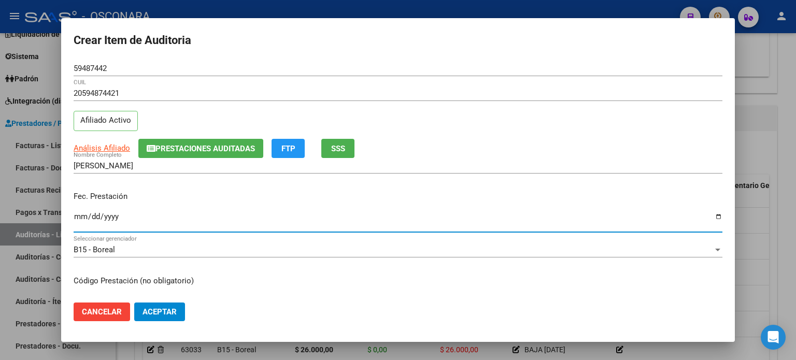
click at [79, 214] on input "Ingresar la fecha" at bounding box center [398, 220] width 648 height 17
click at [188, 182] on div "RODRIGUEZ ALFONSINA ROMA Nombre Completo" at bounding box center [398, 170] width 648 height 25
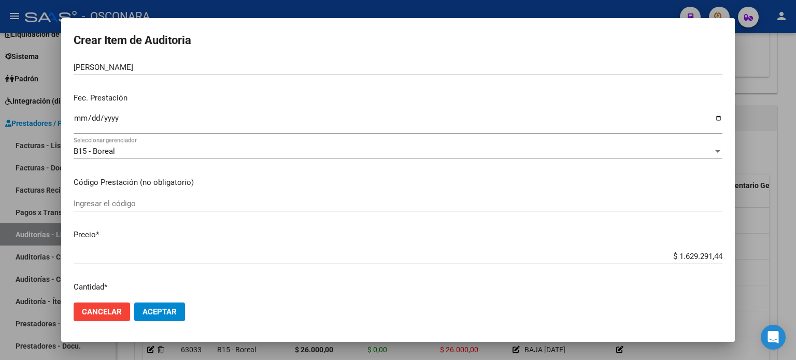
scroll to position [104, 0]
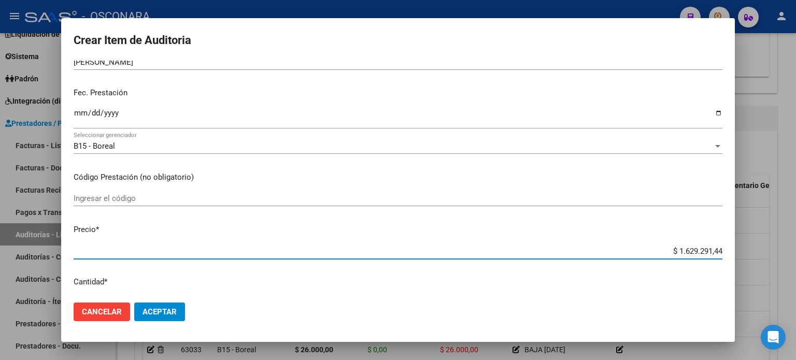
drag, startPoint x: 713, startPoint y: 252, endPoint x: 603, endPoint y: 256, distance: 109.9
click at [603, 256] on div "$ 1.629.291,44 Ingresar el precio" at bounding box center [398, 251] width 648 height 16
click at [505, 210] on div "Ingresar el código" at bounding box center [398, 203] width 648 height 25
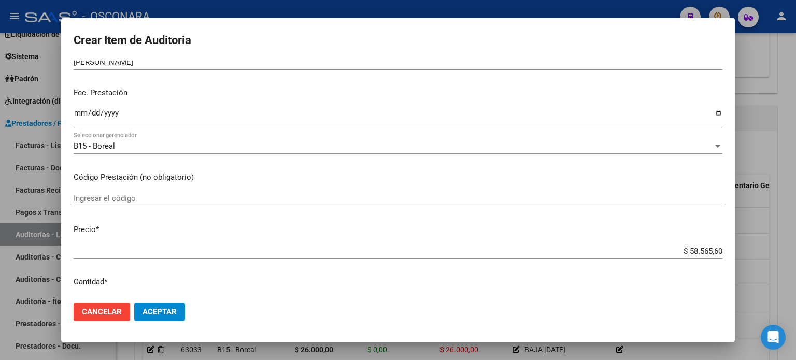
scroll to position [0, 0]
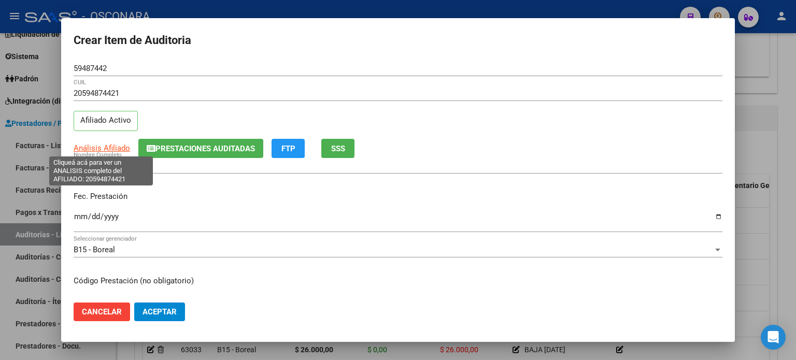
click at [81, 147] on span "Análisis Afiliado" at bounding box center [102, 147] width 56 height 9
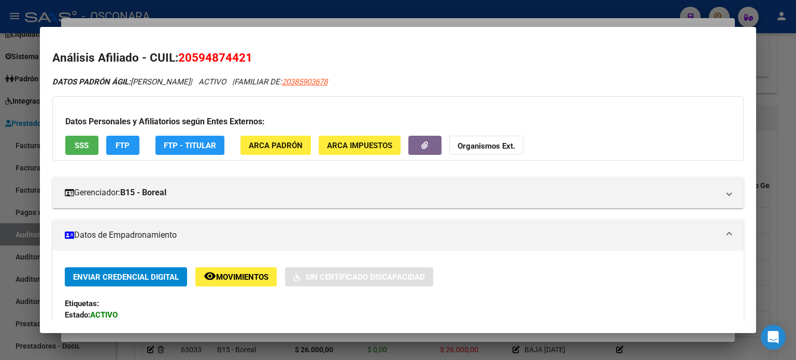
click at [80, 147] on span "SSS" at bounding box center [82, 145] width 14 height 9
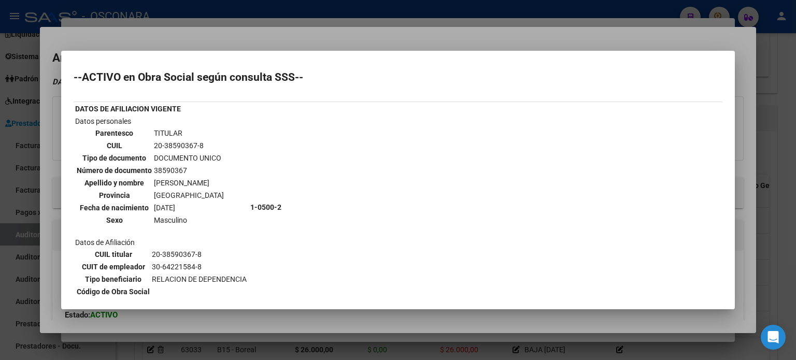
click at [255, 53] on mat-dialog-container "--ACTIVO en Obra Social según consulta SSS-- DATOS DE AFILIACION VIGENTE Datos …" at bounding box center [397, 180] width 673 height 259
click at [255, 38] on div at bounding box center [398, 180] width 796 height 360
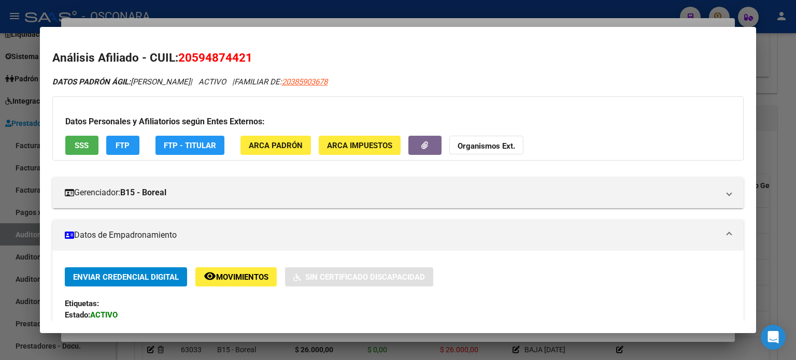
click at [254, 20] on div at bounding box center [398, 180] width 796 height 360
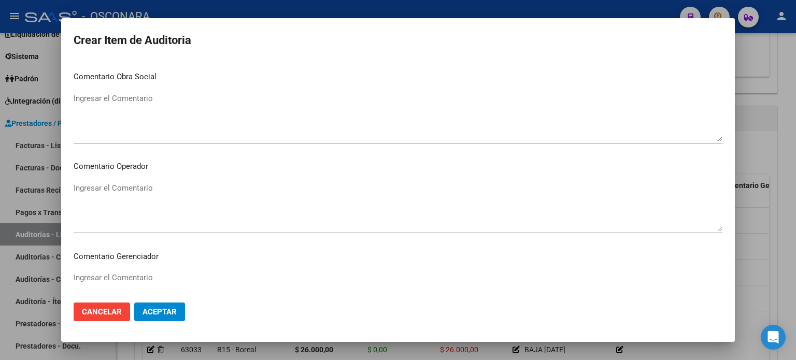
scroll to position [698, 0]
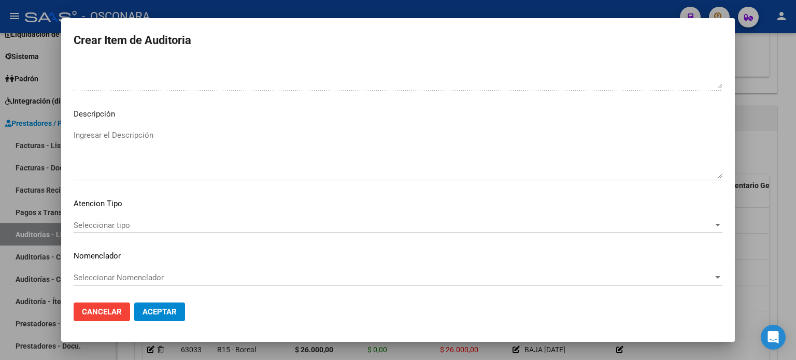
click at [132, 128] on div "Ingresar el Descripción" at bounding box center [398, 153] width 648 height 53
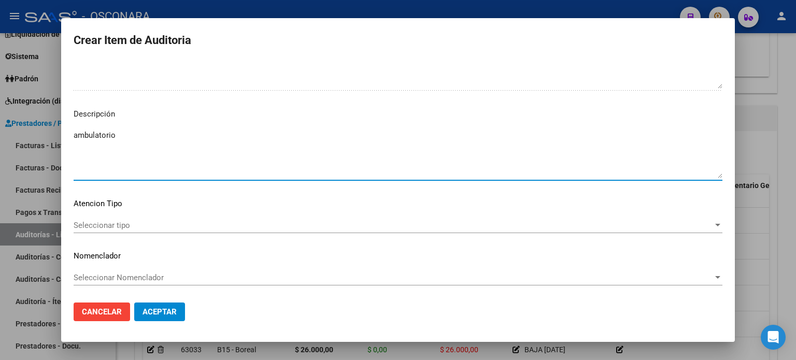
click at [103, 224] on span "Seleccionar tipo" at bounding box center [393, 225] width 639 height 9
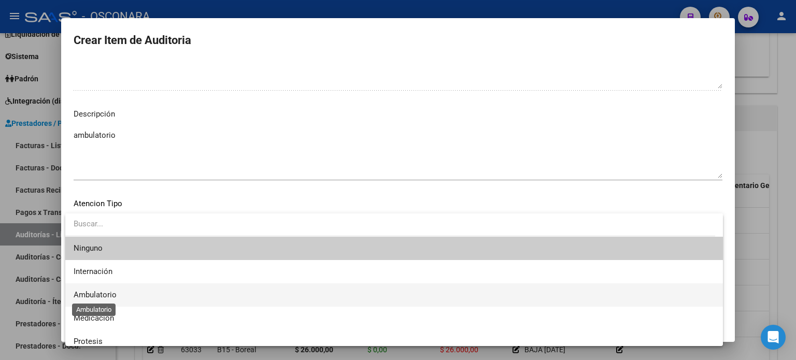
click at [97, 294] on span "Ambulatorio" at bounding box center [95, 294] width 43 height 9
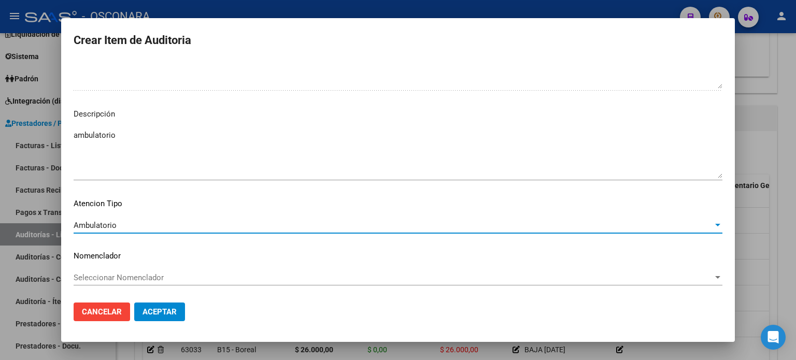
click at [157, 311] on span "Aceptar" at bounding box center [159, 311] width 34 height 9
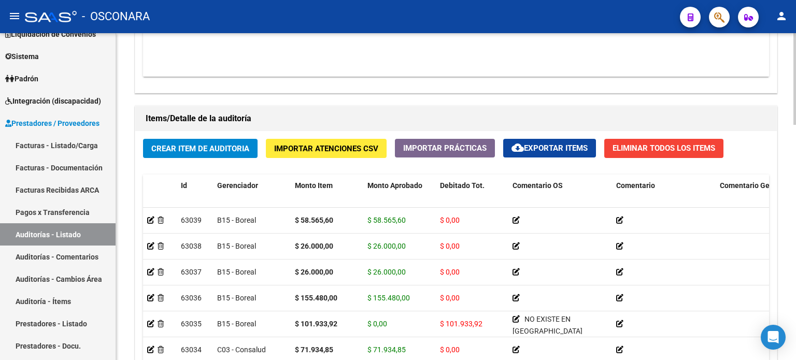
click at [176, 165] on div "Crear Item de Auditoria Importar Atenciones CSV Importar Prácticas cloud_downlo…" at bounding box center [455, 287] width 641 height 312
click at [175, 150] on span "Crear Item de Auditoria" at bounding box center [200, 148] width 98 height 9
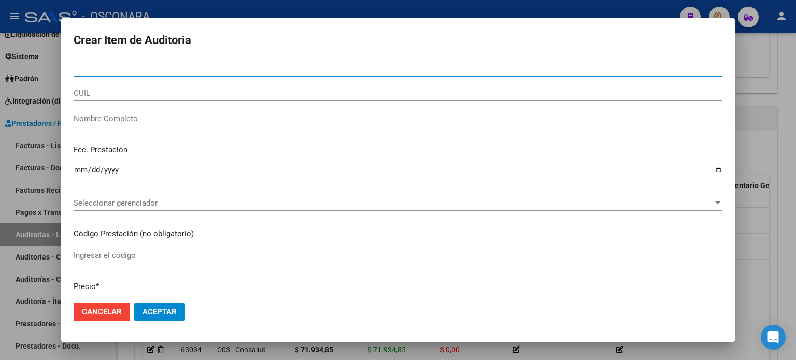
click at [148, 68] on input "Nro Documento" at bounding box center [398, 68] width 648 height 9
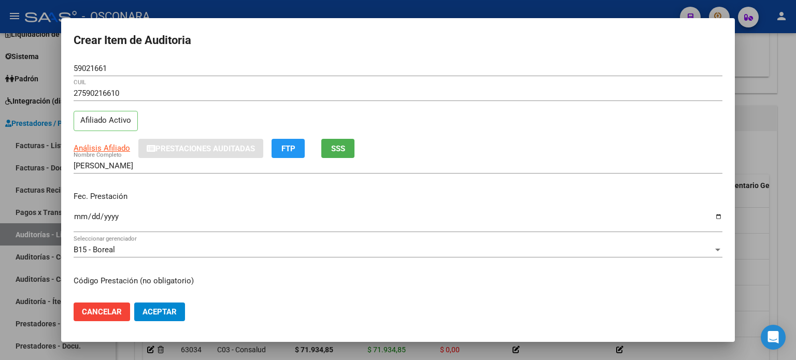
drag, startPoint x: 169, startPoint y: 114, endPoint x: 84, endPoint y: 123, distance: 84.9
click at [169, 114] on div "27590216610 CUIL Afiliado Activo" at bounding box center [398, 111] width 648 height 53
click at [228, 123] on div "27590216610 CUIL Afiliado Activo" at bounding box center [398, 111] width 648 height 53
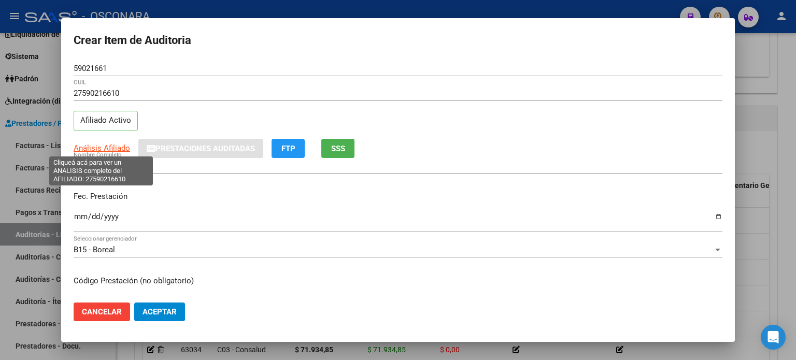
click at [90, 147] on span "Análisis Afiliado" at bounding box center [102, 147] width 56 height 9
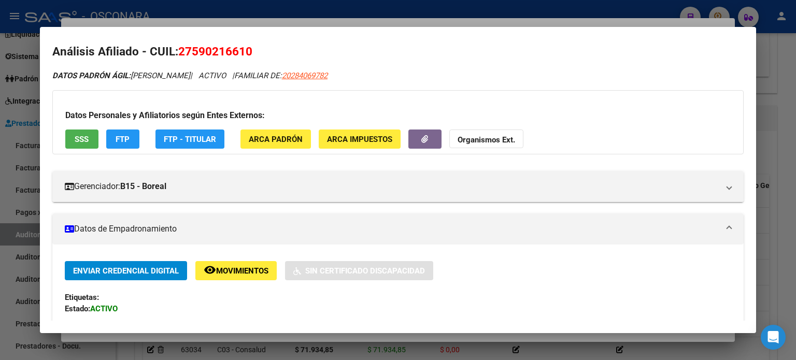
scroll to position [0, 0]
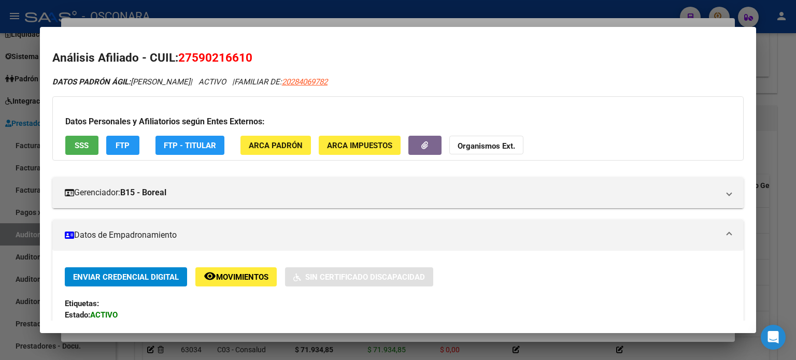
click at [91, 142] on button "SSS" at bounding box center [81, 145] width 33 height 19
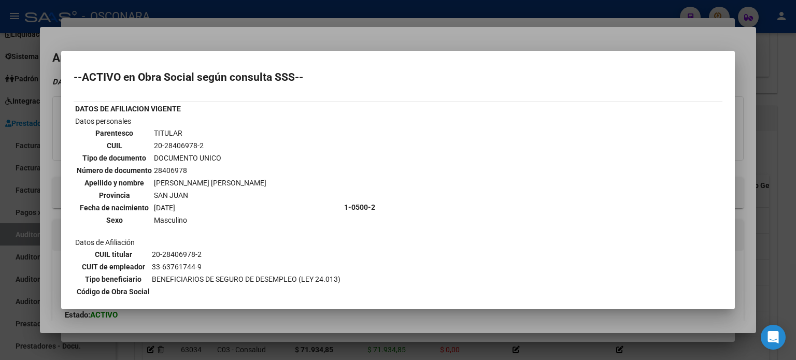
click at [155, 41] on div at bounding box center [398, 180] width 796 height 360
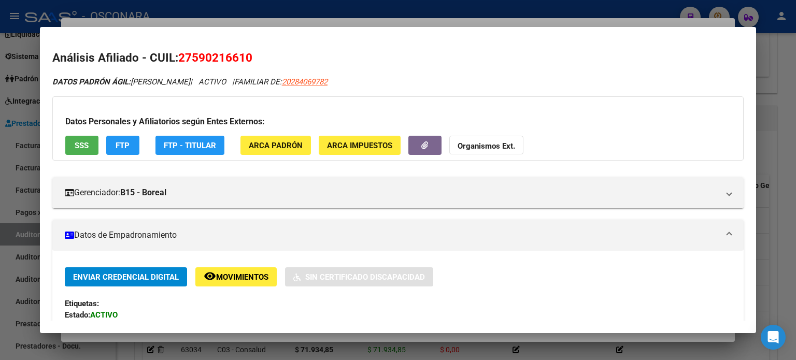
click at [158, 22] on div at bounding box center [398, 180] width 796 height 360
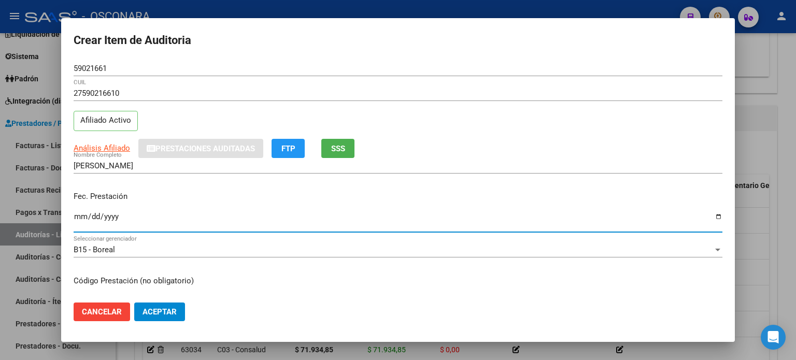
click at [79, 215] on input "Ingresar la fecha" at bounding box center [398, 220] width 648 height 17
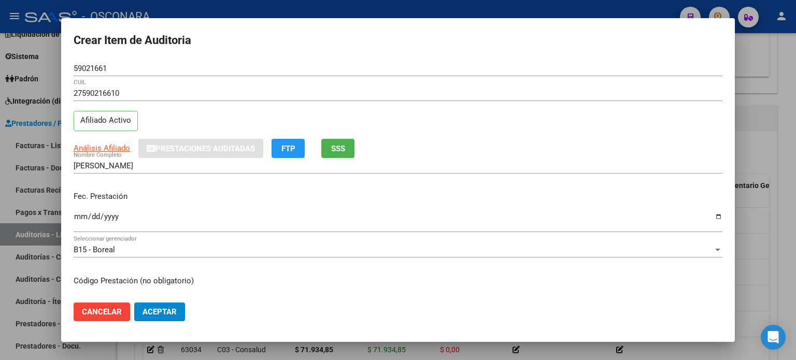
click at [216, 192] on p "Fec. Prestación" at bounding box center [398, 197] width 648 height 12
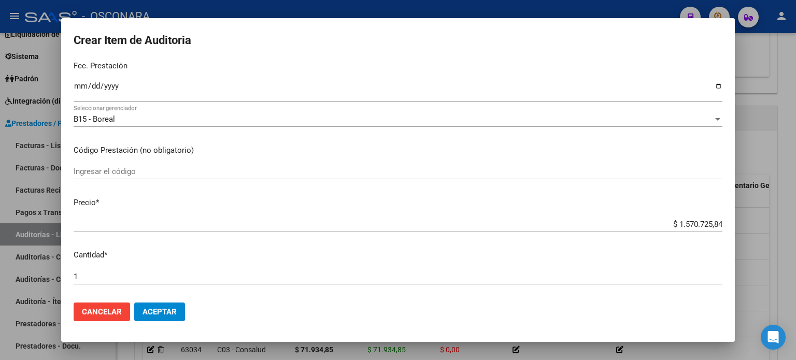
scroll to position [155, 0]
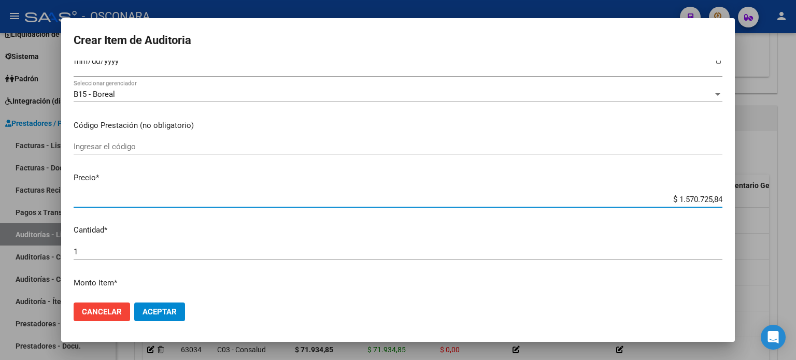
click at [709, 203] on input "$ 1.570.725,84" at bounding box center [398, 199] width 648 height 9
drag, startPoint x: 714, startPoint y: 197, endPoint x: 653, endPoint y: 186, distance: 62.1
click at [653, 186] on mat-dialog-content "59021661 Nro Documento 27590216610 CUIL Afiliado Activo Análisis Afiliado Prest…" at bounding box center [397, 178] width 673 height 234
click at [445, 164] on mat-dialog-content "59021661 Nro Documento 27590216610 CUIL Afiliado Activo Análisis Afiliado Prest…" at bounding box center [397, 178] width 673 height 234
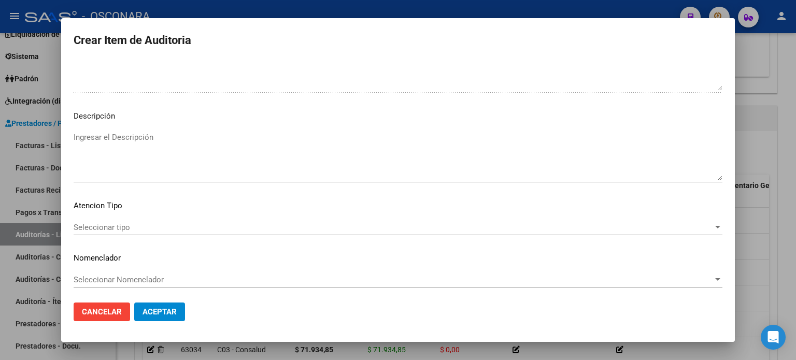
scroll to position [698, 0]
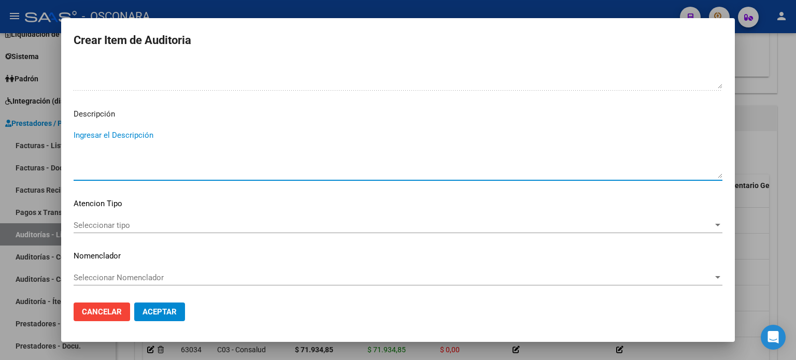
click at [126, 131] on textarea "Ingresar el Descripción" at bounding box center [398, 153] width 648 height 49
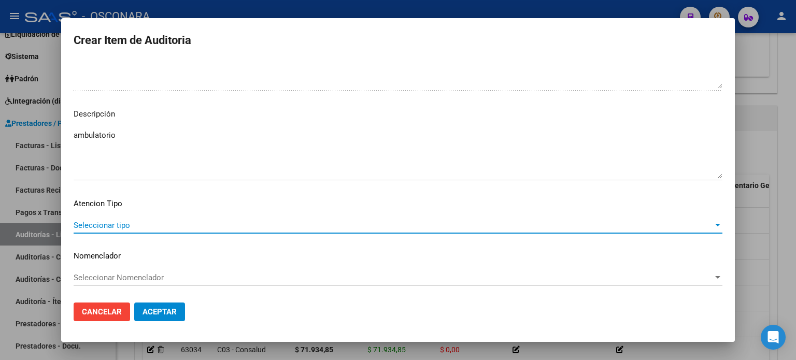
click at [145, 221] on span "Seleccionar tipo" at bounding box center [393, 225] width 639 height 9
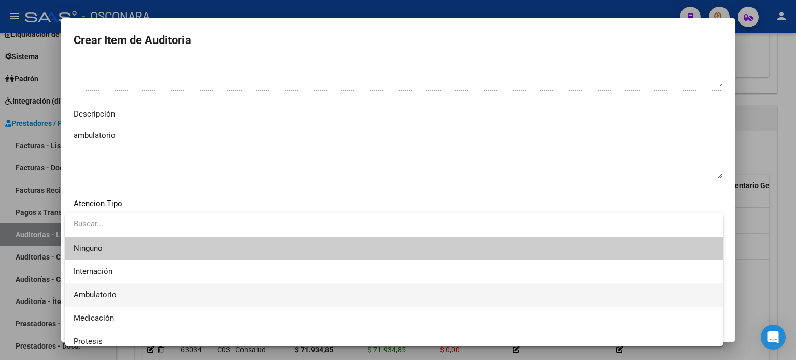
click at [153, 286] on span "Ambulatorio" at bounding box center [394, 294] width 641 height 23
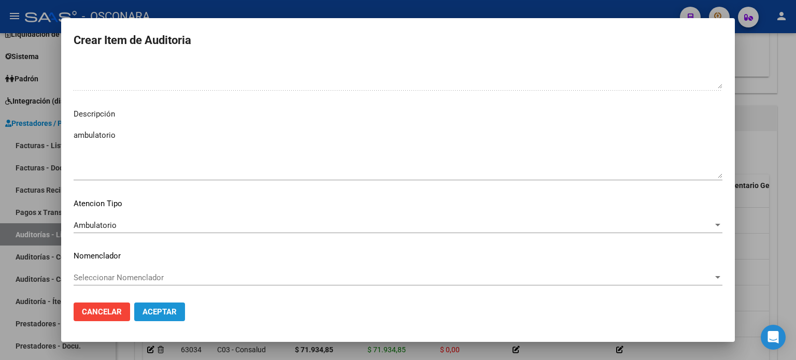
click at [171, 315] on span "Aceptar" at bounding box center [159, 311] width 34 height 9
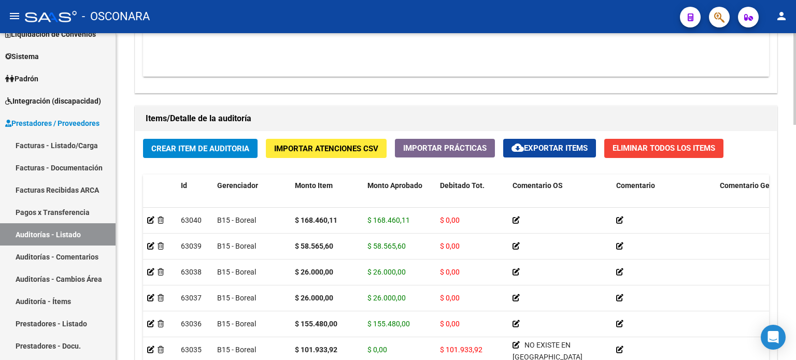
click at [139, 165] on div "Crear Item de Auditoria Importar Atenciones CSV Importar Prácticas cloud_downlo…" at bounding box center [455, 287] width 641 height 312
click at [171, 148] on span "Crear Item de Auditoria" at bounding box center [200, 148] width 98 height 9
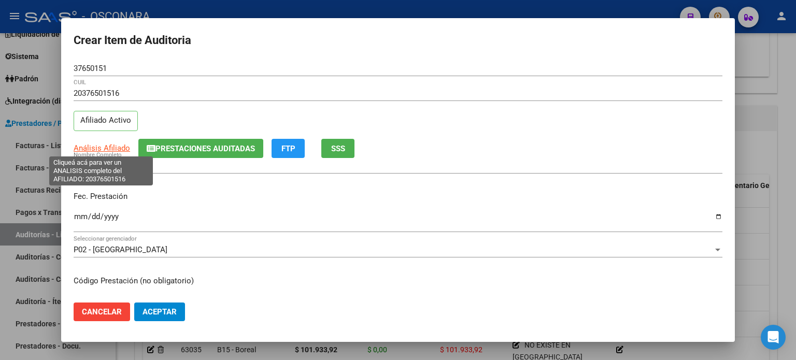
click at [93, 146] on span "Análisis Afiliado" at bounding box center [102, 147] width 56 height 9
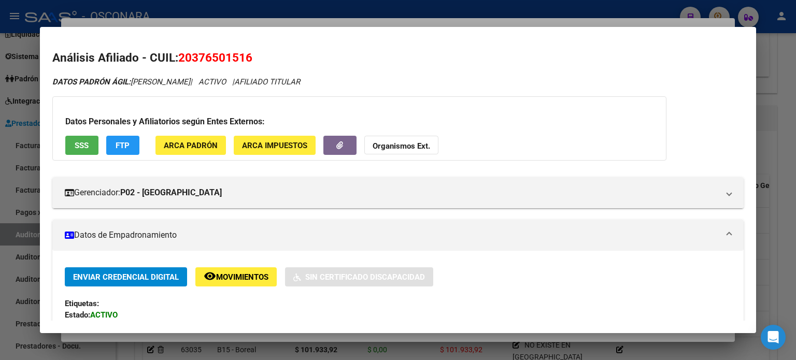
click at [75, 146] on span "SSS" at bounding box center [82, 145] width 14 height 9
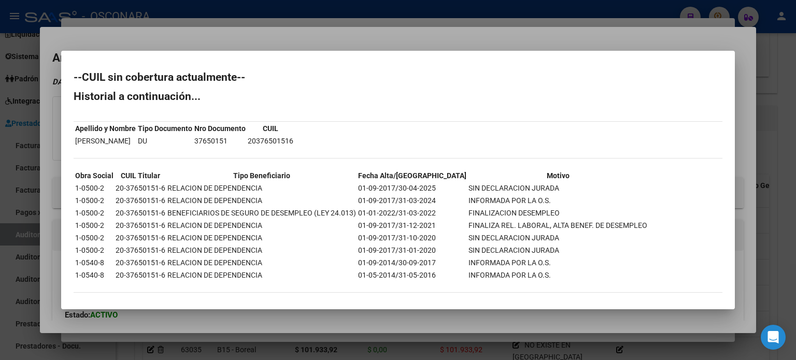
click at [300, 44] on div at bounding box center [398, 180] width 796 height 360
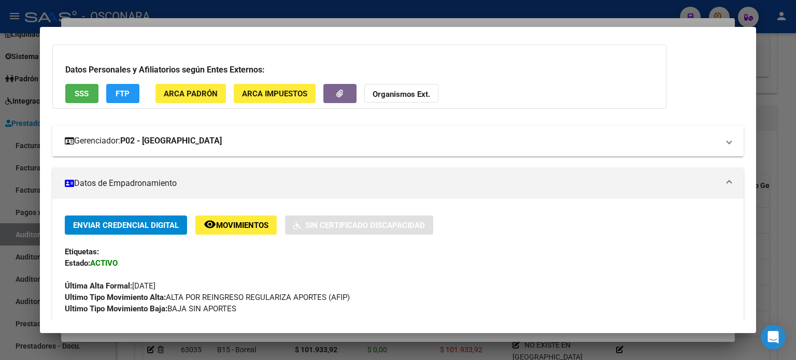
scroll to position [0, 0]
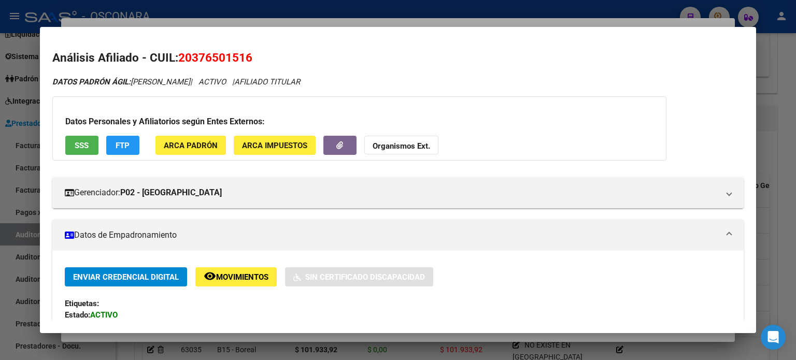
click at [207, 20] on div at bounding box center [398, 180] width 796 height 360
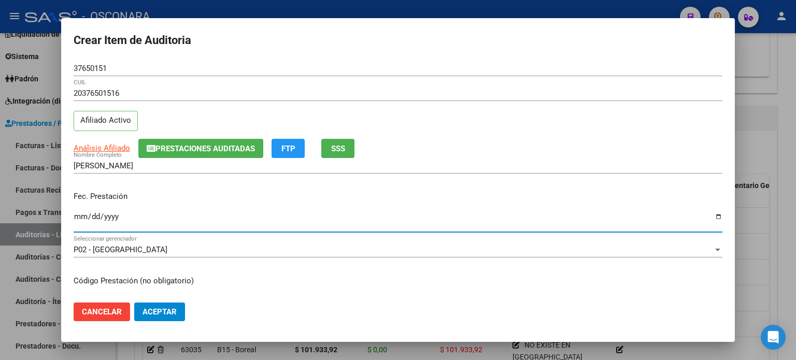
click at [79, 220] on input "Ingresar la fecha" at bounding box center [398, 220] width 648 height 17
click at [198, 184] on div "Fec. Prestación 2024-12-14 Ingresar la fecha" at bounding box center [398, 212] width 648 height 59
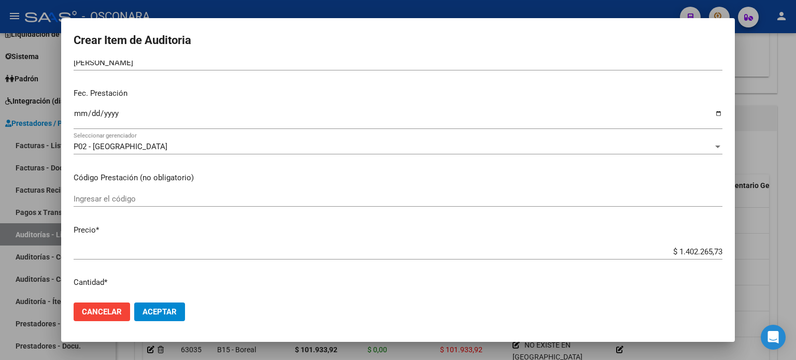
scroll to position [104, 0]
click at [714, 248] on app-form-text-field "Precio * $ 1.402.265,73 Ingresar el precio" at bounding box center [402, 240] width 657 height 32
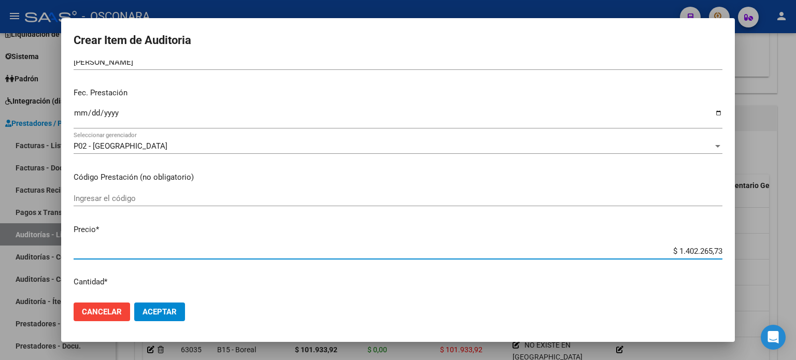
drag, startPoint x: 713, startPoint y: 252, endPoint x: 632, endPoint y: 247, distance: 81.0
click at [632, 247] on input "$ 1.402.265,73" at bounding box center [398, 251] width 648 height 9
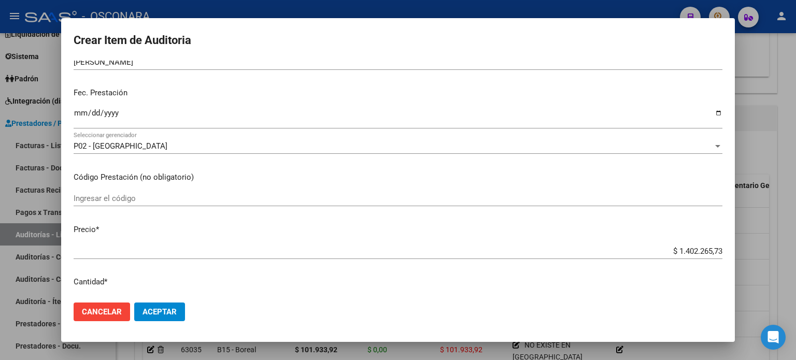
click at [653, 222] on mat-dialog-content "37650151 Nro Documento 20376501516 CUIL Afiliado Activo Análisis Afiliado Prest…" at bounding box center [397, 178] width 673 height 234
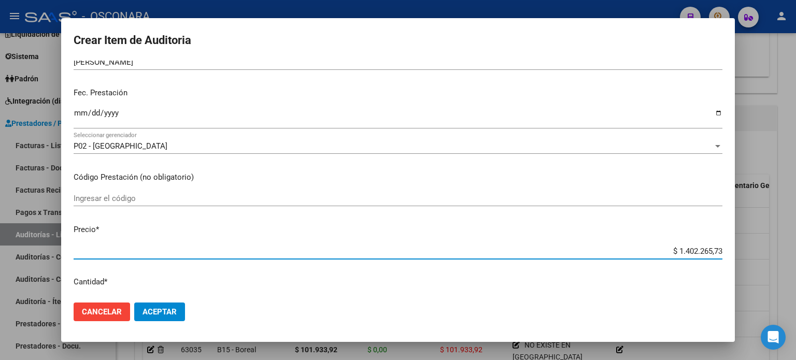
drag, startPoint x: 713, startPoint y: 254, endPoint x: 625, endPoint y: 239, distance: 89.3
click at [625, 239] on mat-dialog-content "37650151 Nro Documento 20376501516 CUIL Afiliado Activo Análisis Afiliado Prest…" at bounding box center [397, 178] width 673 height 234
paste input "75.157,76"
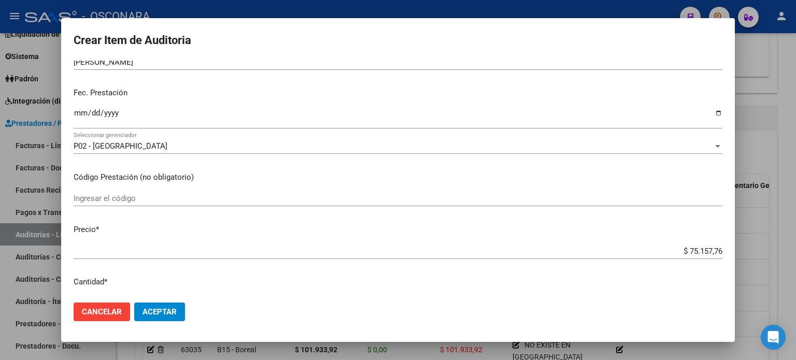
click at [646, 219] on mat-dialog-content "37650151 Nro Documento 20376501516 CUIL Afiliado Activo Análisis Afiliado Prest…" at bounding box center [397, 178] width 673 height 234
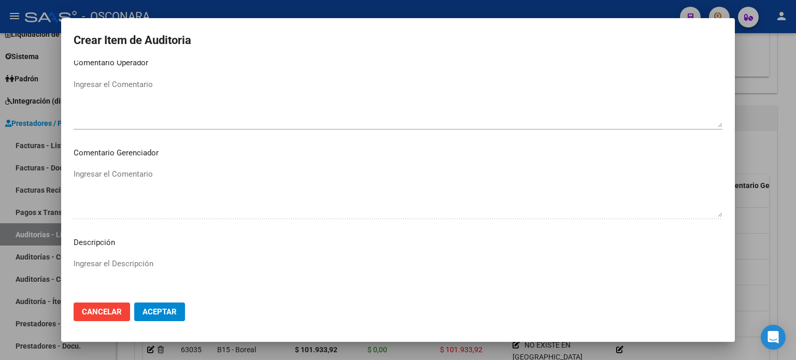
scroll to position [698, 0]
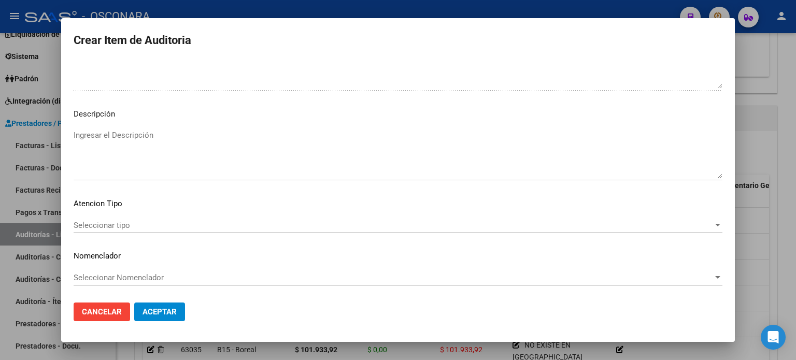
click at [161, 126] on mat-dialog-content "37650151 Nro Documento 20376501516 CUIL Afiliado Activo Análisis Afiliado Prest…" at bounding box center [397, 178] width 673 height 234
click at [152, 133] on textarea "Ingresar el Descripción" at bounding box center [398, 153] width 648 height 49
click at [156, 115] on p "Descripción" at bounding box center [398, 114] width 648 height 12
click at [115, 226] on span "Seleccionar tipo" at bounding box center [393, 225] width 639 height 9
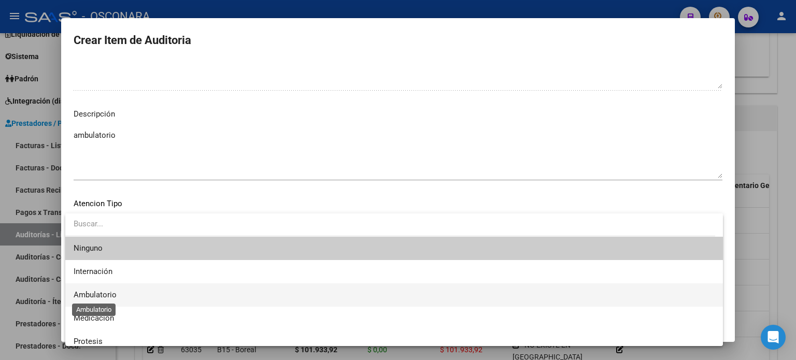
click at [115, 292] on span "Ambulatorio" at bounding box center [95, 294] width 43 height 9
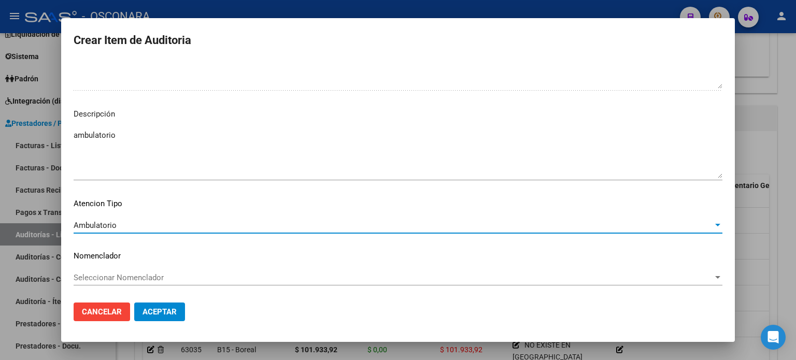
click at [167, 314] on span "Aceptar" at bounding box center [159, 311] width 34 height 9
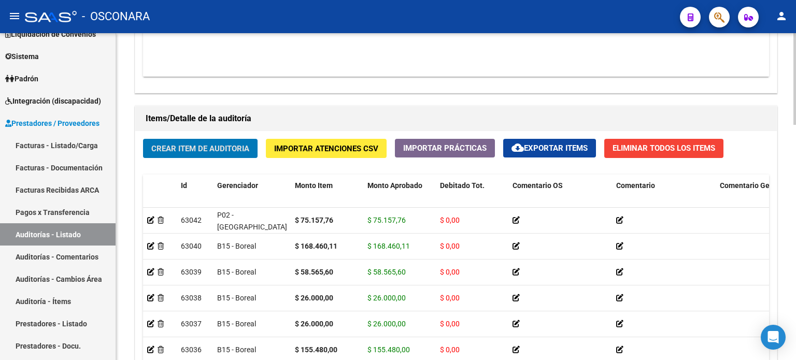
click at [189, 143] on span "Crear Item de Auditoria" at bounding box center [200, 147] width 98 height 9
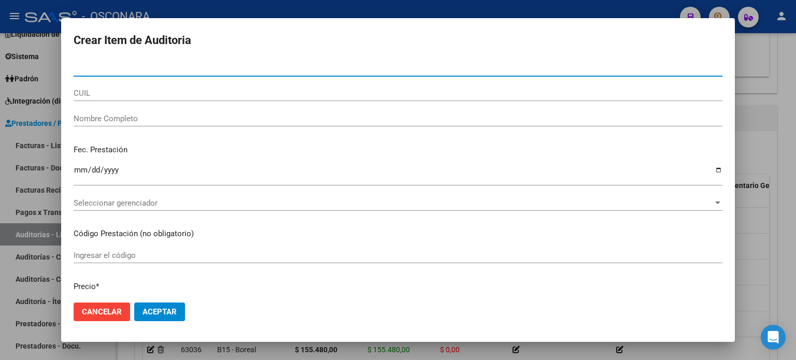
click at [101, 67] on input "Nro Documento" at bounding box center [398, 68] width 648 height 9
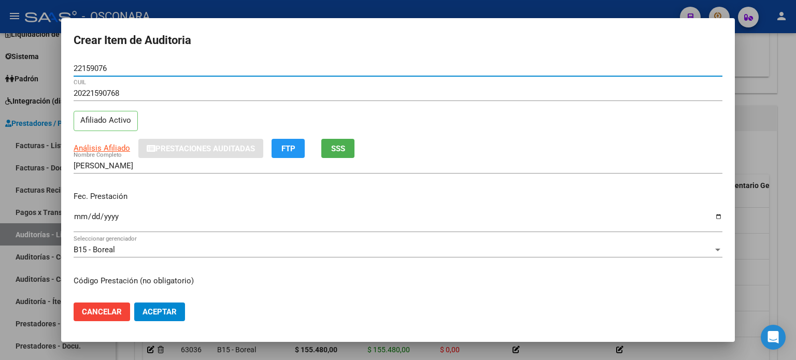
click at [65, 168] on mat-dialog-content "22159076 Nro Documento 20221590768 CUIL Afiliado Activo Análisis Afiliado Prest…" at bounding box center [397, 178] width 673 height 234
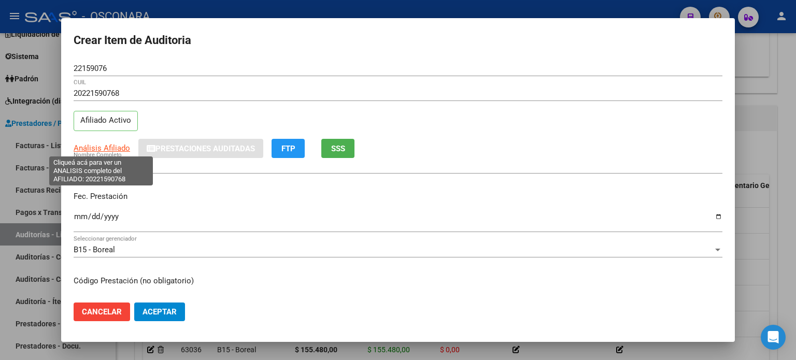
click at [98, 145] on span "Análisis Afiliado" at bounding box center [102, 147] width 56 height 9
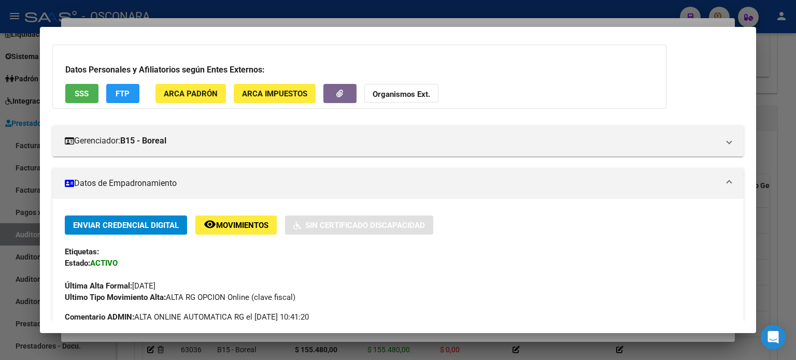
scroll to position [0, 0]
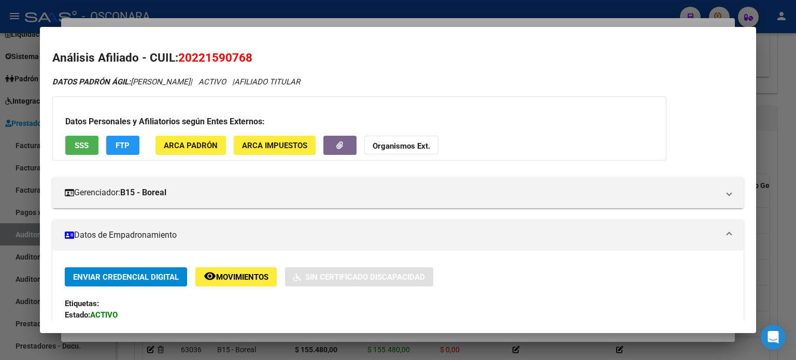
click at [323, 169] on div "Gerenciador: B15 - Boreal Atención telefónica: Atención: 08105552673 Atención e…" at bounding box center [397, 188] width 691 height 39
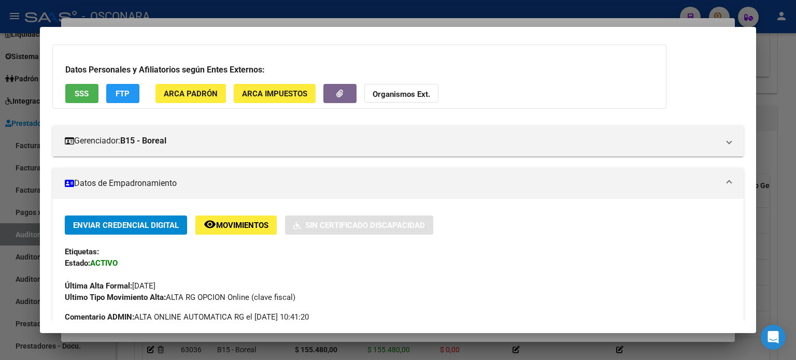
click at [70, 90] on button "SSS" at bounding box center [81, 93] width 33 height 19
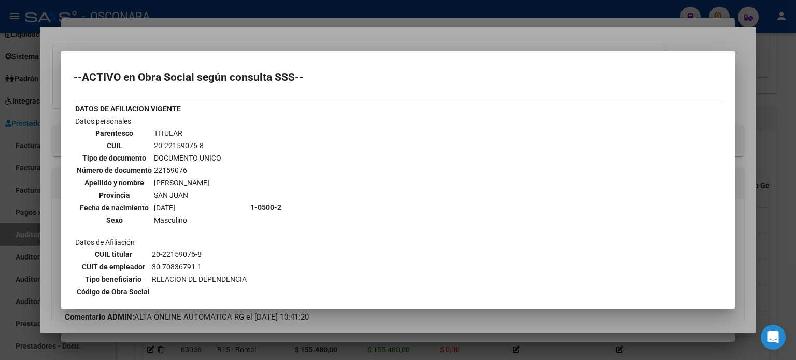
click at [231, 38] on div at bounding box center [398, 180] width 796 height 360
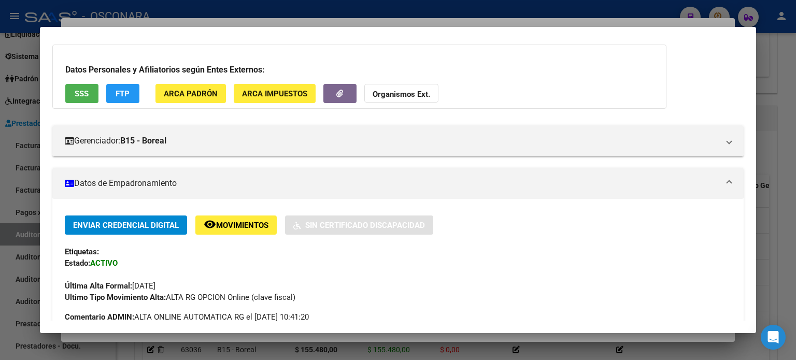
click at [230, 24] on div at bounding box center [398, 180] width 796 height 360
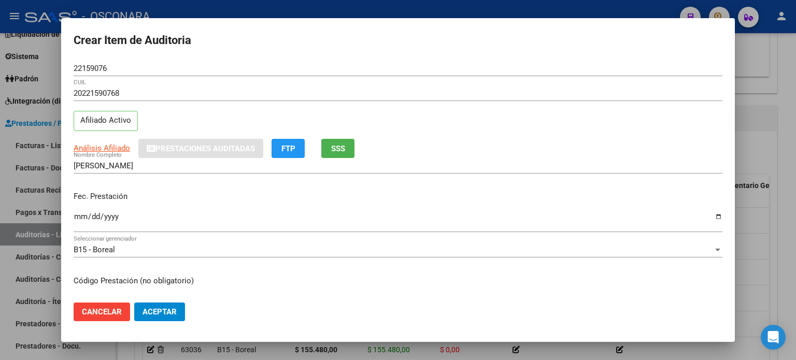
click at [77, 215] on input "Ingresar la fecha" at bounding box center [398, 220] width 648 height 17
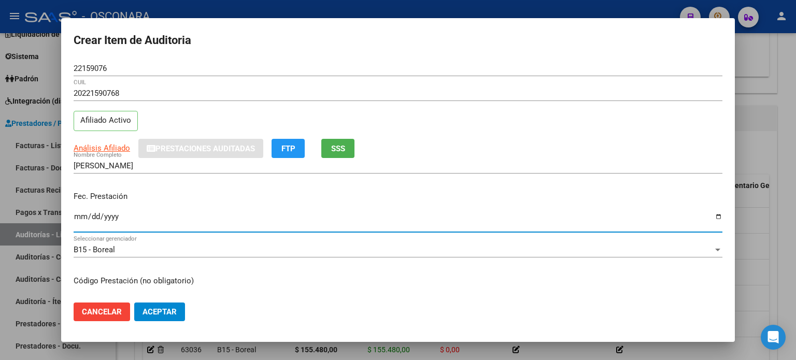
click at [201, 178] on div "WISZNIOVSKI VLADIMIR Nombre Completo" at bounding box center [398, 170] width 648 height 25
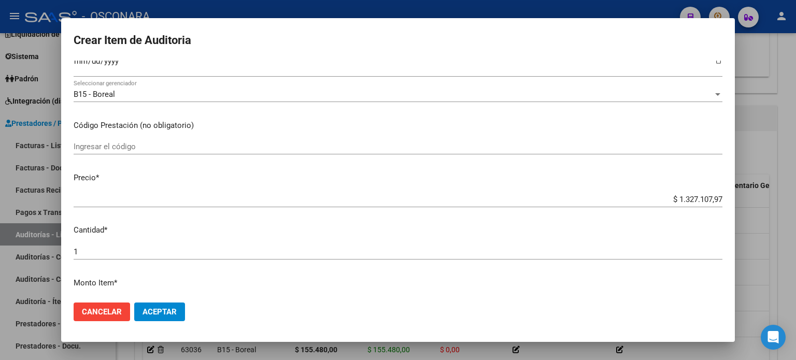
scroll to position [207, 0]
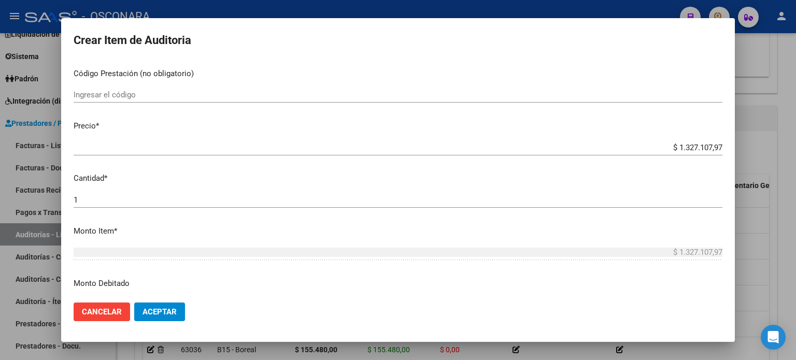
click at [638, 173] on p "Cantidad *" at bounding box center [398, 178] width 648 height 12
click at [714, 145] on app-form-text-field "Precio * $ 1.327.107,97 Ingresar el precio" at bounding box center [402, 136] width 657 height 32
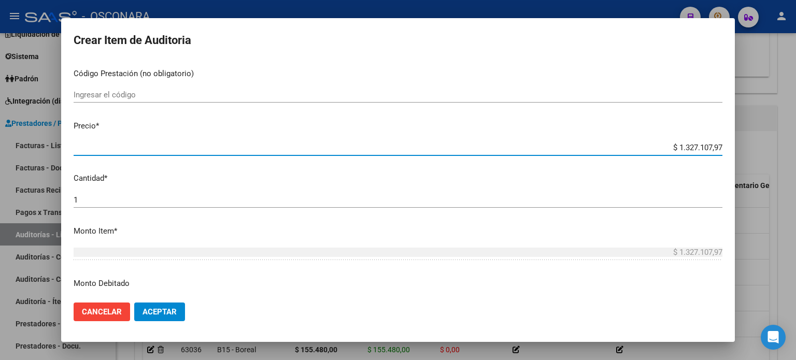
drag, startPoint x: 714, startPoint y: 145, endPoint x: 628, endPoint y: 146, distance: 86.0
click at [628, 146] on input "$ 1.327.107,97" at bounding box center [398, 147] width 648 height 9
paste input "50.966,96"
click at [566, 178] on p "Cantidad *" at bounding box center [398, 178] width 648 height 12
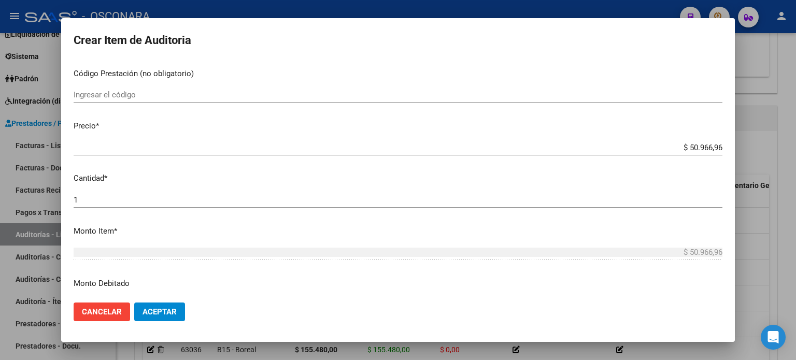
click at [432, 217] on mat-dialog-content "22159076 Nro Documento 20221590768 CUIL Afiliado Activo Análisis Afiliado Prest…" at bounding box center [397, 178] width 673 height 234
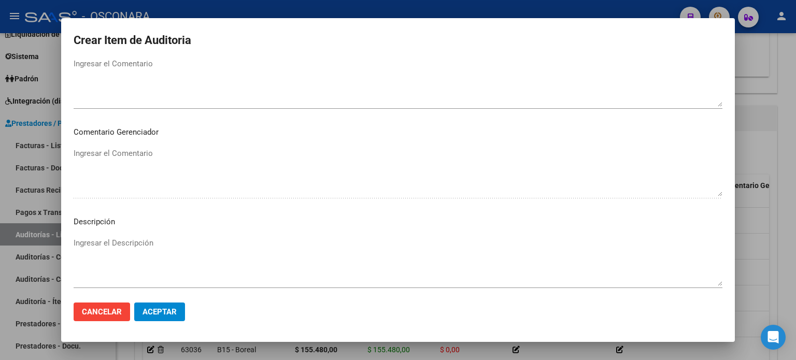
scroll to position [673, 0]
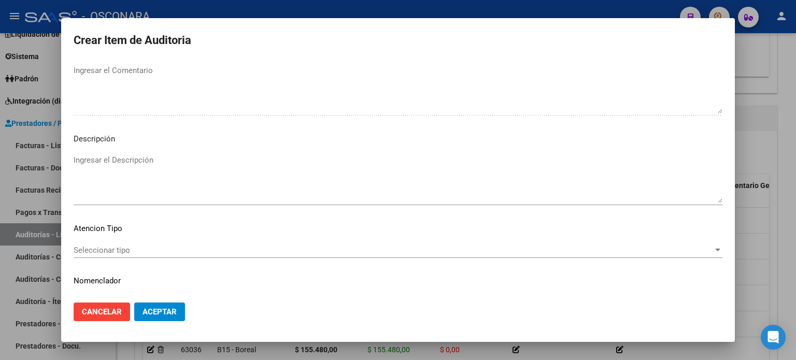
click at [100, 167] on textarea "Ingresar el Descripción" at bounding box center [398, 178] width 648 height 49
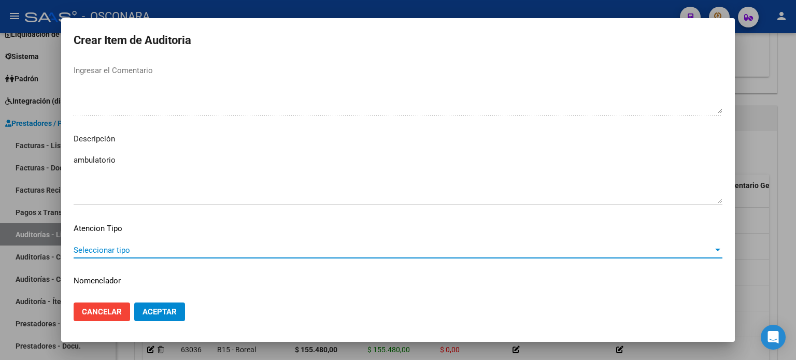
click at [95, 252] on span "Seleccionar tipo" at bounding box center [393, 249] width 639 height 9
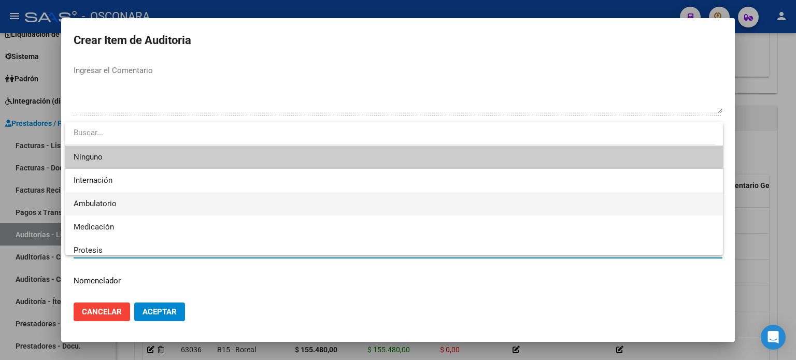
click at [113, 209] on span "Ambulatorio" at bounding box center [394, 203] width 641 height 23
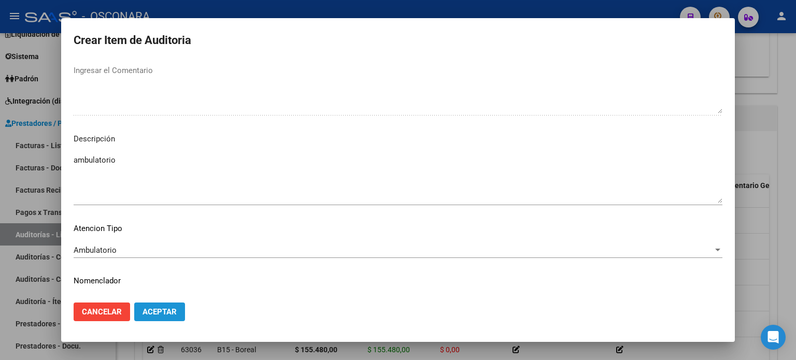
click at [153, 310] on span "Aceptar" at bounding box center [159, 311] width 34 height 9
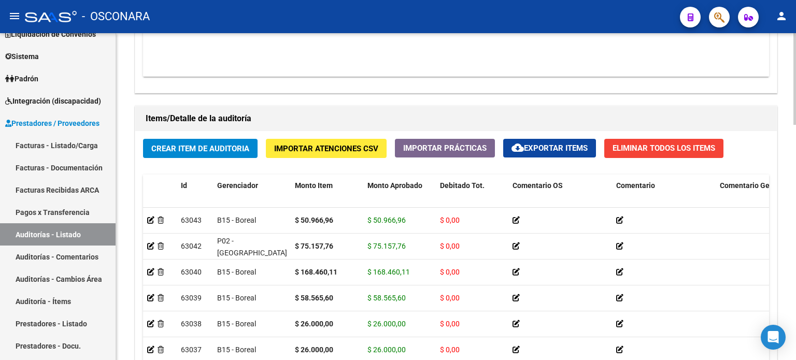
click at [172, 165] on div "Crear Item de Auditoria Importar Atenciones CSV Importar Prácticas cloud_downlo…" at bounding box center [455, 287] width 641 height 312
click at [170, 149] on span "Crear Item de Auditoria" at bounding box center [200, 148] width 98 height 9
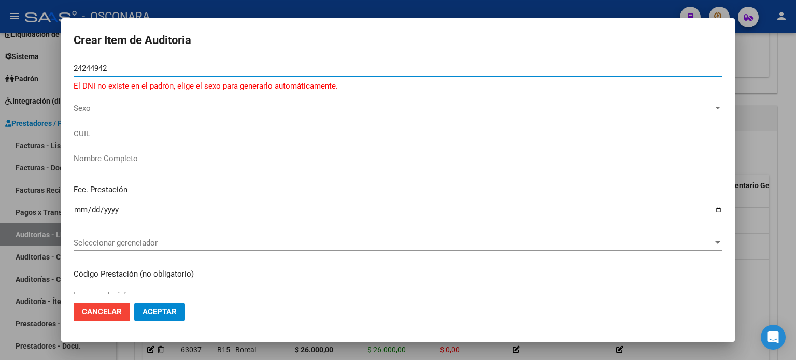
click at [89, 105] on span "Sexo" at bounding box center [393, 108] width 639 height 9
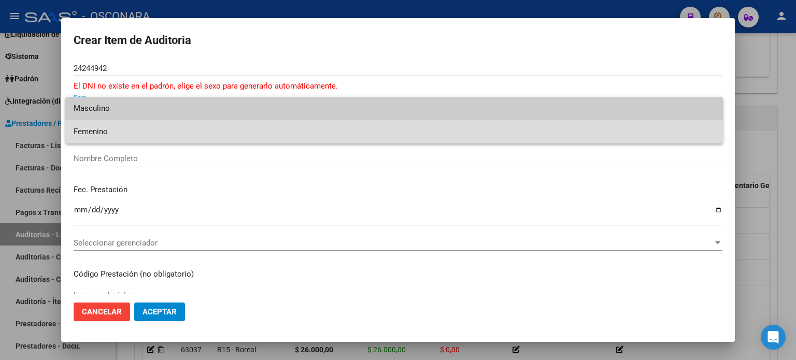
click at [97, 127] on span "Femenino" at bounding box center [394, 131] width 641 height 23
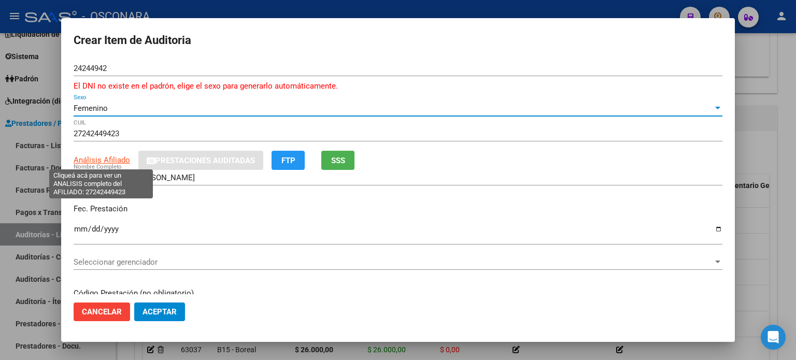
click at [105, 161] on span "Análisis Afiliado" at bounding box center [102, 159] width 56 height 9
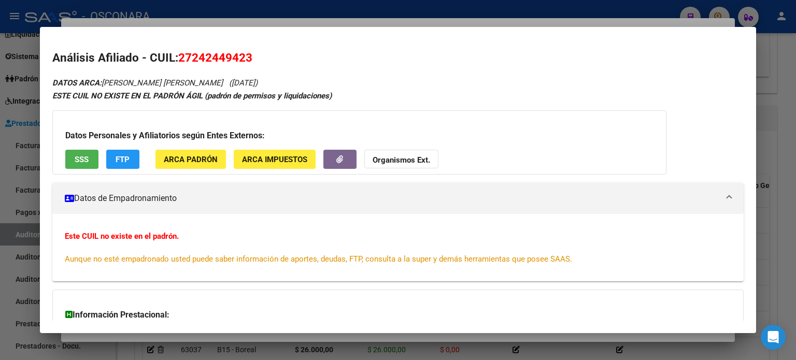
click at [385, 22] on div at bounding box center [398, 180] width 796 height 360
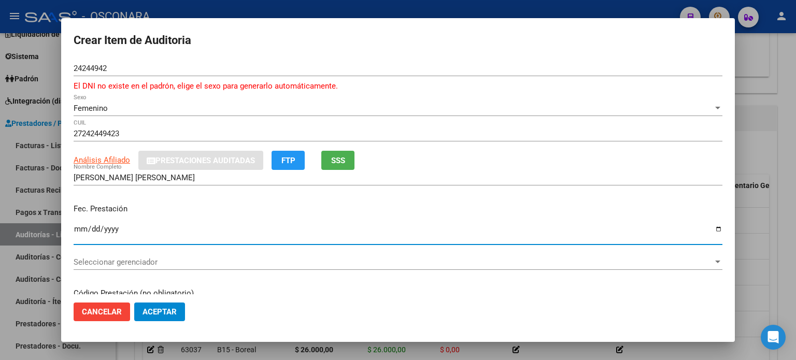
click at [78, 226] on input "Ingresar la fecha" at bounding box center [398, 233] width 648 height 17
click at [189, 196] on div "Fec. Prestación 2024-12-14 Ingresar la fecha" at bounding box center [398, 224] width 648 height 59
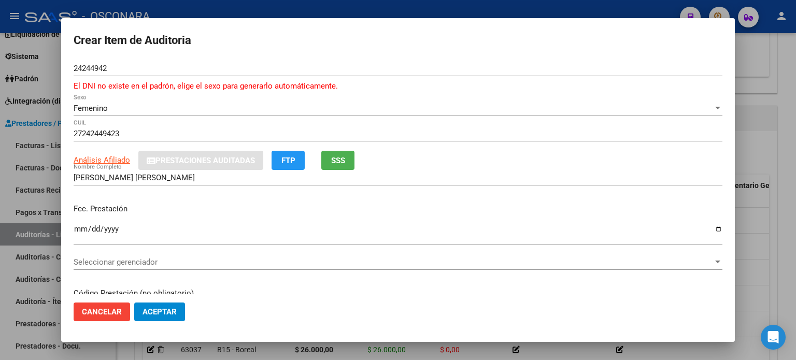
scroll to position [155, 0]
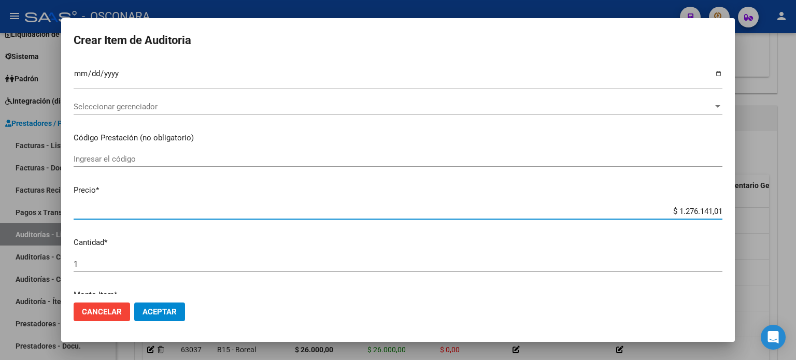
click at [713, 210] on input "$ 1.276.141,01" at bounding box center [398, 211] width 648 height 9
drag, startPoint x: 713, startPoint y: 210, endPoint x: 638, endPoint y: 207, distance: 75.2
click at [639, 207] on input "$ 1.276.141,01" at bounding box center [398, 211] width 648 height 9
drag, startPoint x: 711, startPoint y: 211, endPoint x: 662, endPoint y: 210, distance: 49.2
click at [662, 210] on input "$ 84.565,60" at bounding box center [398, 211] width 648 height 9
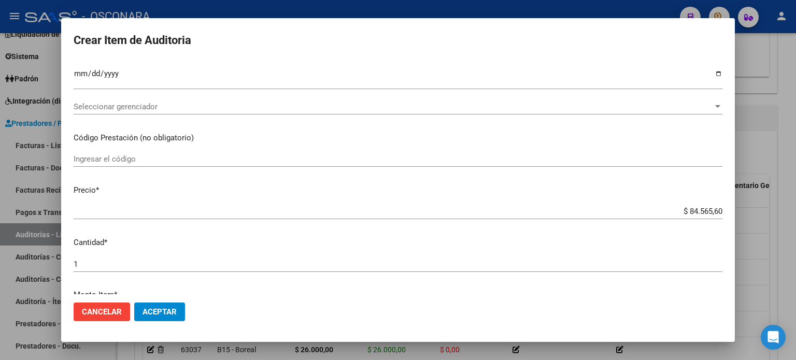
click at [239, 191] on p "Precio *" at bounding box center [398, 190] width 648 height 12
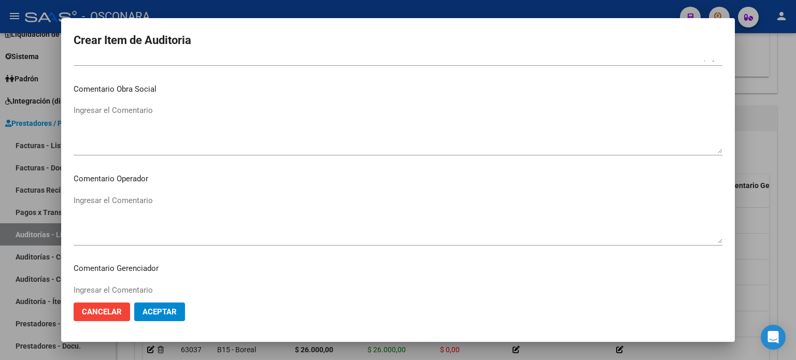
scroll to position [311, 0]
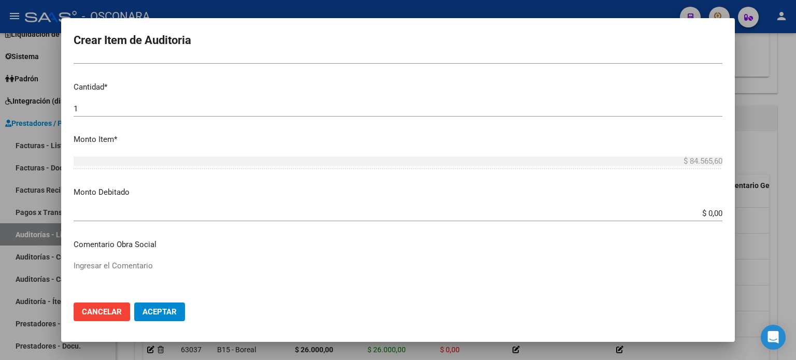
click at [713, 211] on input "$ 0,00" at bounding box center [398, 213] width 648 height 9
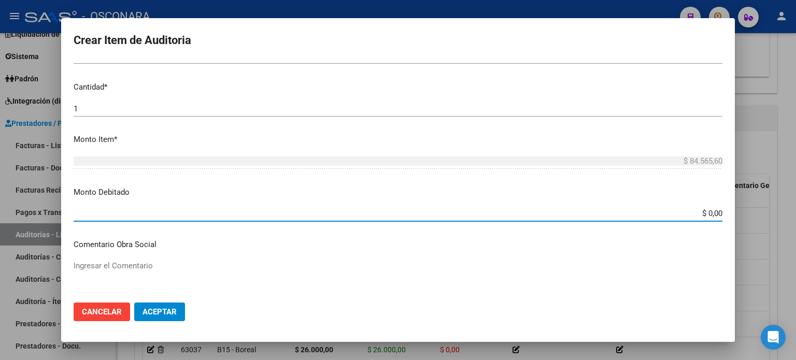
paste input "84.565,6"
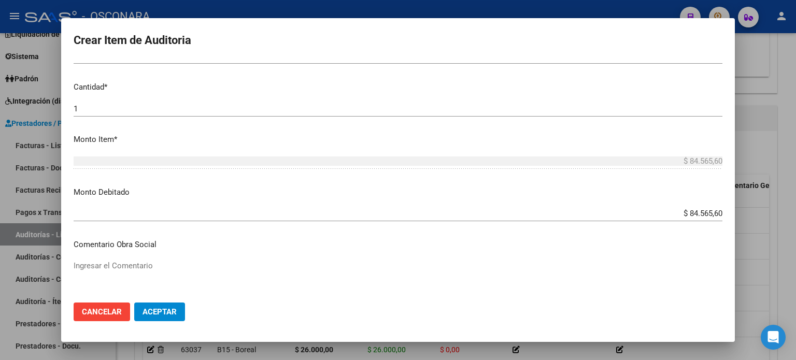
click at [433, 176] on div "$ 84.565,60 Ingresar el monto" at bounding box center [398, 165] width 648 height 25
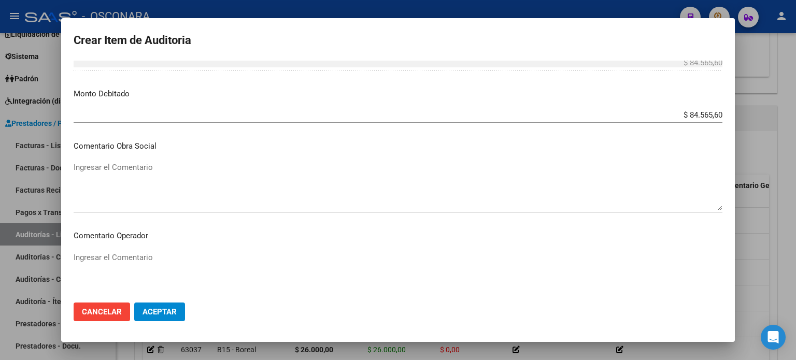
scroll to position [414, 0]
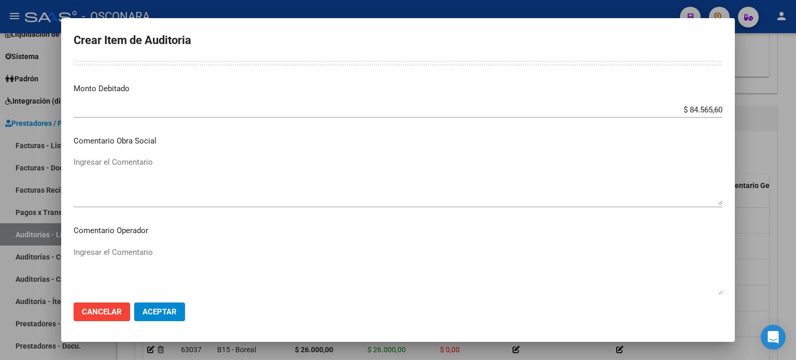
click at [142, 163] on textarea "Ingresar el Comentario" at bounding box center [398, 180] width 648 height 49
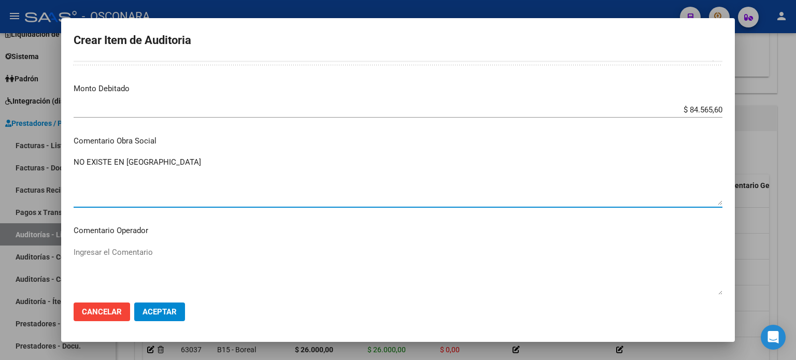
drag, startPoint x: 162, startPoint y: 160, endPoint x: 29, endPoint y: 162, distance: 133.1
click at [29, 162] on div "Crear Item de Auditoria 24244942 Nro Documento El DNI no existe en el padrón, e…" at bounding box center [398, 180] width 796 height 360
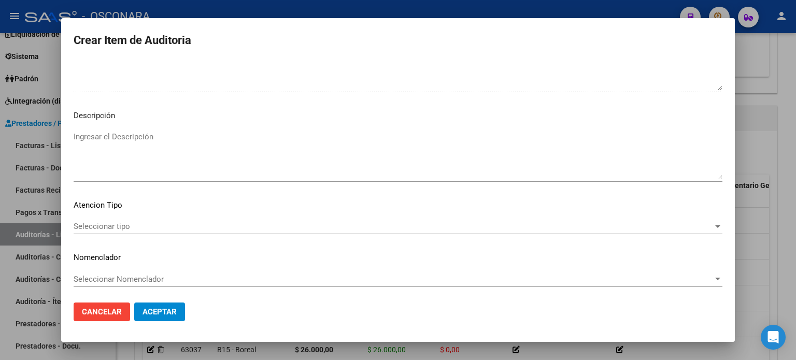
scroll to position [711, 0]
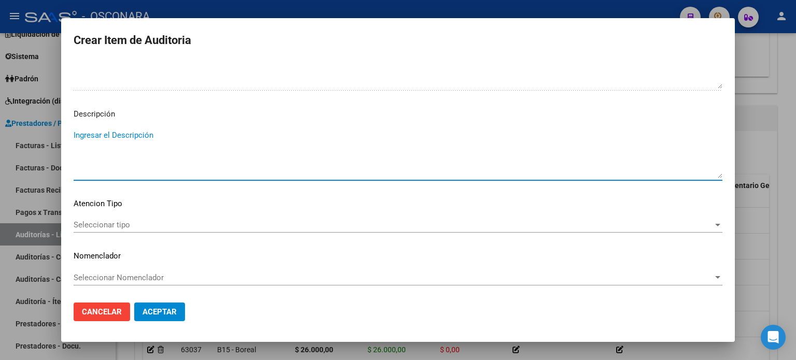
click at [171, 136] on textarea "Ingresar el Descripción" at bounding box center [398, 153] width 648 height 49
paste textarea "NO EXISTE EN [GEOGRAPHIC_DATA]"
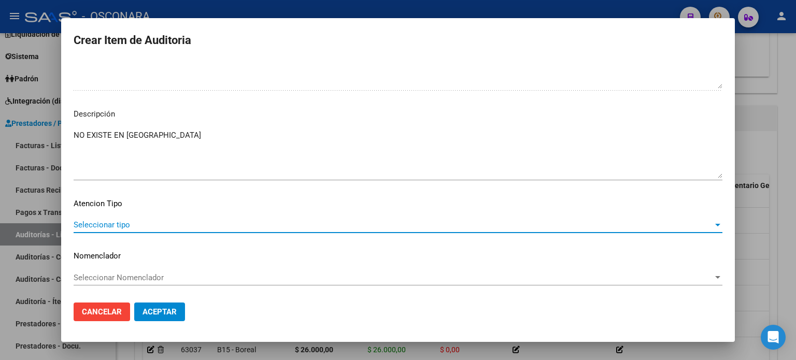
click at [92, 225] on span "Seleccionar tipo" at bounding box center [393, 224] width 639 height 9
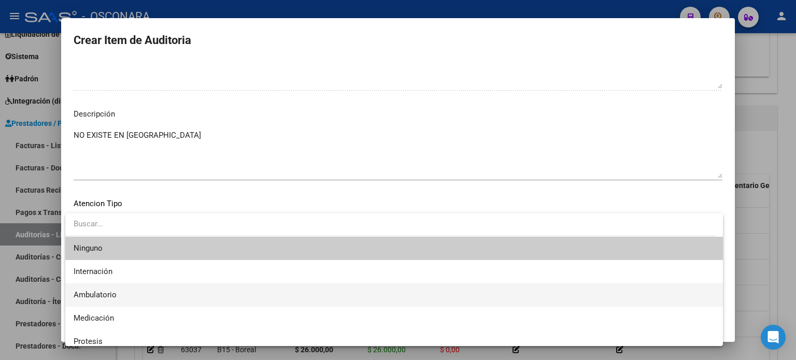
click at [96, 286] on span "Ambulatorio" at bounding box center [394, 294] width 641 height 23
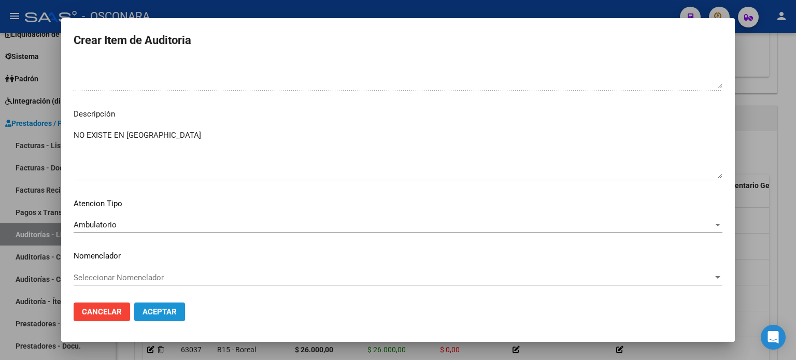
click at [156, 312] on span "Aceptar" at bounding box center [159, 311] width 34 height 9
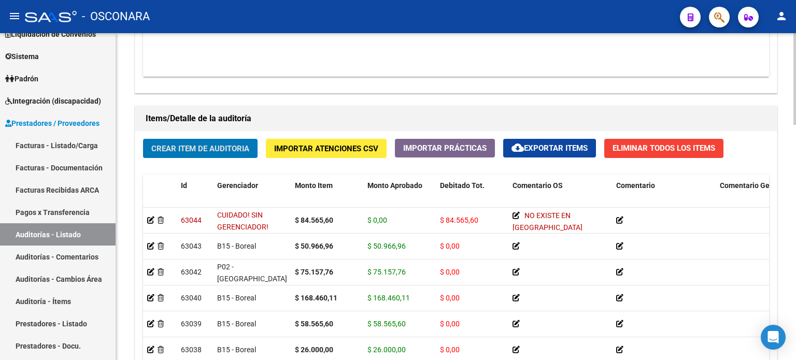
click at [199, 163] on div "Crear Item de Auditoria Importar Atenciones CSV Importar Prácticas cloud_downlo…" at bounding box center [455, 287] width 641 height 312
click at [195, 149] on span "Crear Item de Auditoria" at bounding box center [200, 148] width 98 height 9
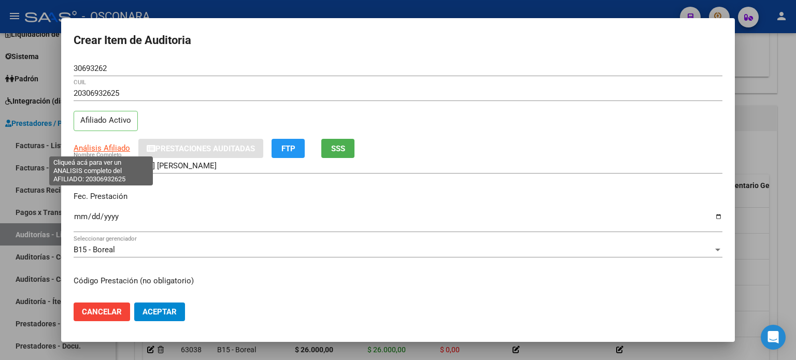
click at [104, 144] on span "Análisis Afiliado" at bounding box center [102, 147] width 56 height 9
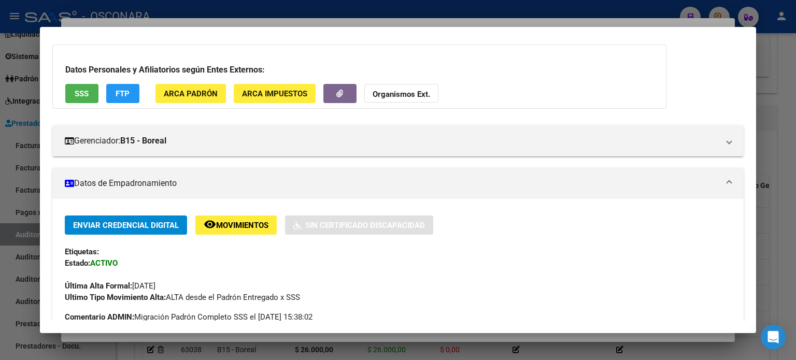
scroll to position [0, 0]
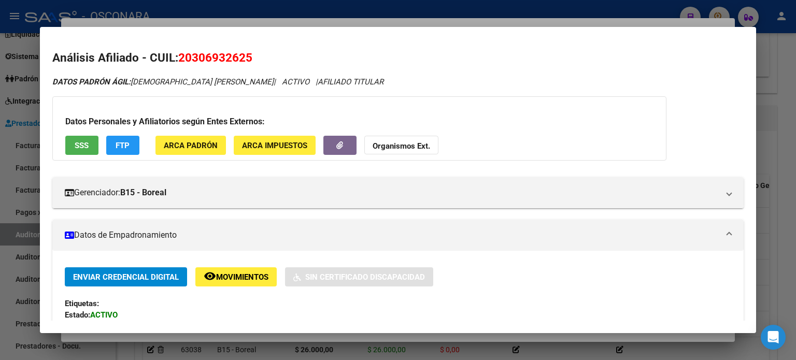
click at [90, 140] on button "SSS" at bounding box center [81, 145] width 33 height 19
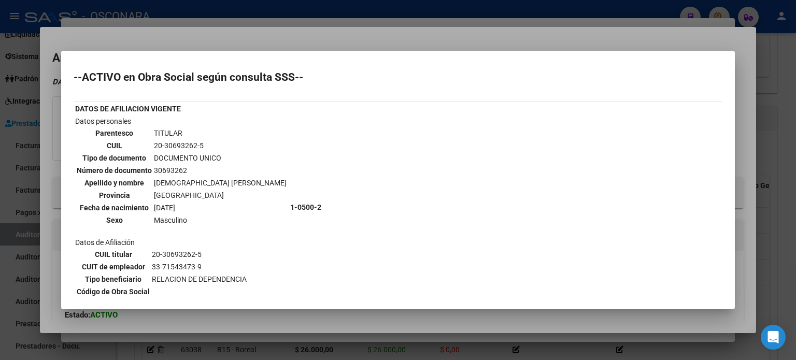
click at [248, 33] on div at bounding box center [398, 180] width 796 height 360
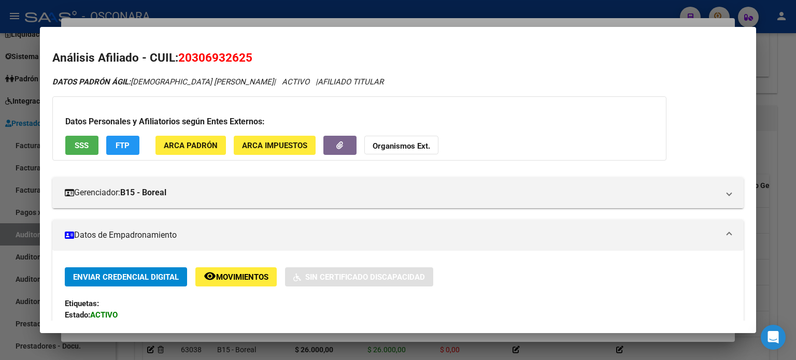
click at [199, 20] on div at bounding box center [398, 180] width 796 height 360
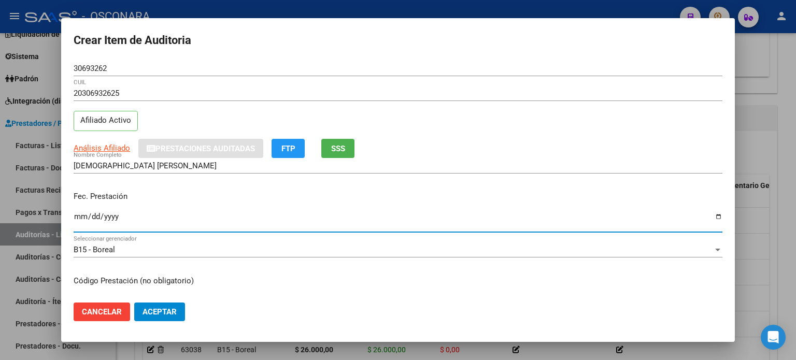
click at [82, 221] on input "Ingresar la fecha" at bounding box center [398, 220] width 648 height 17
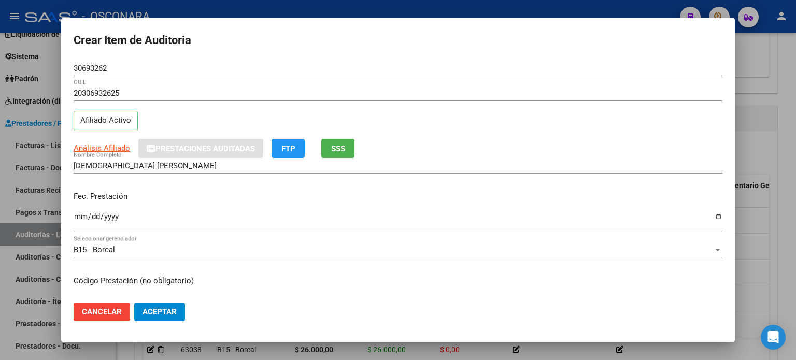
click at [166, 189] on div "Fec. Prestación 2024-12-15 Ingresar la fecha" at bounding box center [398, 212] width 648 height 59
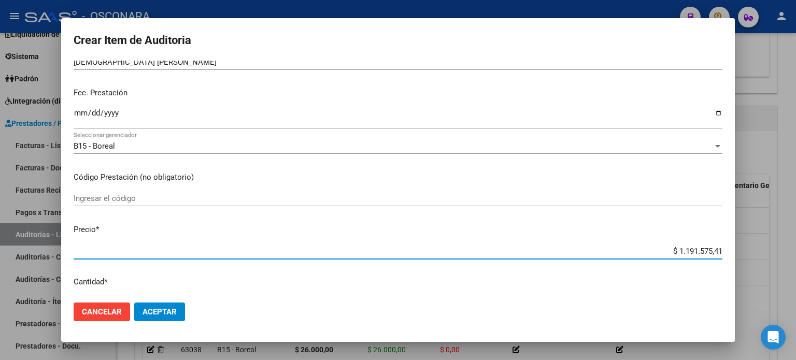
drag, startPoint x: 713, startPoint y: 250, endPoint x: 593, endPoint y: 240, distance: 120.0
click at [595, 240] on mat-dialog-content "30693262 Nro Documento 20306932625 CUIL Afiliado Activo Análisis Afiliado Prest…" at bounding box center [397, 178] width 673 height 234
click at [415, 194] on input "Ingresar el código" at bounding box center [398, 198] width 648 height 9
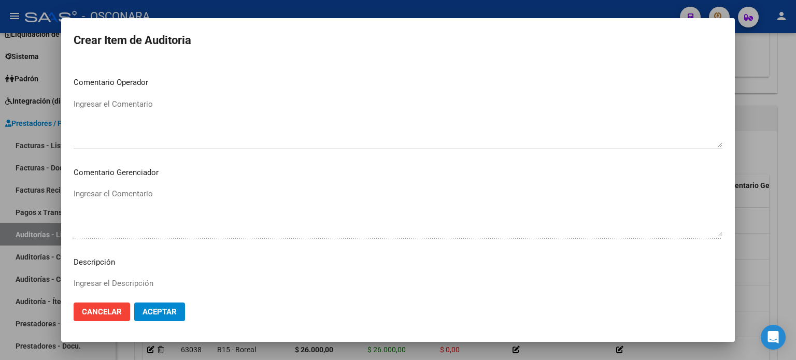
scroll to position [673, 0]
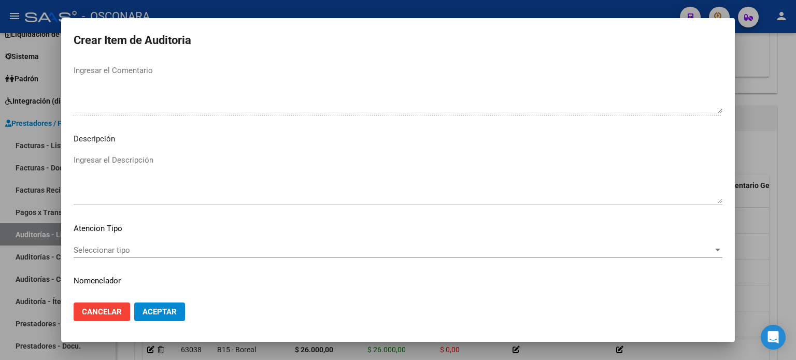
click at [129, 152] on mat-dialog-content "30693262 Nro Documento 20306932625 CUIL Afiliado Activo Análisis Afiliado Prest…" at bounding box center [397, 178] width 673 height 234
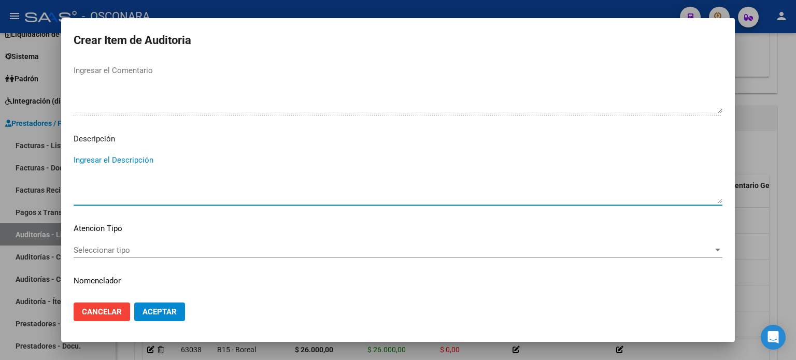
click at [133, 155] on textarea "Ingresar el Descripción" at bounding box center [398, 178] width 648 height 49
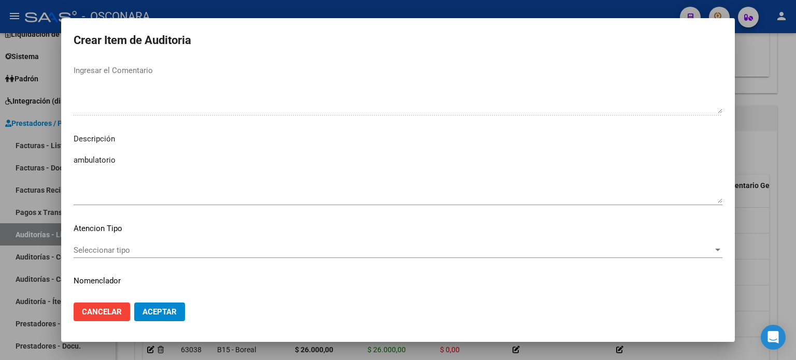
click at [158, 239] on mat-dialog-content "30693262 Nro Documento 20306932625 CUIL Afiliado Activo Análisis Afiliado Prest…" at bounding box center [397, 178] width 673 height 234
click at [153, 245] on span "Seleccionar tipo" at bounding box center [393, 249] width 639 height 9
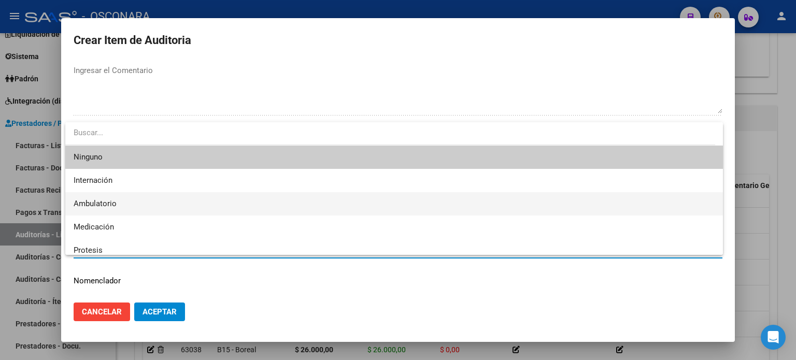
click at [120, 208] on span "Ambulatorio" at bounding box center [394, 203] width 641 height 23
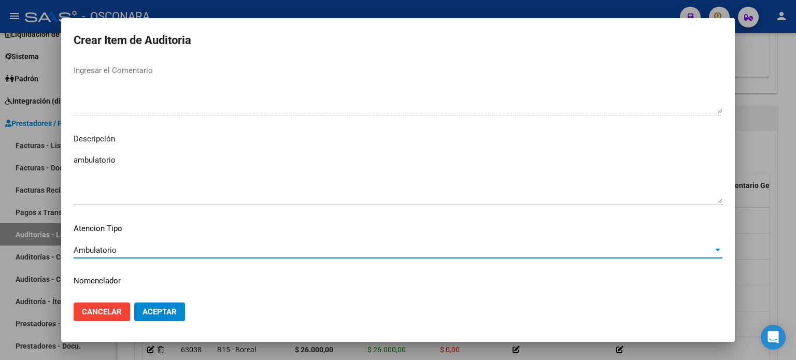
click at [149, 274] on mat-dialog-content "30693262 Nro Documento 20306932625 CUIL Afiliado Activo Análisis Afiliado Prest…" at bounding box center [397, 178] width 673 height 234
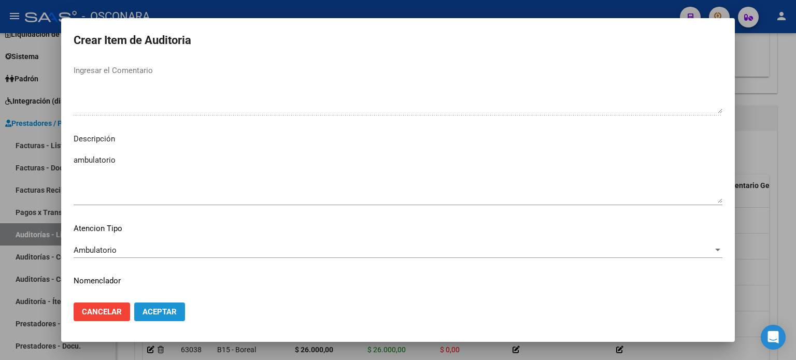
click at [155, 312] on span "Aceptar" at bounding box center [159, 311] width 34 height 9
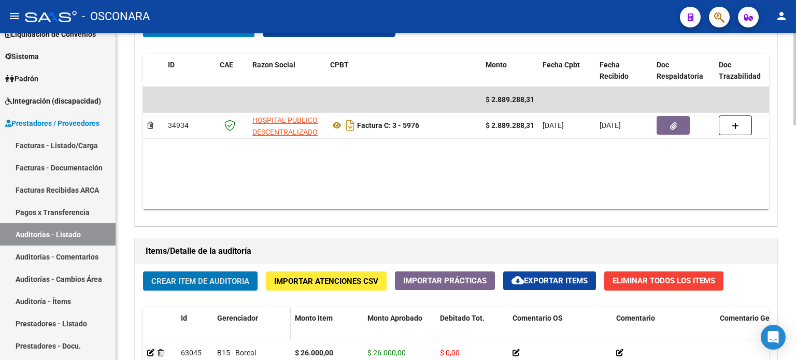
scroll to position [528, 0]
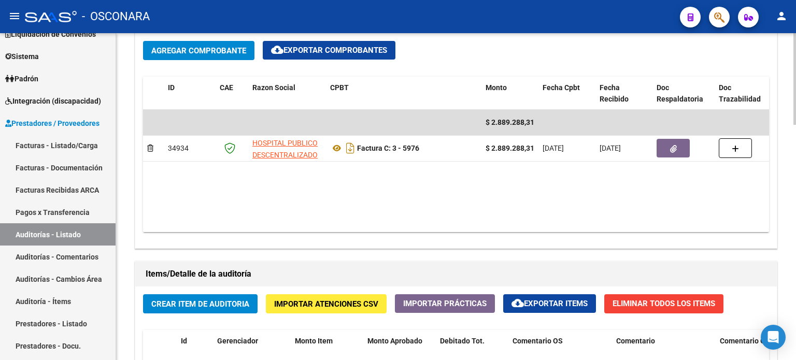
click at [122, 246] on div "arrow_back Editar 10012 cloud_download Generar informe Puede notificar al geren…" at bounding box center [456, 88] width 680 height 1166
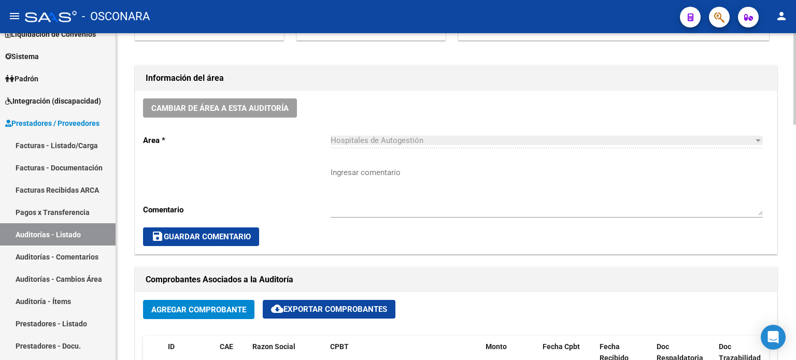
scroll to position [0, 0]
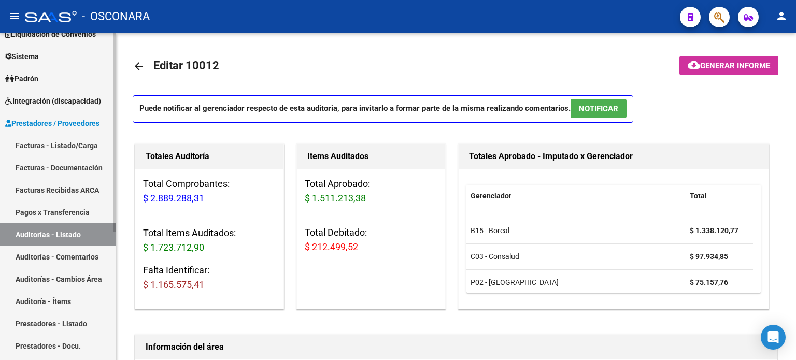
click at [74, 236] on link "Auditorías - Listado" at bounding box center [57, 234] width 115 height 22
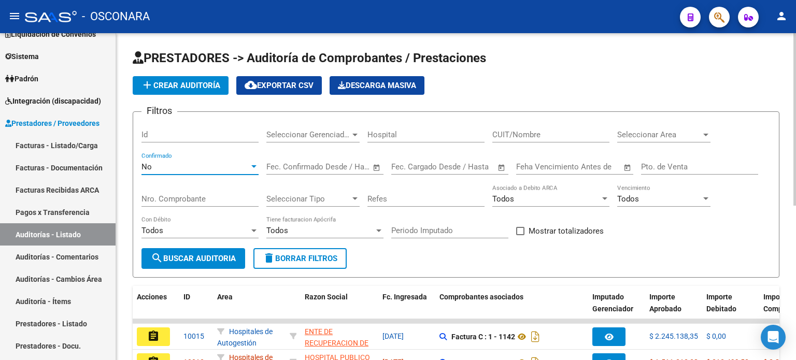
click at [183, 165] on div "No" at bounding box center [195, 166] width 108 height 9
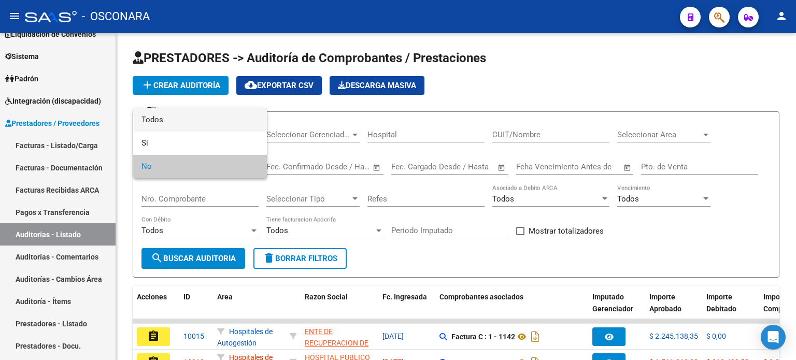
click at [174, 121] on span "Todos" at bounding box center [199, 119] width 117 height 23
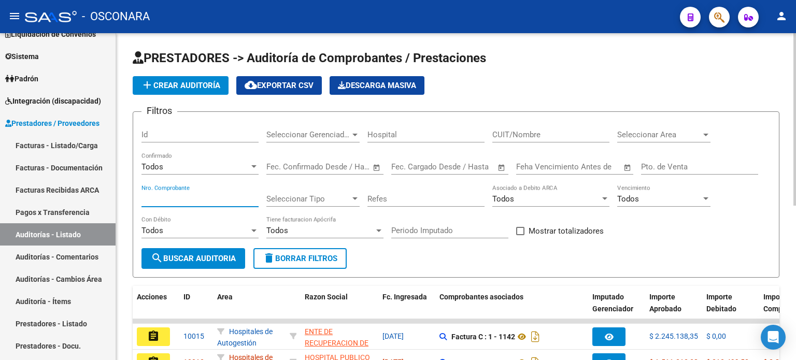
click at [172, 200] on input "Nro. Comprobante" at bounding box center [199, 198] width 117 height 9
click at [186, 264] on button "search Buscar Auditoria" at bounding box center [193, 258] width 104 height 21
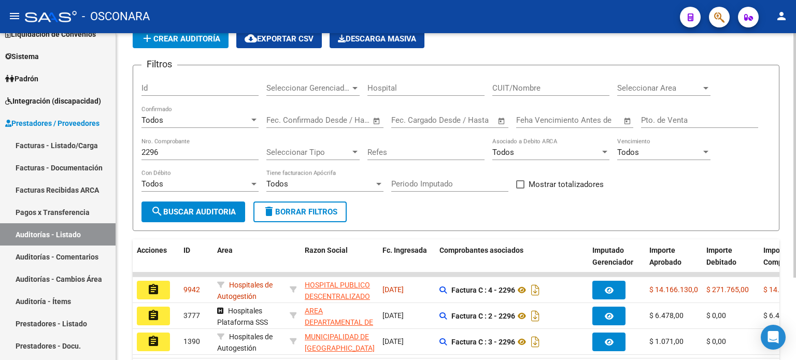
scroll to position [104, 0]
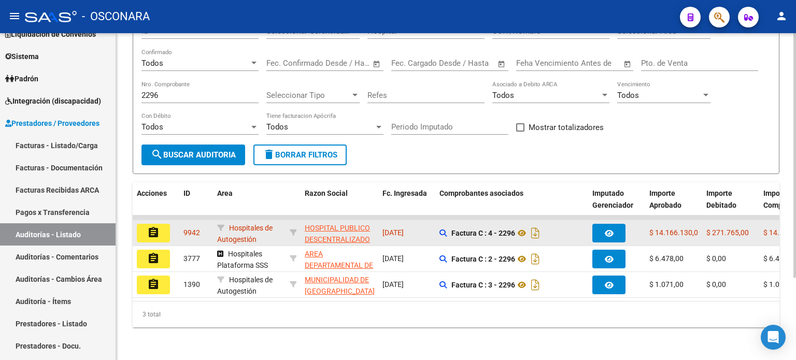
click at [147, 233] on mat-icon "assignment" at bounding box center [153, 232] width 12 height 12
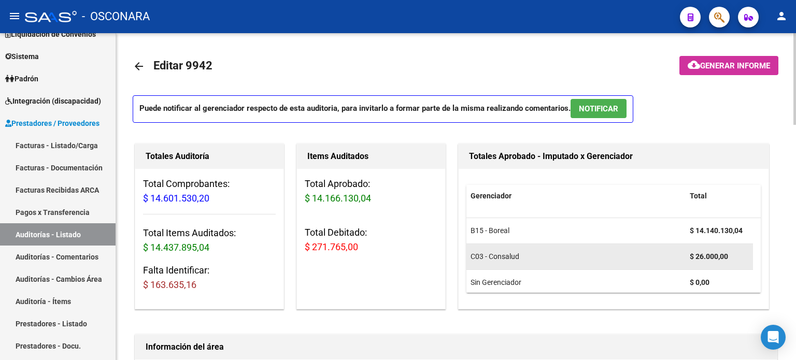
scroll to position [6, 0]
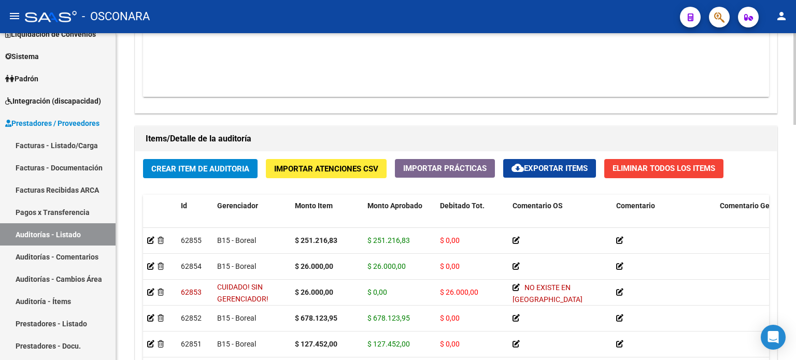
scroll to position [725, 0]
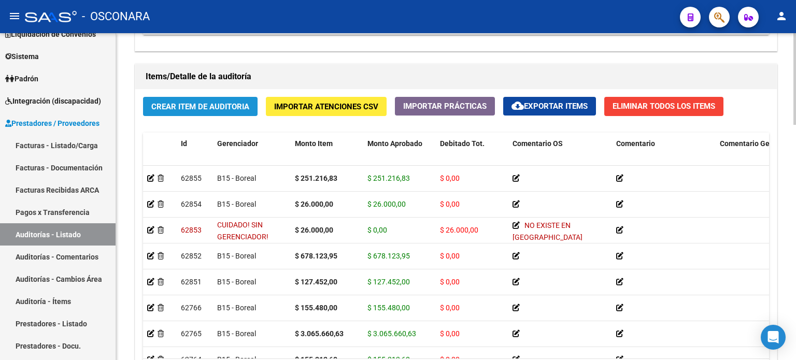
click at [168, 104] on span "Crear Item de Auditoria" at bounding box center [200, 106] width 98 height 9
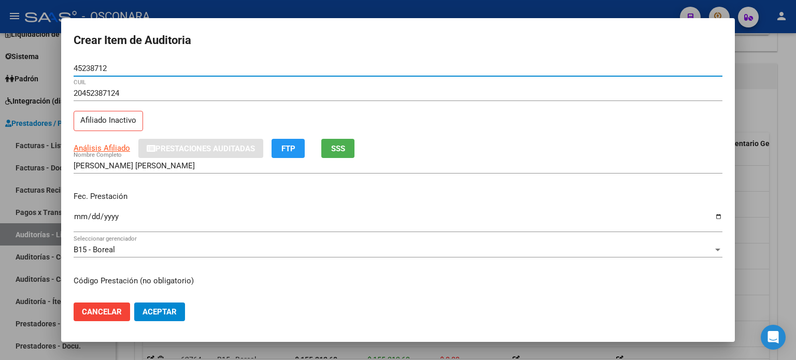
click at [180, 115] on div "20452387124 CUIL Afiliado Inactivo" at bounding box center [398, 111] width 648 height 53
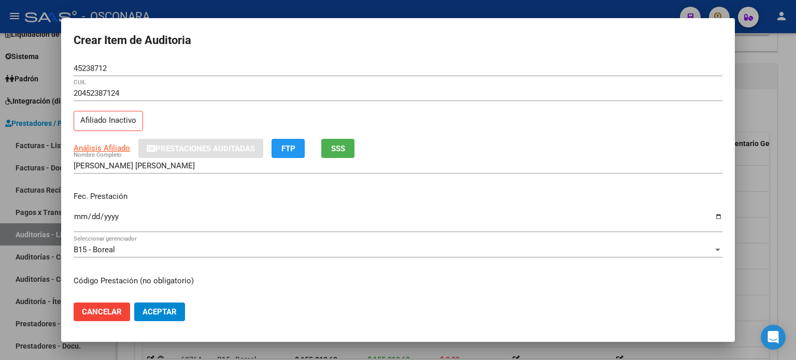
click at [123, 182] on div "GOMEZ ALONSO MARCOS IGNACIO Nombre Completo" at bounding box center [398, 170] width 648 height 25
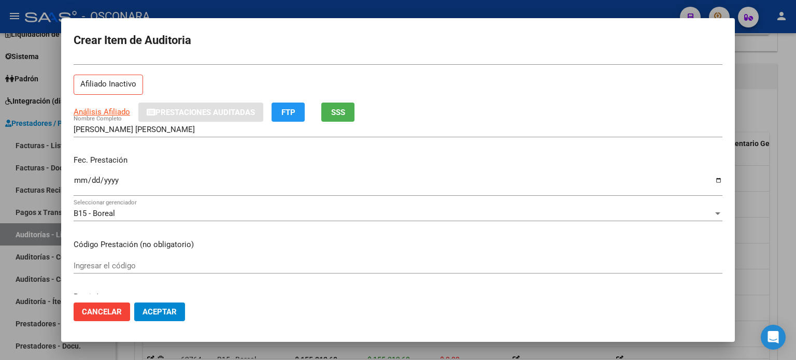
scroll to position [52, 0]
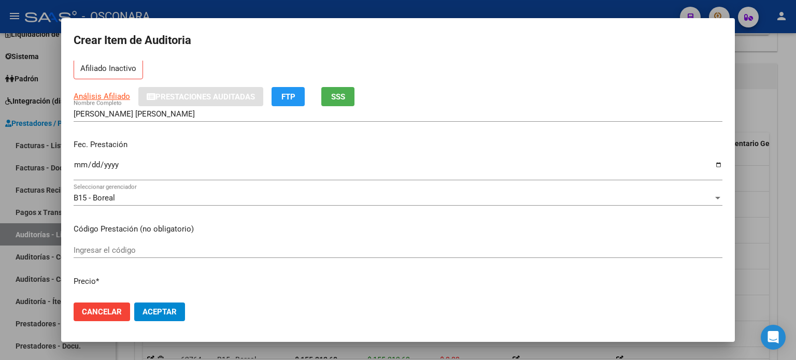
click at [84, 164] on input "Ingresar la fecha" at bounding box center [398, 169] width 648 height 17
click at [146, 140] on p "Fec. Prestación" at bounding box center [398, 145] width 648 height 12
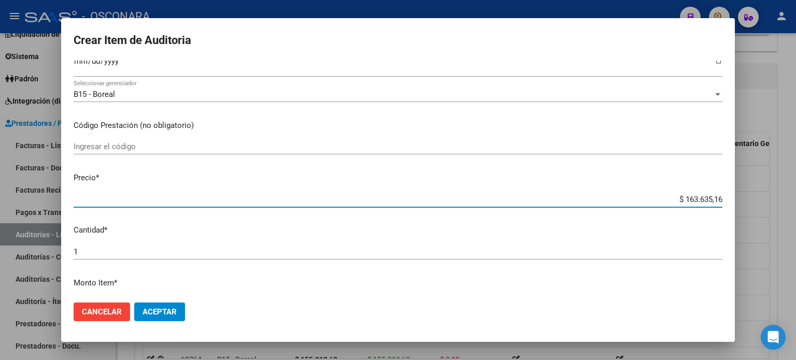
drag, startPoint x: 713, startPoint y: 198, endPoint x: 612, endPoint y: 192, distance: 101.2
click at [612, 192] on div "$ 163.635,16 Ingresar el precio" at bounding box center [398, 200] width 648 height 16
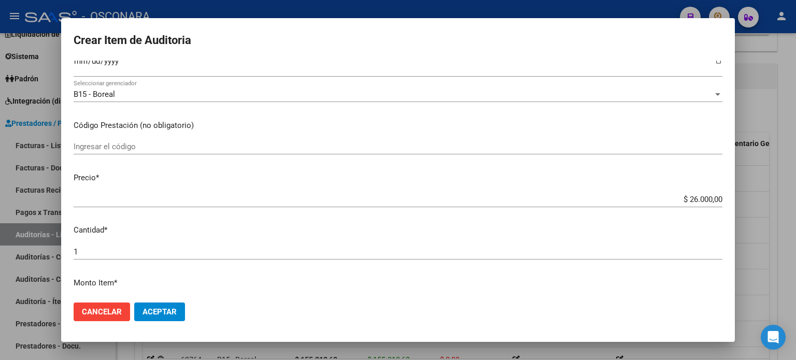
click at [402, 163] on div "Ingresar el código" at bounding box center [398, 151] width 648 height 25
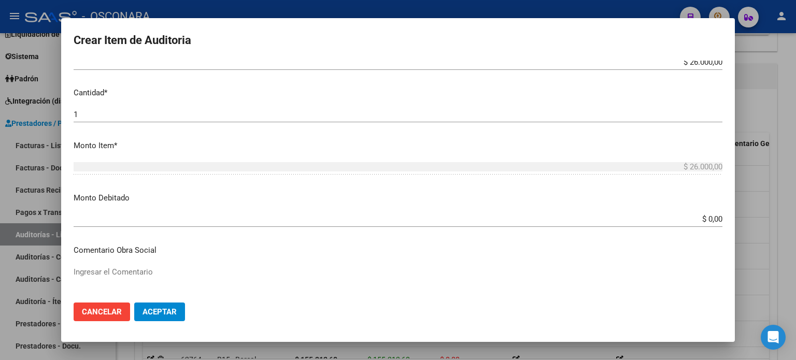
scroll to position [311, 0]
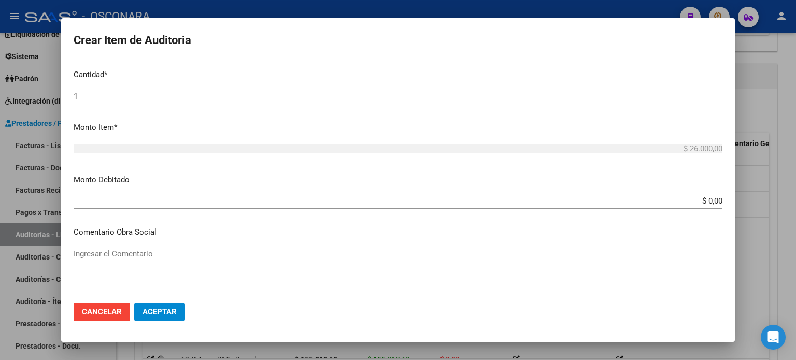
click at [715, 201] on app-form-text-field "Monto Debitado $ 0,00 Ingresar el monto" at bounding box center [402, 190] width 657 height 32
click at [714, 199] on app-form-text-field "Monto Debitado $ 0,00 Ingresar el monto" at bounding box center [402, 190] width 657 height 32
click at [713, 199] on input "$ 0,00" at bounding box center [398, 200] width 648 height 9
click at [286, 162] on div "$ 26.000,00 Ingresar el monto" at bounding box center [398, 153] width 648 height 25
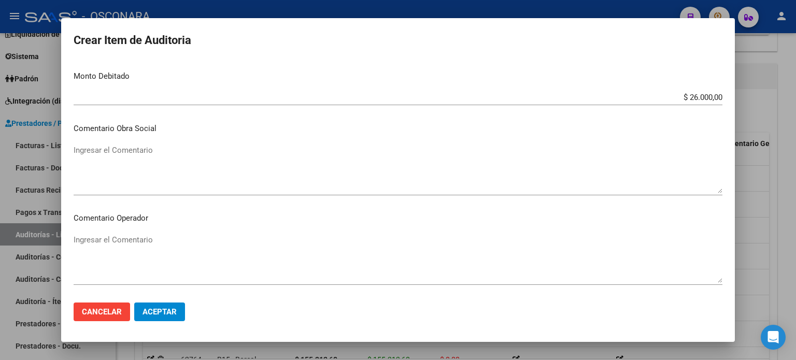
click at [120, 150] on textarea "Ingresar el Comentario" at bounding box center [398, 169] width 648 height 49
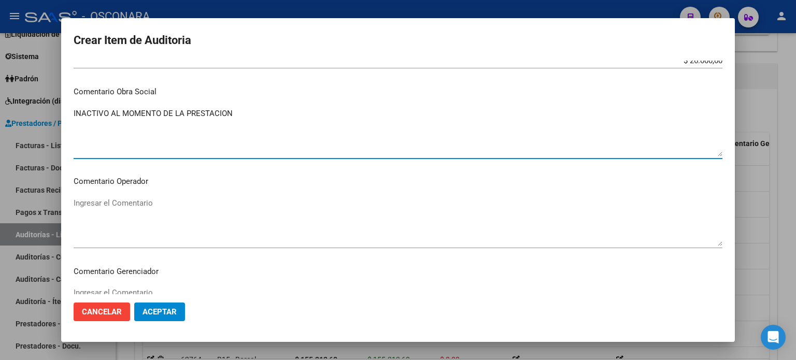
scroll to position [466, 0]
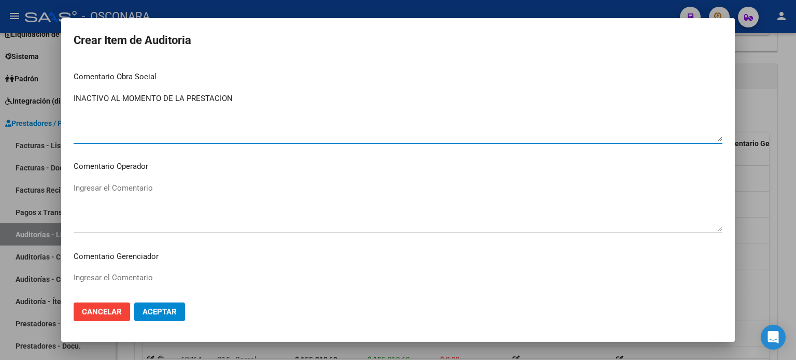
drag, startPoint x: 244, startPoint y: 95, endPoint x: 69, endPoint y: 95, distance: 174.5
click at [68, 92] on mat-dialog-content "45238712 Nro Documento 20452387124 CUIL Afiliado Inactivo Análisis Afiliado Pre…" at bounding box center [397, 178] width 673 height 234
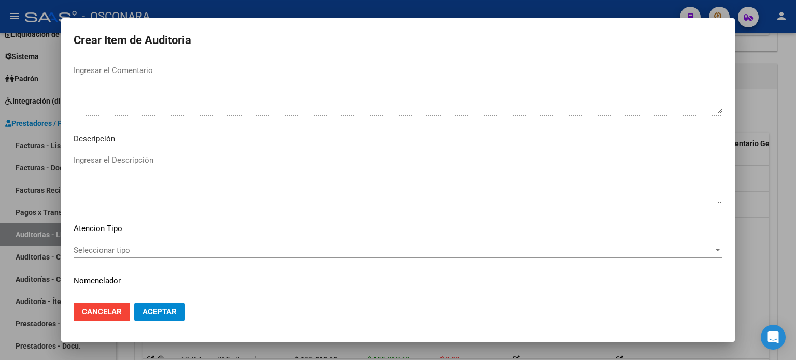
scroll to position [698, 0]
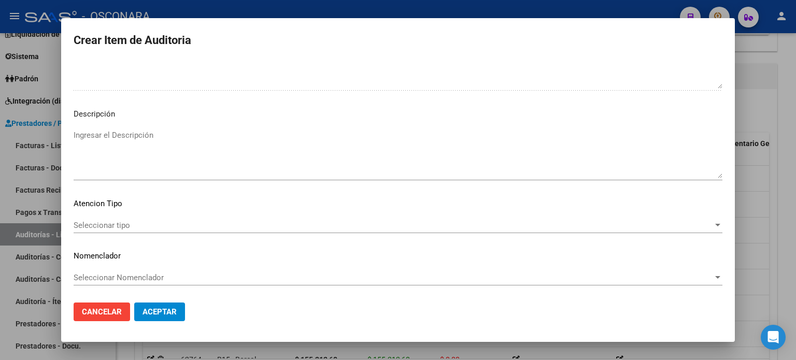
click at [110, 133] on textarea "Ingresar el Descripción" at bounding box center [398, 153] width 648 height 49
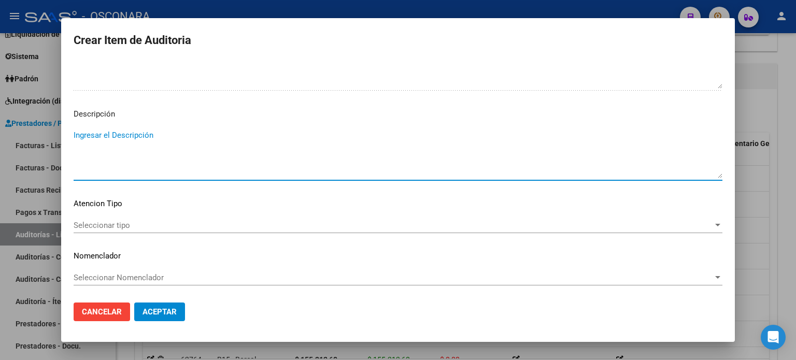
paste textarea "INACTIVO AL MOMENTO DE LA PRESTACION"
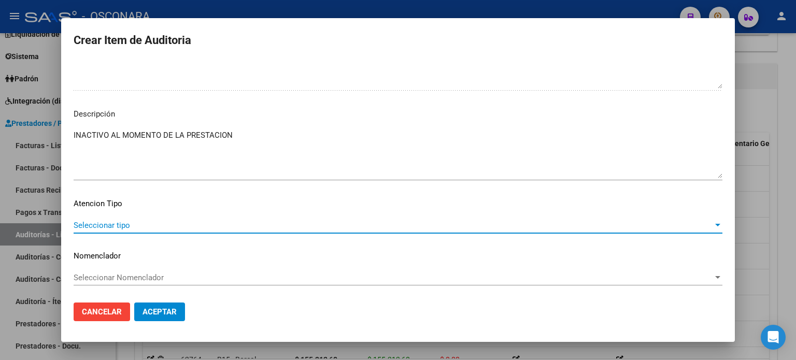
click at [118, 226] on span "Seleccionar tipo" at bounding box center [393, 225] width 639 height 9
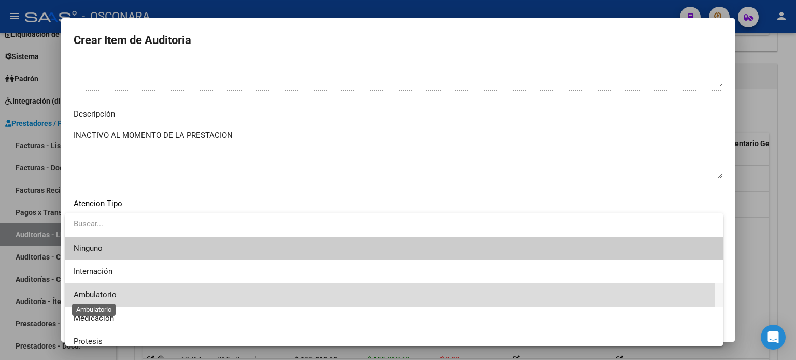
click at [99, 298] on span "Ambulatorio" at bounding box center [95, 294] width 43 height 9
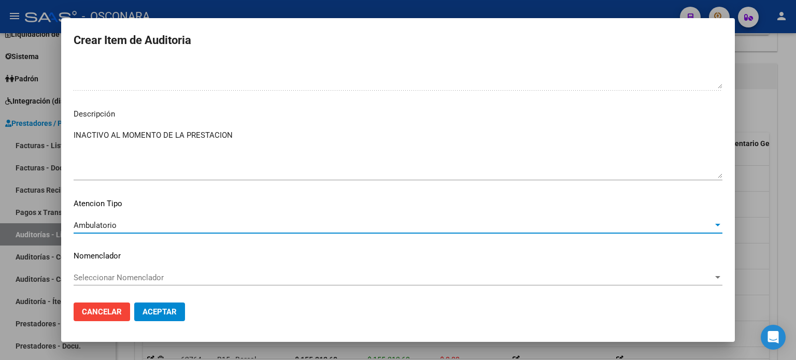
click at [157, 313] on span "Aceptar" at bounding box center [159, 311] width 34 height 9
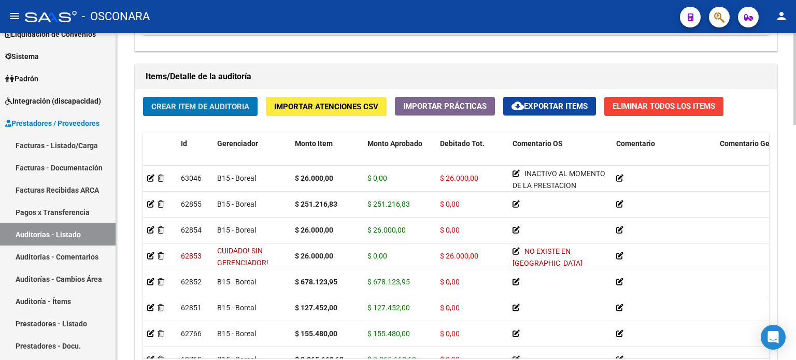
click at [164, 123] on div "Crear Item de Auditoria Importar Atenciones CSV Importar Prácticas cloud_downlo…" at bounding box center [455, 245] width 641 height 312
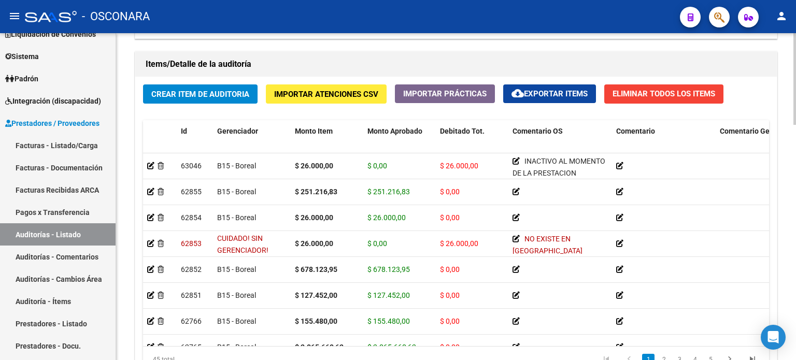
scroll to position [735, 0]
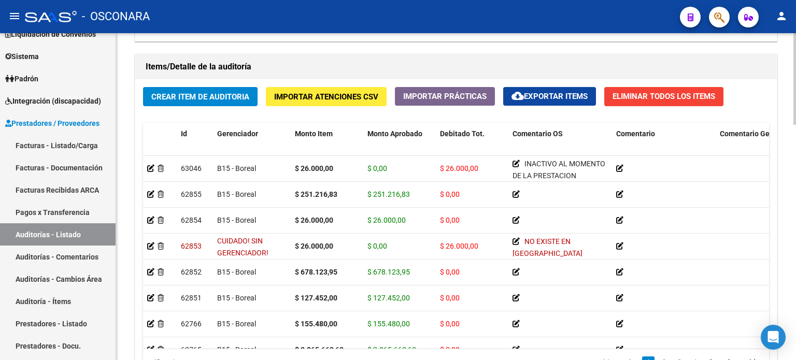
click at [171, 93] on span "Crear Item de Auditoria" at bounding box center [200, 96] width 98 height 9
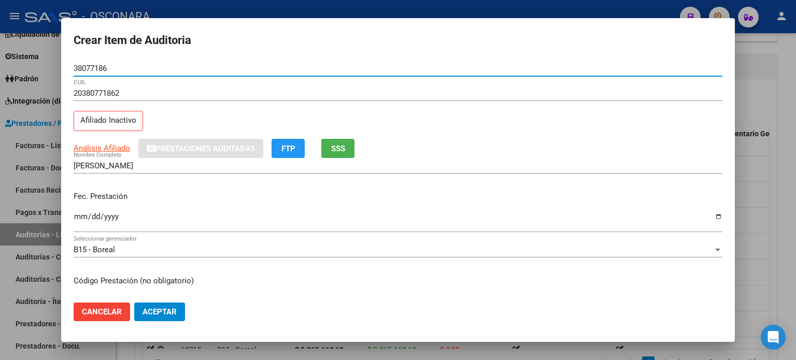
click at [79, 220] on input "Ingresar la fecha" at bounding box center [398, 220] width 648 height 17
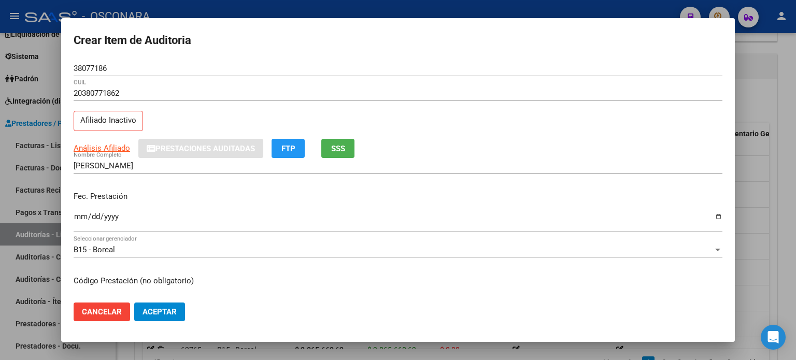
click at [176, 182] on div "CORTEZ ESTEBAN RAUL Nombre Completo" at bounding box center [398, 170] width 648 height 25
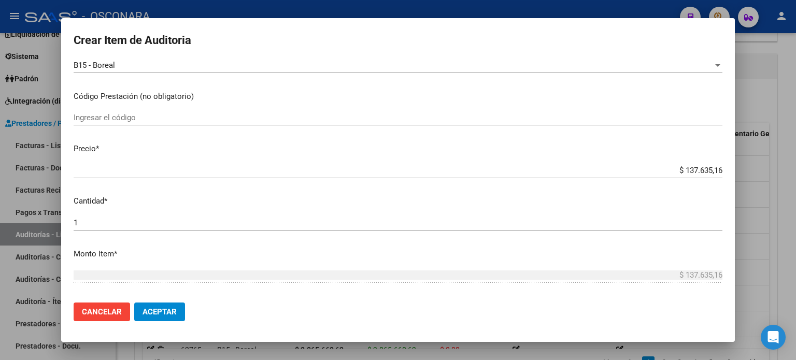
scroll to position [207, 0]
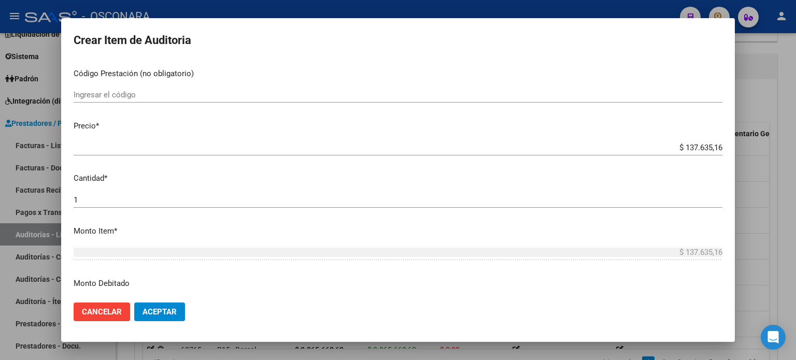
click at [715, 147] on app-form-text-field "Precio * $ 137.635,16 Ingresar el precio" at bounding box center [402, 136] width 657 height 32
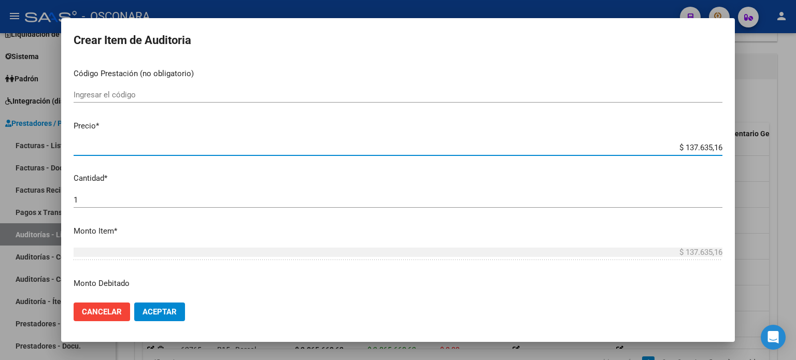
drag, startPoint x: 711, startPoint y: 145, endPoint x: 611, endPoint y: 143, distance: 100.0
click at [611, 143] on input "$ 137.635,16" at bounding box center [398, 147] width 648 height 9
click at [623, 130] on p "Precio *" at bounding box center [398, 126] width 648 height 12
drag, startPoint x: 712, startPoint y: 149, endPoint x: 638, endPoint y: 140, distance: 74.5
click at [638, 140] on div "$ 137.635,16 Ingresar el precio" at bounding box center [398, 148] width 648 height 16
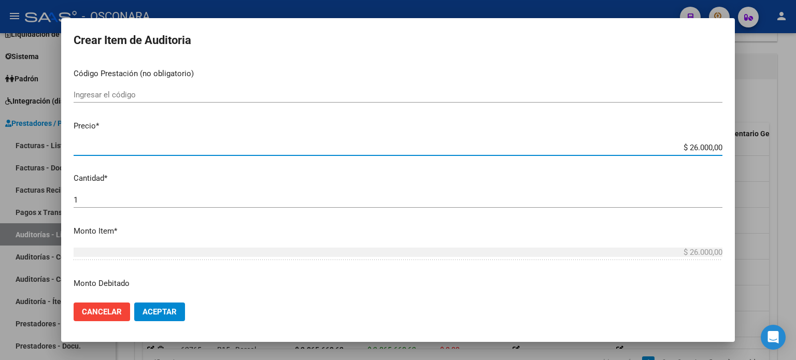
click at [489, 115] on mat-dialog-content "38077186 Nro Documento 20380771862 CUIL Afiliado Inactivo Análisis Afiliado Pre…" at bounding box center [397, 178] width 673 height 234
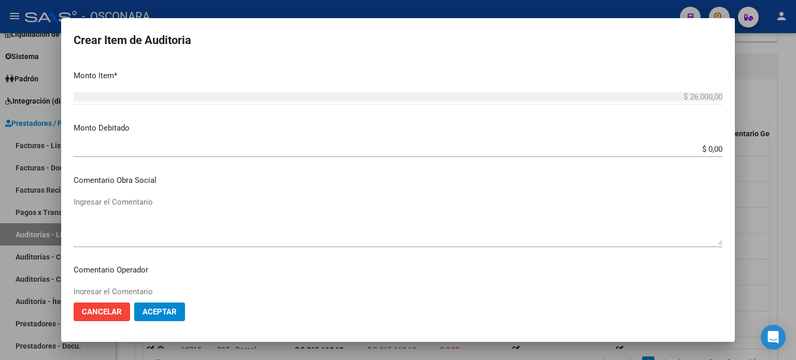
scroll to position [414, 0]
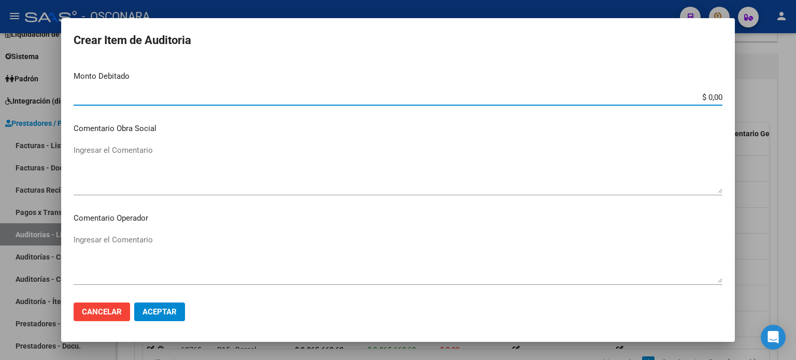
click at [713, 97] on input "$ 0,00" at bounding box center [398, 97] width 648 height 9
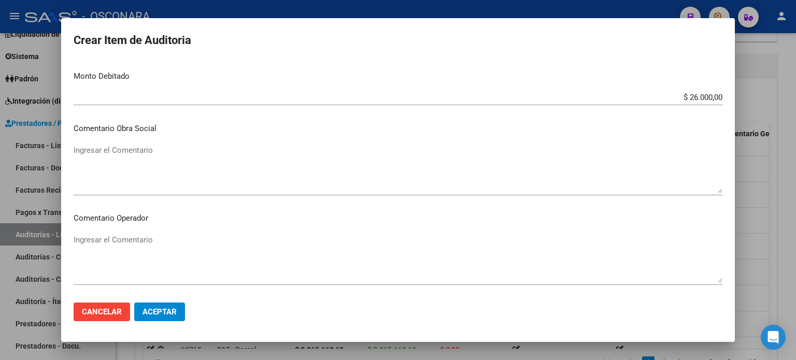
click at [249, 123] on p "Comentario Obra Social" at bounding box center [398, 129] width 648 height 12
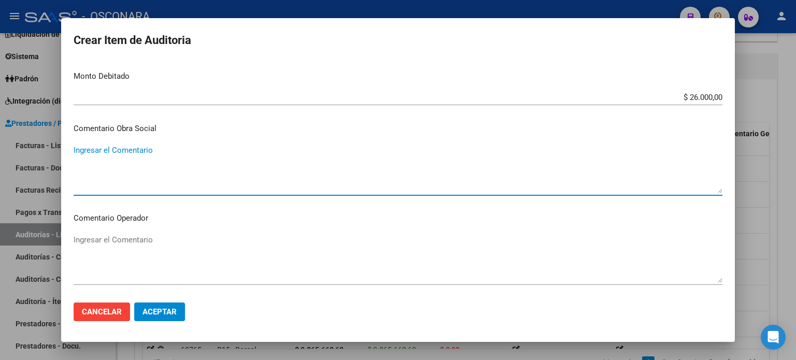
click at [121, 187] on textarea "Ingresar el Comentario" at bounding box center [398, 169] width 648 height 49
drag, startPoint x: 137, startPoint y: 151, endPoint x: 0, endPoint y: 146, distance: 136.9
click at [0, 146] on div "Crear Item de Auditoria 38077186 Nro Documento 20380771862 CUIL Afiliado Inacti…" at bounding box center [398, 180] width 796 height 360
click at [174, 153] on textarea "baja al 31/10/24" at bounding box center [398, 169] width 648 height 49
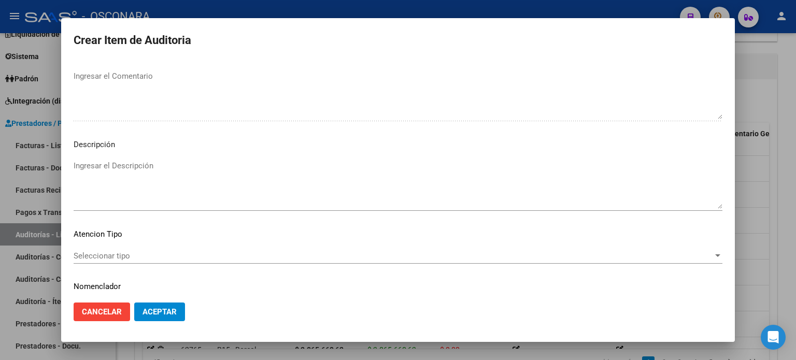
scroll to position [698, 0]
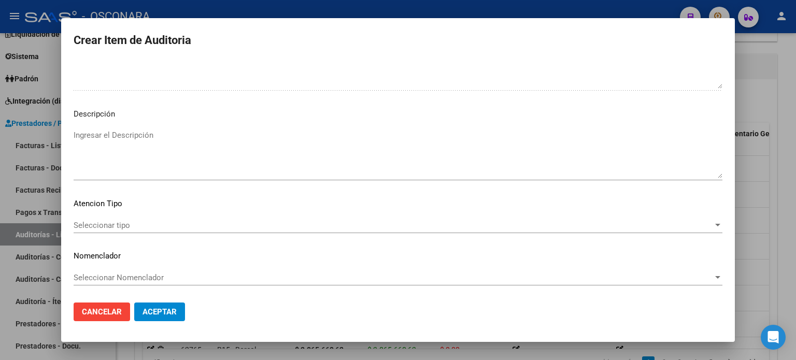
click at [167, 143] on textarea "Ingresar el Descripción" at bounding box center [398, 153] width 648 height 49
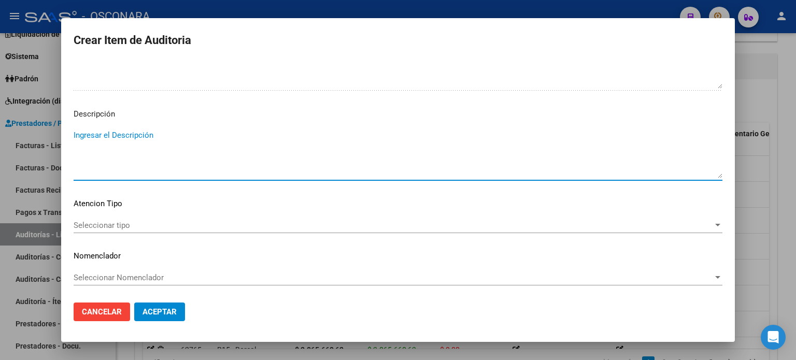
paste textarea "baja al 31/10/24"
click at [126, 221] on span "Seleccionar tipo" at bounding box center [393, 225] width 639 height 9
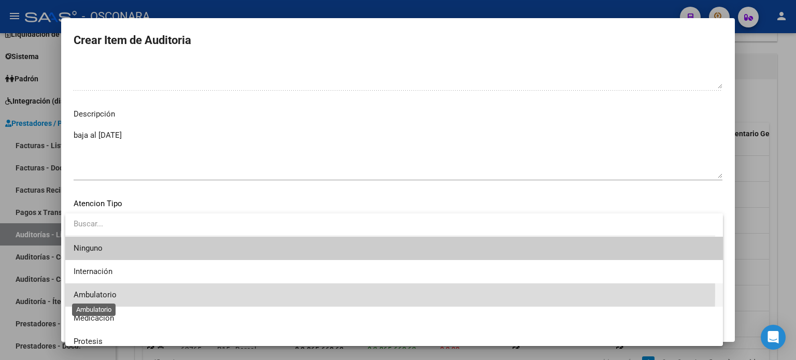
click at [99, 291] on span "Ambulatorio" at bounding box center [95, 294] width 43 height 9
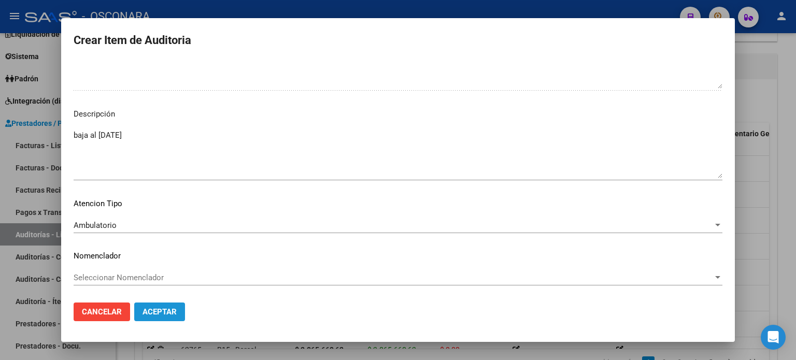
click at [155, 309] on span "Aceptar" at bounding box center [159, 311] width 34 height 9
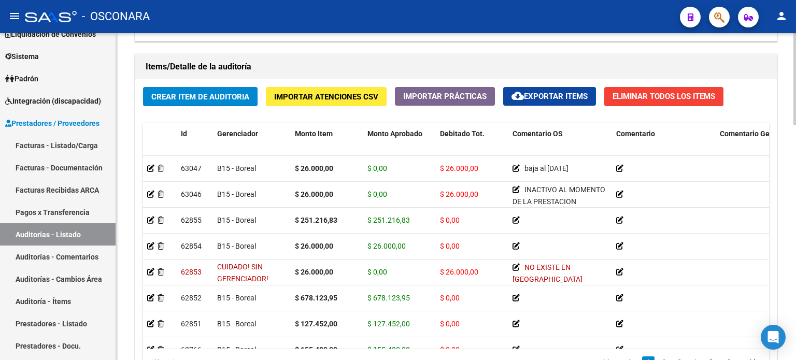
click at [150, 118] on div "Crear Item de Auditoria Importar Atenciones CSV Importar Prácticas cloud_downlo…" at bounding box center [455, 235] width 641 height 312
click at [155, 100] on span "Crear Item de Auditoria" at bounding box center [200, 96] width 98 height 9
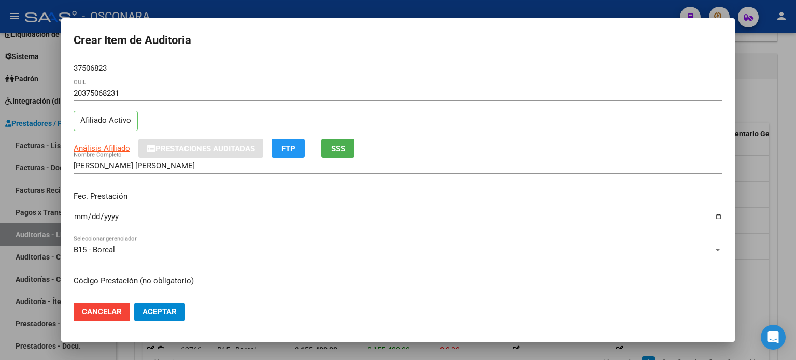
drag, startPoint x: 166, startPoint y: 117, endPoint x: 120, endPoint y: 140, distance: 51.2
click at [166, 116] on div "20375068231 CUIL Afiliado Activo" at bounding box center [398, 111] width 648 height 53
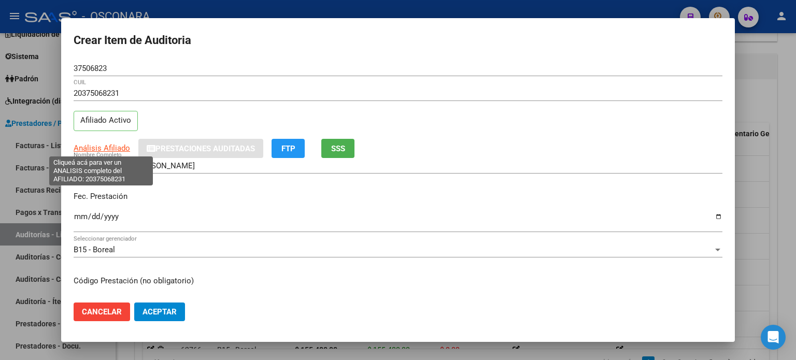
click at [76, 147] on span "Análisis Afiliado" at bounding box center [102, 147] width 56 height 9
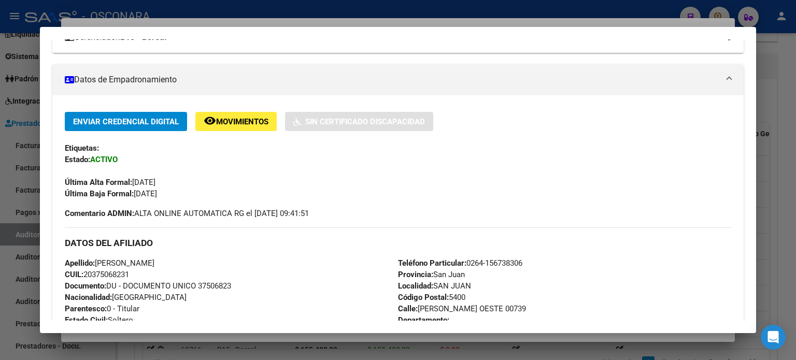
scroll to position [0, 0]
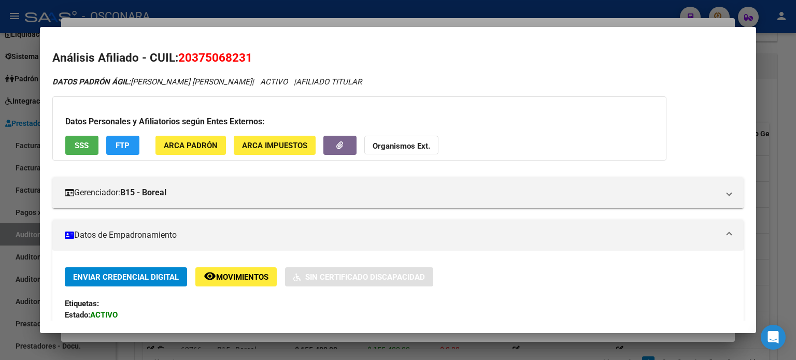
click at [86, 139] on button "SSS" at bounding box center [81, 145] width 33 height 19
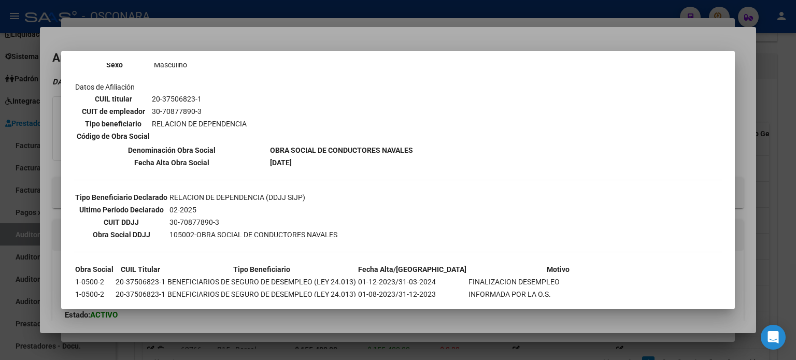
scroll to position [248, 0]
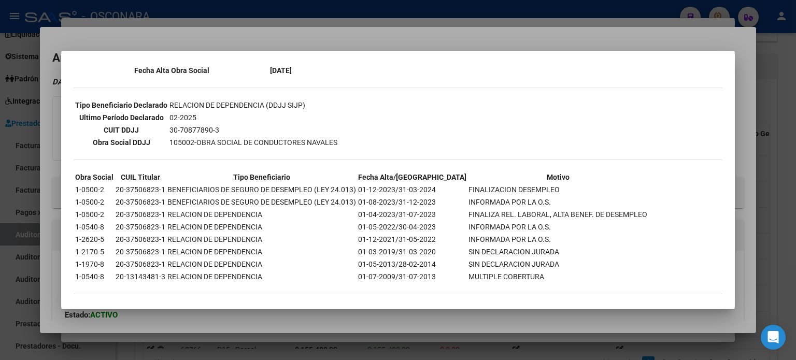
click at [319, 44] on div at bounding box center [398, 180] width 796 height 360
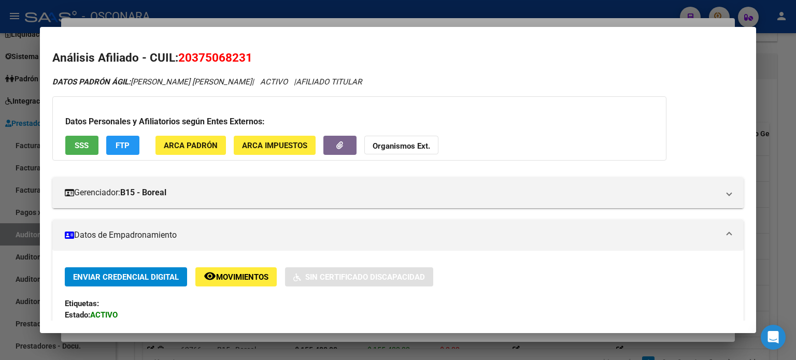
click at [319, 21] on div at bounding box center [398, 180] width 796 height 360
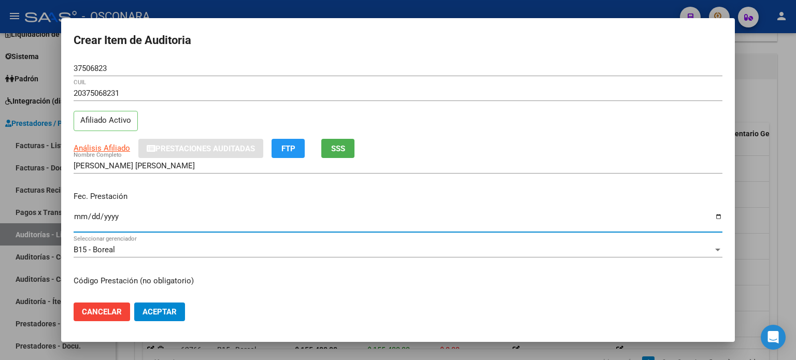
click at [79, 216] on input "Ingresar la fecha" at bounding box center [398, 220] width 648 height 17
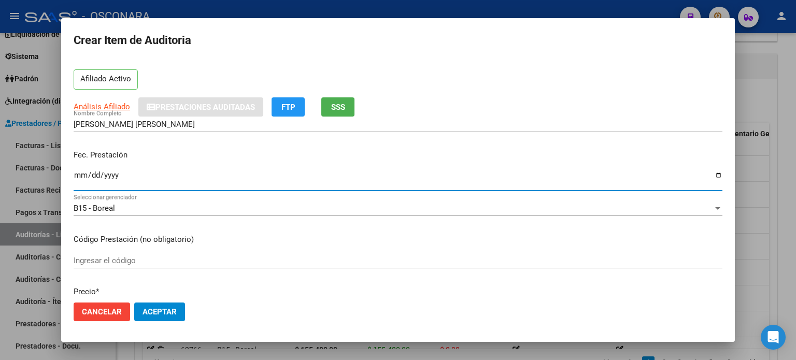
scroll to position [104, 0]
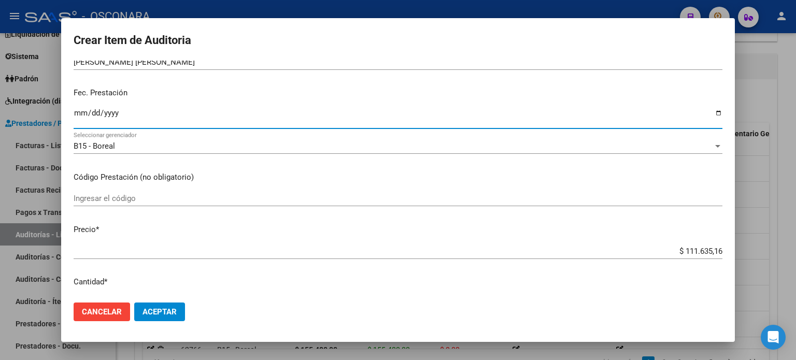
click at [693, 242] on mat-dialog-content "37506823 Nro Documento 20375068231 CUIL Afiliado Activo Análisis Afiliado Prest…" at bounding box center [397, 178] width 673 height 234
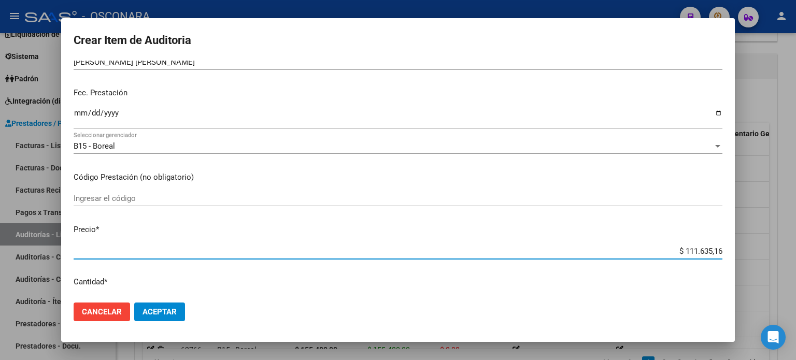
drag, startPoint x: 713, startPoint y: 252, endPoint x: 638, endPoint y: 252, distance: 75.1
click at [638, 252] on input "$ 111.635,16" at bounding box center [398, 251] width 648 height 9
click at [437, 224] on p "Precio *" at bounding box center [398, 230] width 648 height 12
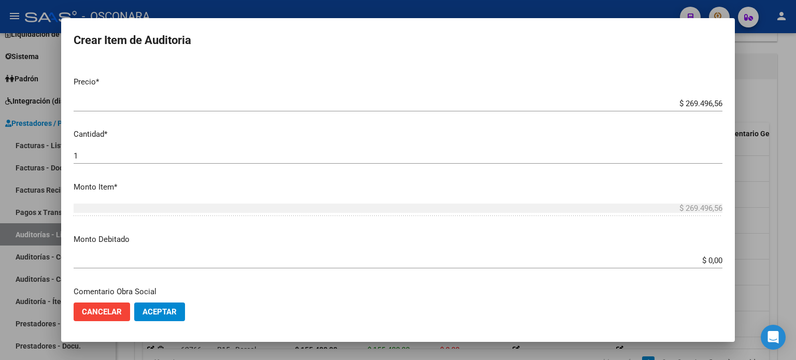
scroll to position [311, 0]
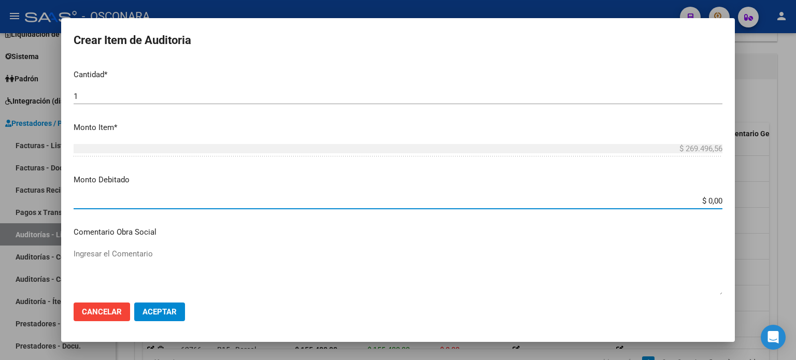
drag, startPoint x: 713, startPoint y: 200, endPoint x: 795, endPoint y: 119, distance: 115.4
click at [713, 199] on input "$ 0,00" at bounding box center [398, 200] width 648 height 9
click at [338, 177] on p "Monto Debitado" at bounding box center [398, 180] width 648 height 12
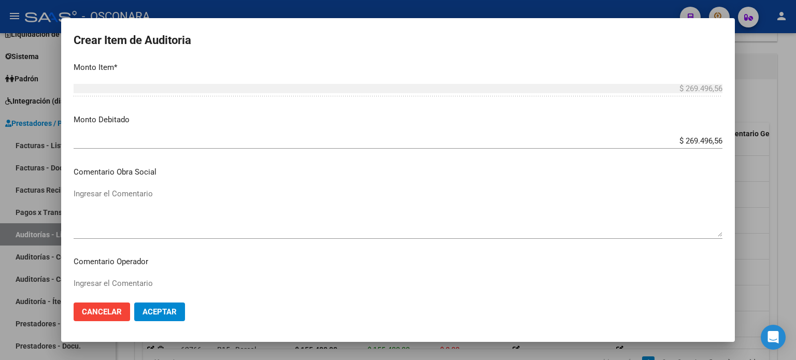
scroll to position [414, 0]
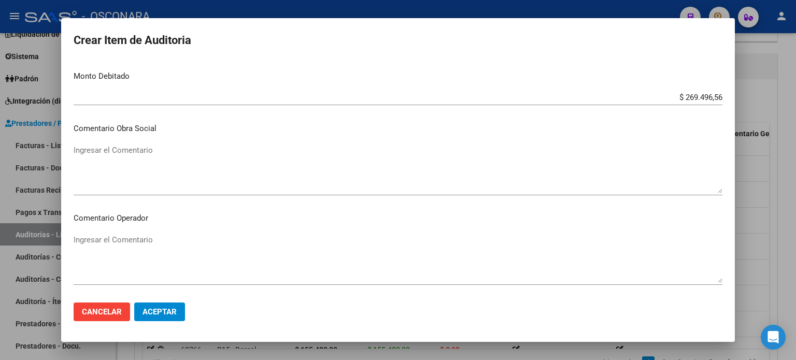
click at [170, 152] on textarea "Ingresar el Comentario" at bounding box center [398, 169] width 648 height 49
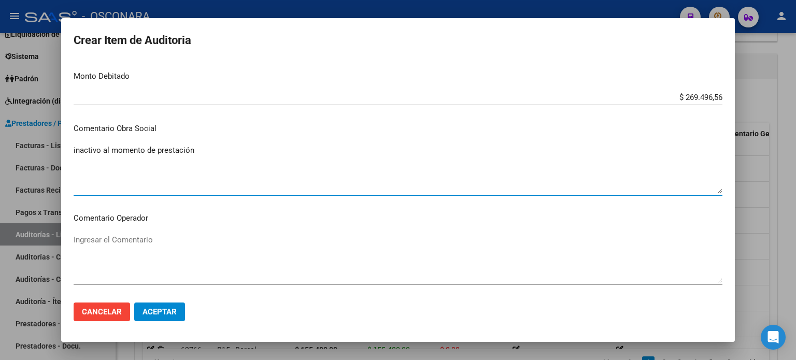
scroll to position [673, 0]
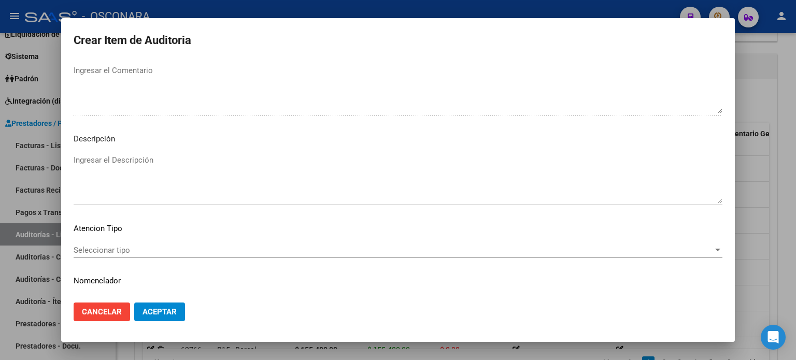
click at [150, 153] on div "Ingresar el Descripción" at bounding box center [398, 178] width 648 height 53
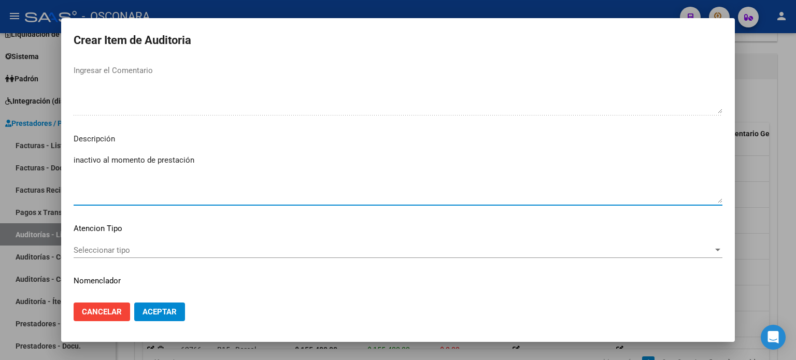
click at [193, 172] on textarea "inactivo al momento de prestación" at bounding box center [398, 178] width 648 height 49
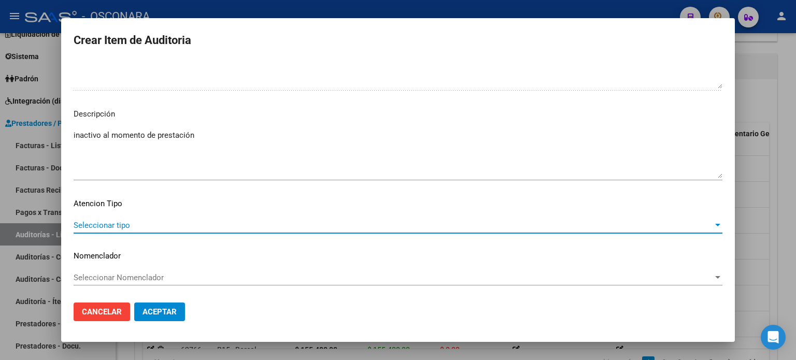
click at [122, 221] on span "Seleccionar tipo" at bounding box center [393, 225] width 639 height 9
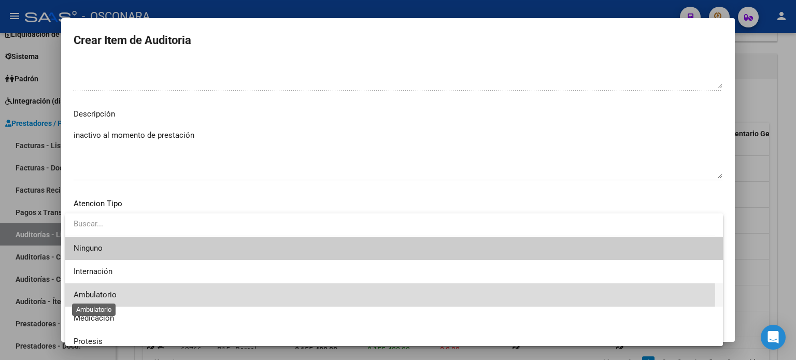
click at [108, 294] on span "Ambulatorio" at bounding box center [95, 294] width 43 height 9
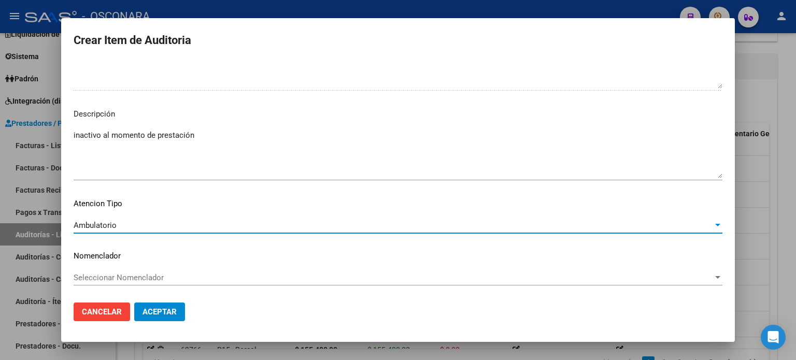
click at [169, 310] on span "Aceptar" at bounding box center [159, 311] width 34 height 9
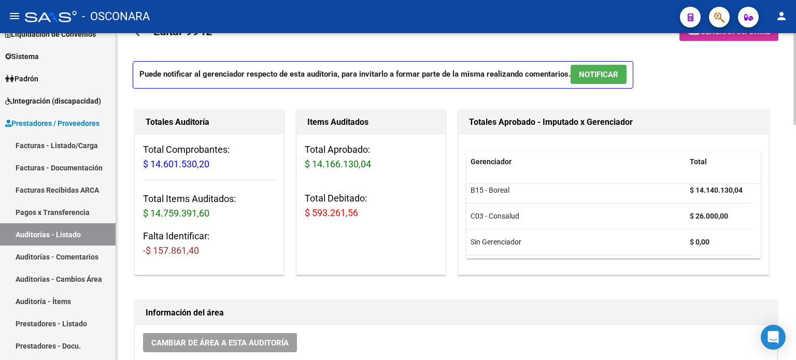
scroll to position [0, 0]
